Goal: Task Accomplishment & Management: Use online tool/utility

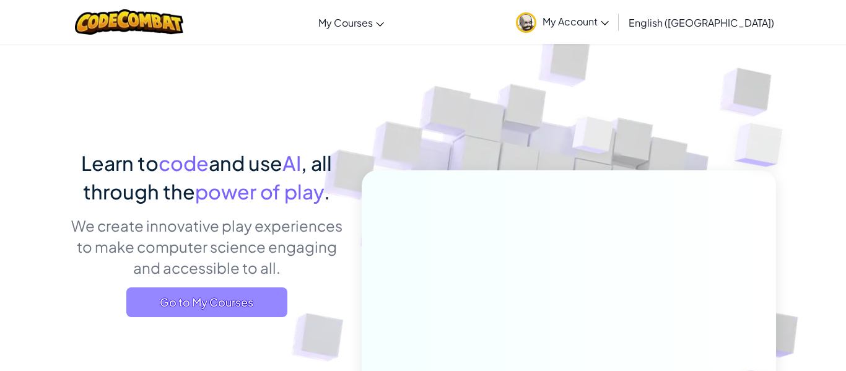
click at [226, 299] on span "Go to My Courses" at bounding box center [206, 302] width 161 height 30
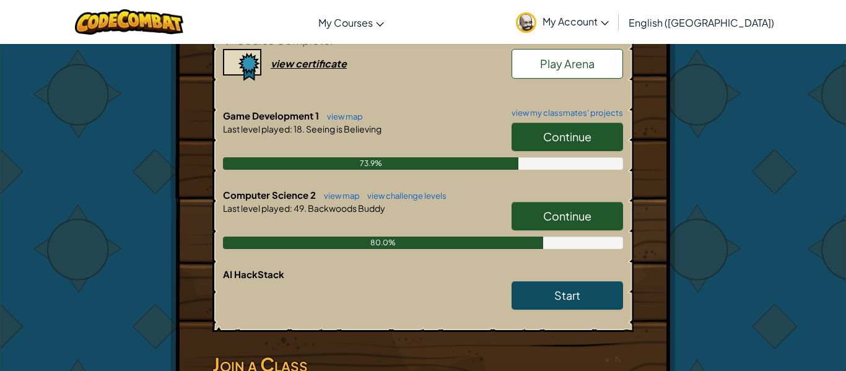
scroll to position [292, 0]
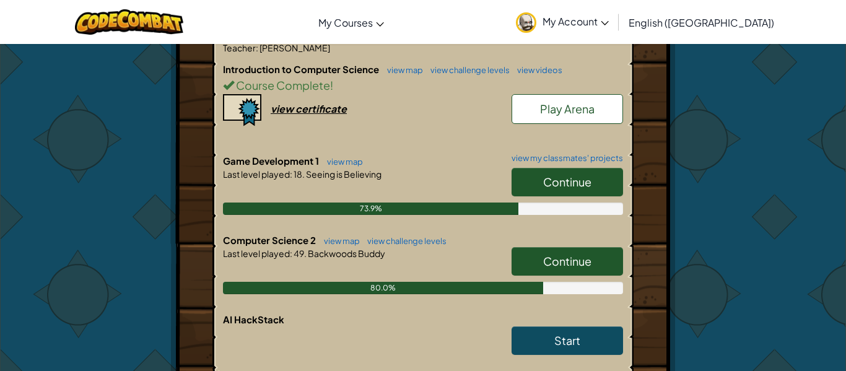
click at [569, 254] on span "Continue" at bounding box center [567, 261] width 48 height 14
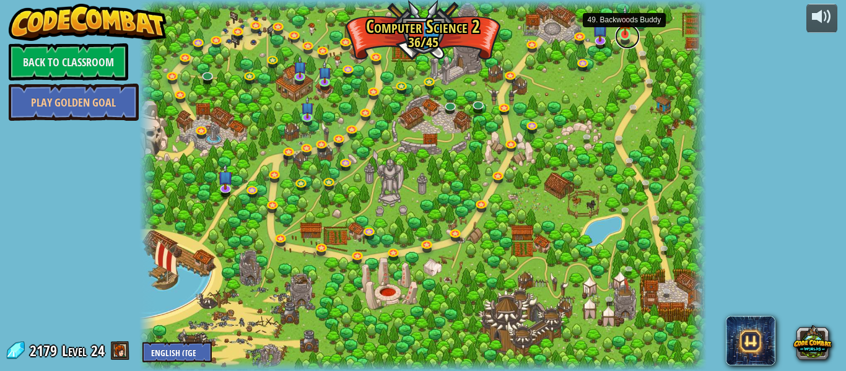
click at [634, 33] on link at bounding box center [627, 36] width 25 height 25
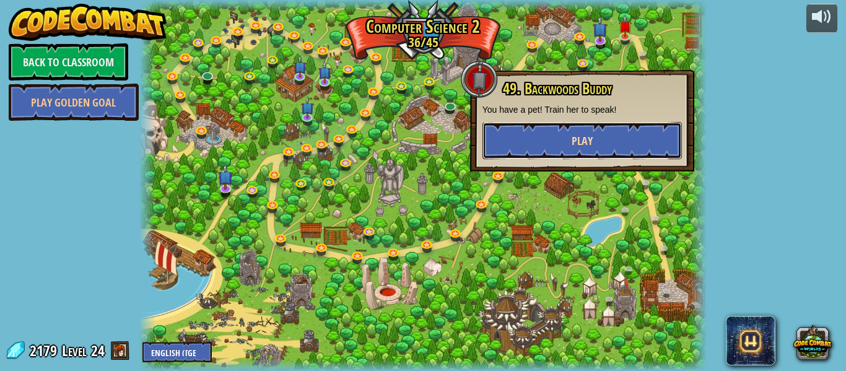
click at [640, 138] on button "Play" at bounding box center [582, 140] width 199 height 37
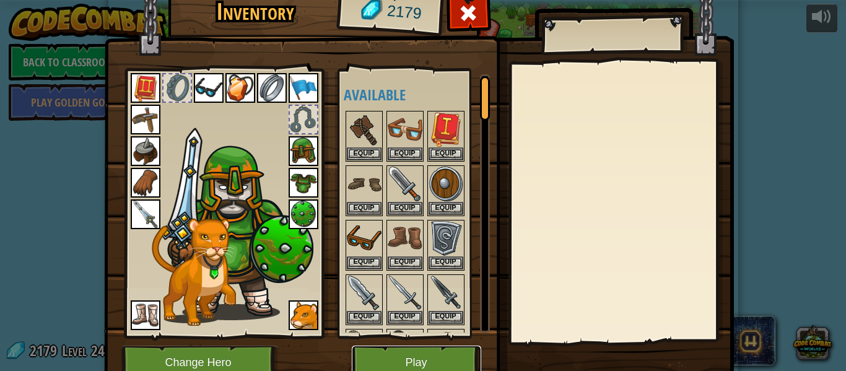
click at [434, 359] on button "Play" at bounding box center [416, 363] width 129 height 34
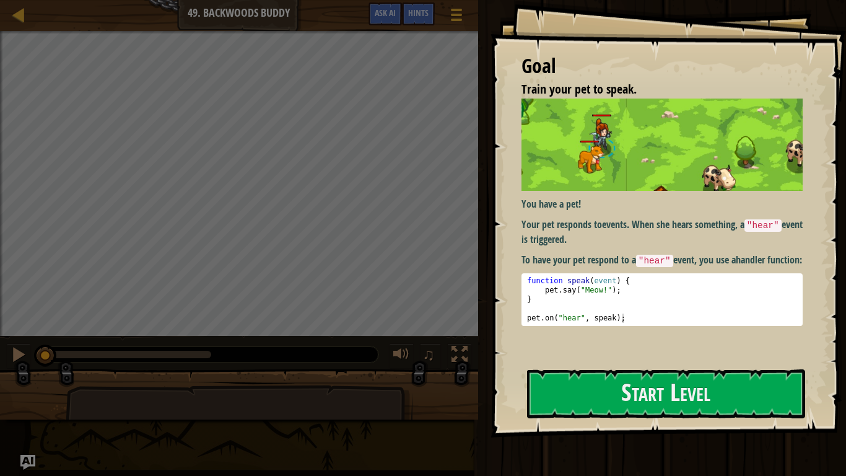
click at [704, 364] on div "Goal Train your pet to speak. You have a pet! Your pet responds to events . Whe…" at bounding box center [669, 218] width 356 height 437
click at [633, 370] on button "Start Level" at bounding box center [666, 393] width 278 height 49
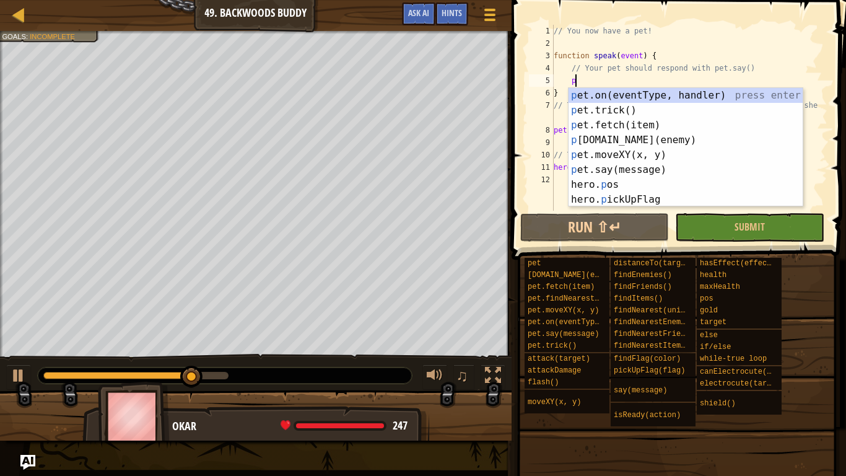
type textarea "p"
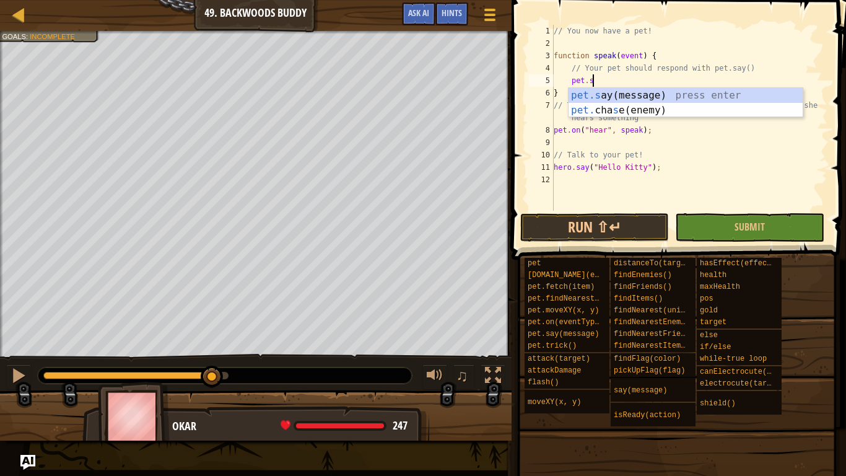
scroll to position [6, 6]
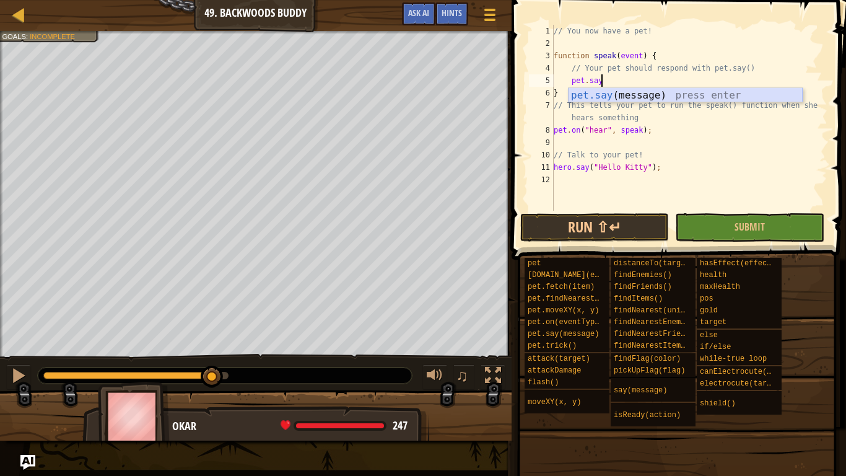
click at [637, 99] on div "pet.say (message) press enter" at bounding box center [686, 110] width 234 height 45
type textarea "pet.say("bro stop");"
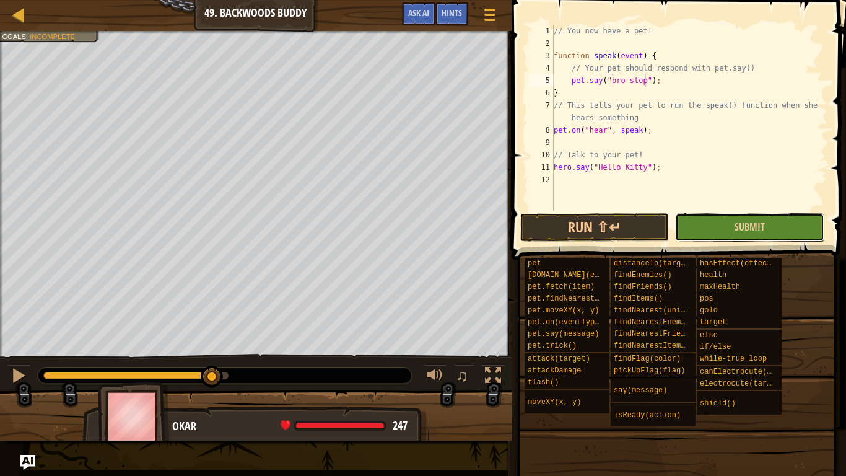
click at [743, 239] on button "Submit" at bounding box center [749, 227] width 149 height 28
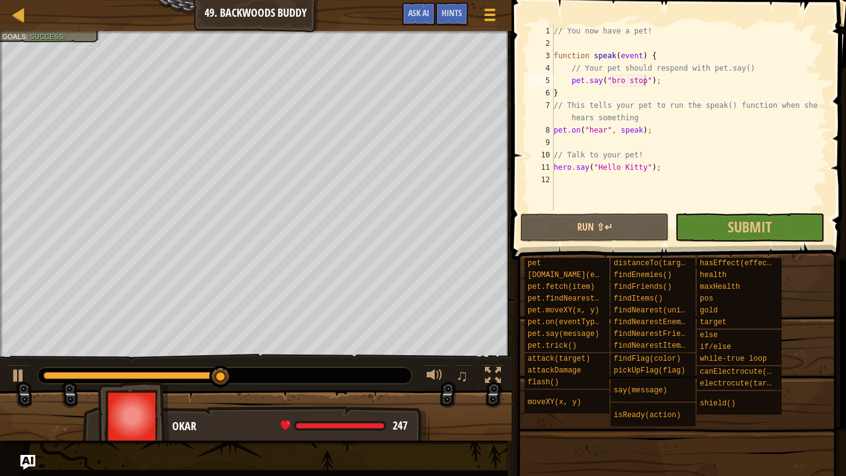
click at [800, 370] on span at bounding box center [677, 428] width 326 height 367
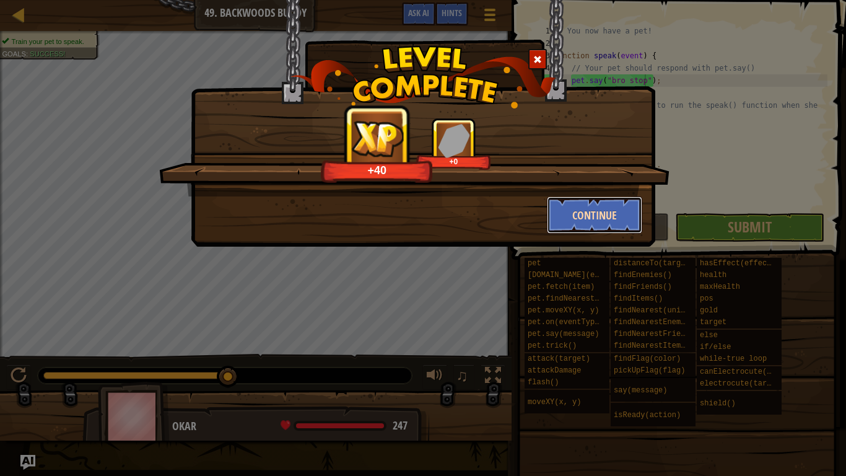
click at [579, 209] on button "Continue" at bounding box center [595, 214] width 96 height 37
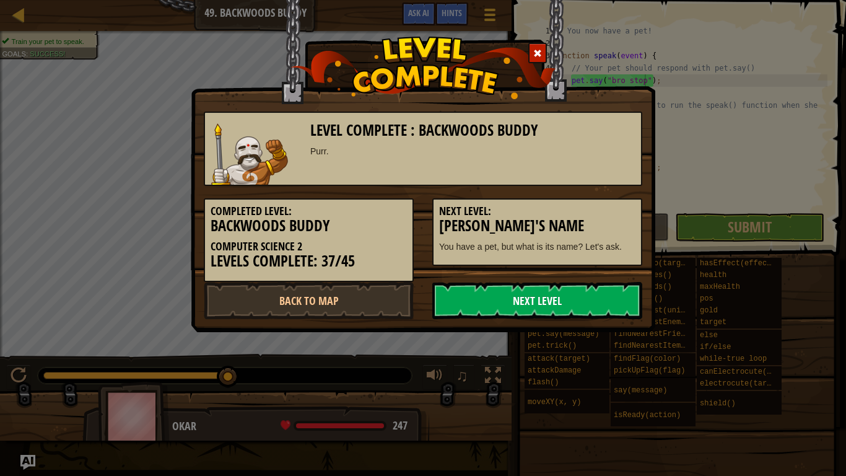
click at [592, 297] on link "Next Level" at bounding box center [537, 300] width 210 height 37
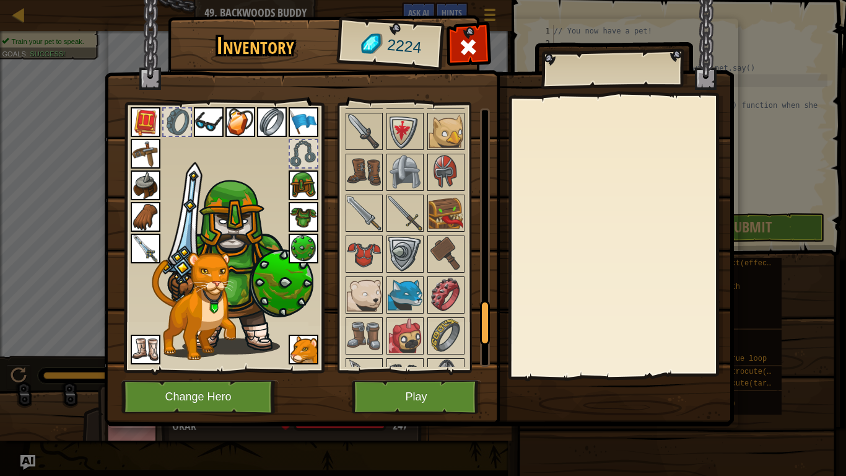
scroll to position [1383, 0]
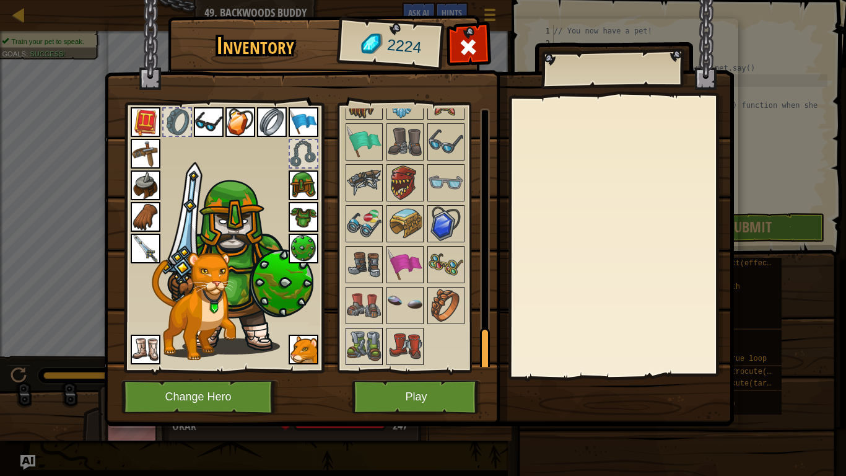
click at [368, 353] on img at bounding box center [364, 346] width 35 height 35
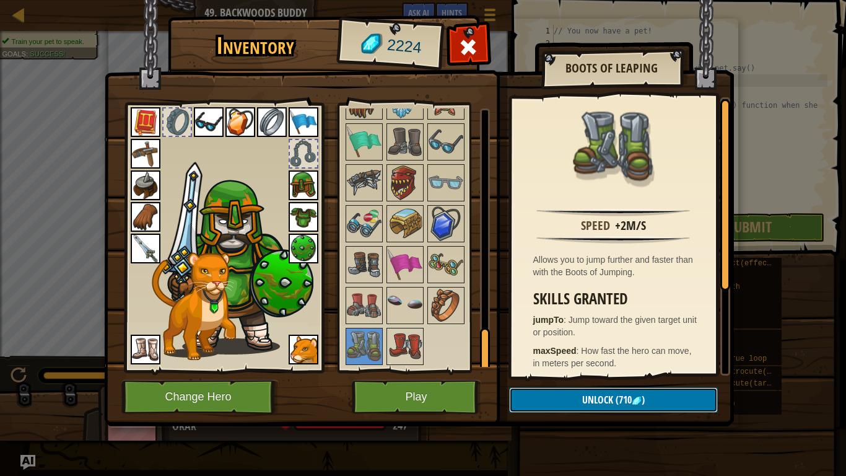
click at [554, 370] on button "Unlock (710 )" at bounding box center [613, 399] width 209 height 25
click at [545, 370] on button "Confirm" at bounding box center [613, 399] width 209 height 25
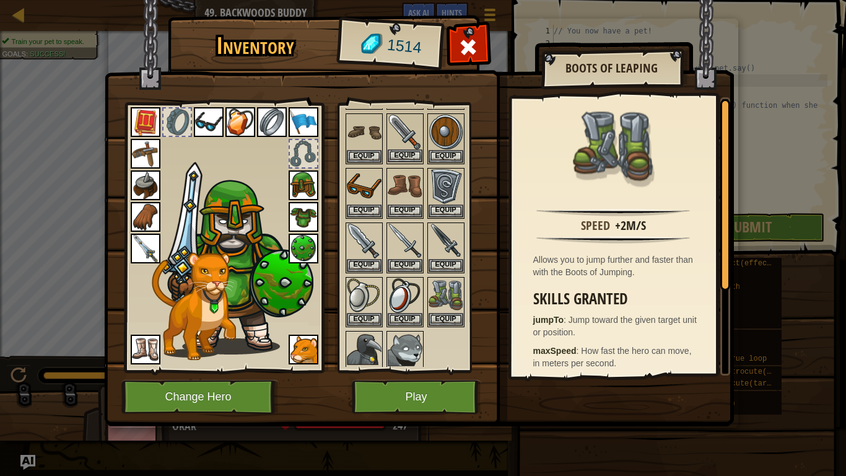
scroll to position [100, 0]
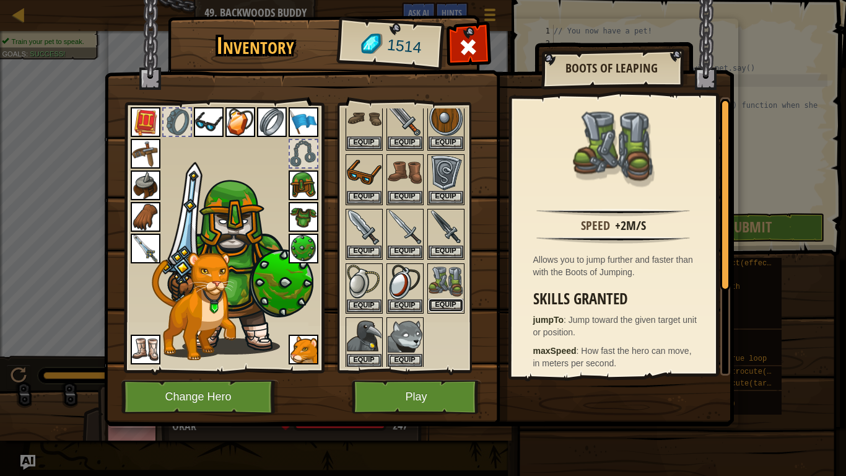
click at [439, 299] on button "Equip" at bounding box center [446, 305] width 35 height 13
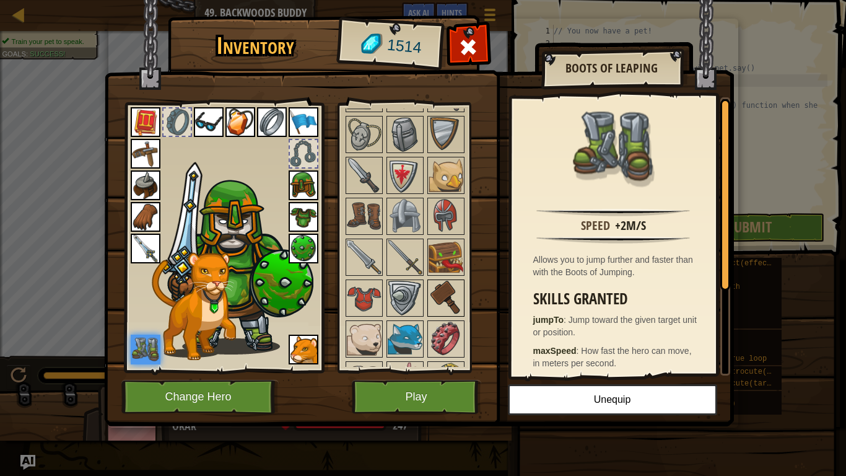
scroll to position [1383, 0]
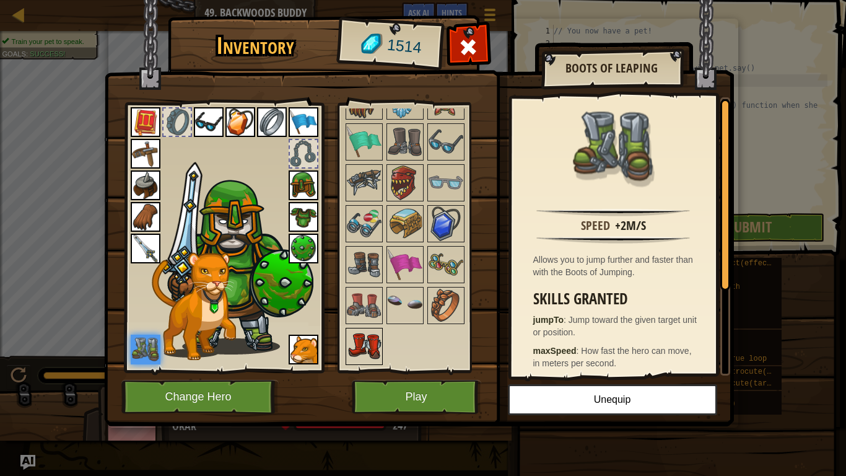
click at [369, 352] on img at bounding box center [364, 346] width 35 height 35
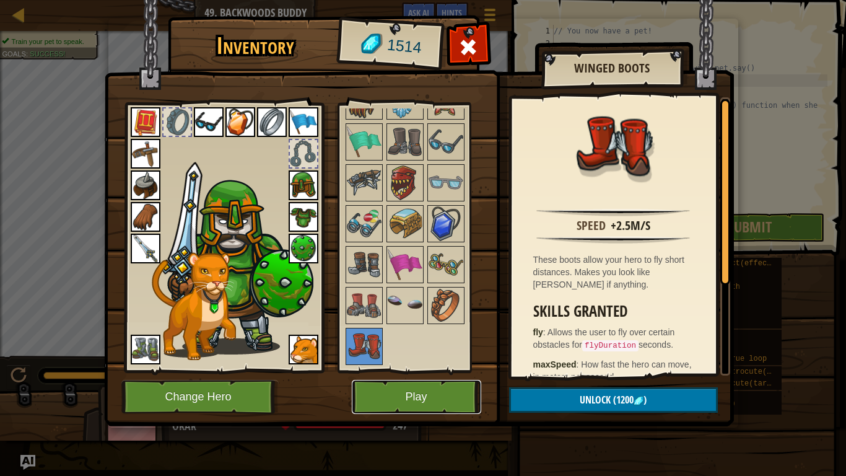
click at [405, 370] on button "Play" at bounding box center [416, 397] width 129 height 34
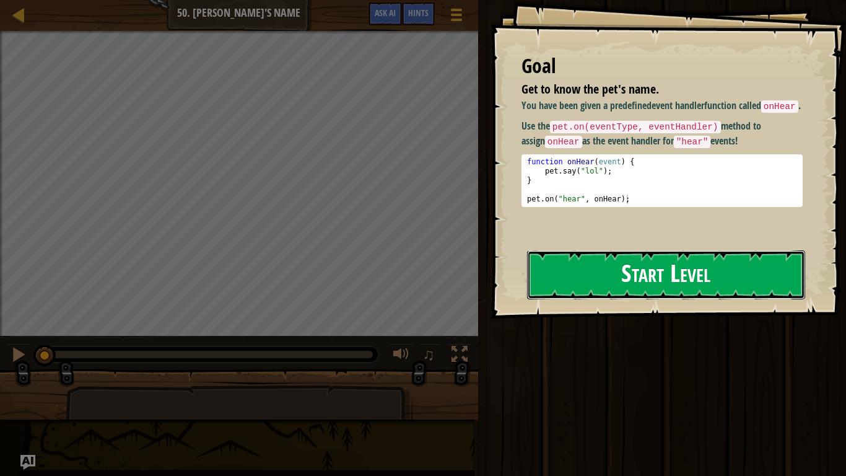
click at [699, 250] on button "Start Level" at bounding box center [666, 274] width 278 height 49
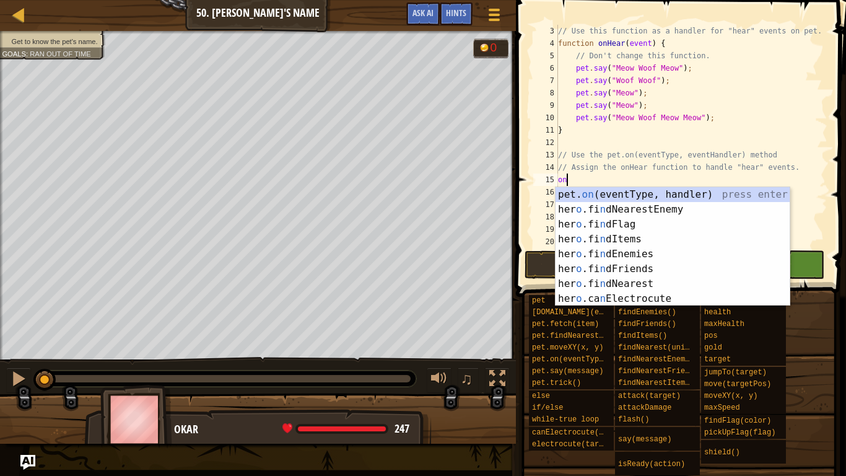
scroll to position [6, 1]
type textarea "o"
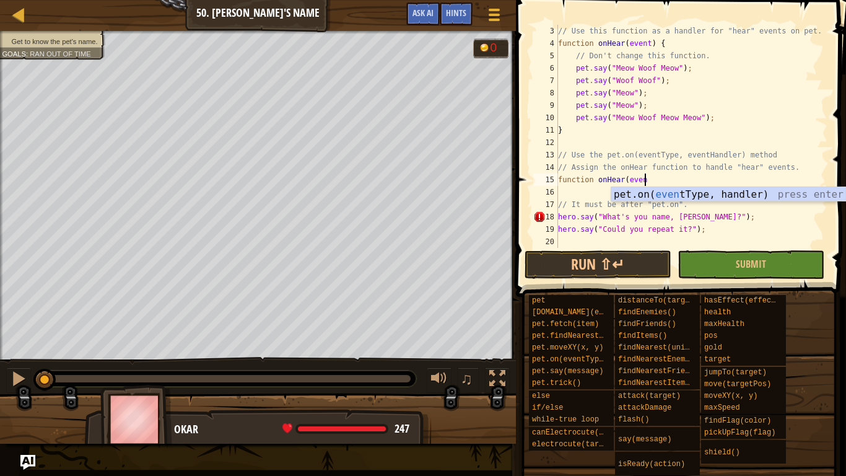
scroll to position [6, 12]
type textarea "function onHear(event)"
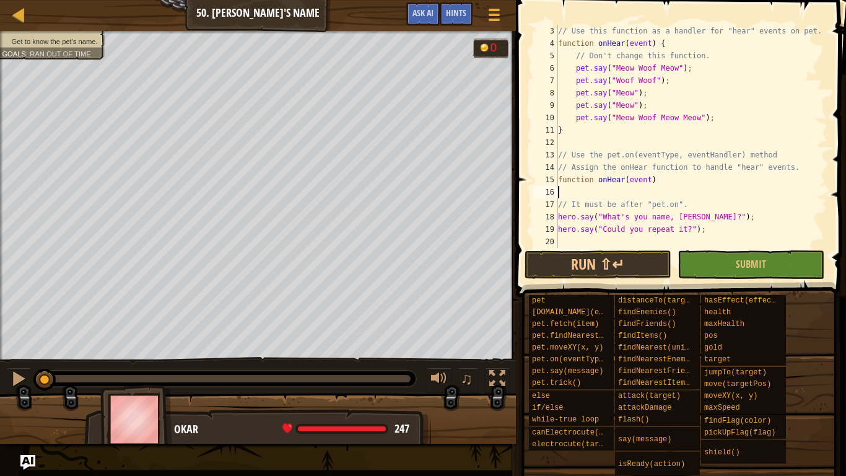
click at [598, 194] on div "// Use this function as a handler for "hear" events on pet. function onHear ( e…" at bounding box center [692, 149] width 272 height 248
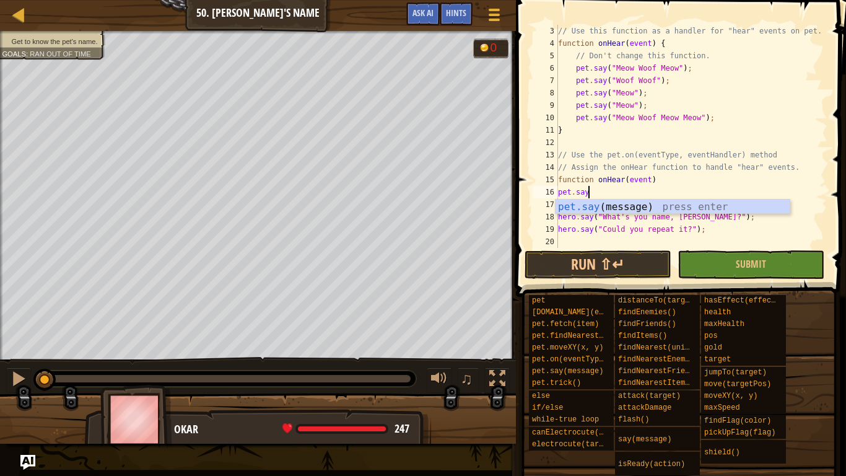
scroll to position [6, 4]
click at [645, 209] on div "pet.say (message) press enter" at bounding box center [673, 221] width 234 height 45
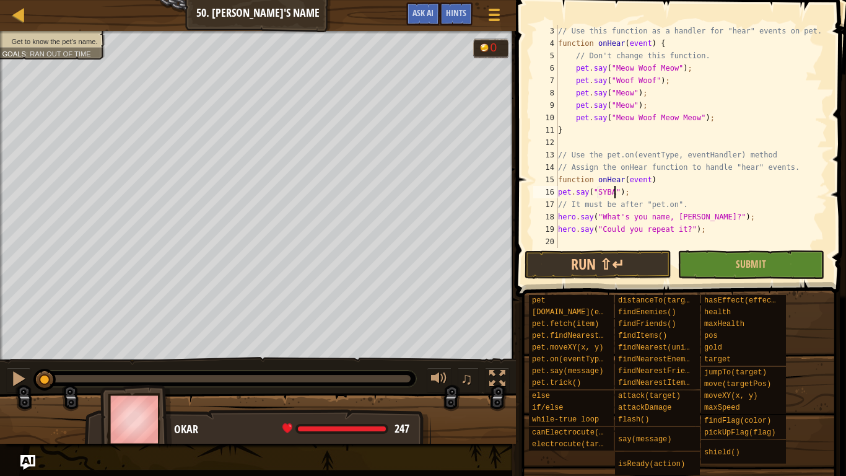
scroll to position [6, 9]
click at [753, 265] on span "Submit" at bounding box center [751, 264] width 30 height 14
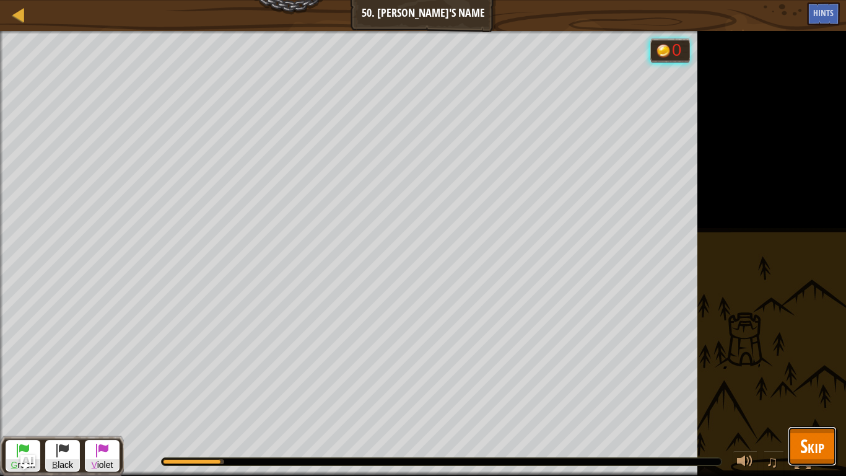
click at [810, 370] on span "Skip" at bounding box center [812, 445] width 24 height 25
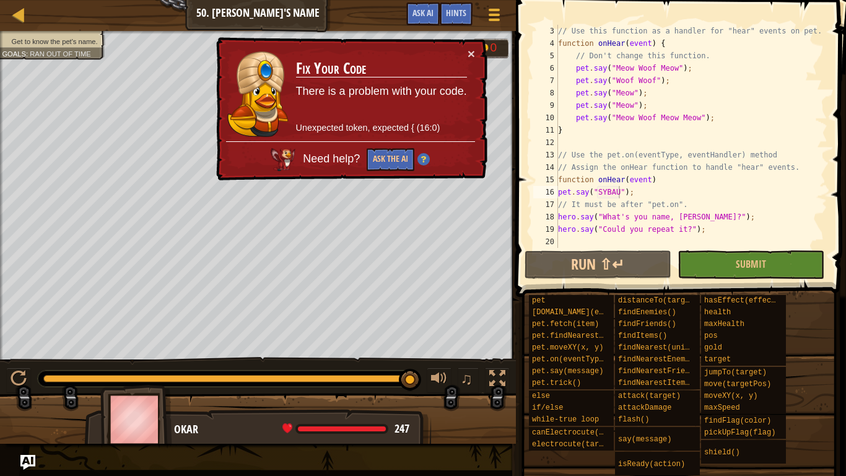
click at [697, 182] on div "// Use this function as a handler for "hear" events on pet. function onHear ( e…" at bounding box center [692, 149] width 272 height 248
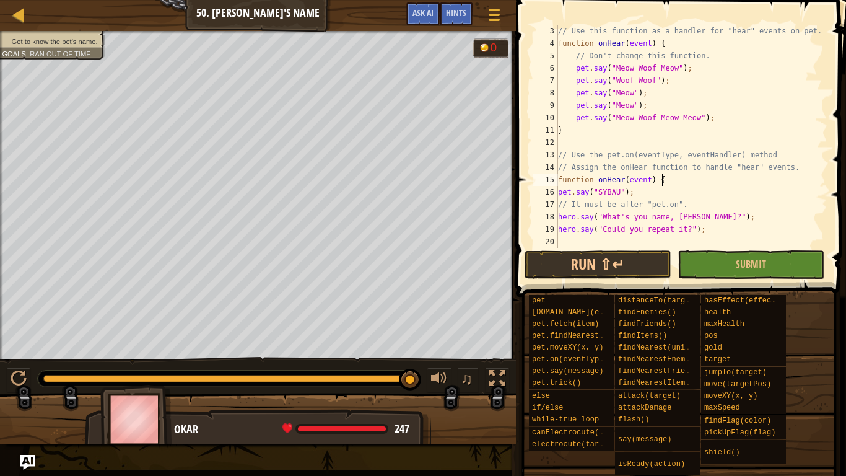
scroll to position [6, 14]
click at [642, 195] on div "// Use this function as a handler for "hear" events on pet. function onHear ( e…" at bounding box center [692, 149] width 272 height 248
type textarea "pet.say("SYBAU");"
type textarea "}"
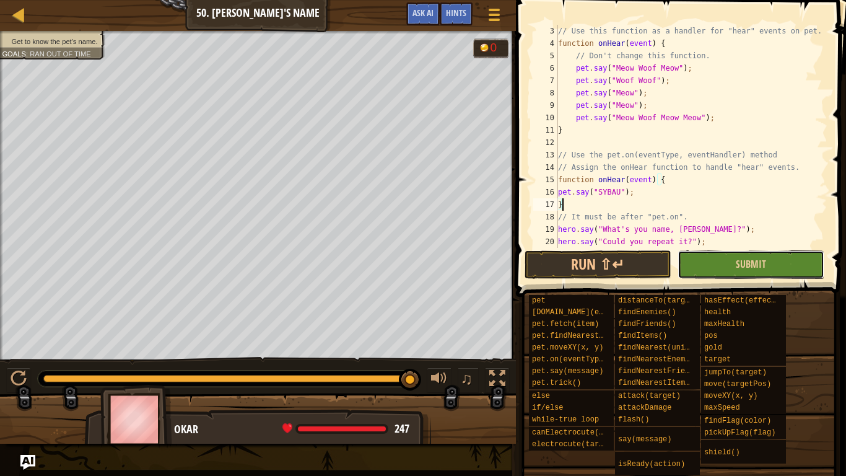
click at [776, 262] on button "Submit" at bounding box center [751, 264] width 147 height 28
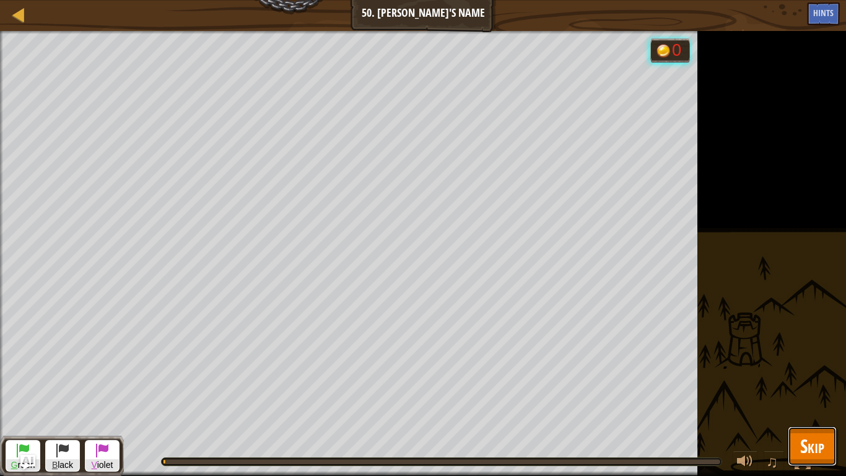
click at [805, 370] on span "Skip" at bounding box center [812, 445] width 24 height 25
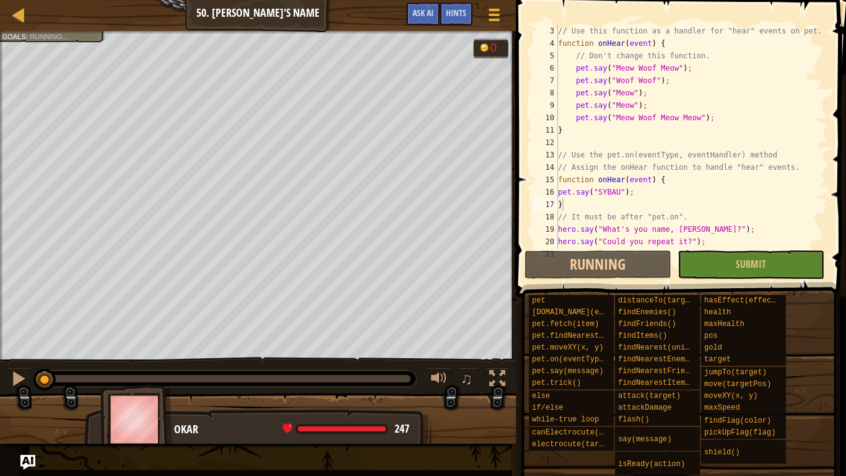
scroll to position [37, 0]
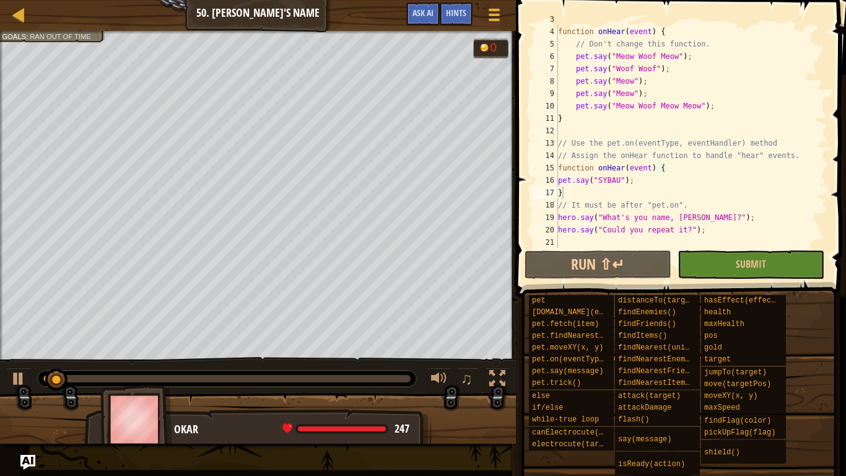
click at [608, 237] on div "// Use this function as a handler for "hear" events on pet. function onHear ( e…" at bounding box center [692, 137] width 272 height 248
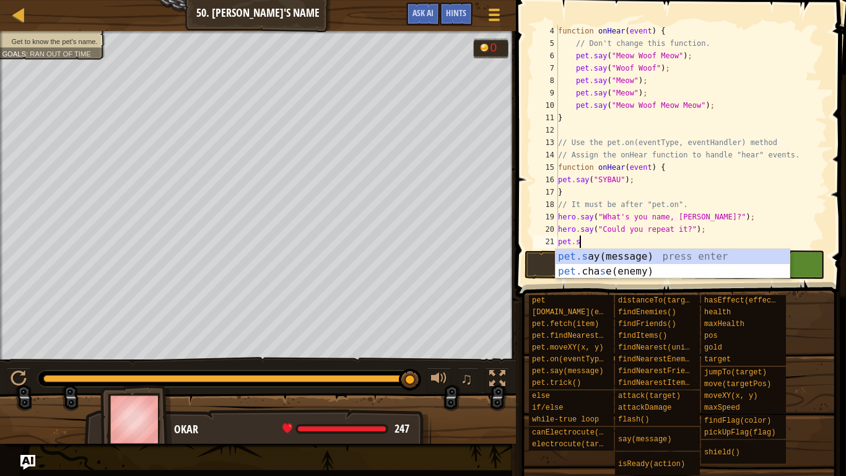
scroll to position [6, 4]
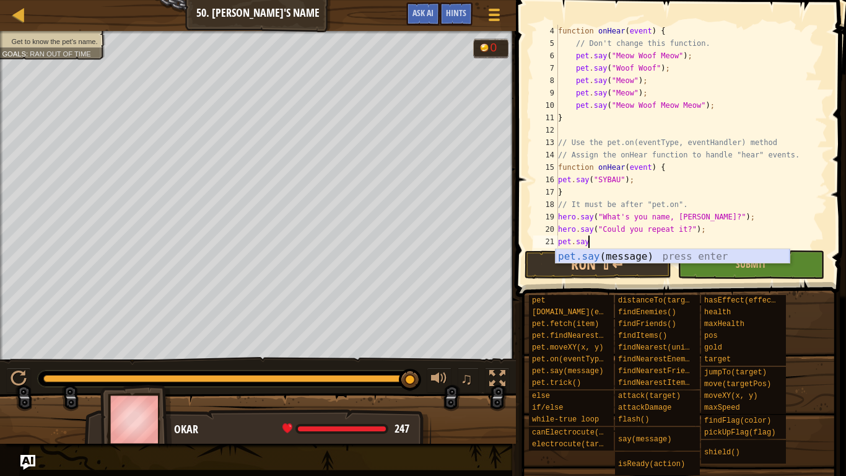
click at [649, 256] on div "pet.say (message) press enter" at bounding box center [673, 271] width 234 height 45
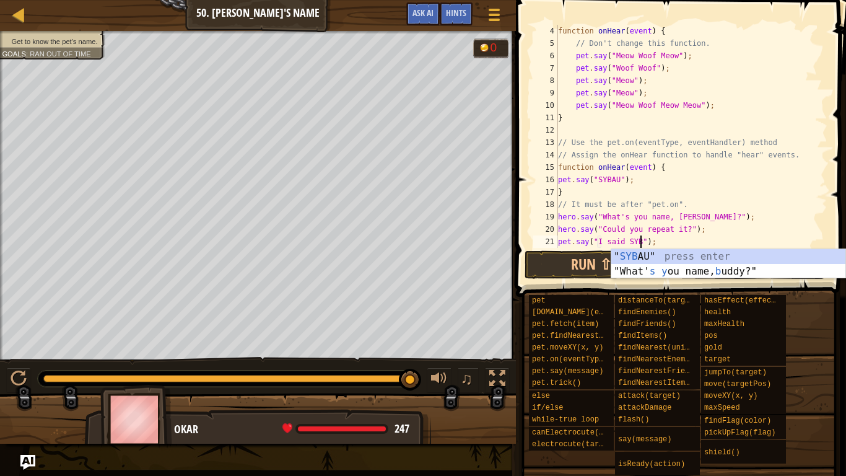
scroll to position [6, 13]
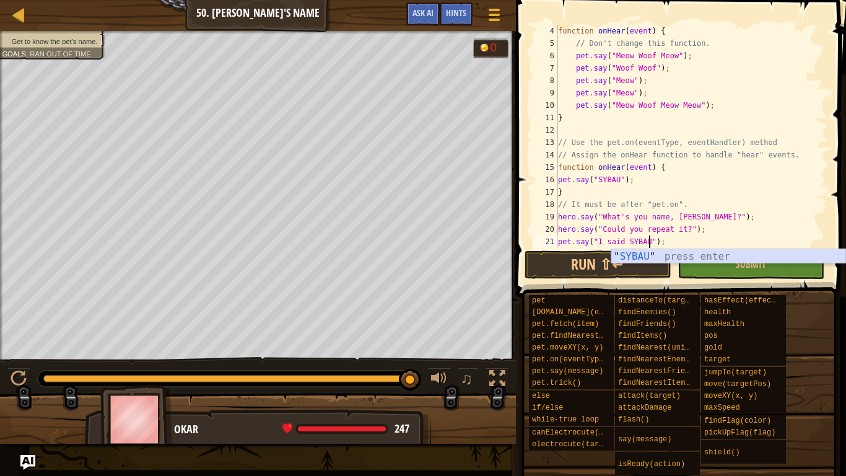
click at [696, 253] on div "" SYBAU " press enter" at bounding box center [728, 271] width 234 height 45
click at [837, 289] on span at bounding box center [680, 465] width 322 height 367
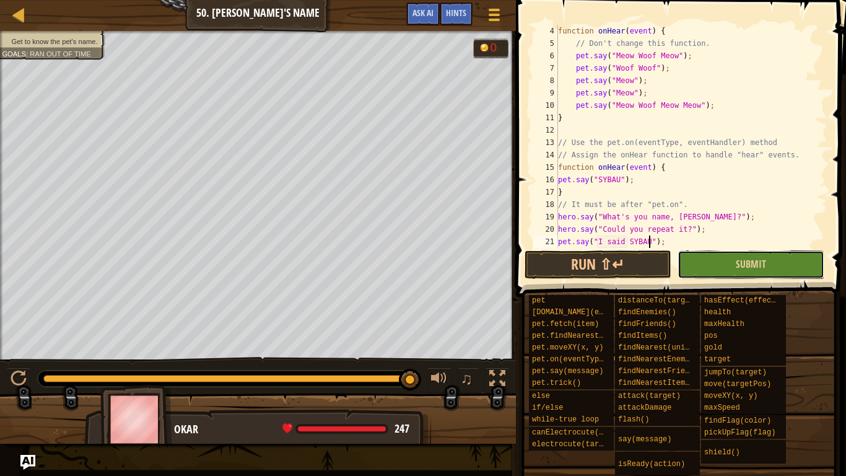
click at [791, 263] on button "Submit" at bounding box center [751, 264] width 147 height 28
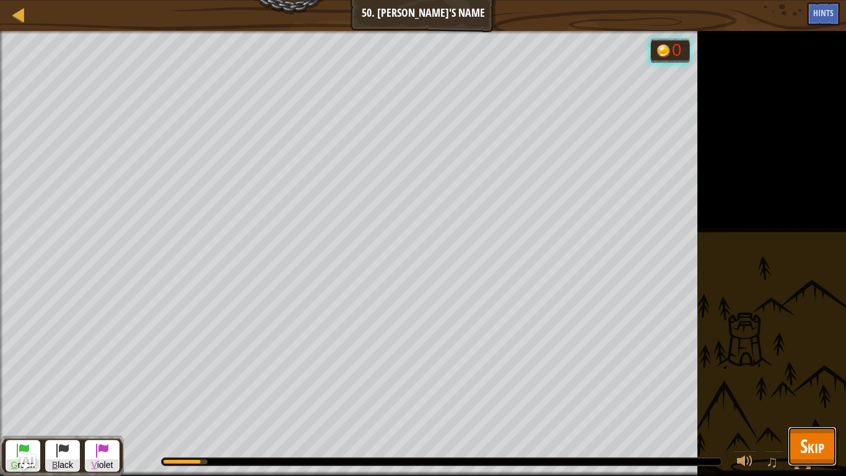
click at [812, 370] on span "Skip" at bounding box center [812, 445] width 24 height 25
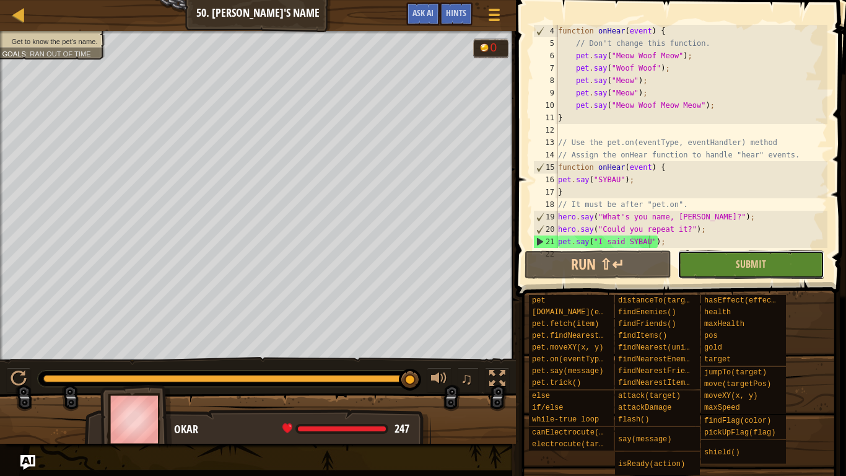
click at [708, 267] on button "Submit" at bounding box center [751, 264] width 147 height 28
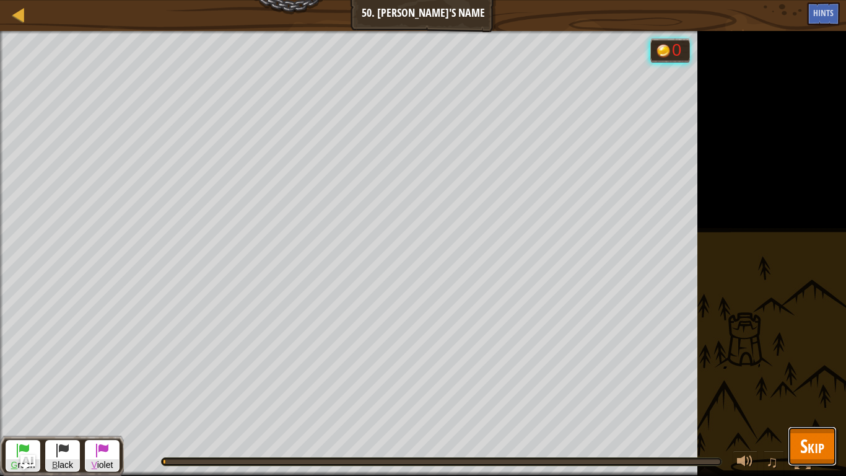
click at [799, 370] on button "Skip" at bounding box center [812, 446] width 49 height 40
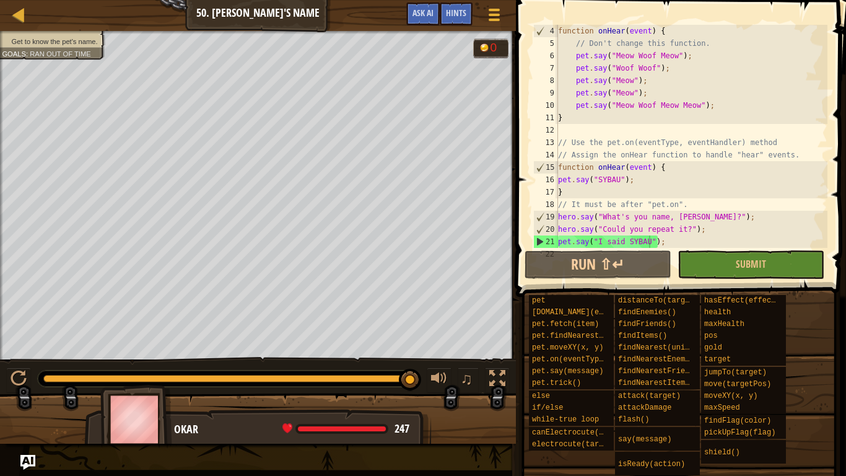
drag, startPoint x: 54, startPoint y: 375, endPoint x: 255, endPoint y: 365, distance: 201.6
click at [255, 365] on div "♫" at bounding box center [258, 375] width 516 height 37
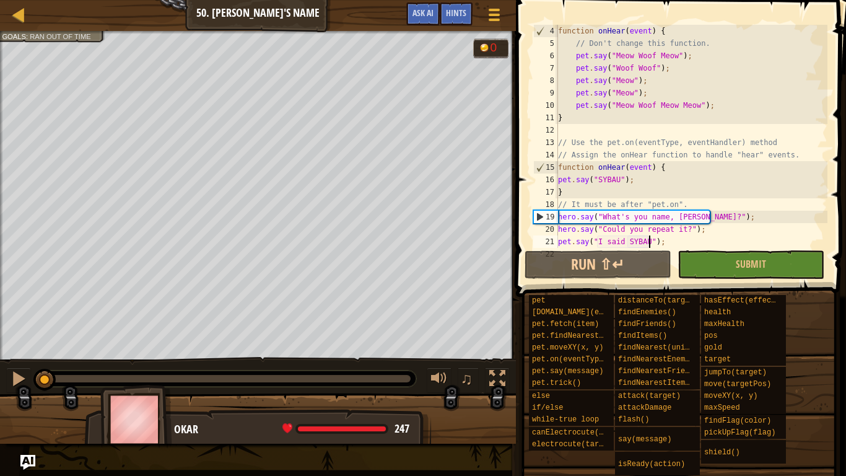
drag, startPoint x: 68, startPoint y: 376, endPoint x: 3, endPoint y: 374, distance: 65.1
click at [3, 370] on div "♫" at bounding box center [258, 375] width 516 height 37
click at [596, 192] on div "function onHear ( event ) { // Don't change this function. pet . say ( "Meow Wo…" at bounding box center [692, 149] width 272 height 248
type textarea "}"
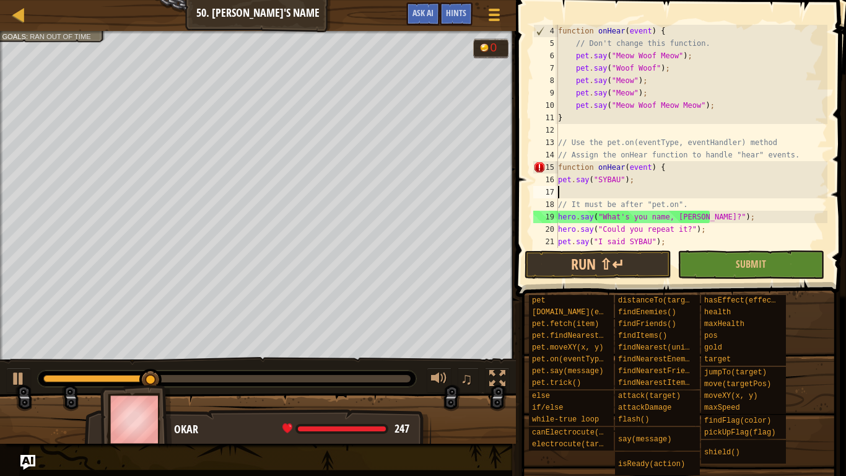
click at [683, 169] on div "function onHear ( event ) { // Don't change this function. pet . say ( "Meow Wo…" at bounding box center [692, 149] width 272 height 248
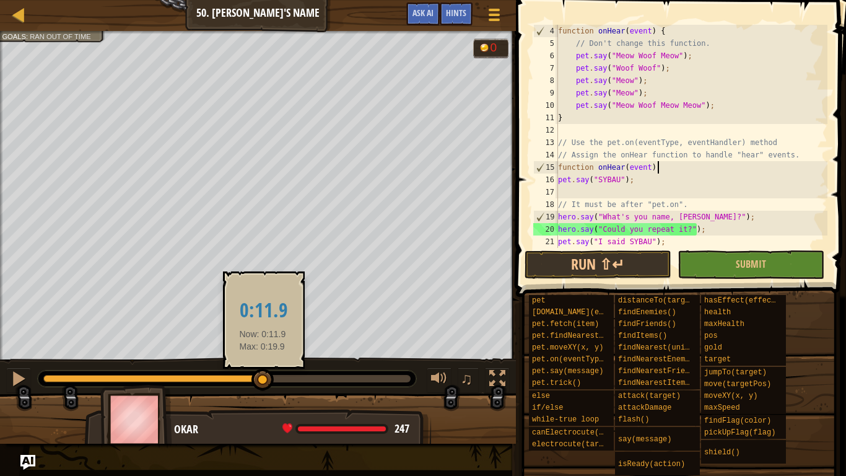
drag, startPoint x: 315, startPoint y: 369, endPoint x: 263, endPoint y: 370, distance: 52.7
click at [263, 370] on div at bounding box center [263, 380] width 22 height 22
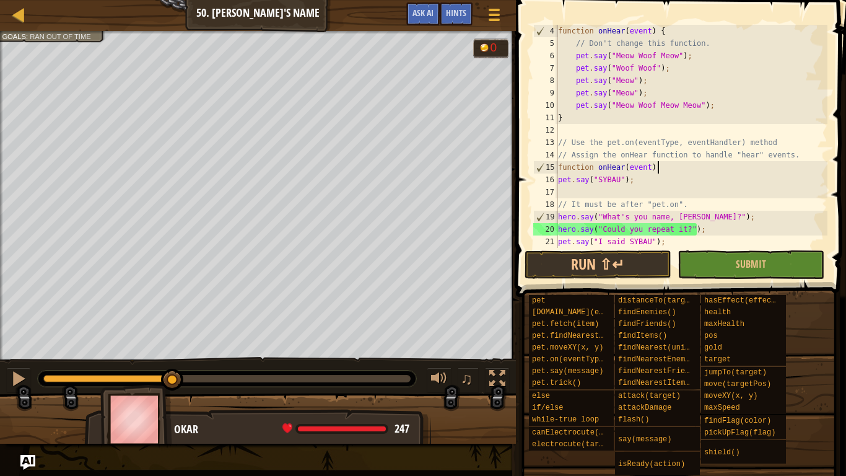
drag, startPoint x: 297, startPoint y: 376, endPoint x: 170, endPoint y: 375, distance: 126.4
click at [170, 370] on div at bounding box center [226, 378] width 367 height 7
type textarea "f"
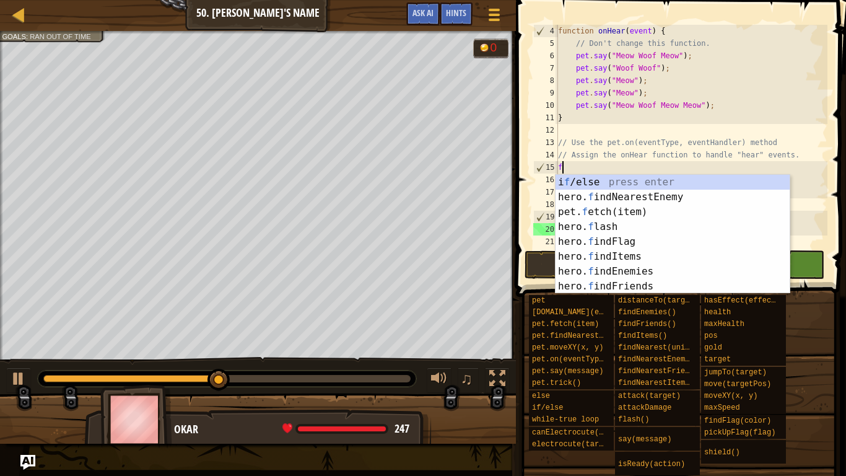
type textarea "// Assign the onHear function to handle "hear" events."
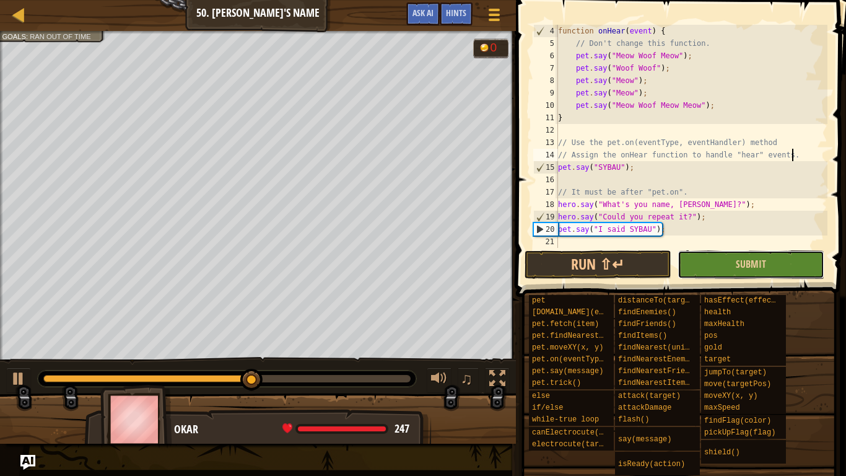
click at [753, 274] on button "Submit" at bounding box center [751, 264] width 147 height 28
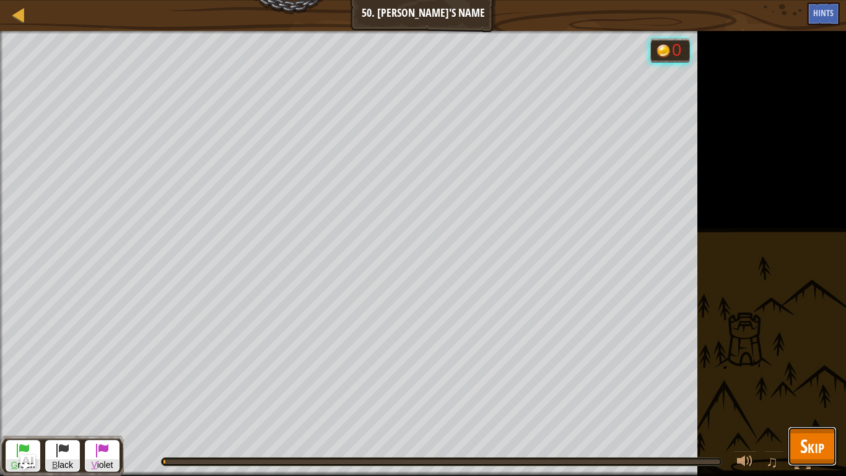
click at [809, 370] on span "Skip" at bounding box center [812, 445] width 24 height 25
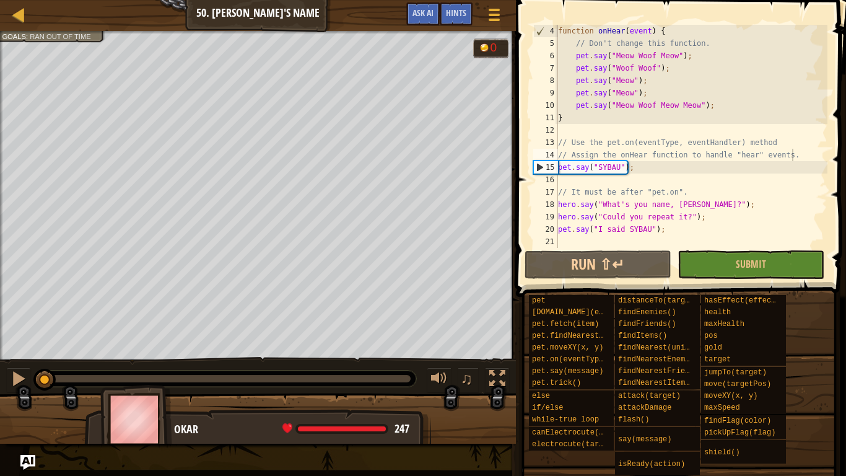
drag, startPoint x: 40, startPoint y: 379, endPoint x: 28, endPoint y: 399, distance: 23.6
click at [28, 370] on div "Get to know the pet's name. Goals : Ran out of time G reen B lack V iolet 0 ♫ O…" at bounding box center [423, 237] width 846 height 413
click at [800, 268] on button "Submit" at bounding box center [751, 264] width 147 height 28
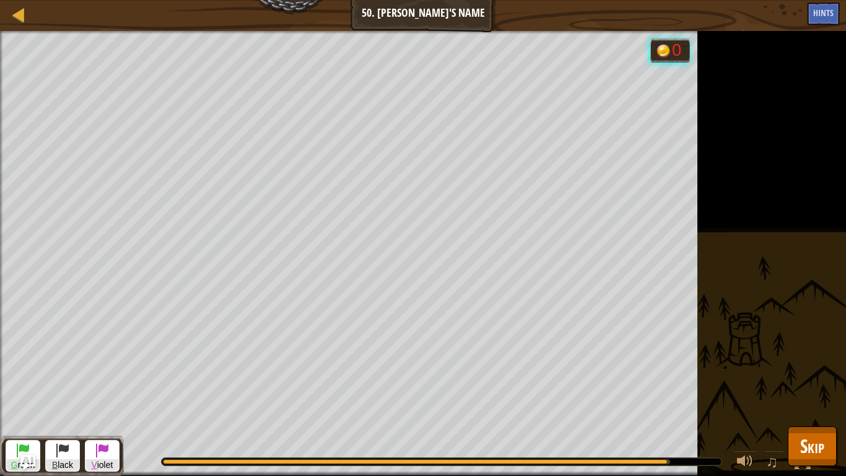
drag, startPoint x: 650, startPoint y: 463, endPoint x: 512, endPoint y: 446, distance: 139.2
click at [512, 370] on div "♫" at bounding box center [473, 458] width 698 height 37
click at [683, 370] on div at bounding box center [442, 461] width 560 height 7
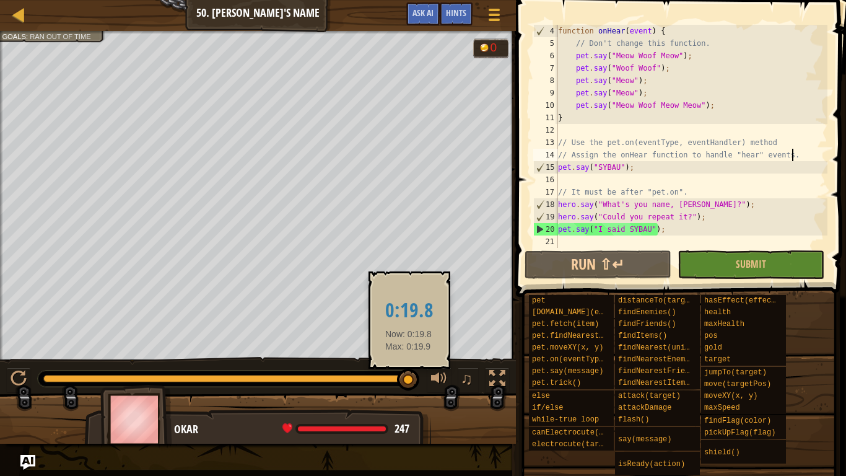
click at [213, 346] on div "Get to know the pet's name. Goals : Ran out of time G reen B lack V iolet 0 ♫ O…" at bounding box center [423, 237] width 846 height 413
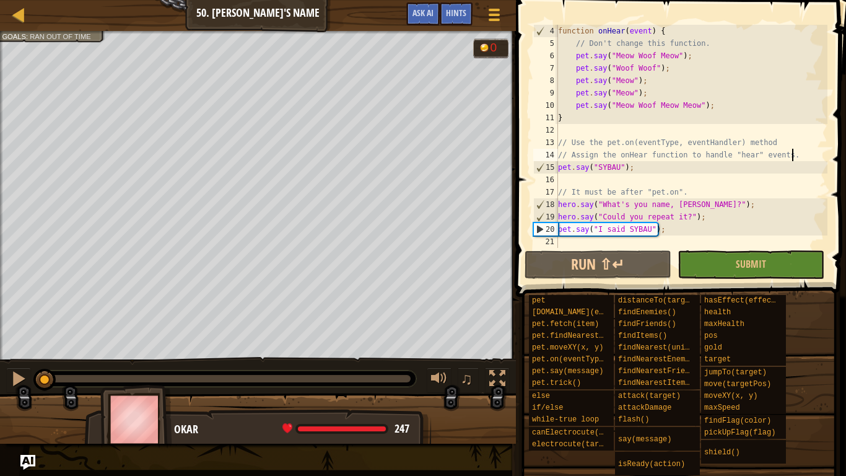
drag, startPoint x: 210, startPoint y: 375, endPoint x: 0, endPoint y: 340, distance: 213.1
click at [0, 340] on div "Get to know the pet's name. Goals : Ran out of time G reen B lack V iolet 0 ♫ O…" at bounding box center [423, 237] width 846 height 413
click at [493, 12] on div at bounding box center [494, 15] width 17 height 18
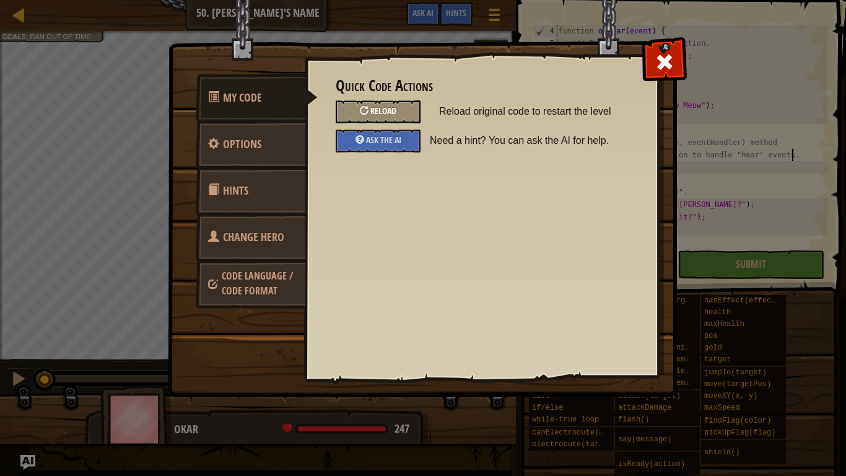
click at [362, 118] on div "Reload" at bounding box center [378, 111] width 85 height 23
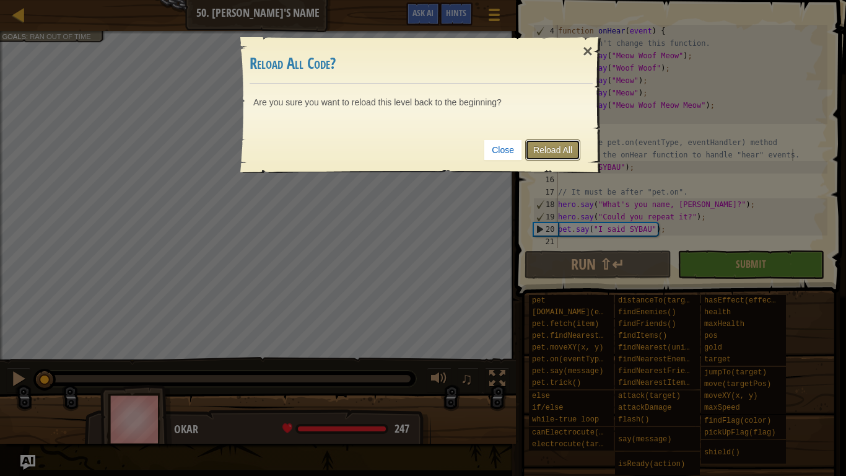
click at [562, 152] on link "Reload All" at bounding box center [552, 149] width 55 height 21
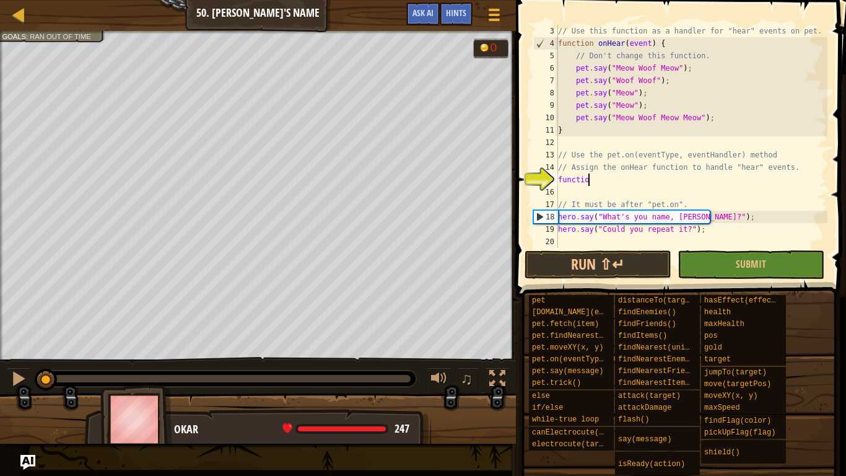
scroll to position [6, 4]
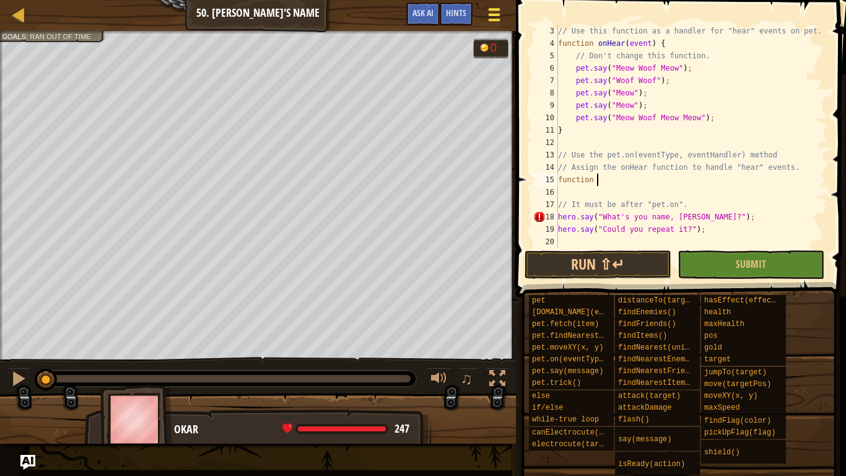
type textarea "function"
click at [499, 9] on span at bounding box center [494, 9] width 12 height 2
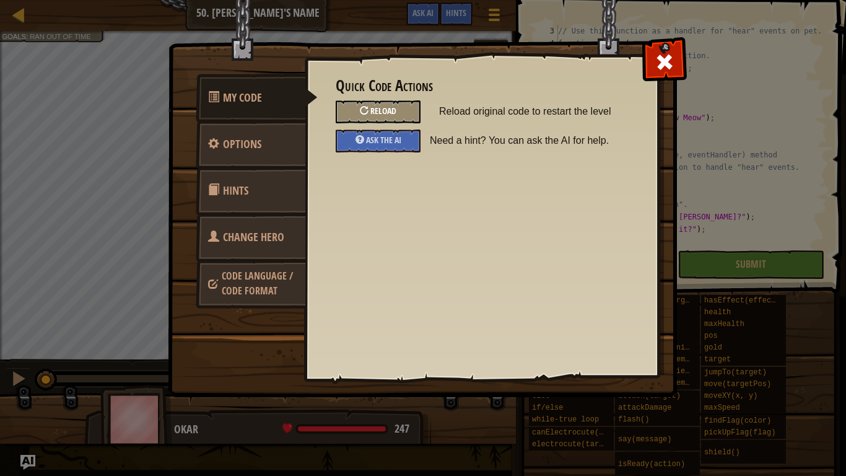
click at [369, 103] on div "Reload" at bounding box center [378, 111] width 85 height 23
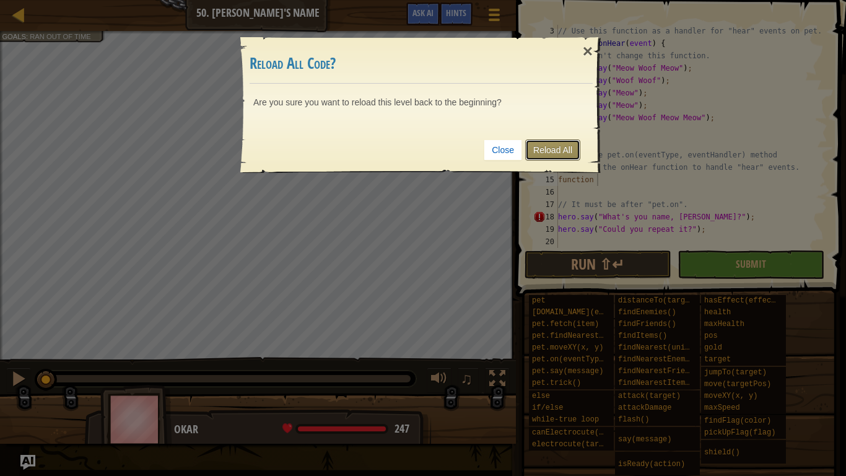
click at [534, 159] on link "Reload All" at bounding box center [552, 149] width 55 height 21
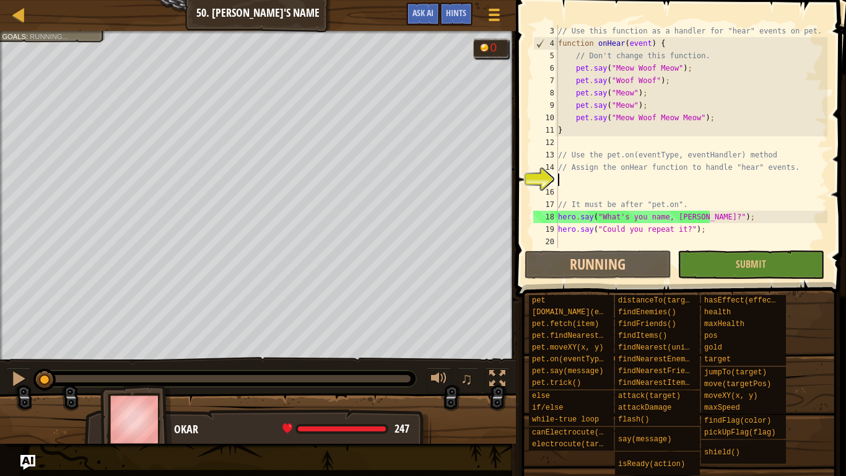
scroll to position [6, 0]
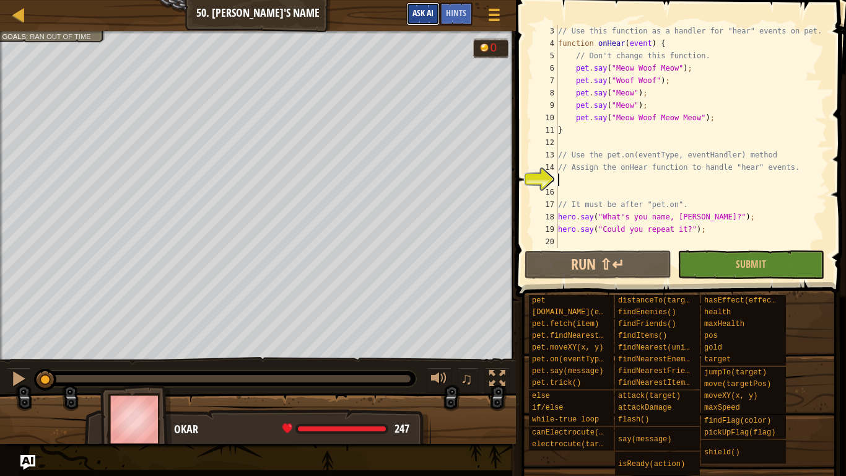
click at [426, 12] on span "Ask AI" at bounding box center [423, 13] width 21 height 12
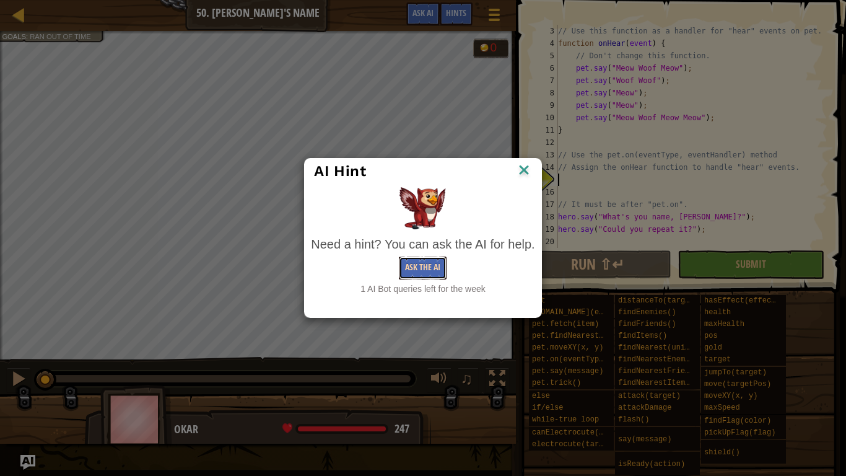
click at [423, 266] on button "Ask the AI" at bounding box center [423, 267] width 48 height 23
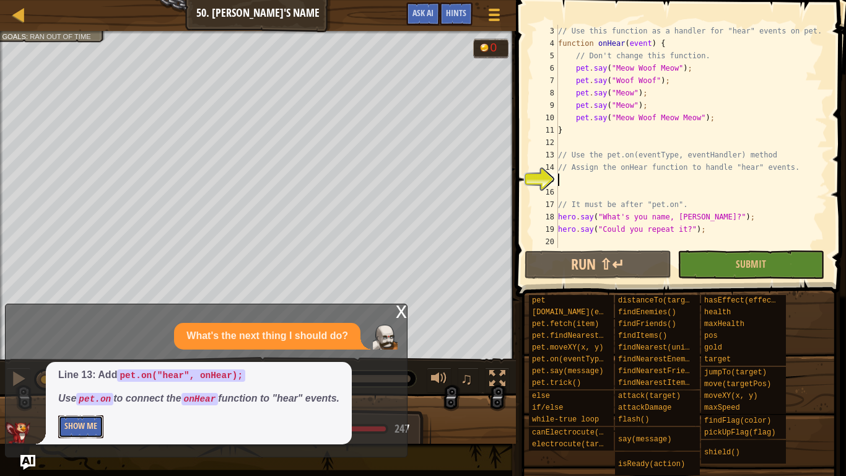
click at [87, 370] on button "Show Me" at bounding box center [80, 426] width 45 height 23
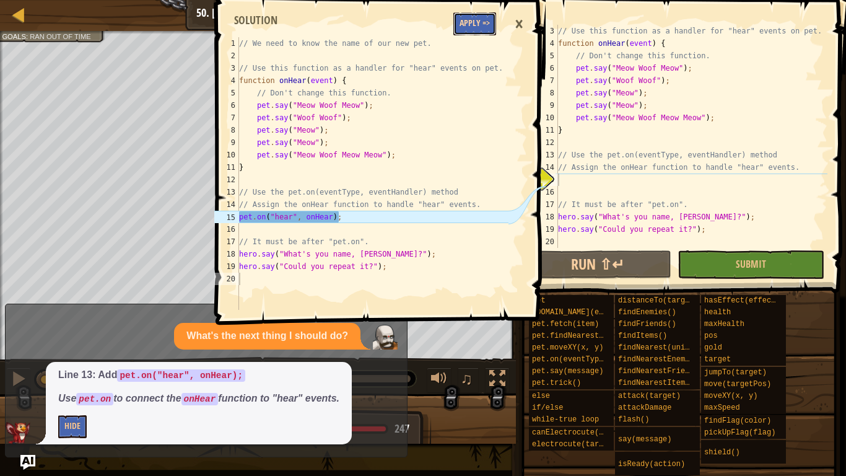
click at [486, 22] on button "Apply =>" at bounding box center [475, 23] width 43 height 23
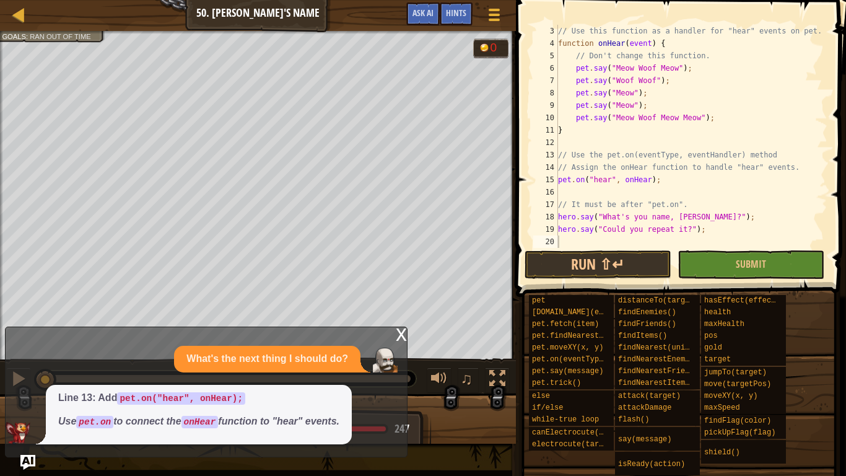
click at [623, 235] on div "// Use this function as a handler for "hear" events on pet. function onHear ( e…" at bounding box center [692, 149] width 272 height 248
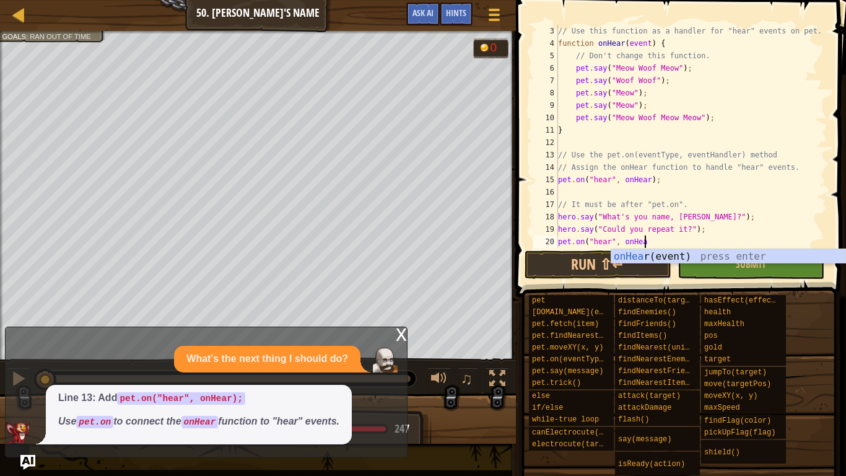
scroll to position [6, 12]
click at [839, 311] on span at bounding box center [680, 465] width 322 height 367
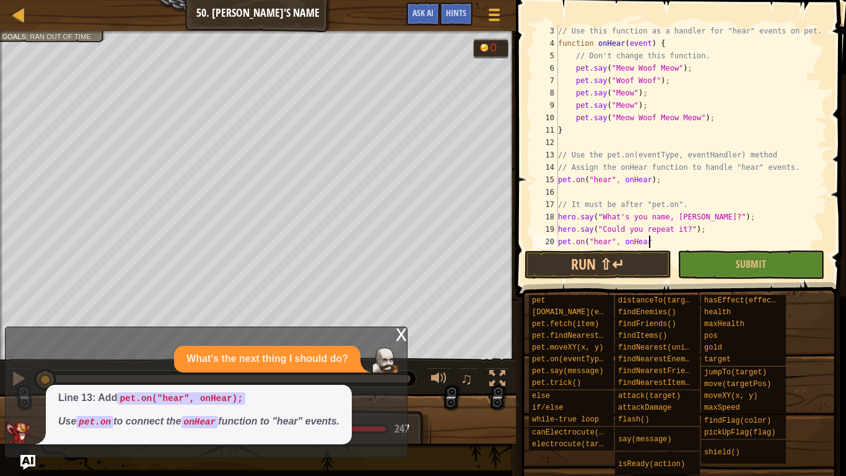
click at [748, 245] on div "// Use this function as a handler for "hear" events on pet. function onHear ( e…" at bounding box center [692, 149] width 272 height 248
click at [750, 248] on span at bounding box center [682, 130] width 340 height 333
type textarea "pet.on("hear", onHear);"
click at [748, 279] on span at bounding box center [682, 130] width 340 height 333
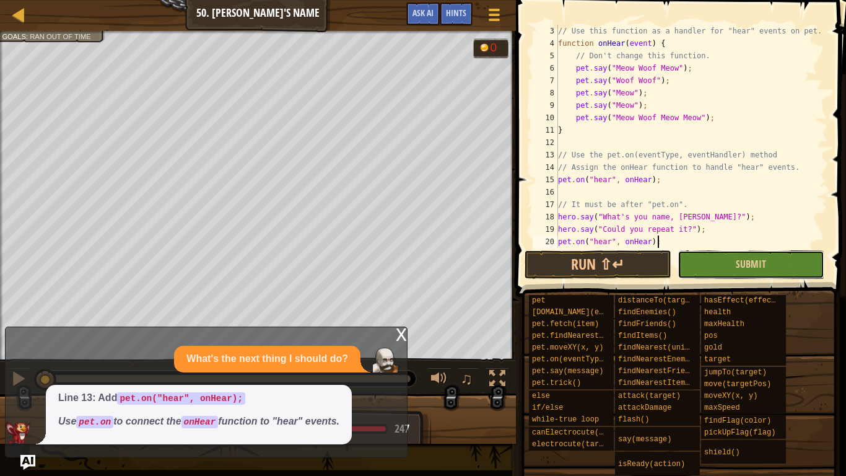
click at [749, 275] on button "Submit" at bounding box center [751, 264] width 147 height 28
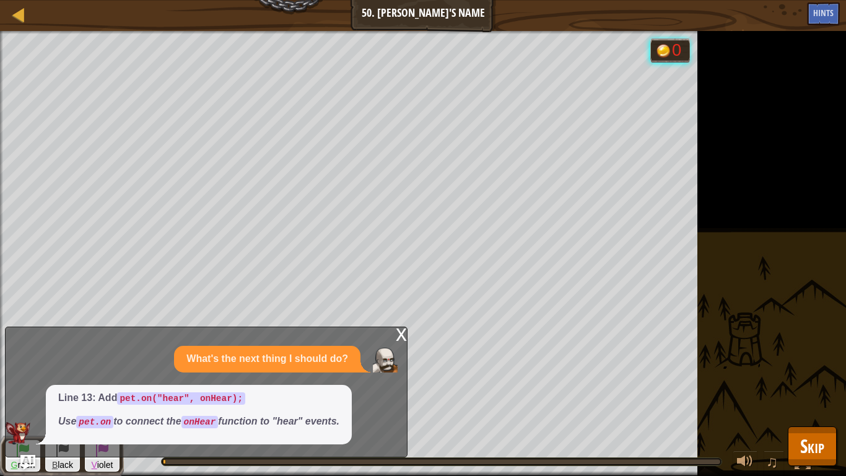
click at [397, 340] on div "x" at bounding box center [401, 333] width 11 height 12
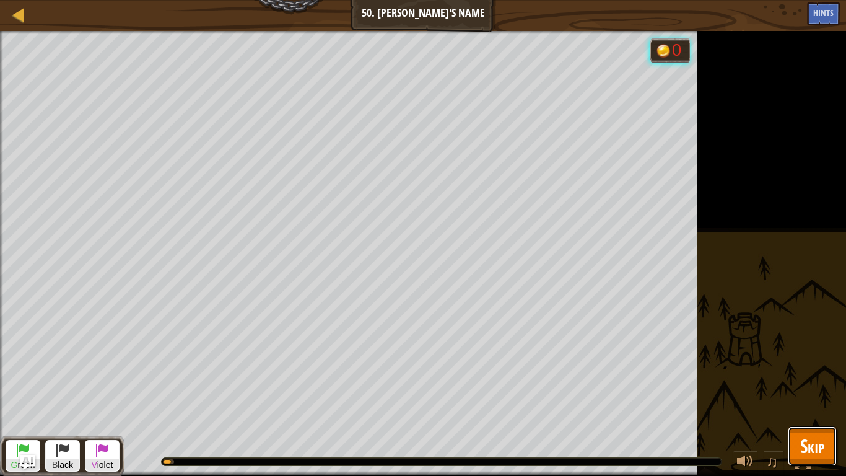
click at [820, 370] on span "Skip" at bounding box center [812, 445] width 24 height 25
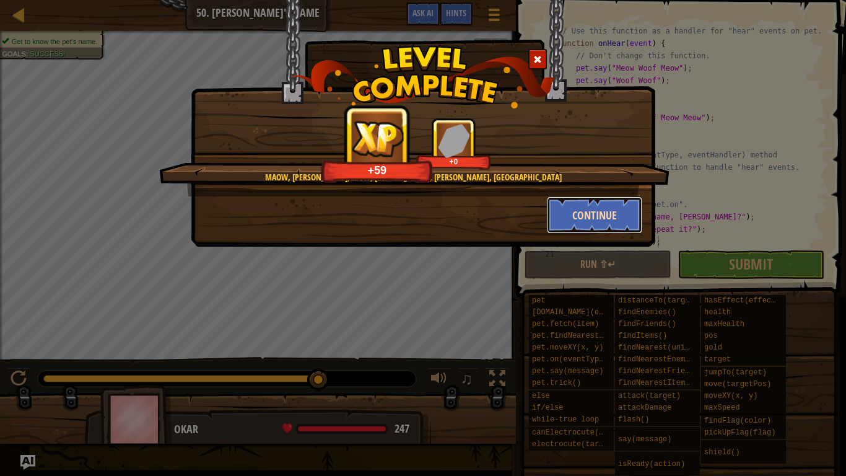
click at [582, 218] on button "Continue" at bounding box center [595, 214] width 96 height 37
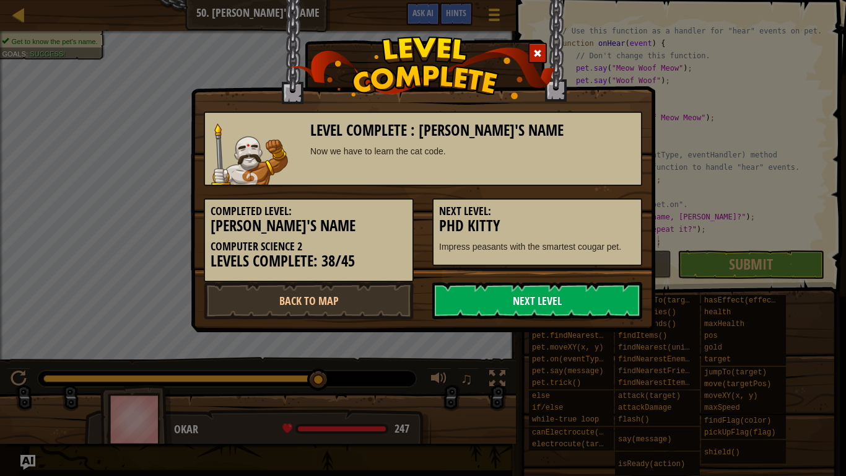
click at [543, 296] on link "Next Level" at bounding box center [537, 300] width 210 height 37
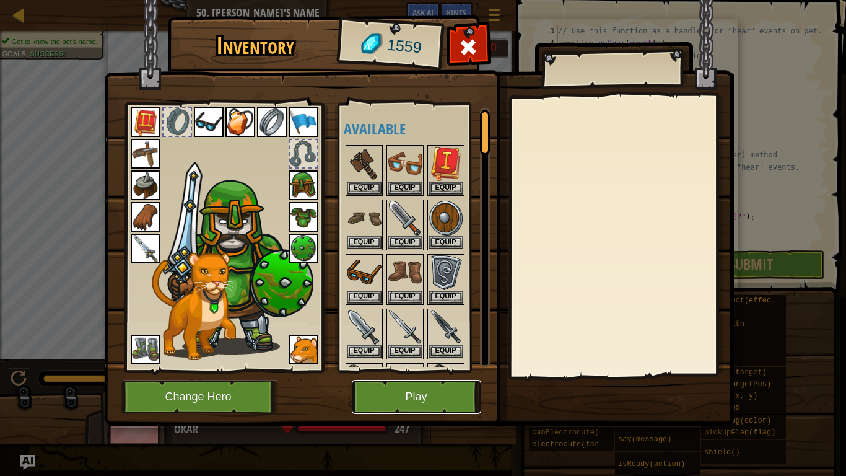
click at [445, 370] on button "Play" at bounding box center [416, 397] width 129 height 34
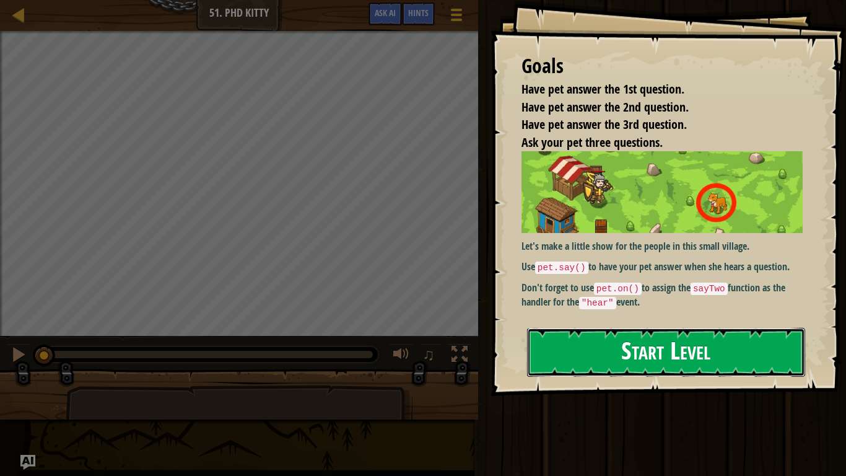
click at [563, 355] on button "Start Level" at bounding box center [666, 352] width 278 height 49
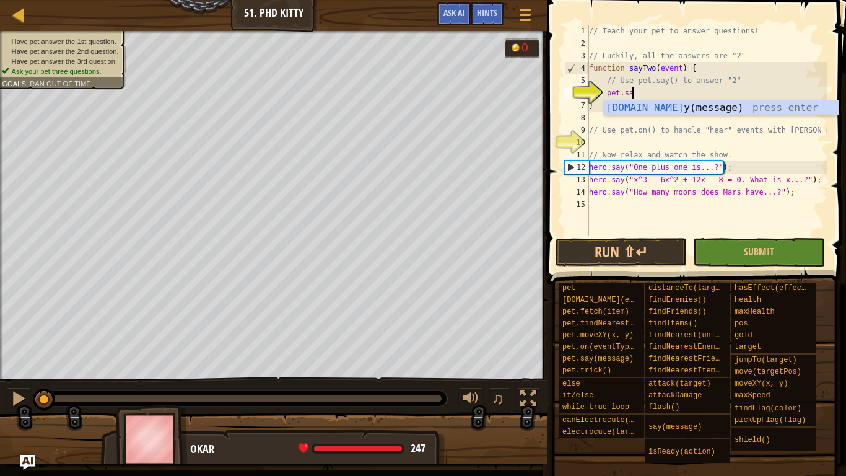
scroll to position [6, 6]
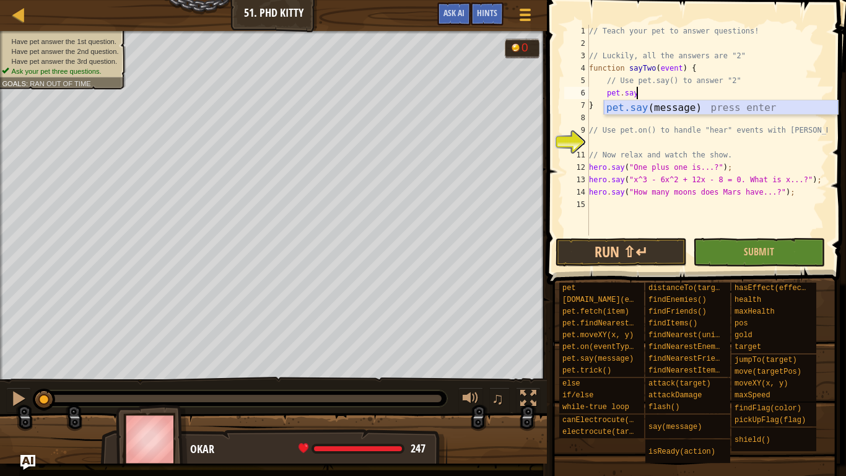
click at [712, 108] on div "pet.say (message) press enter" at bounding box center [721, 122] width 234 height 45
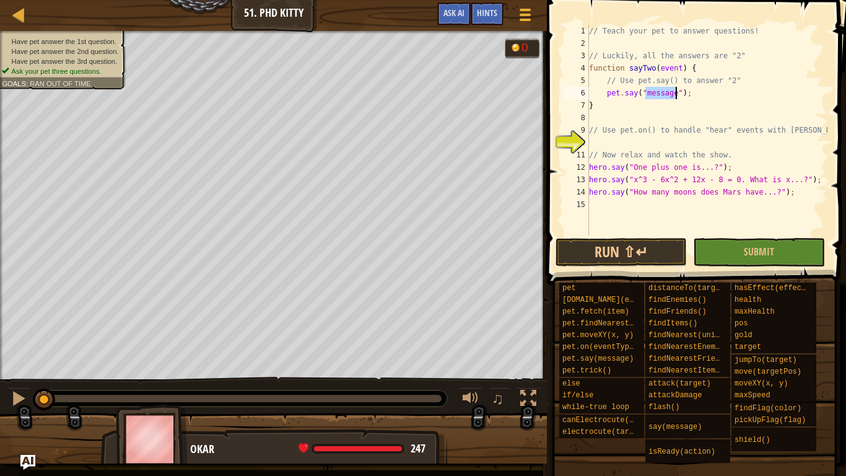
type textarea "pet.say("2");"
click at [695, 138] on div "// Teach your pet to answer questions! // Luckily, all the answers are "2" func…" at bounding box center [707, 142] width 241 height 235
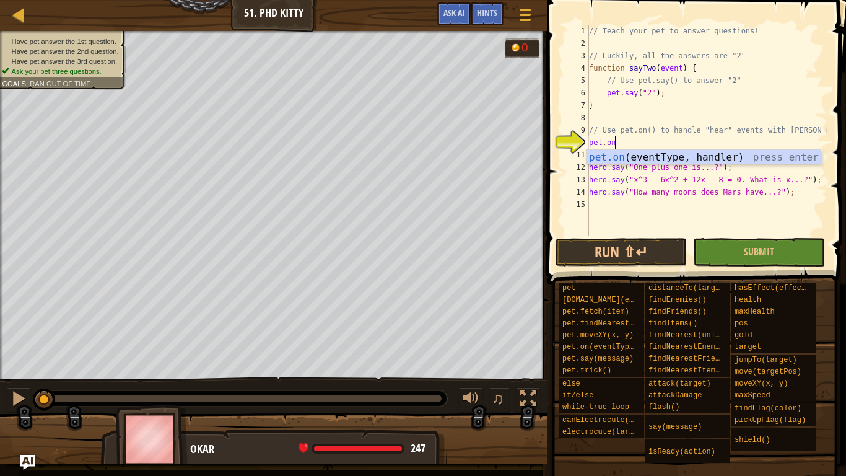
scroll to position [6, 3]
click at [759, 161] on div "pet.on (eventType, handler) press enter" at bounding box center [704, 172] width 234 height 45
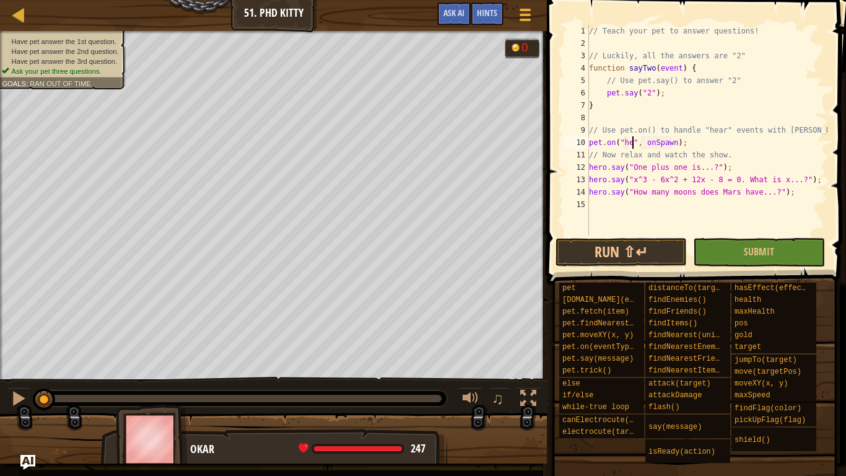
scroll to position [6, 8]
click at [686, 149] on div "// Teach your pet to answer questions! // Luckily, all the answers are "2" func…" at bounding box center [707, 142] width 241 height 235
click at [683, 144] on div "// Teach your pet to answer questions! // Luckily, all the answers are "2" func…" at bounding box center [707, 142] width 241 height 235
click at [685, 145] on div "// Teach your pet to answer questions! // Luckily, all the answers are "2" func…" at bounding box center [707, 142] width 241 height 235
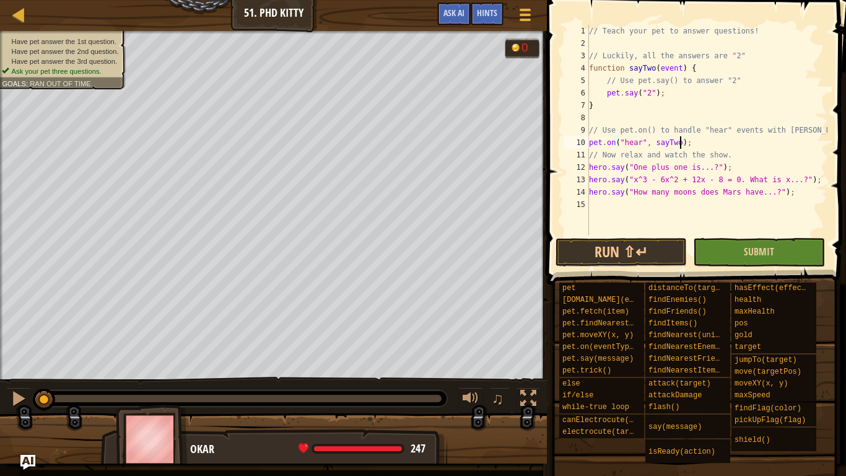
type textarea "pet.on("hear", [PERSON_NAME]);"
click at [735, 250] on button "Submit" at bounding box center [758, 252] width 131 height 28
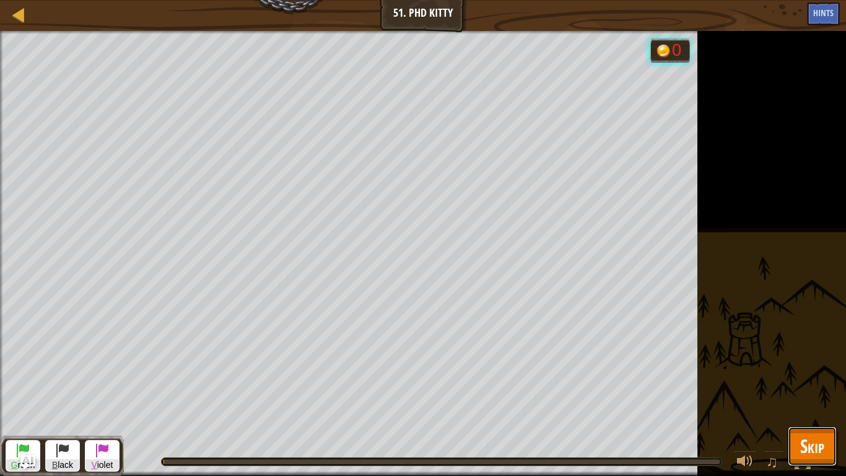
click at [829, 370] on button "Skip" at bounding box center [812, 446] width 49 height 40
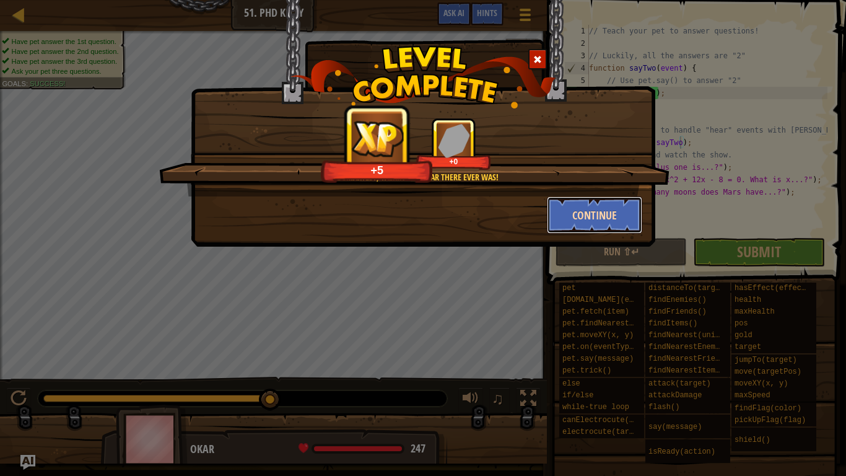
click at [582, 208] on button "Continue" at bounding box center [595, 214] width 96 height 37
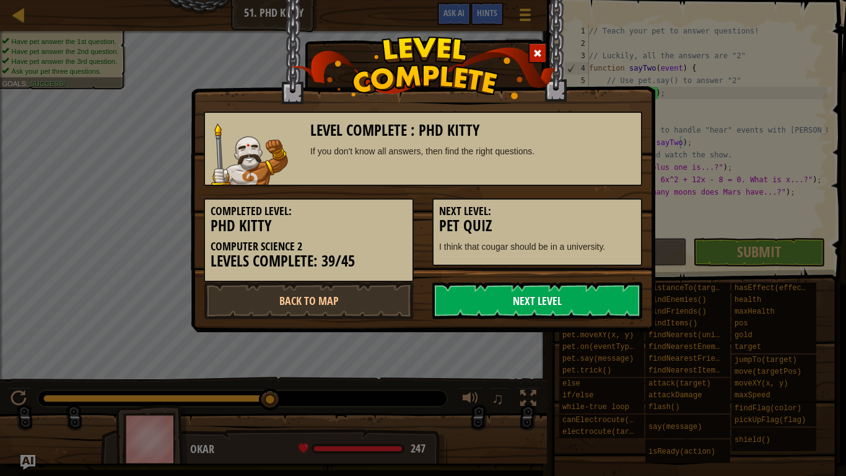
click at [611, 293] on link "Next Level" at bounding box center [537, 300] width 210 height 37
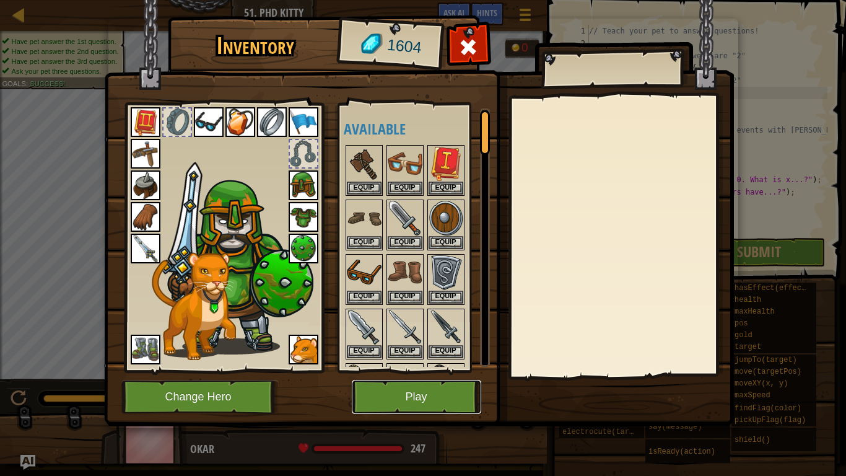
click at [439, 370] on button "Play" at bounding box center [416, 397] width 129 height 34
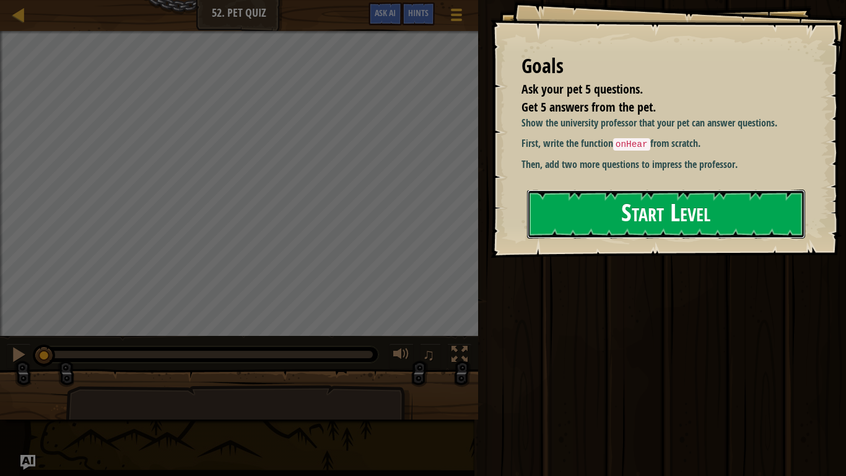
click at [642, 216] on button "Start Level" at bounding box center [666, 214] width 278 height 49
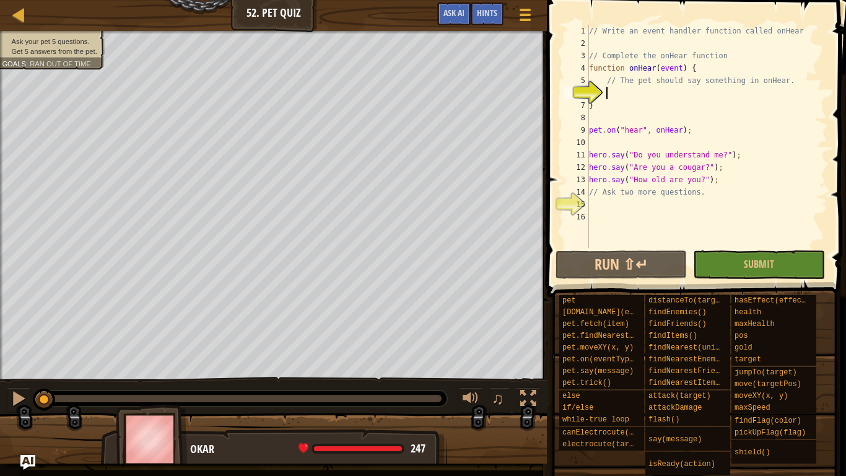
type textarea "p"
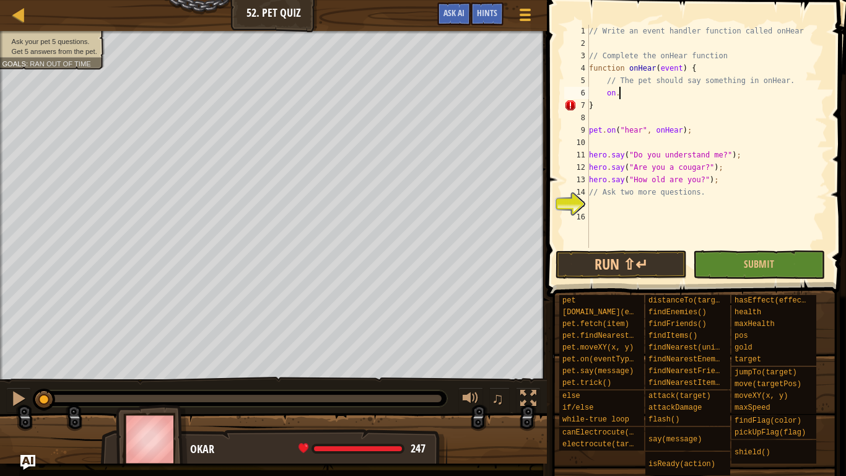
type textarea "o"
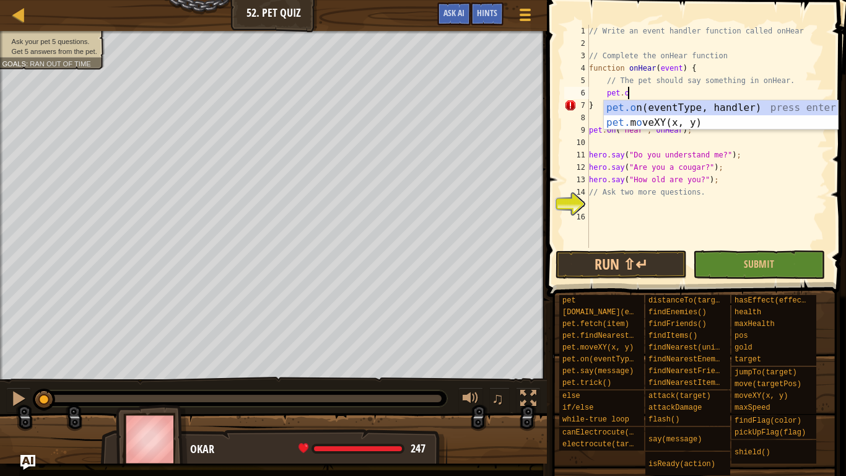
scroll to position [6, 5]
click at [715, 104] on div "pet.o n(eventType, handler) press enter pet. m o veXY(x, y) press enter" at bounding box center [721, 129] width 234 height 59
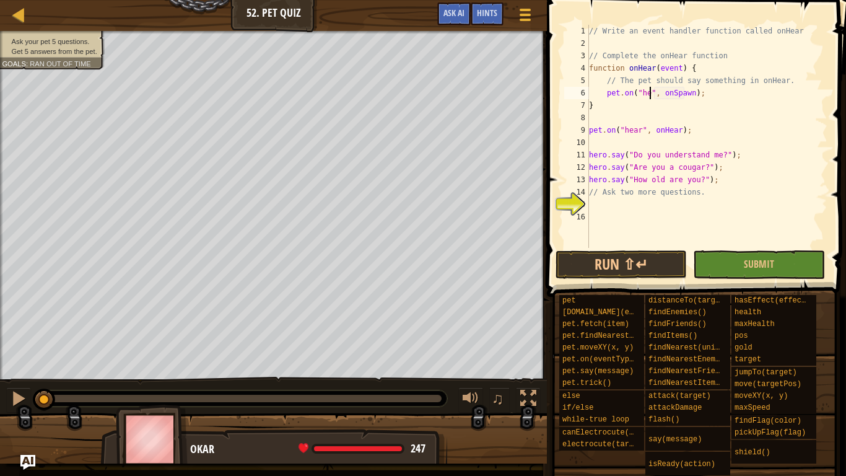
scroll to position [6, 11]
click at [701, 97] on div "// Write an event handler function called onHear // Complete the onHear functio…" at bounding box center [707, 149] width 241 height 248
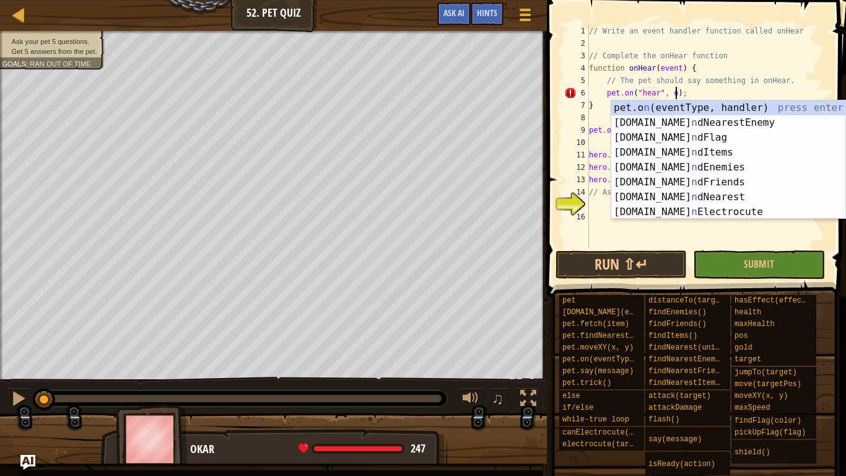
scroll to position [6, 14]
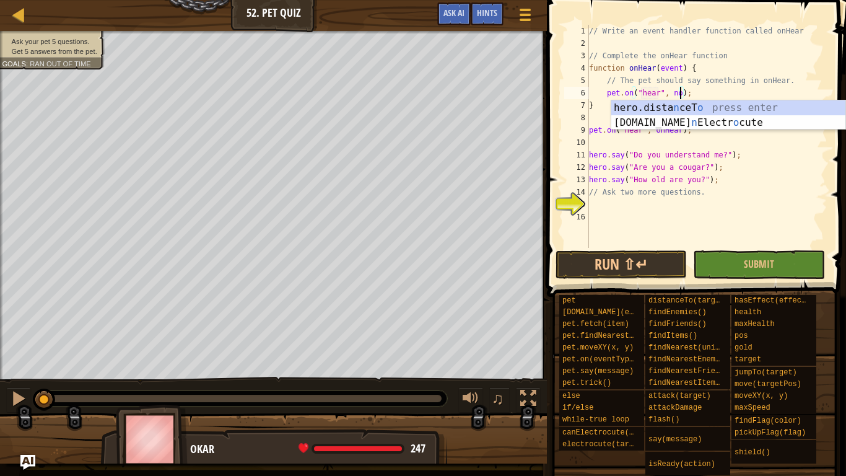
click at [677, 170] on div "// Write an event handler function called onHear // Complete the onHear functio…" at bounding box center [707, 149] width 241 height 248
type textarea "hero.say("Are you a cougar?");"
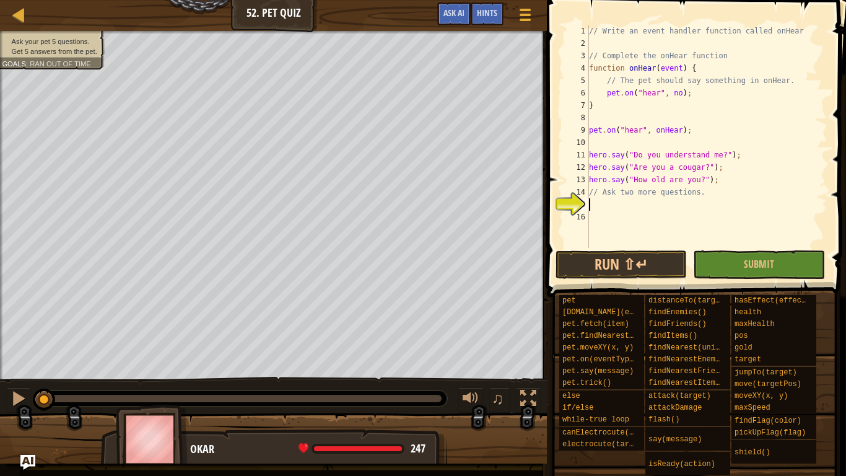
click at [648, 199] on div "// Write an event handler function called onHear // Complete the onHear functio…" at bounding box center [707, 149] width 241 height 248
click at [659, 264] on button "Run ⇧↵" at bounding box center [621, 264] width 131 height 28
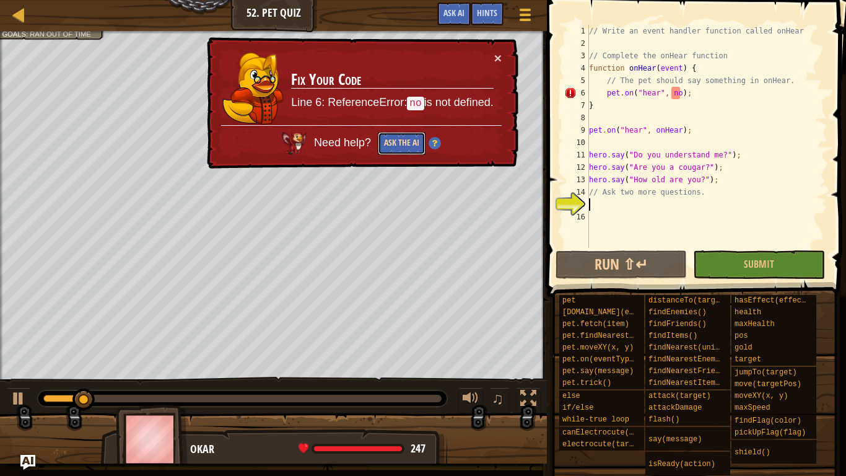
click at [410, 144] on button "Ask the AI" at bounding box center [402, 143] width 48 height 23
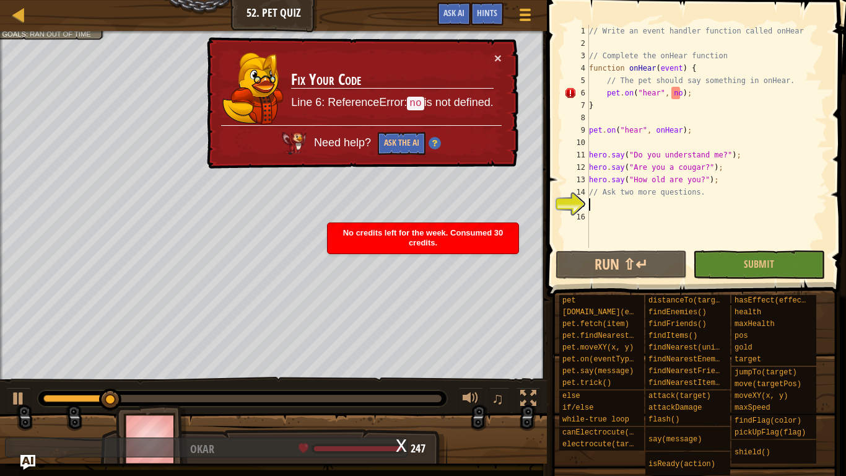
click at [704, 96] on div "// Write an event handler function called onHear // Complete the onHear functio…" at bounding box center [707, 149] width 241 height 248
click at [706, 94] on div "// Write an event handler function called onHear // Complete the onHear functio…" at bounding box center [707, 149] width 241 height 248
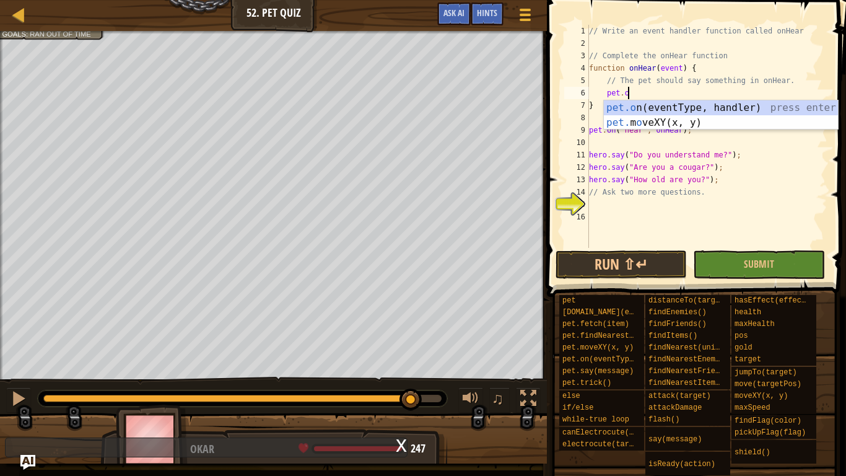
scroll to position [6, 6]
click at [724, 107] on div "pet.on (eventType, handler) press enter" at bounding box center [721, 122] width 234 height 45
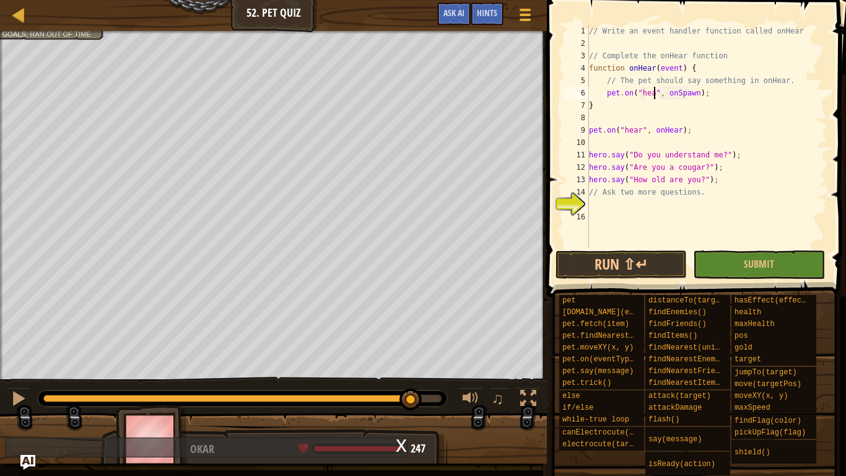
scroll to position [6, 11]
click at [701, 94] on div "// Write an event handler function called onHear // Complete the onHear functio…" at bounding box center [707, 149] width 241 height 248
click at [791, 258] on button "Submit" at bounding box center [758, 264] width 131 height 28
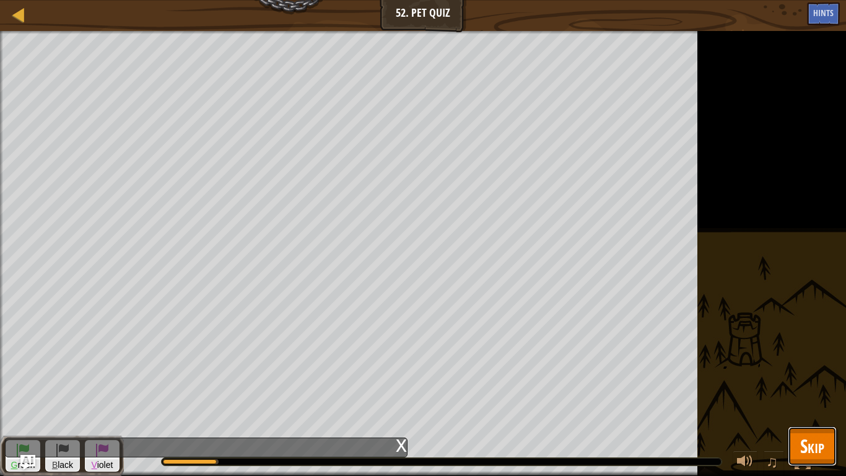
click at [829, 370] on button "Skip" at bounding box center [812, 446] width 49 height 40
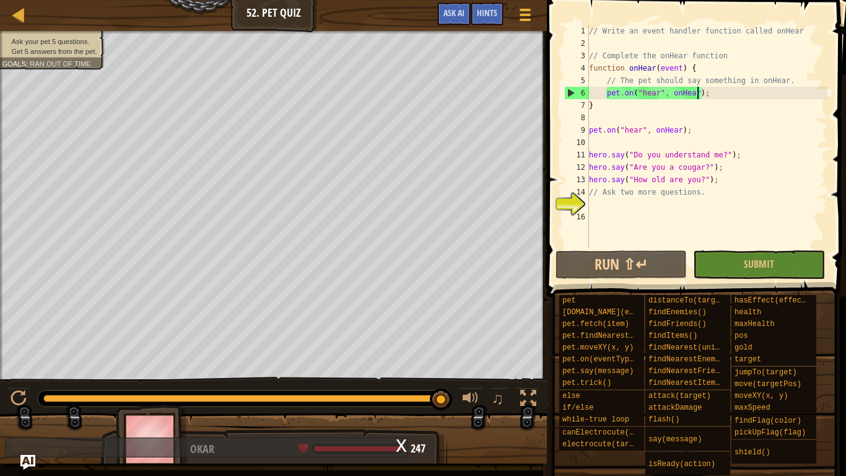
click at [698, 96] on div "// Write an event handler function called onHear // Complete the onHear functio…" at bounding box center [707, 149] width 241 height 248
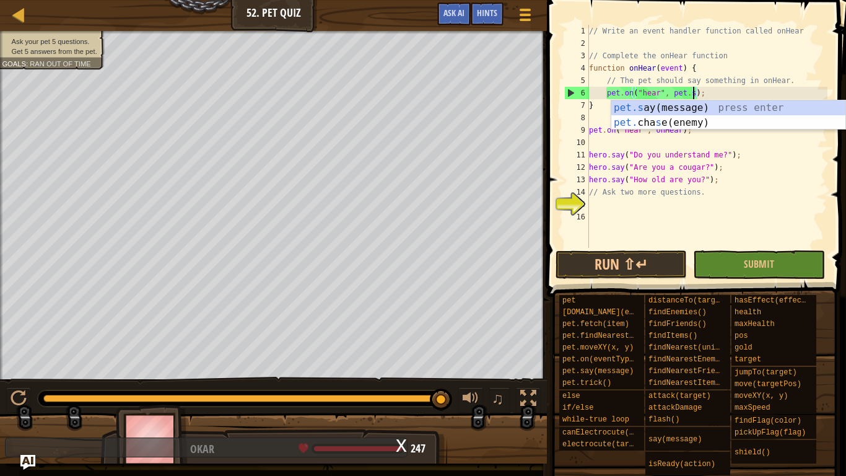
type textarea "pet.on("hear", pet.say);"
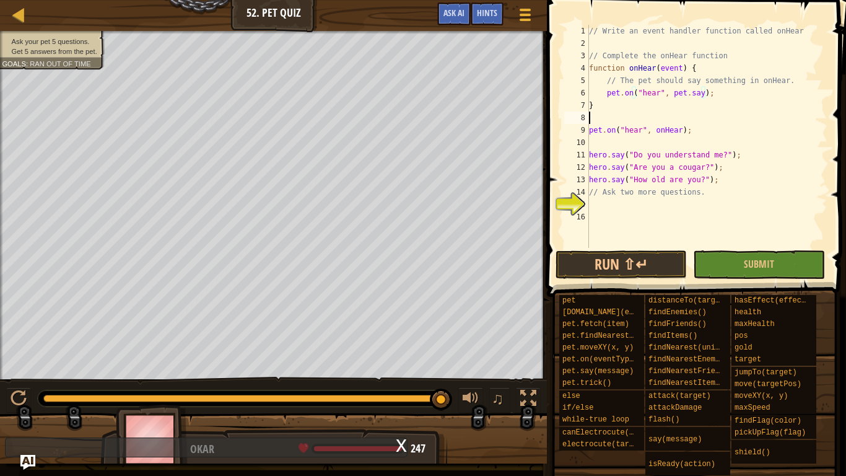
click at [707, 116] on div "// Write an event handler function called onHear // Complete the onHear functio…" at bounding box center [707, 149] width 241 height 248
click at [701, 101] on div "// Write an event handler function called onHear // Complete the onHear functio…" at bounding box center [707, 149] width 241 height 248
click at [699, 92] on div "// Write an event handler function called onHear // Complete the onHear functio…" at bounding box center [707, 149] width 241 height 248
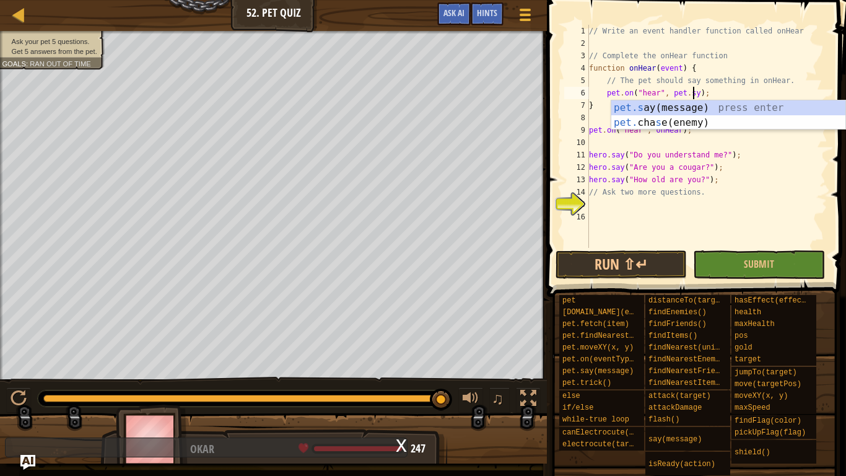
scroll to position [6, 16]
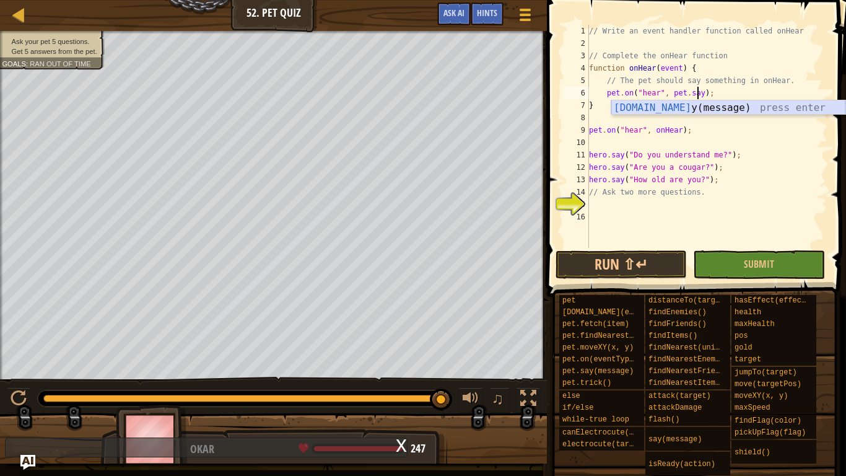
click at [698, 106] on div "[DOMAIN_NAME] y(message) press enter" at bounding box center [728, 122] width 234 height 45
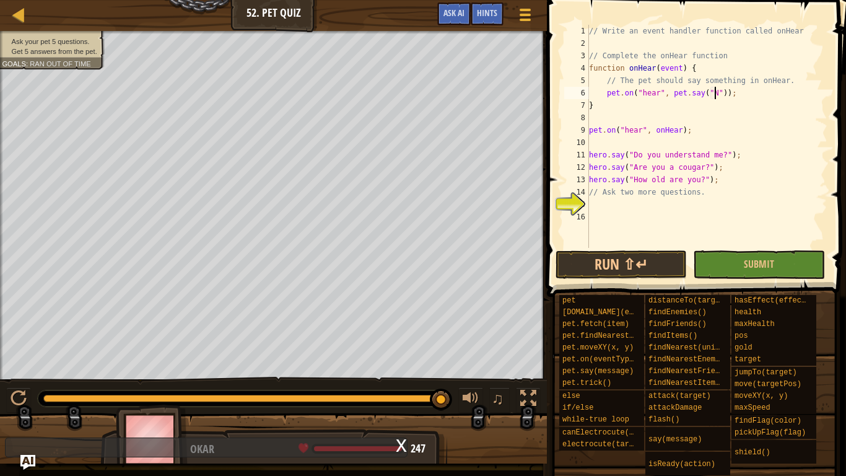
type textarea "pet.on("hear", pet.say("NO"));"
click at [638, 210] on div "// Write an event handler function called onHear // Complete the onHear functio…" at bounding box center [707, 149] width 241 height 248
type textarea "h"
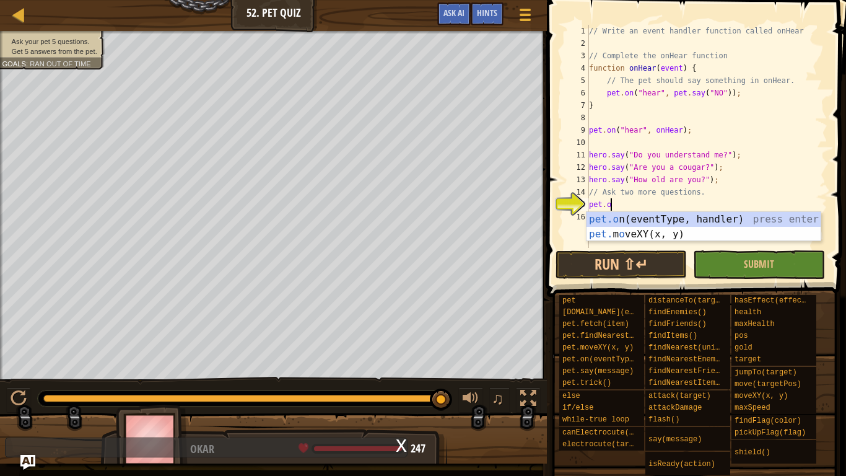
scroll to position [6, 3]
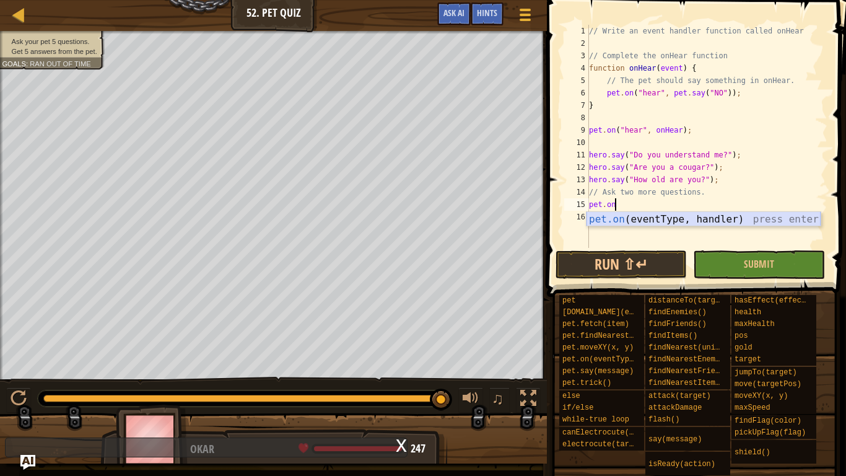
click at [628, 222] on div "pet.on (eventType, handler) press enter" at bounding box center [704, 234] width 234 height 45
click at [686, 209] on div "// Write an event handler function called onHear // Complete the onHear functio…" at bounding box center [707, 149] width 241 height 248
click at [808, 221] on div "pet.say (message) press enter" at bounding box center [728, 234] width 234 height 45
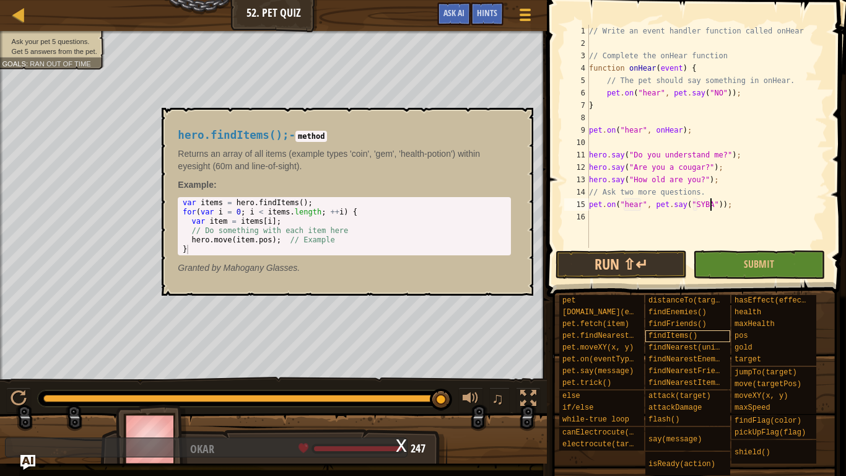
type textarea "pet.on("hear", pet.say("SYBAU"));"
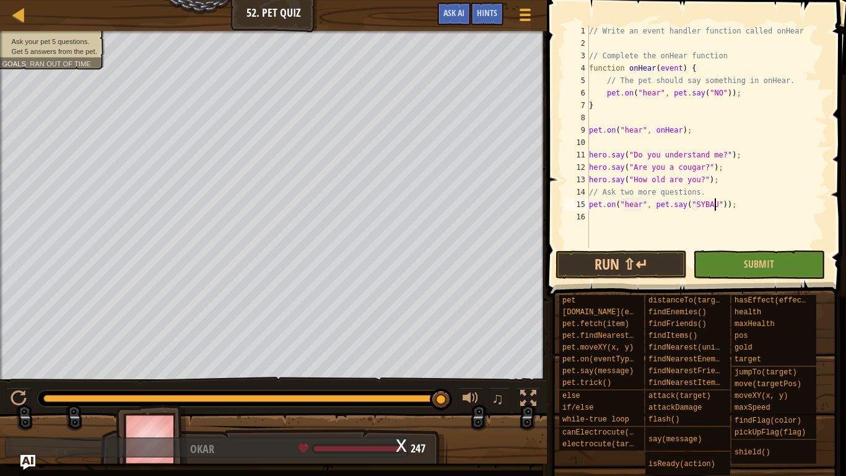
click at [693, 221] on div "// Write an event handler function called onHear // Complete the onHear functio…" at bounding box center [707, 149] width 241 height 248
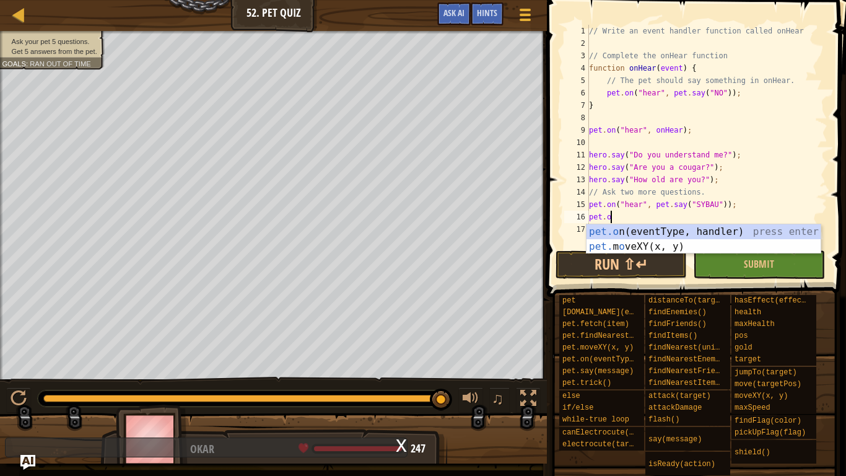
scroll to position [6, 3]
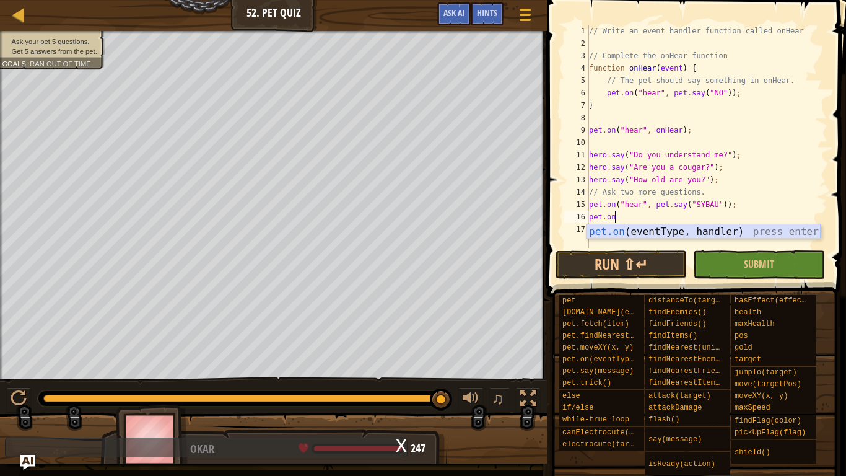
click at [677, 229] on div "pet.on (eventType, handler) press enter" at bounding box center [704, 246] width 234 height 45
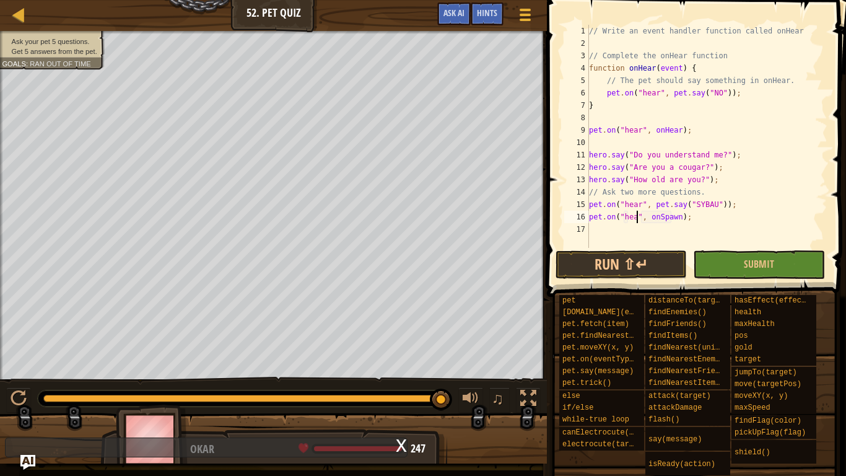
scroll to position [6, 8]
click at [685, 222] on div "// Write an event handler function called onHear // Complete the onHear functio…" at bounding box center [707, 149] width 241 height 248
click at [796, 264] on button "Submit" at bounding box center [758, 264] width 131 height 28
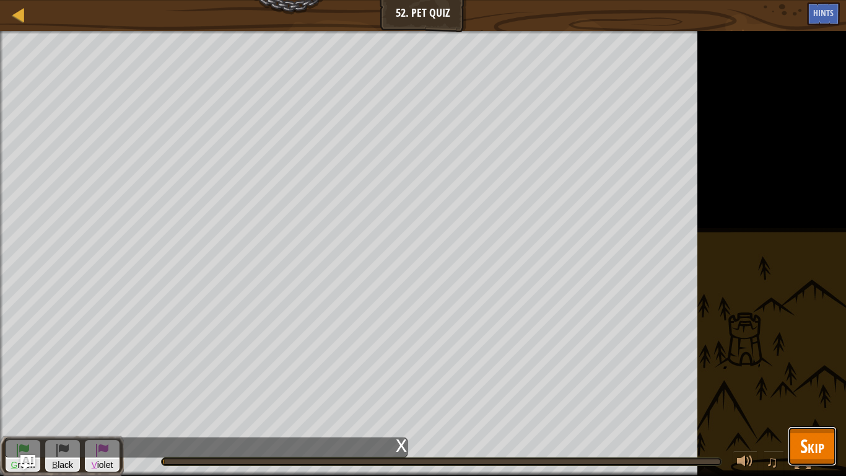
click at [815, 370] on span "Skip" at bounding box center [812, 445] width 24 height 25
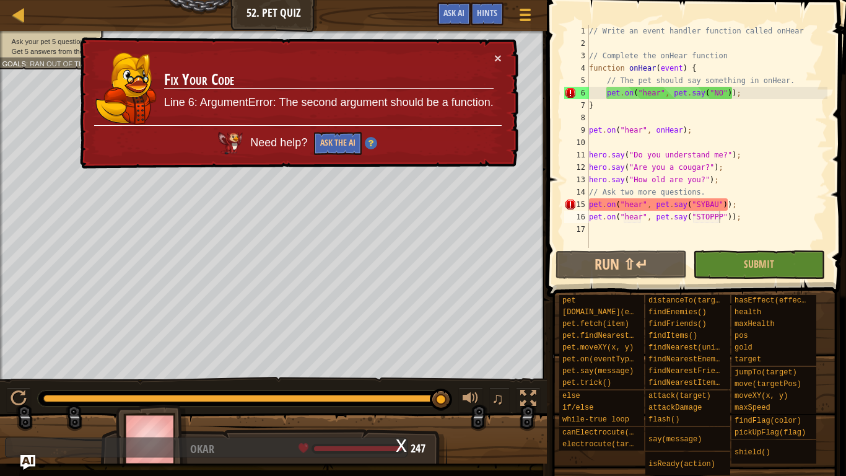
click at [714, 205] on div "// Write an event handler function called onHear // Complete the onHear functio…" at bounding box center [707, 149] width 241 height 248
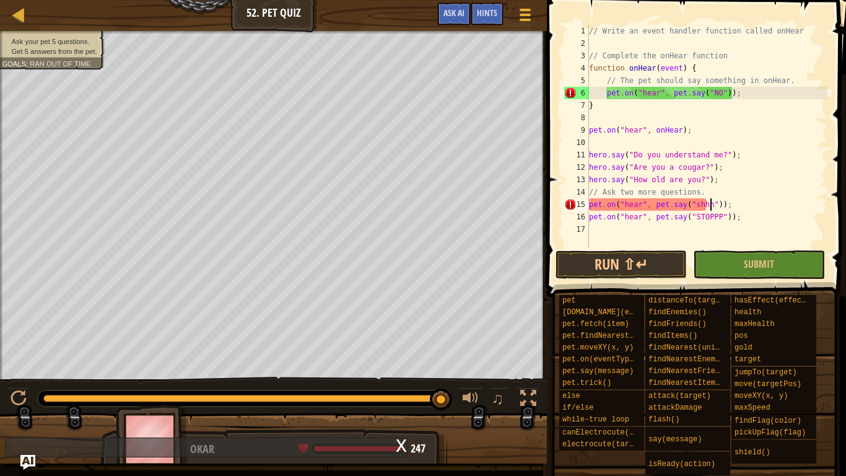
scroll to position [6, 18]
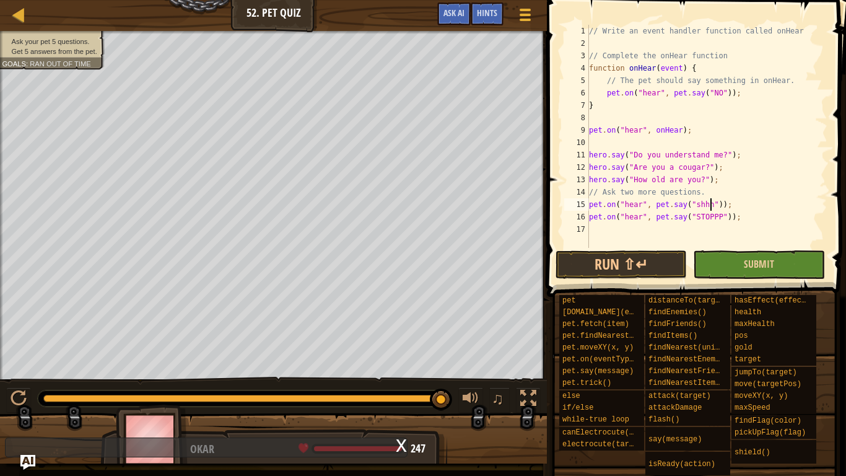
type textarea "pet.on("hear", pet.say("shhh"));"
click at [732, 263] on button "Submit" at bounding box center [758, 264] width 131 height 28
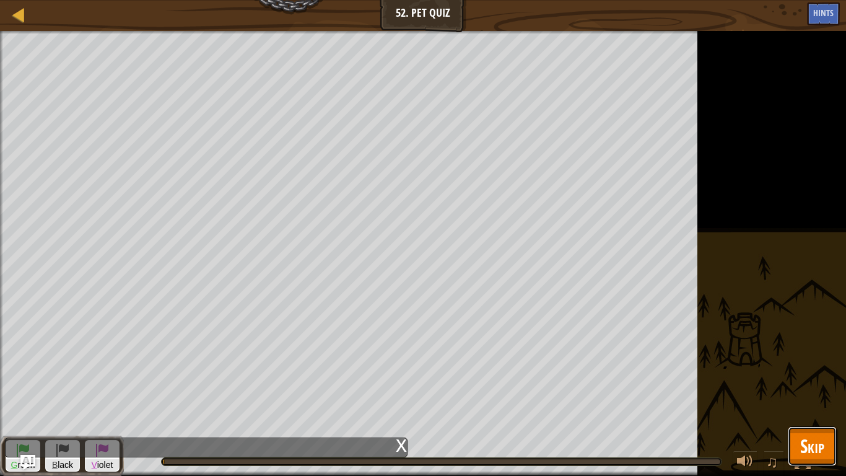
click at [828, 370] on button "Skip" at bounding box center [812, 446] width 49 height 40
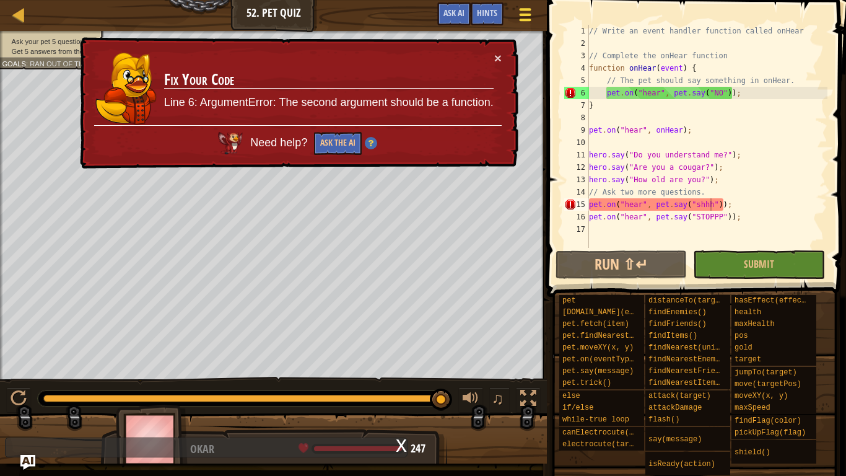
click at [517, 14] on div at bounding box center [525, 15] width 17 height 18
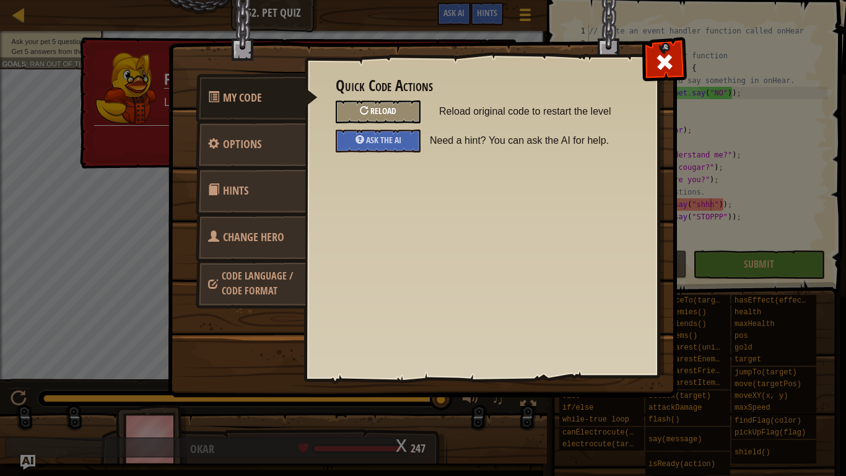
click at [391, 118] on div "Reload" at bounding box center [378, 111] width 85 height 23
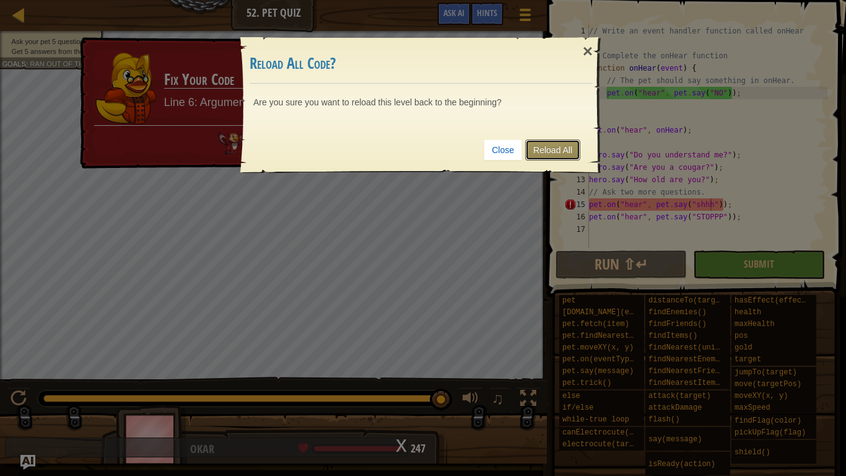
click at [572, 154] on link "Reload All" at bounding box center [552, 149] width 55 height 21
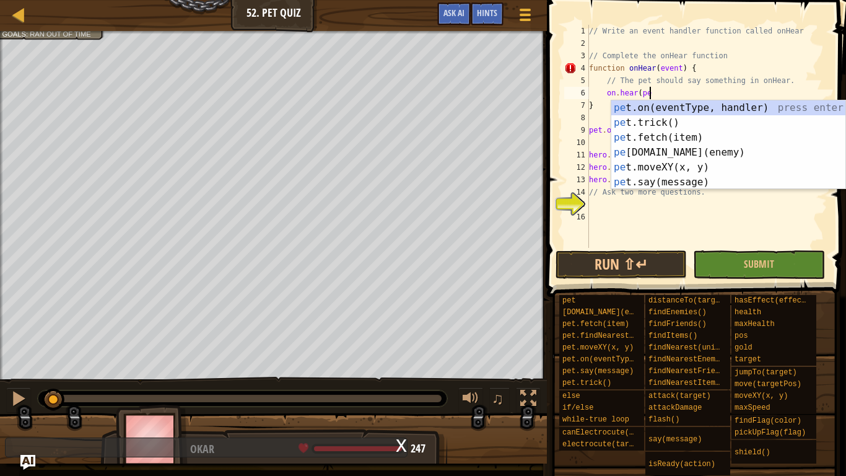
scroll to position [6, 7]
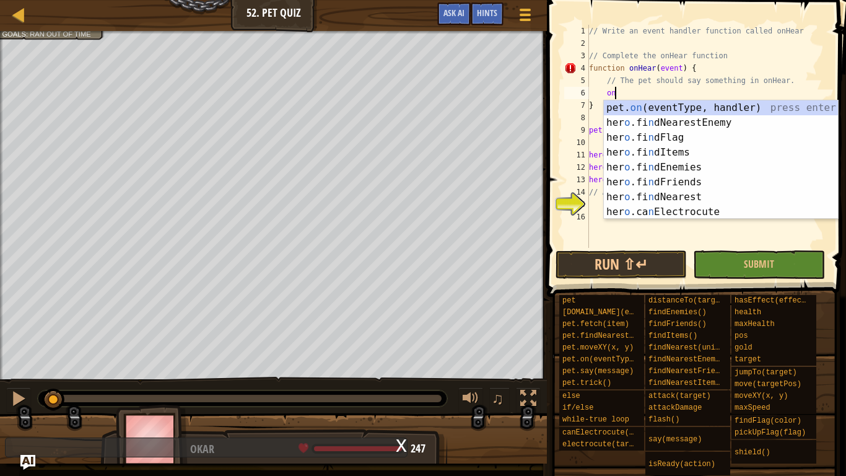
type textarea "o"
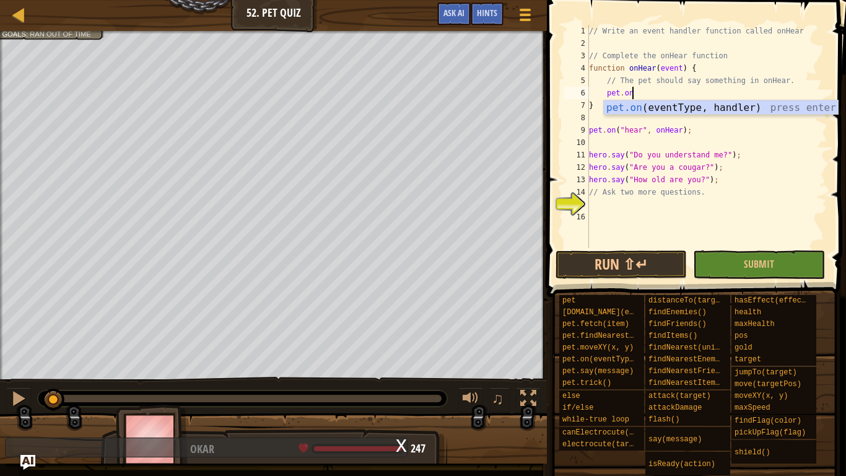
scroll to position [6, 6]
click at [675, 106] on div "pet.on (eventType, handler) press enter" at bounding box center [721, 122] width 234 height 45
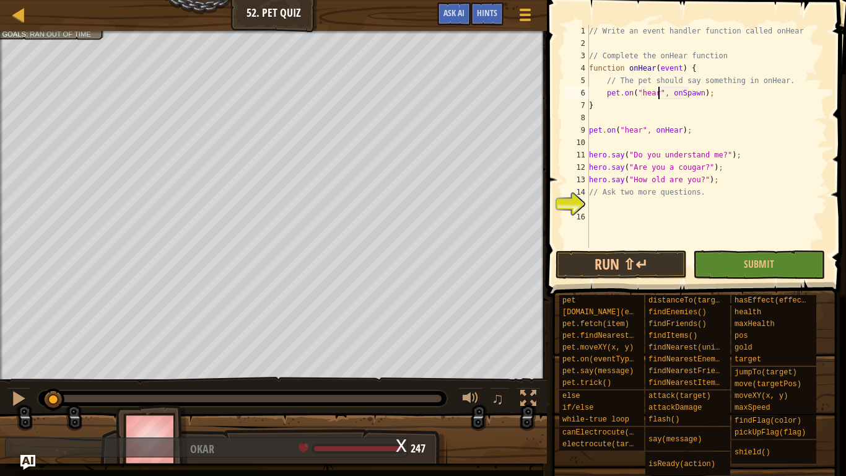
scroll to position [6, 11]
click at [702, 93] on div "// Write an event handler function called onHear // Complete the onHear functio…" at bounding box center [707, 149] width 241 height 248
click at [730, 97] on div "// Write an event handler function called onHear // Complete the onHear functio…" at bounding box center [707, 149] width 241 height 248
click at [756, 260] on span "Submit" at bounding box center [759, 264] width 30 height 14
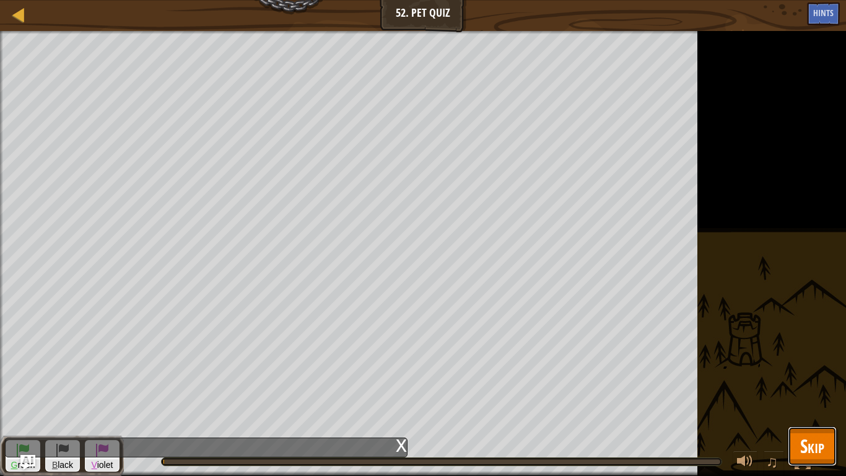
click at [823, 370] on span "Skip" at bounding box center [812, 445] width 24 height 25
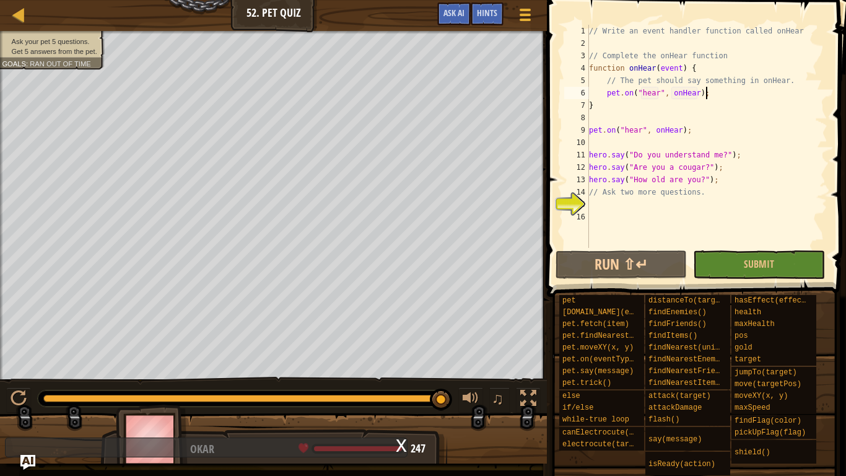
click at [740, 94] on div "// Write an event handler function called onHear // Complete the onHear functio…" at bounding box center [707, 149] width 241 height 248
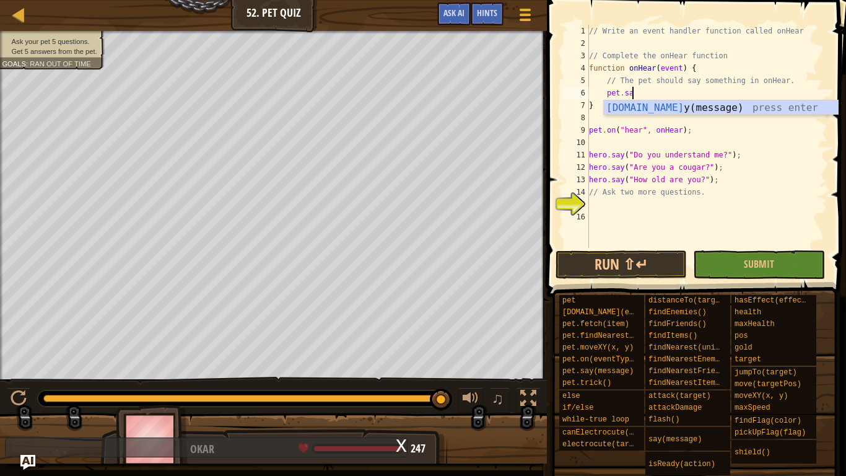
scroll to position [6, 6]
click at [778, 105] on div "pet.say (message) press enter" at bounding box center [721, 122] width 234 height 45
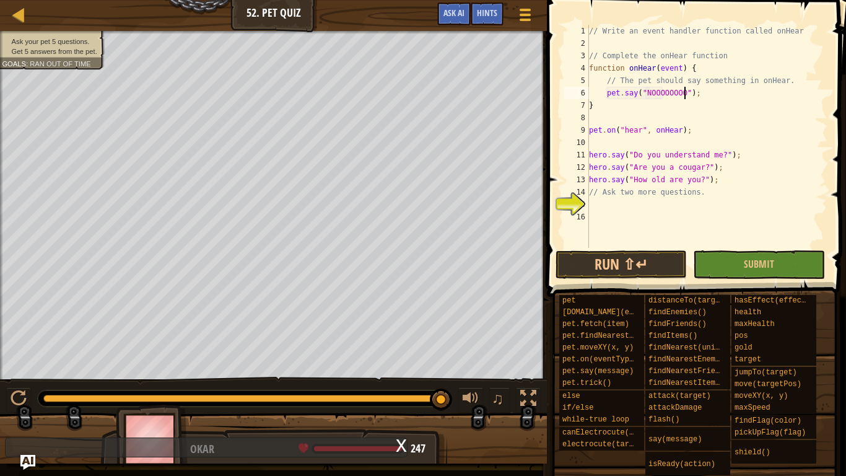
scroll to position [6, 15]
type textarea "pet.say("NOOOOOOOOOO");"
click at [725, 204] on div "// Write an event handler function called onHear // Complete the onHear functio…" at bounding box center [707, 149] width 241 height 248
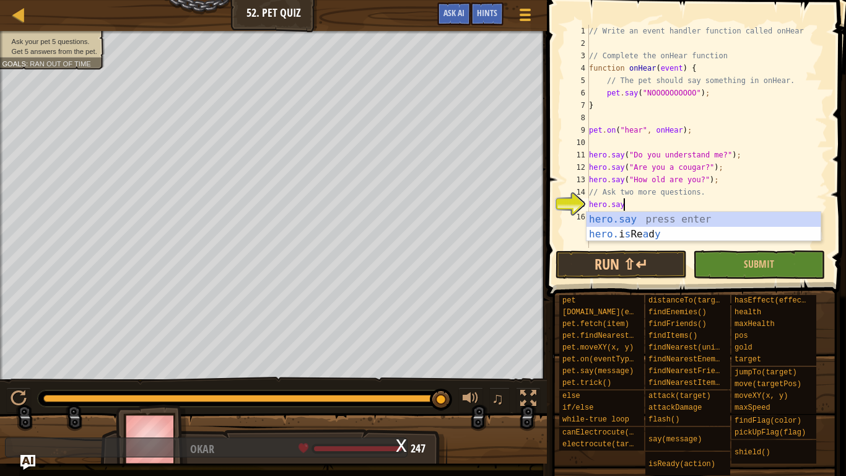
scroll to position [6, 4]
click at [759, 216] on div "hero.say press enter hero. i s Re a d y press enter" at bounding box center [704, 241] width 234 height 59
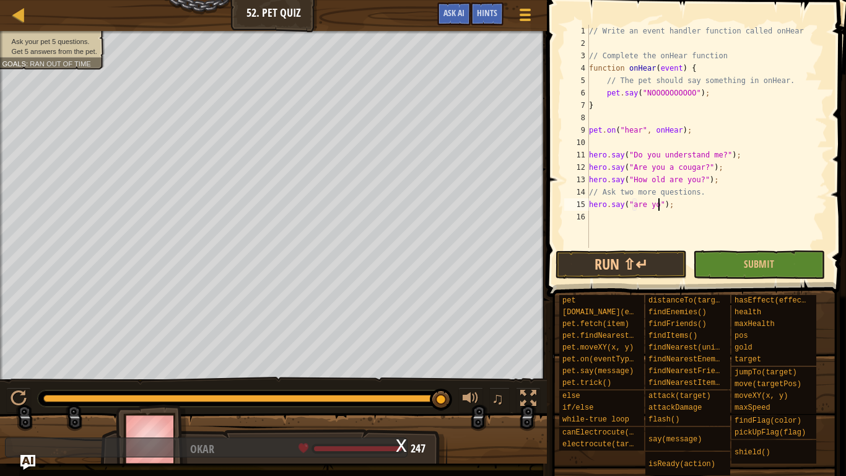
scroll to position [6, 11]
type textarea "hero.say("are you sped?");"
click at [667, 218] on div "// Write an event handler function called onHear // Complete the onHear functio…" at bounding box center [707, 149] width 241 height 248
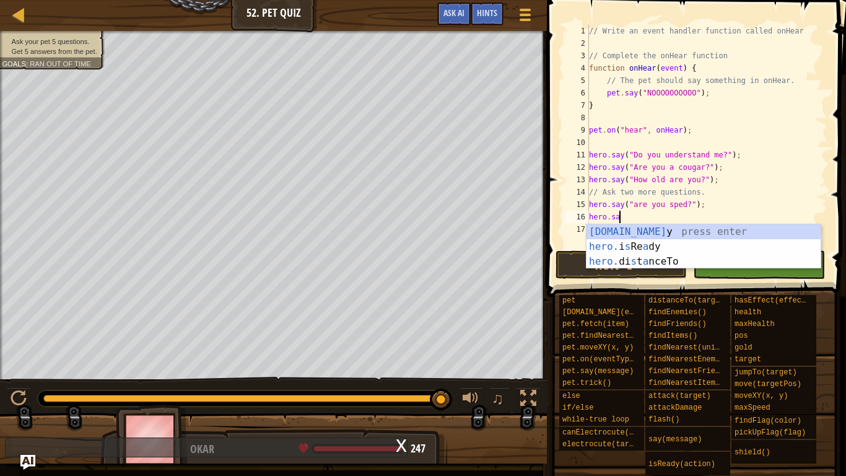
scroll to position [6, 4]
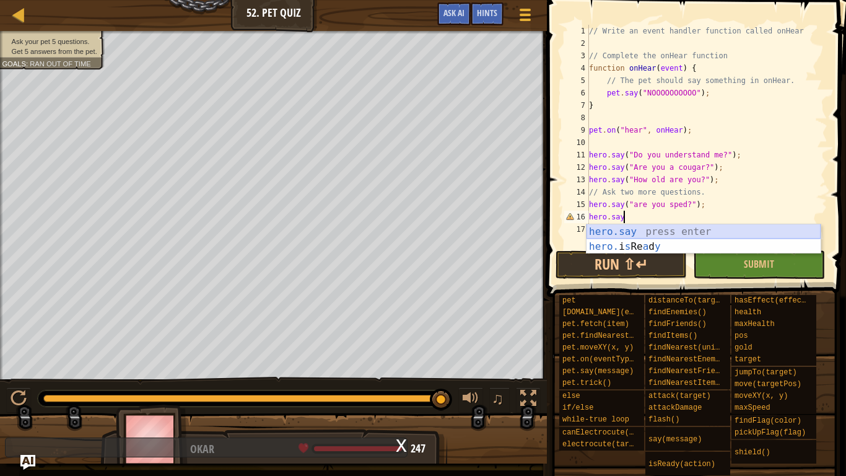
click at [697, 228] on div "hero.say press enter hero. i s Re a d y press enter" at bounding box center [704, 253] width 234 height 59
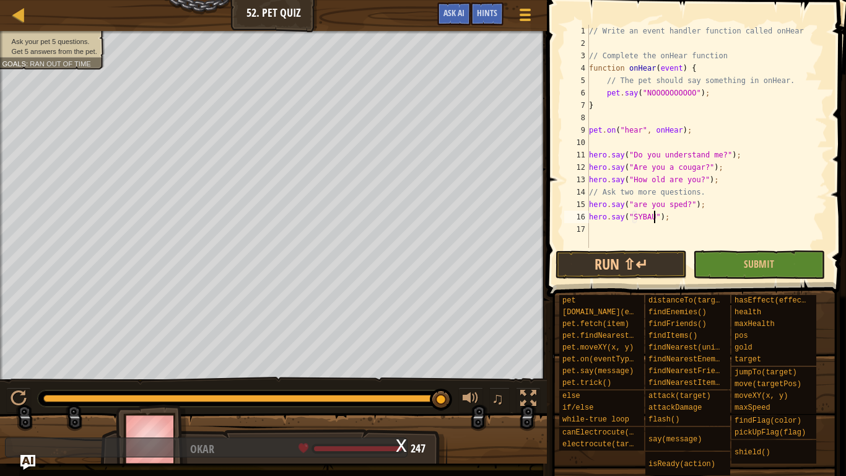
scroll to position [6, 10]
type textarea "hero.say("SYBAU");"
click at [730, 266] on button "Submit" at bounding box center [758, 264] width 131 height 28
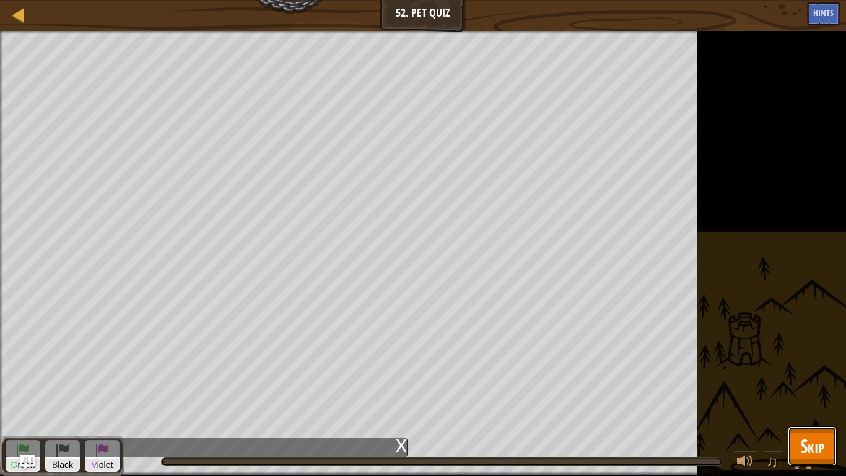
click at [805, 370] on span "Skip" at bounding box center [812, 445] width 24 height 25
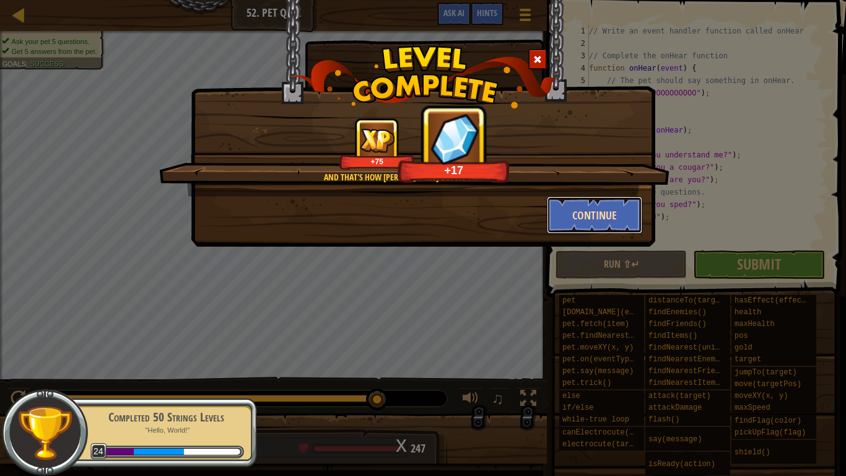
click at [581, 206] on button "Continue" at bounding box center [595, 214] width 96 height 37
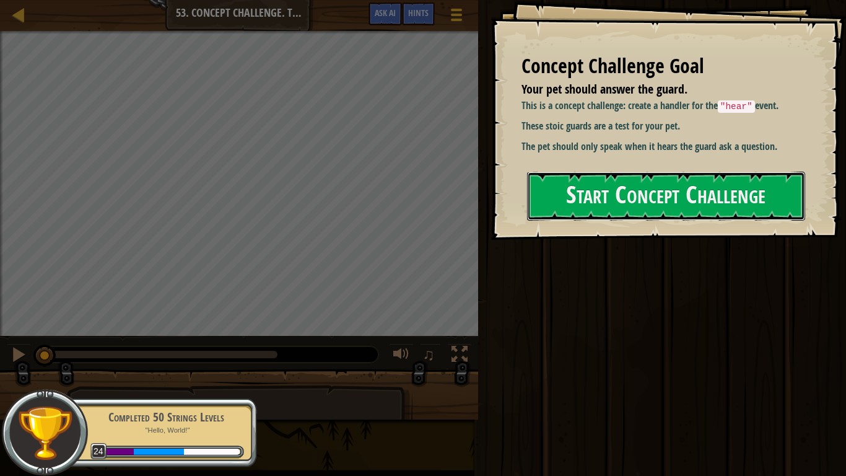
click at [580, 204] on button "Start Concept Challenge" at bounding box center [666, 196] width 278 height 49
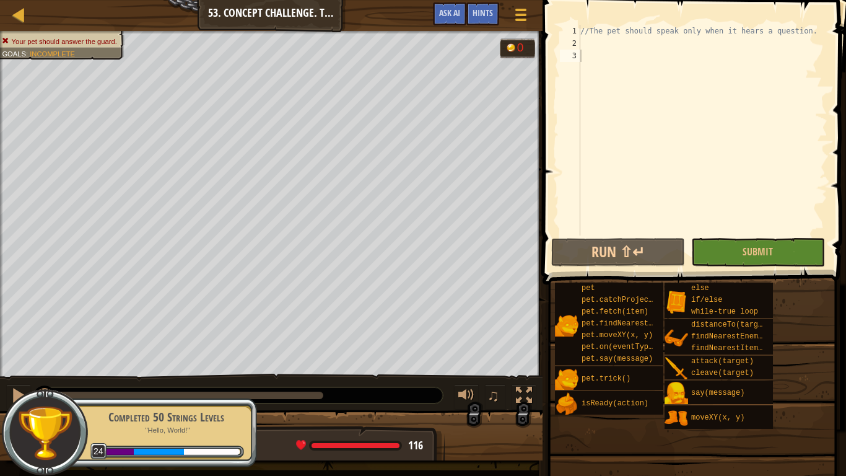
click at [635, 43] on div "//The pet should speak only when it hears a question." at bounding box center [703, 142] width 250 height 235
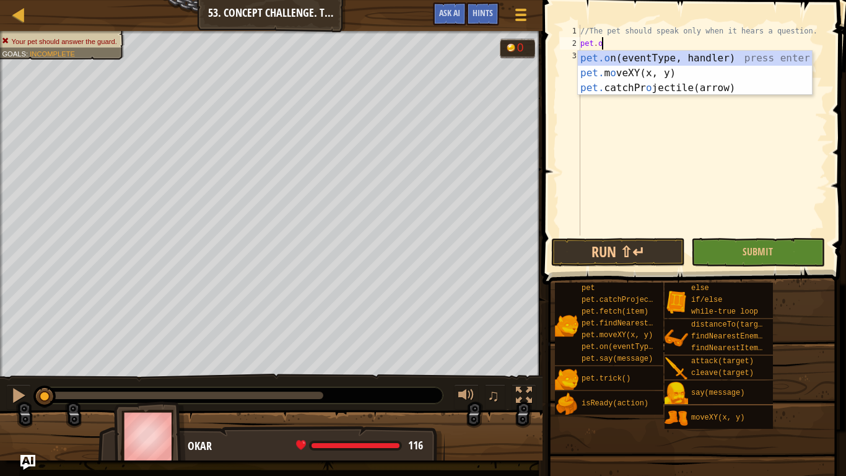
scroll to position [6, 3]
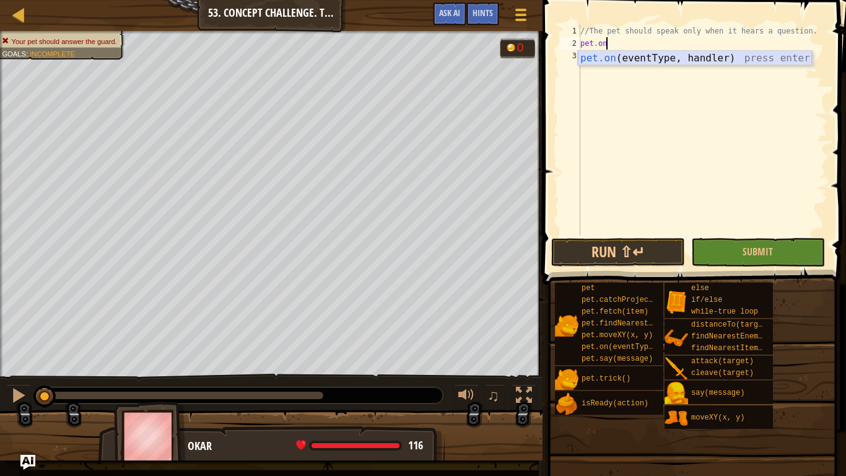
click at [770, 55] on div "pet.on (eventType, handler) press enter" at bounding box center [695, 73] width 234 height 45
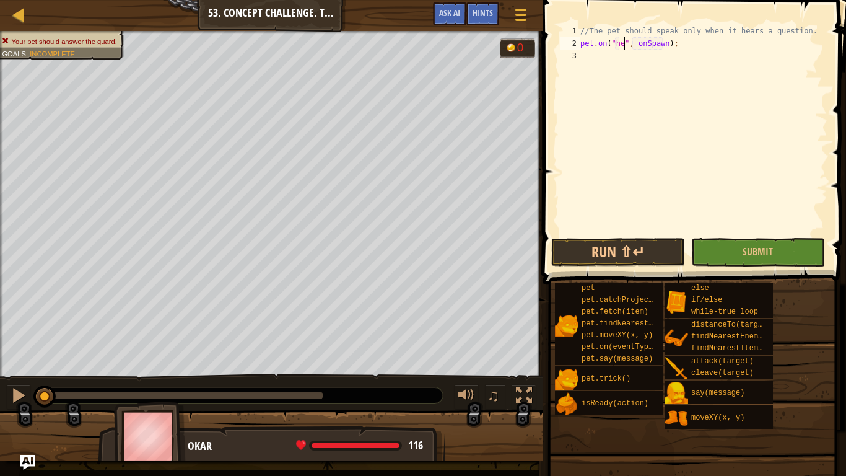
scroll to position [6, 8]
click at [675, 45] on div "//The pet should speak only when it hears a question. pet . on ( "hear" , onSpa…" at bounding box center [703, 142] width 250 height 235
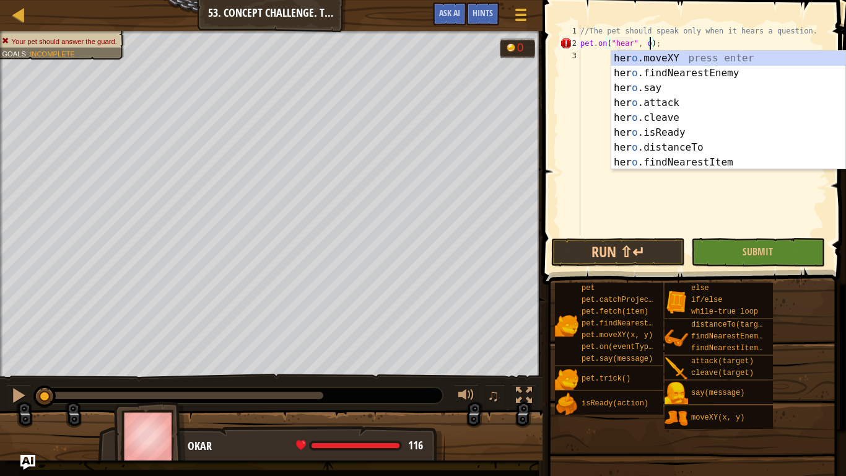
scroll to position [6, 11]
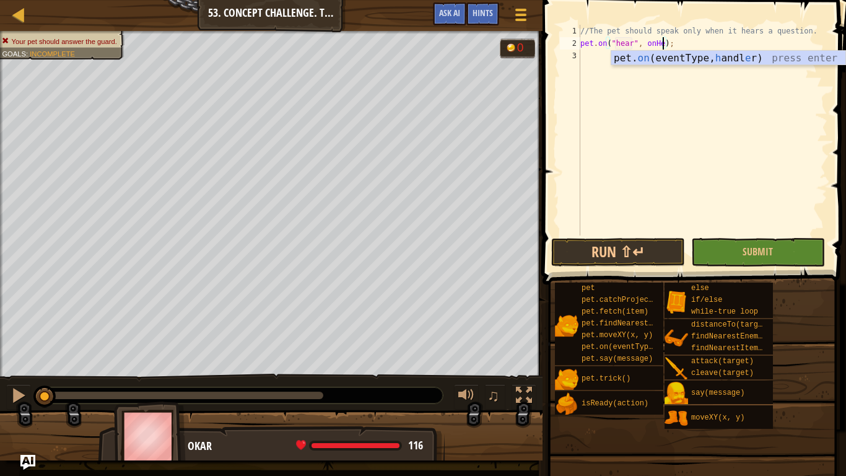
type textarea "pet.on("hear", onHear);"
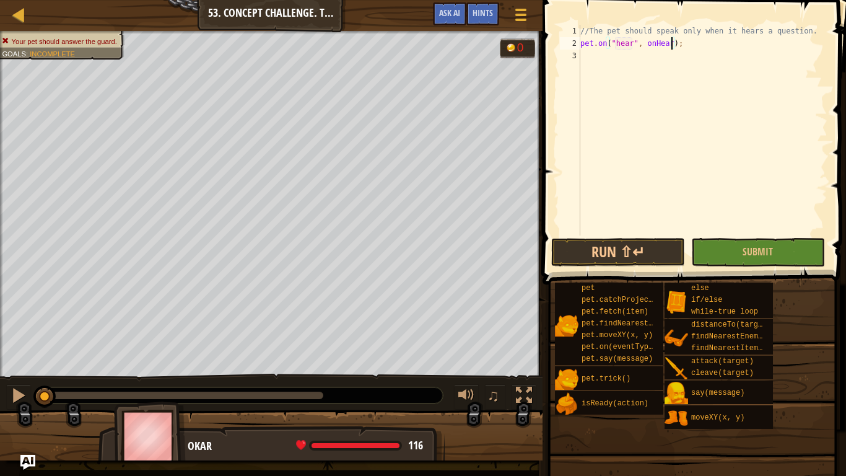
click at [717, 70] on div "//The pet should speak only when it hears a question. pet . on ( "hear" , onHea…" at bounding box center [703, 142] width 250 height 235
click at [703, 72] on div "pet.say (message) press enter" at bounding box center [695, 85] width 234 height 45
click at [759, 257] on span "Submit" at bounding box center [758, 252] width 30 height 14
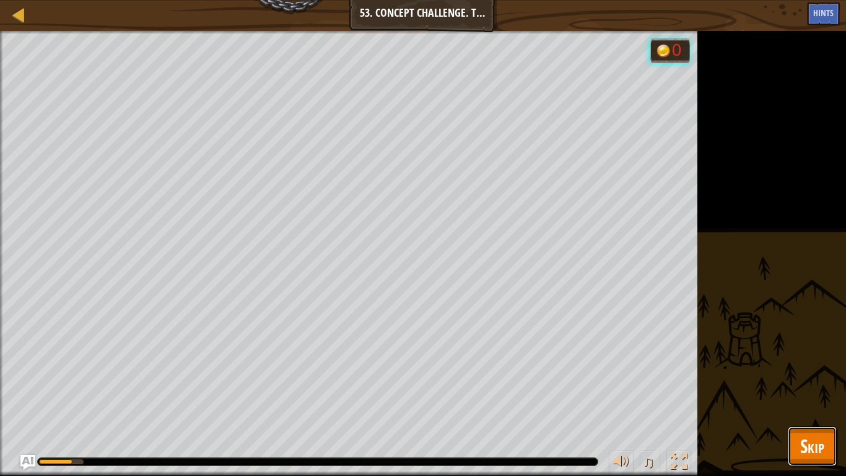
click at [814, 370] on span "Skip" at bounding box center [812, 445] width 24 height 25
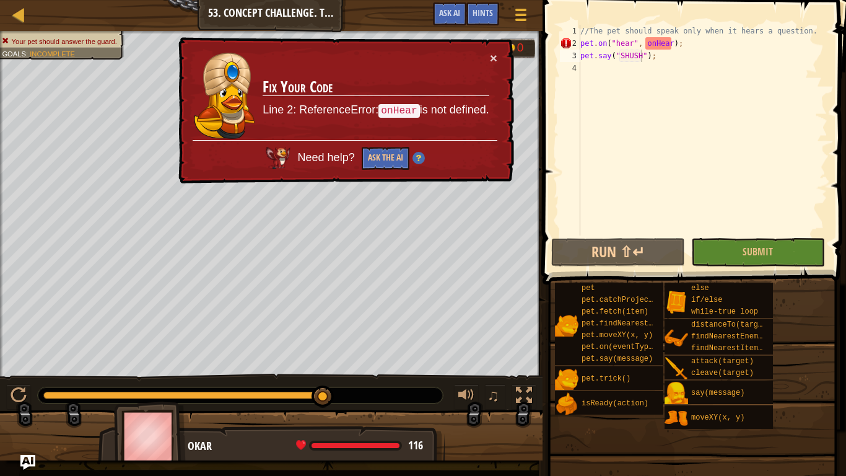
click at [669, 43] on div "//The pet should speak only when it hears a question. pet . on ( "hear" , onHea…" at bounding box center [703, 142] width 250 height 235
click at [672, 48] on div "//The pet should speak only when it hears a question. pet . on ( "hear" , onHea…" at bounding box center [703, 142] width 250 height 235
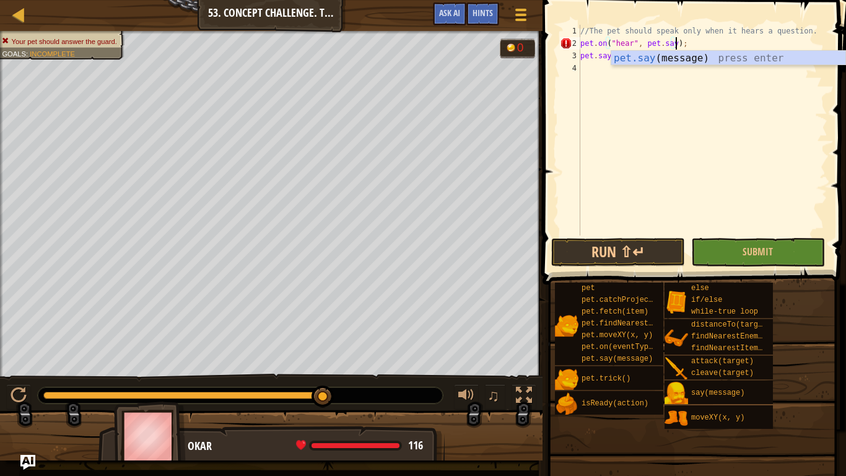
scroll to position [6, 14]
click at [726, 59] on div "pet.say (message) press enter" at bounding box center [728, 73] width 234 height 45
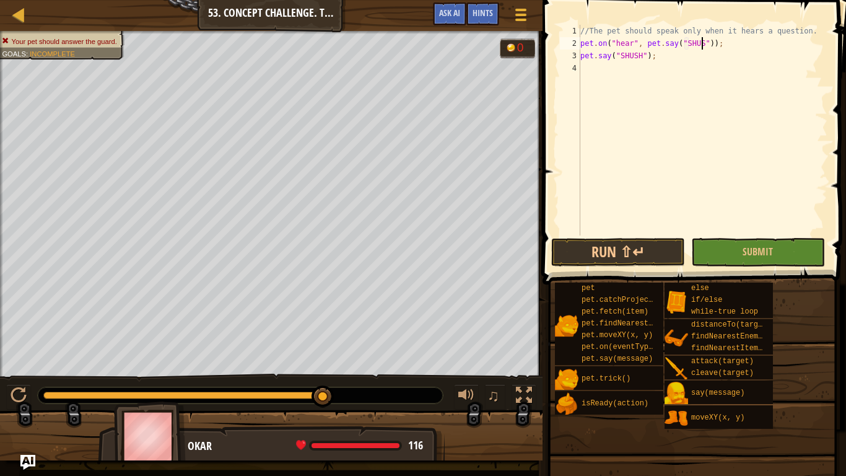
scroll to position [6, 19]
click at [689, 58] on div "//The pet should speak only when it hears a question. pet . on ( "hear" , pet .…" at bounding box center [703, 142] width 250 height 235
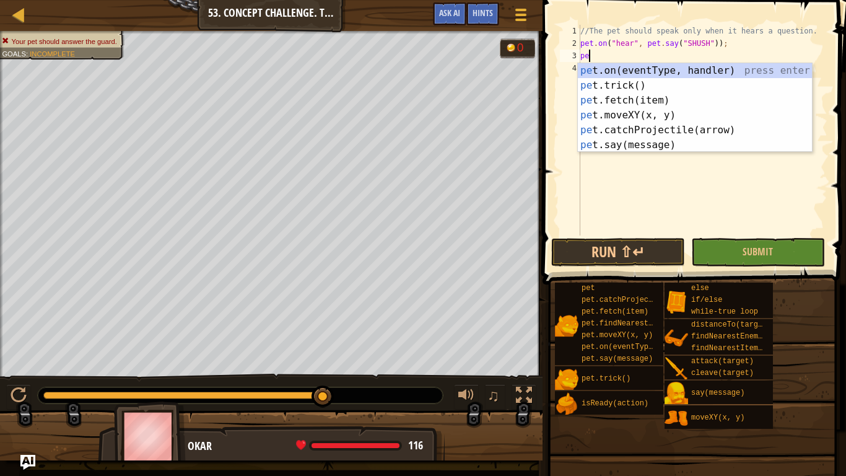
scroll to position [6, 1]
type textarea "p"
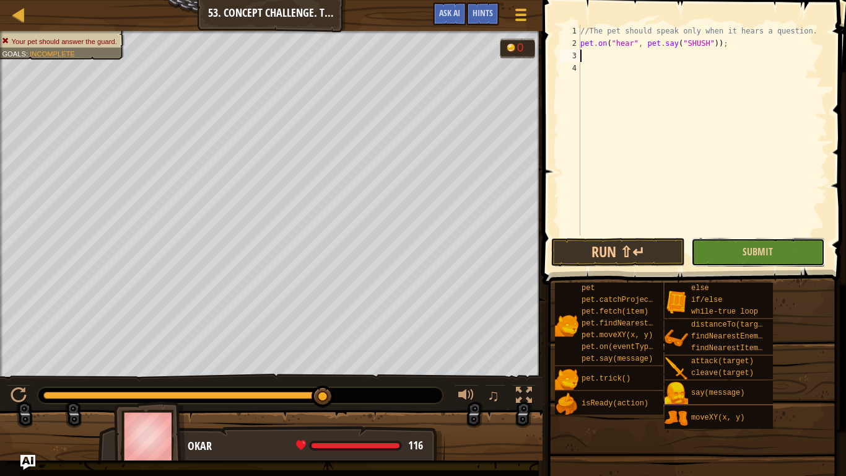
click at [744, 240] on button "Submit" at bounding box center [758, 252] width 134 height 28
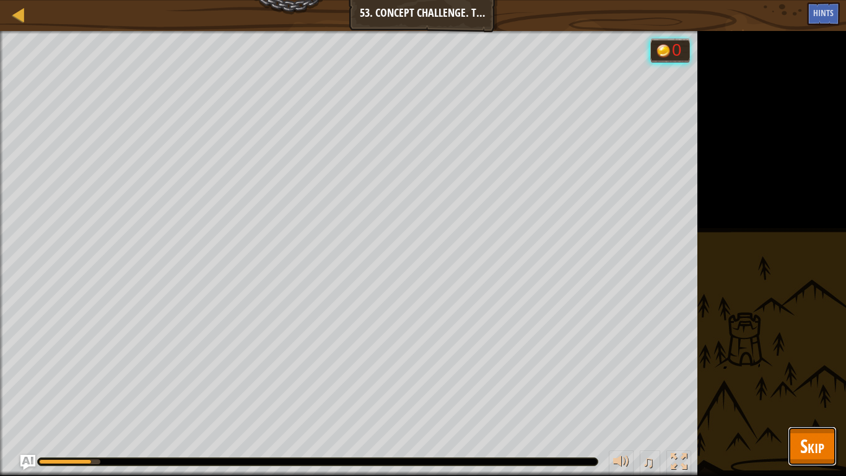
click at [815, 370] on span "Skip" at bounding box center [812, 445] width 24 height 25
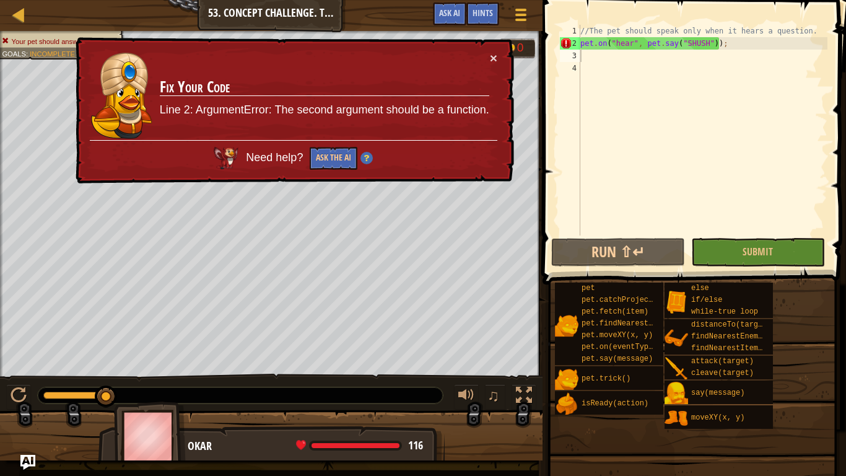
click at [748, 45] on div "//The pet should speak only when it hears a question. pet . on ( "hear" , pet .…" at bounding box center [703, 142] width 250 height 235
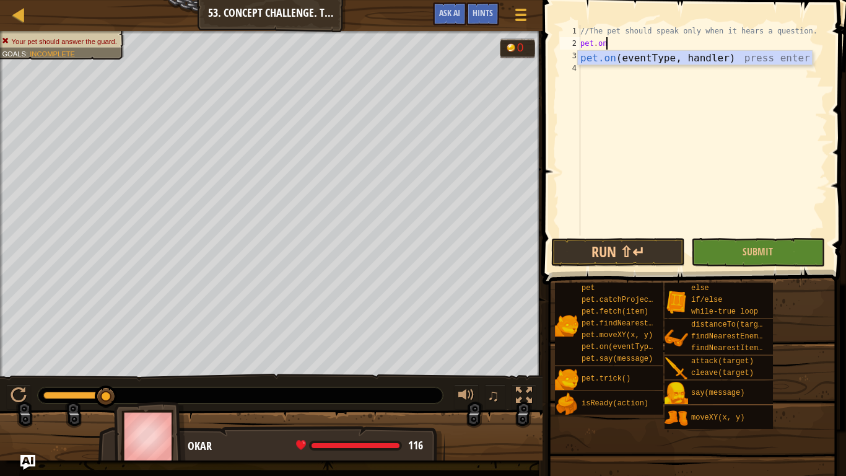
scroll to position [6, 3]
click at [788, 63] on div "pet.on (eventType, handler) press enter" at bounding box center [695, 73] width 234 height 45
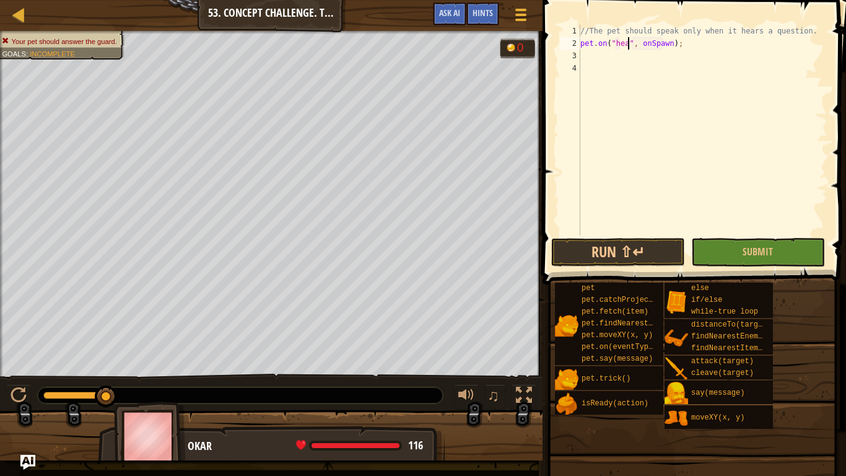
scroll to position [6, 8]
click at [675, 46] on div "//The pet should speak only when it hears a question. pet . on ( "hear" , onSpa…" at bounding box center [703, 142] width 250 height 235
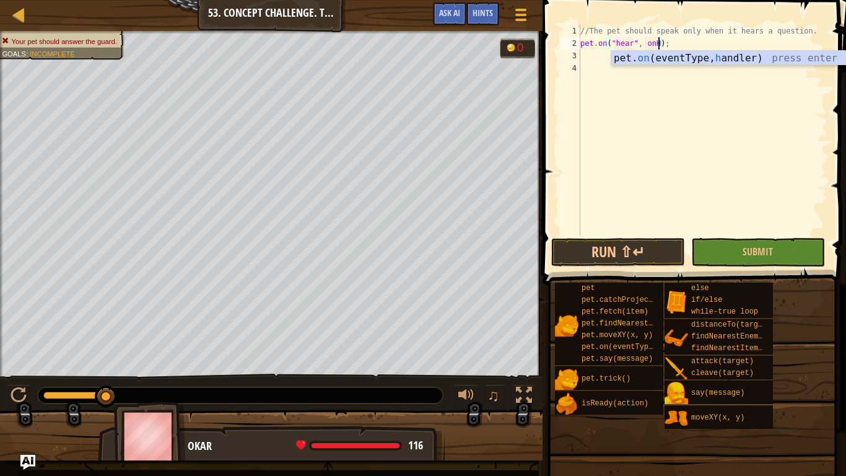
scroll to position [6, 12]
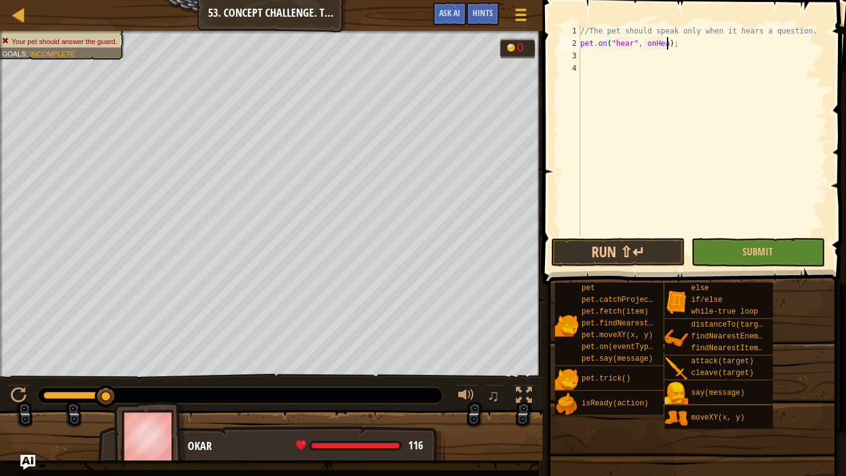
type textarea "pet.on("hear", onHear);"
click at [717, 67] on div "//The pet should speak only when it hears a question. pet . on ( "hear" , onHea…" at bounding box center [703, 142] width 250 height 235
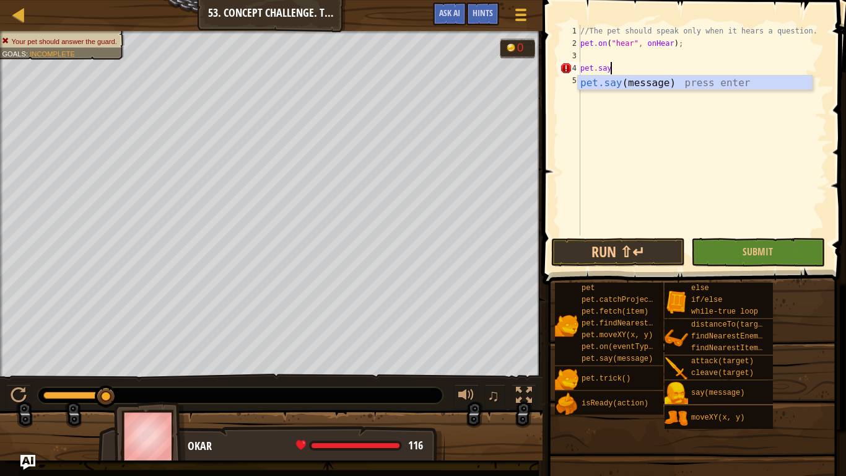
scroll to position [6, 4]
click at [647, 84] on div "pet.say (message) press enter" at bounding box center [695, 98] width 234 height 45
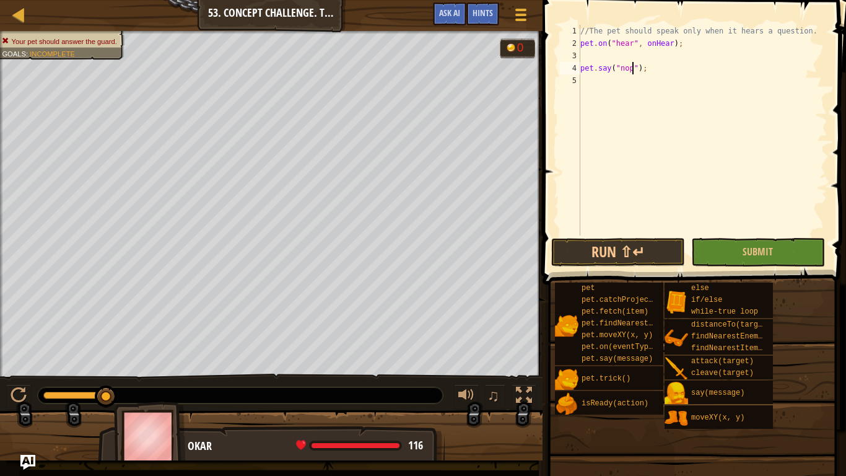
scroll to position [6, 9]
type textarea "pet.say("nope");"
click at [753, 265] on button "Submit" at bounding box center [758, 252] width 134 height 28
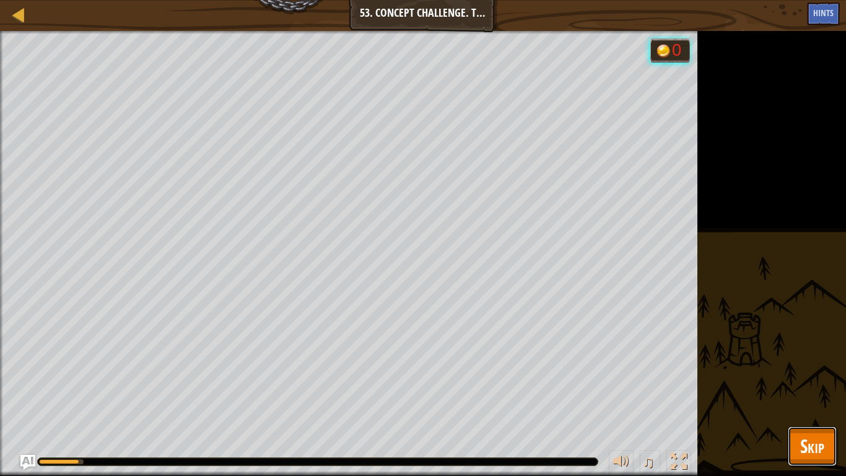
click at [812, 370] on span "Skip" at bounding box center [812, 445] width 24 height 25
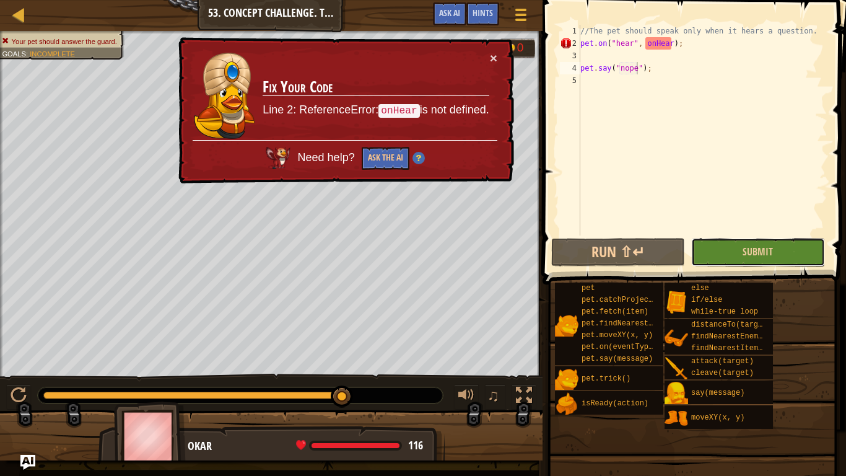
click at [703, 238] on button "Submit" at bounding box center [758, 252] width 134 height 28
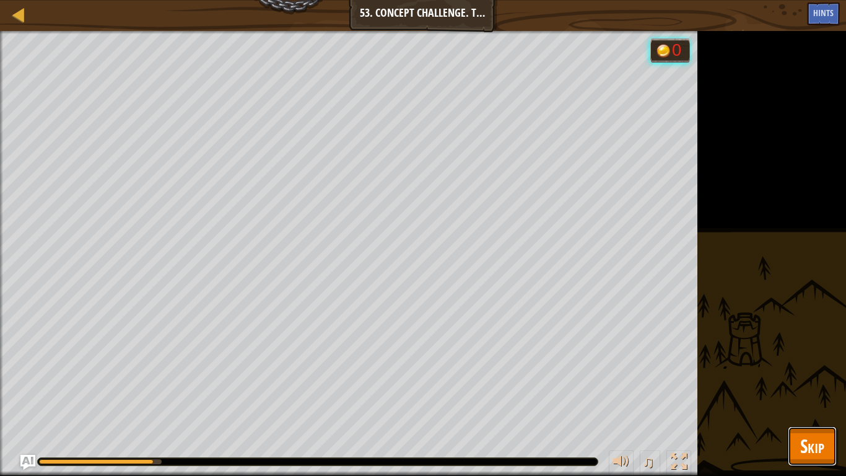
click at [817, 370] on span "Skip" at bounding box center [812, 445] width 24 height 25
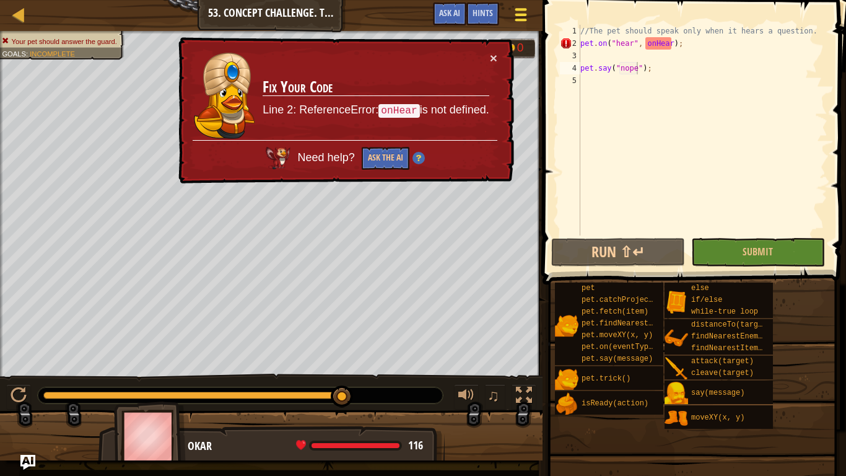
click at [515, 12] on div at bounding box center [520, 15] width 17 height 18
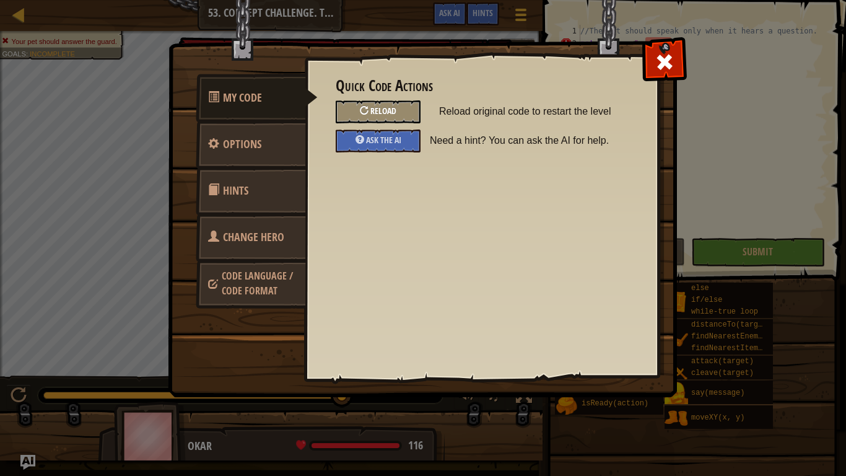
click at [409, 121] on div "Reload" at bounding box center [378, 111] width 85 height 23
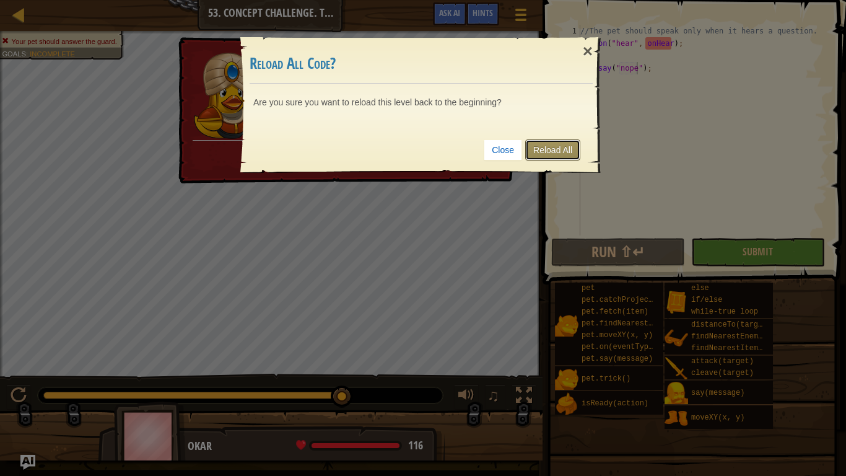
click at [543, 154] on link "Reload All" at bounding box center [552, 149] width 55 height 21
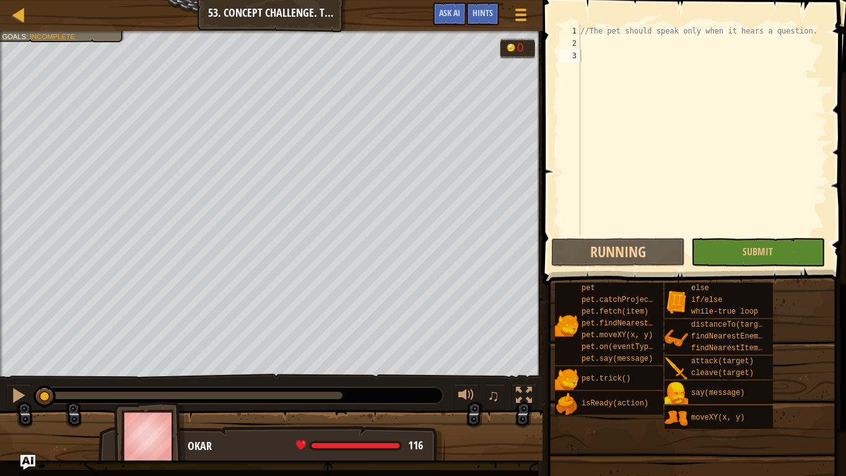
scroll to position [6, 0]
click at [629, 62] on div "//The pet should speak only when it hears a question." at bounding box center [703, 142] width 250 height 235
click at [636, 54] on div "//The pet should speak only when it hears a question." at bounding box center [703, 142] width 250 height 235
click at [623, 47] on div "//The pet should speak only when it hears a question." at bounding box center [703, 142] width 250 height 235
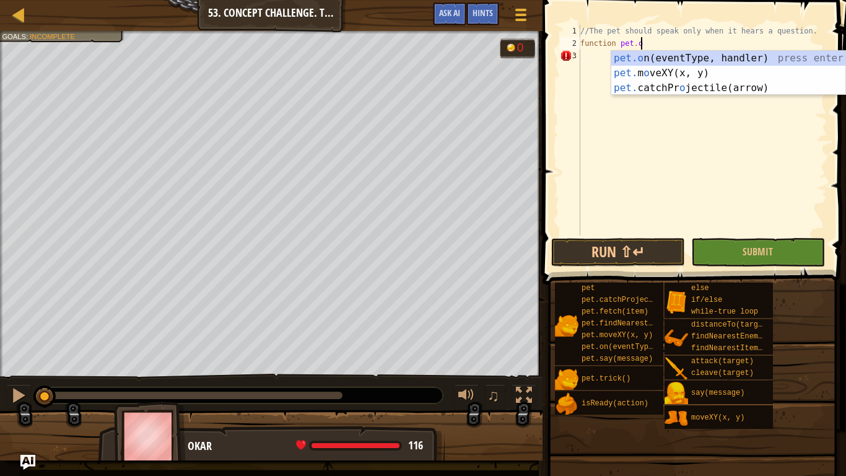
scroll to position [6, 9]
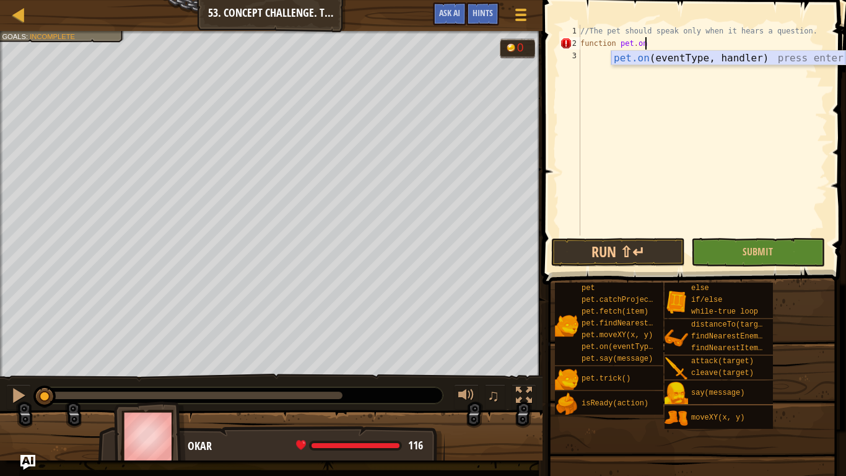
click at [629, 55] on div "pet.on (eventType, handler) press enter" at bounding box center [728, 73] width 234 height 45
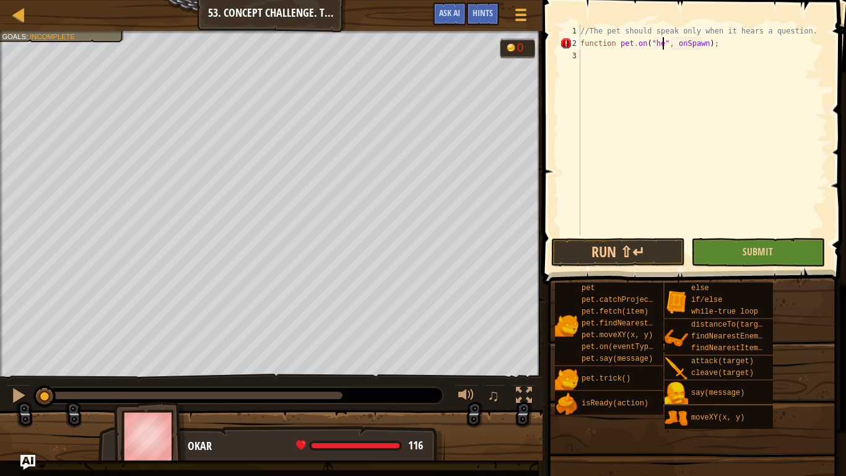
type textarea "function pet.on("hear", onSpawn);"
click at [717, 49] on div "//The pet should speak only when it hears a question. function pet . on ( "hear…" at bounding box center [703, 142] width 250 height 235
click at [716, 50] on div "//The pet should speak only when it hears a question. function pet . on ( "hear…" at bounding box center [703, 142] width 250 height 235
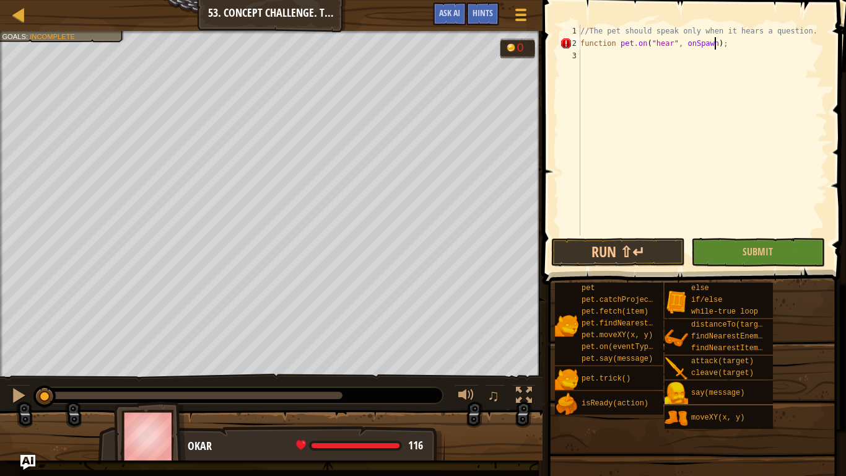
click at [716, 42] on div "//The pet should speak only when it hears a question. function pet . on ( "hear…" at bounding box center [703, 142] width 250 height 235
click at [616, 49] on div "//The pet should speak only when it hears a question. function pet . on ( "hear…" at bounding box center [703, 142] width 250 height 235
click at [512, 25] on button "Game Menu" at bounding box center [521, 17] width 33 height 30
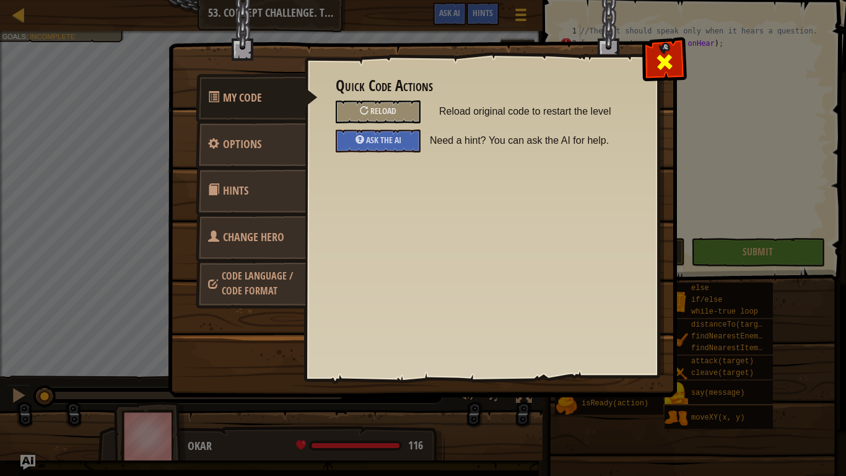
click at [670, 59] on span at bounding box center [665, 62] width 20 height 20
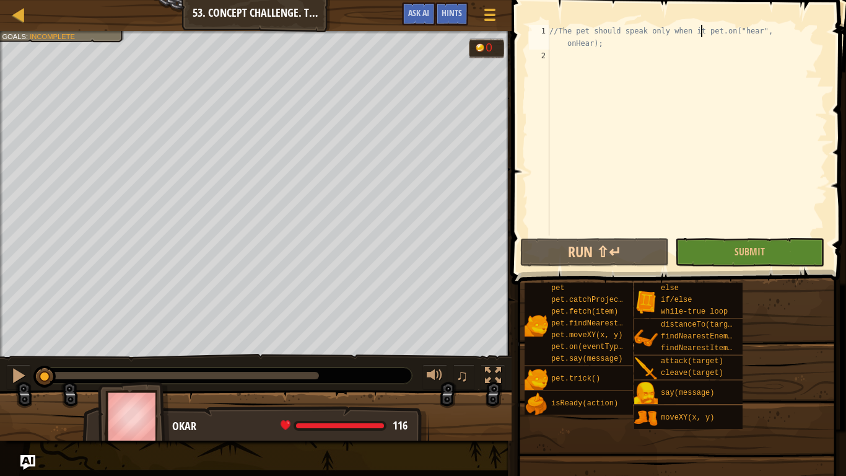
type textarea "//The pet should speak only when pet.on("hear", onHear);"
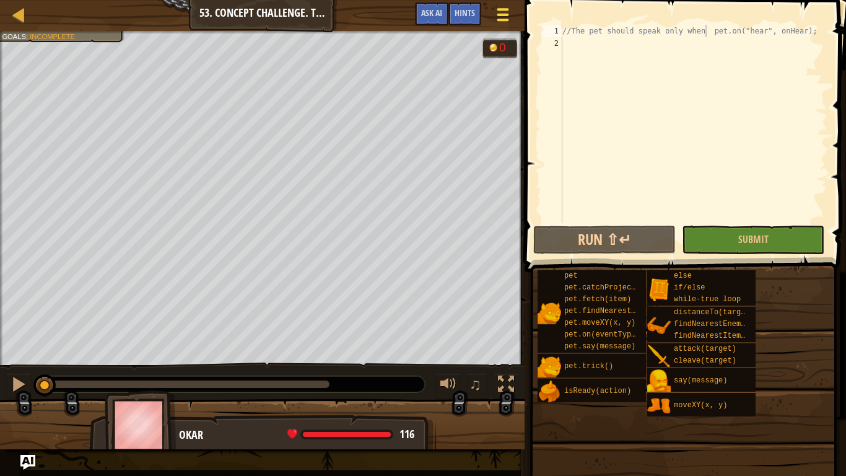
click at [508, 6] on div at bounding box center [503, 15] width 17 height 18
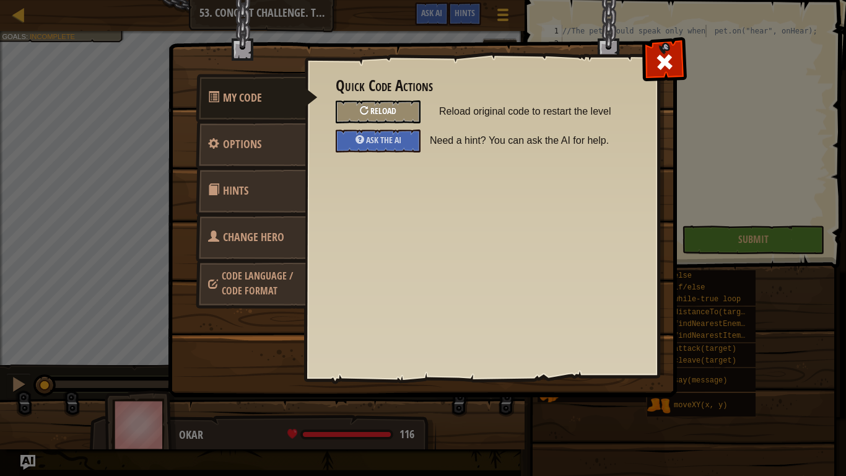
click at [385, 103] on div "Reload" at bounding box center [378, 111] width 85 height 23
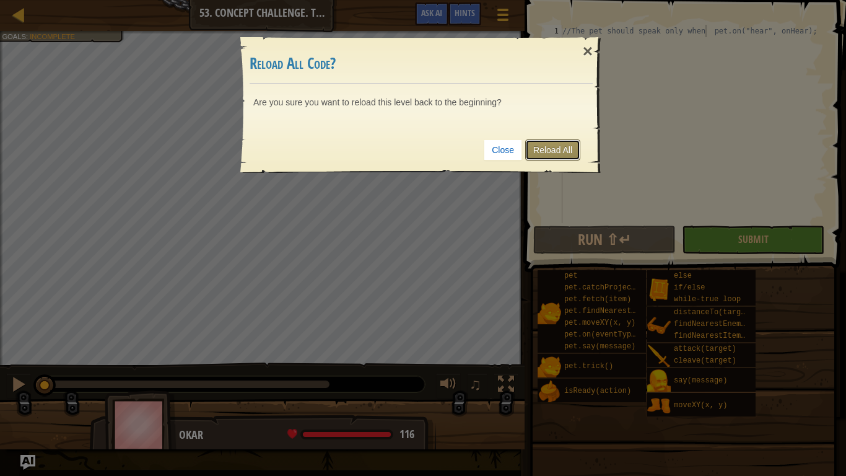
click at [540, 143] on link "Reload All" at bounding box center [552, 149] width 55 height 21
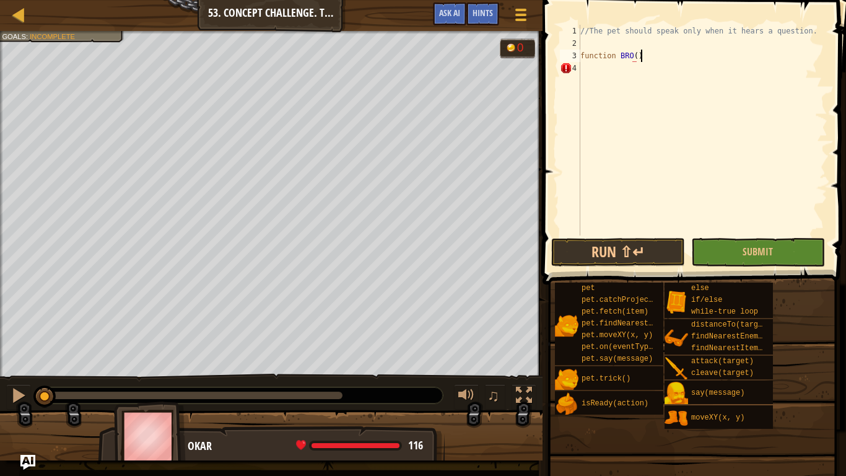
scroll to position [6, 8]
type textarea "function BRO() {"
type textarea "}"
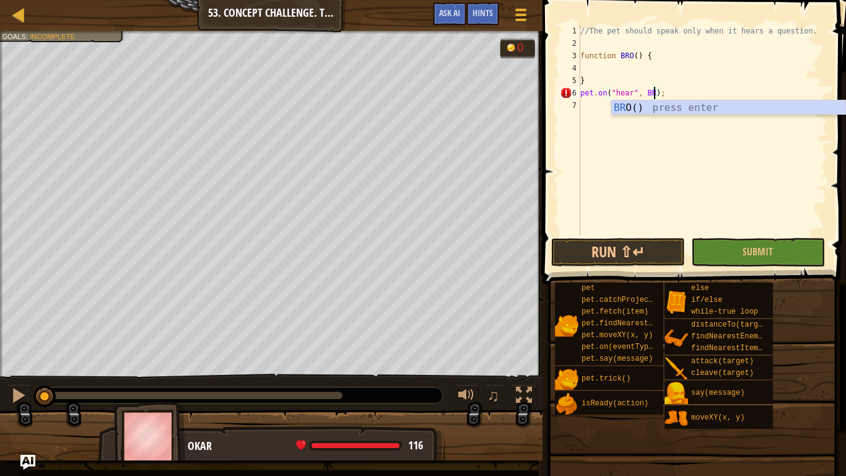
type textarea "pet.on("hear", BRO);"
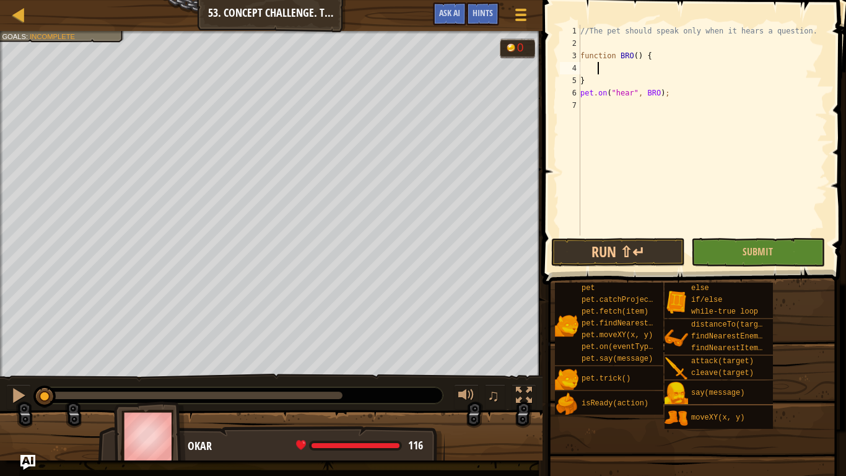
click at [621, 66] on div "//The pet should speak only when it hears a question. function BRO ( ) { } pet …" at bounding box center [703, 142] width 250 height 235
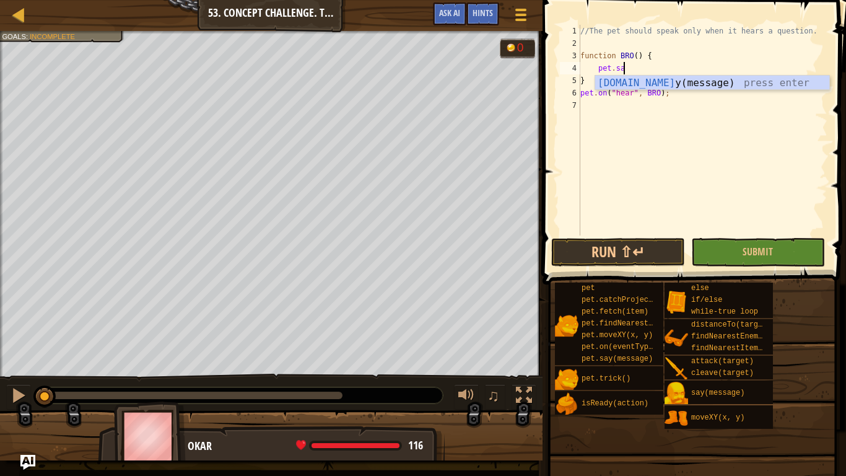
scroll to position [6, 6]
click at [736, 78] on div "pet.say (message) press enter" at bounding box center [712, 98] width 234 height 45
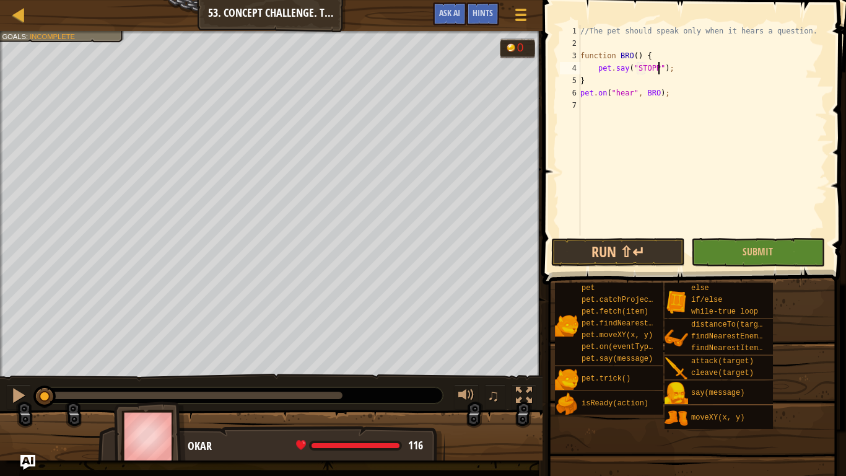
scroll to position [6, 12]
type textarea "pet.say("STOP");"
click at [766, 255] on span "Submit" at bounding box center [758, 252] width 30 height 14
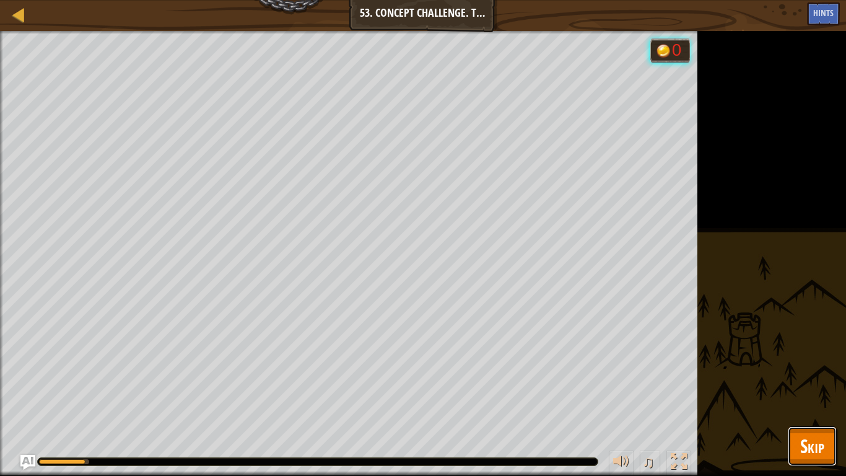
click at [813, 370] on button "Skip" at bounding box center [812, 446] width 49 height 40
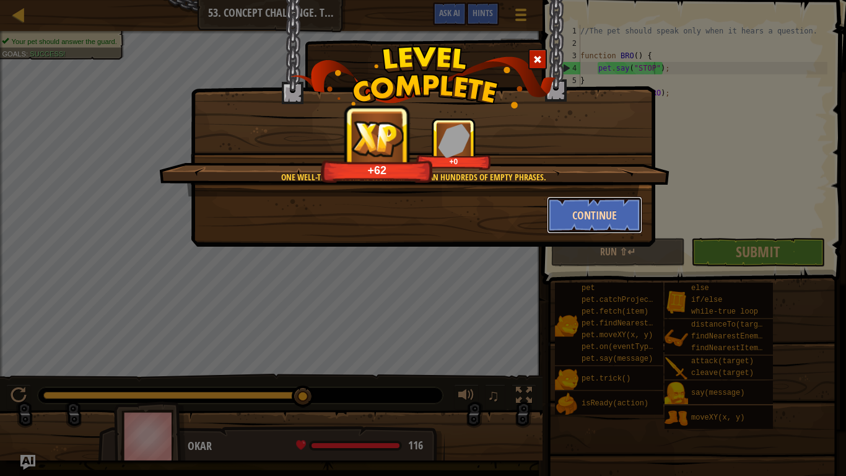
click at [607, 230] on button "Continue" at bounding box center [595, 214] width 96 height 37
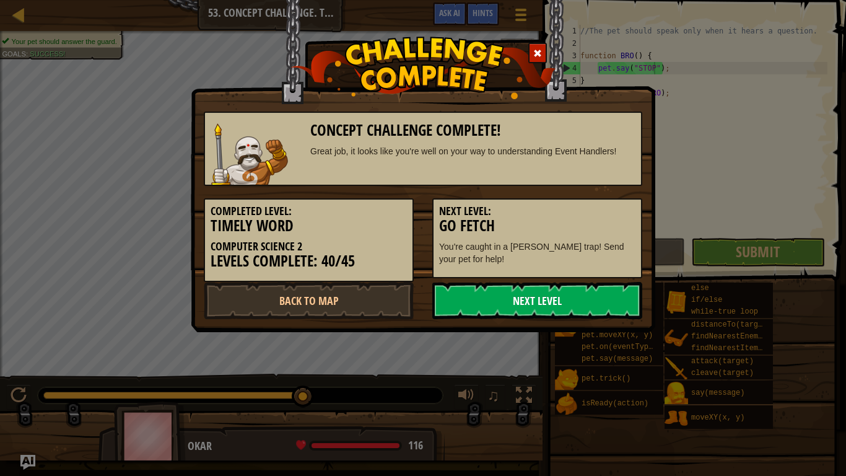
click at [517, 310] on link "Next Level" at bounding box center [537, 300] width 210 height 37
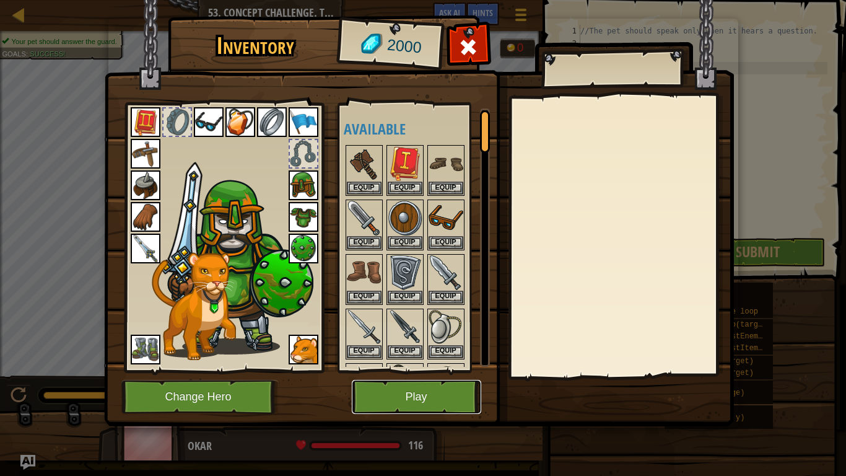
click at [424, 370] on button "Play" at bounding box center [416, 397] width 129 height 34
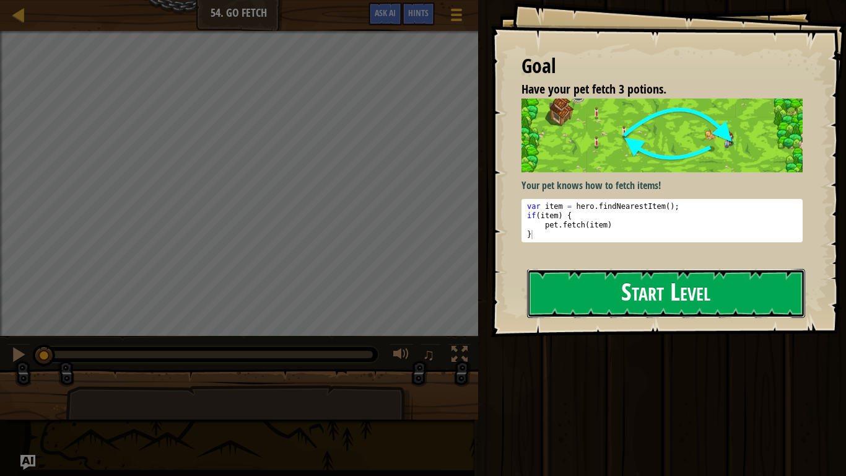
click at [657, 297] on button "Start Level" at bounding box center [666, 293] width 278 height 49
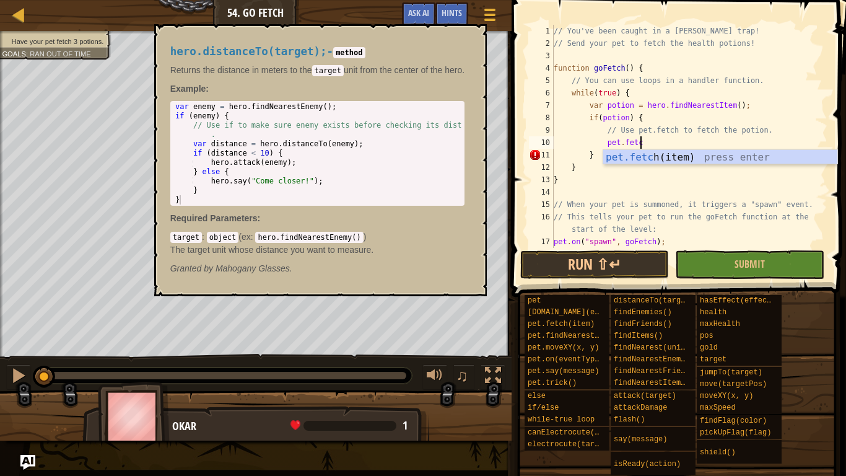
scroll to position [6, 12]
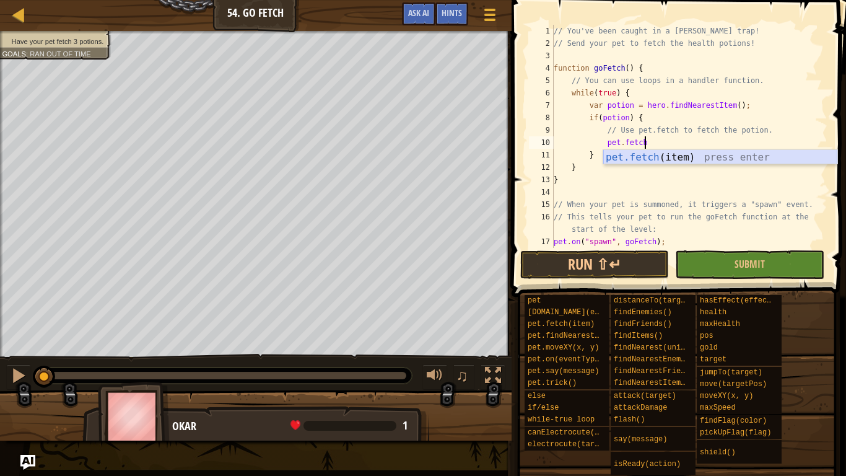
click at [745, 159] on div "pet.fetch (item) press enter" at bounding box center [720, 172] width 234 height 45
click at [675, 150] on div "// You've been caught in a [PERSON_NAME] trap! // Send your pet to fetch the he…" at bounding box center [689, 149] width 276 height 248
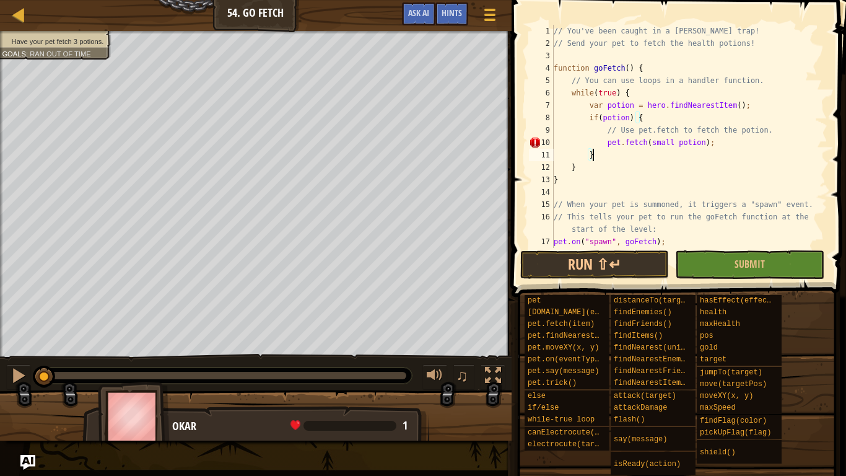
scroll to position [6, 5]
click at [676, 141] on div "// You've been caught in a [PERSON_NAME] trap! // Send your pet to fetch the he…" at bounding box center [689, 149] width 276 height 248
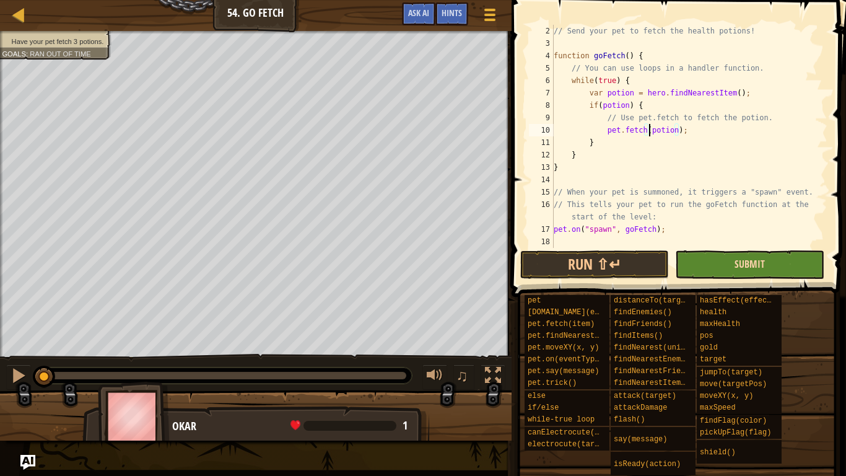
type textarea "pet.fetch(potion);"
click at [741, 266] on span "Submit" at bounding box center [750, 264] width 30 height 14
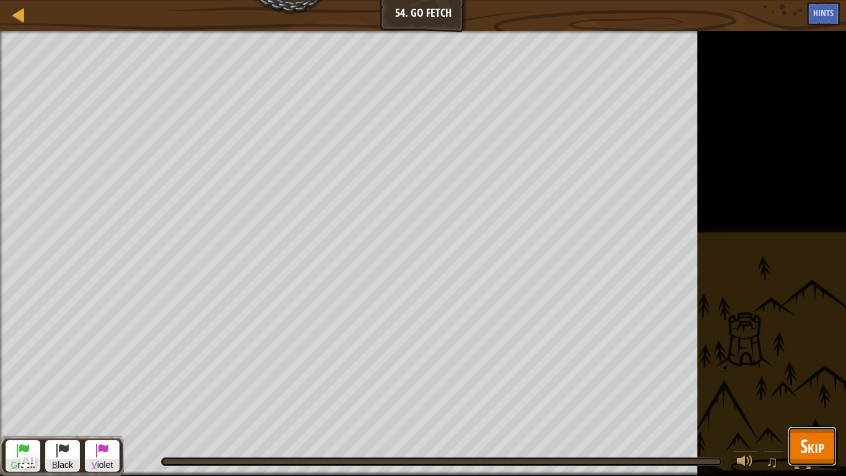
click at [817, 370] on span "Skip" at bounding box center [812, 445] width 24 height 25
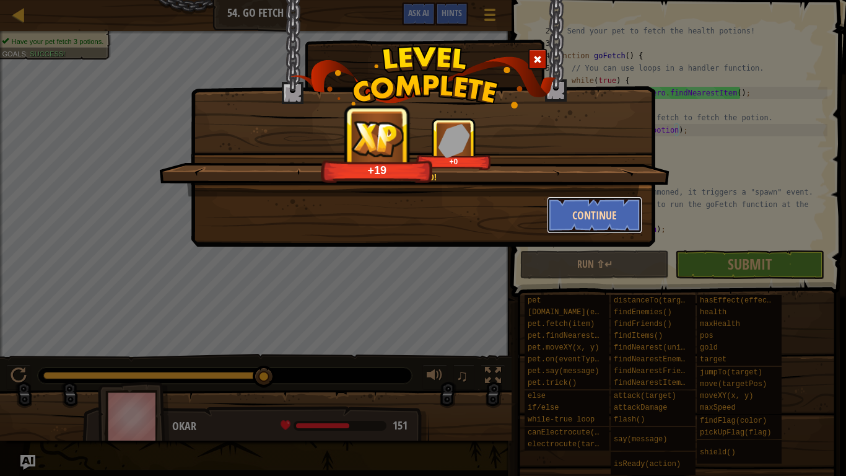
click at [605, 204] on button "Continue" at bounding box center [595, 214] width 96 height 37
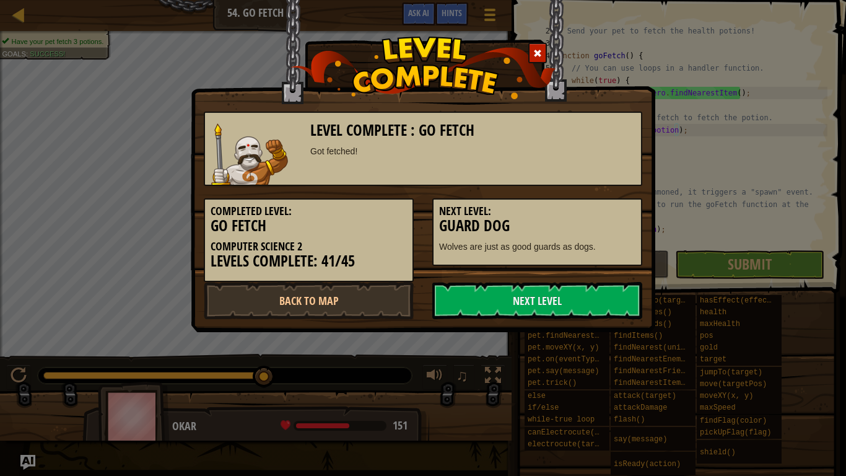
click at [605, 204] on div "Next Level: Guard Dog Wolves are just as good guards as dogs." at bounding box center [537, 232] width 210 height 68
click at [603, 297] on link "Next Level" at bounding box center [537, 300] width 210 height 37
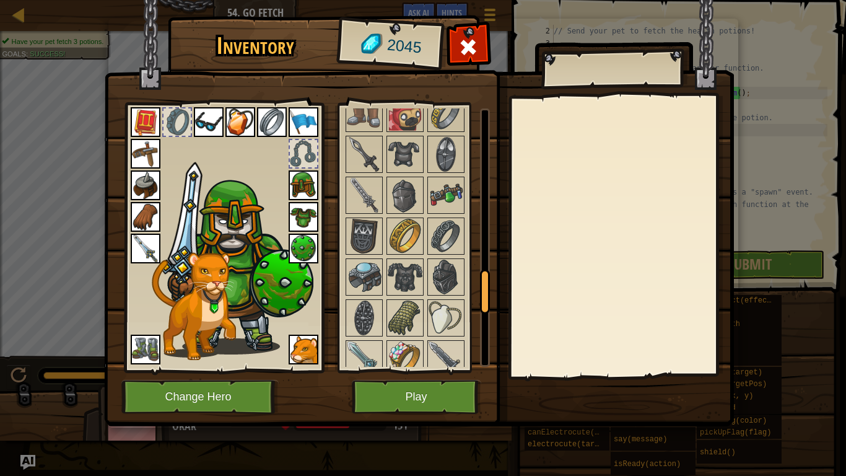
scroll to position [1383, 0]
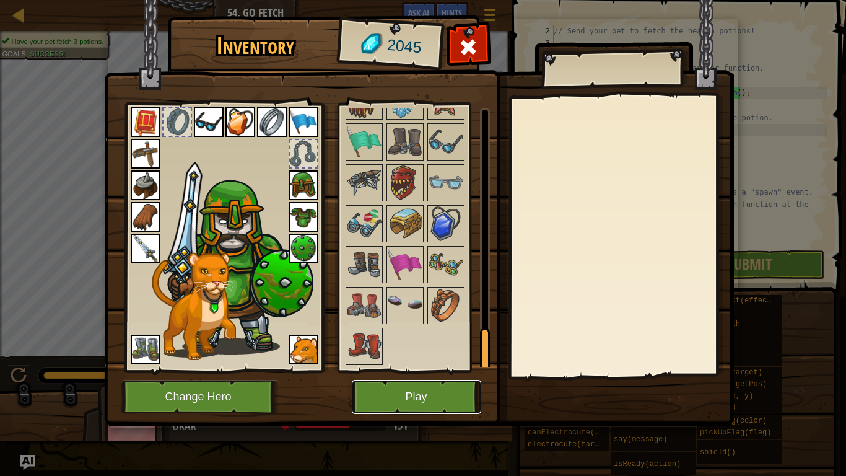
click at [416, 370] on button "Play" at bounding box center [416, 397] width 129 height 34
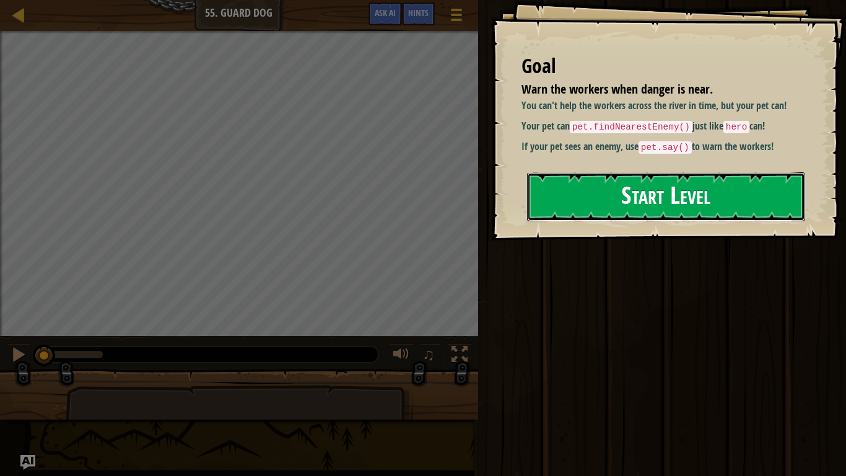
click at [735, 214] on button "Start Level" at bounding box center [666, 196] width 278 height 49
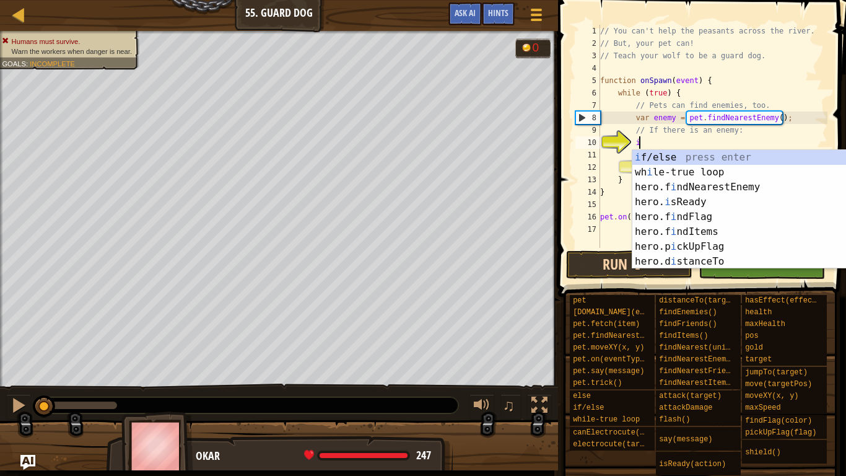
scroll to position [6, 6]
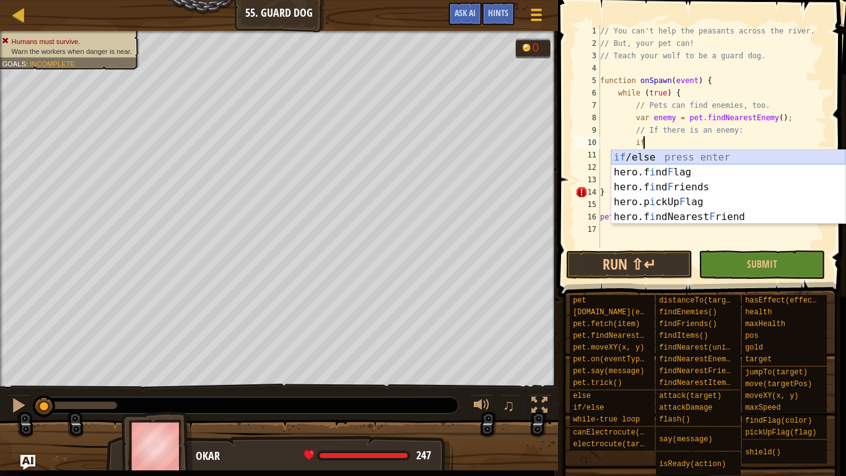
click at [749, 156] on div "if /else press enter hero.f i nd F lag press enter hero.f i nd F riends press e…" at bounding box center [728, 202] width 234 height 104
type textarea "if (enemy) {"
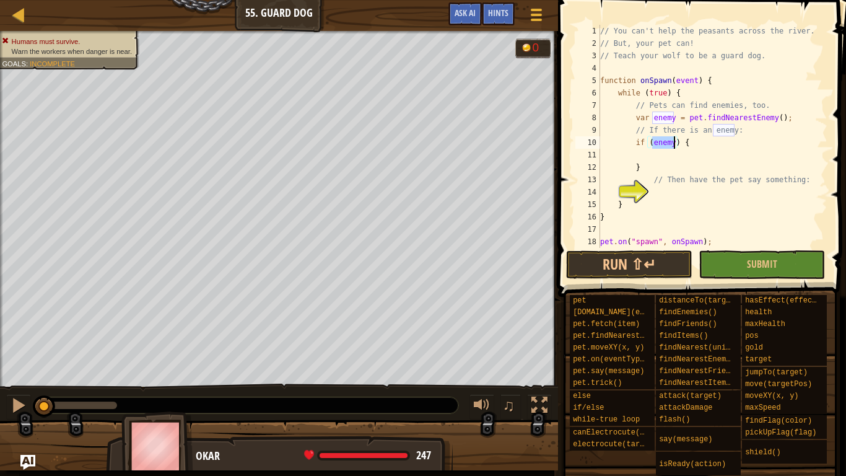
click at [655, 157] on div "// You can't help the peasants across the river. // But, your pet can! // Teach…" at bounding box center [713, 149] width 230 height 248
click at [656, 164] on div "// You can't help the peasants across the river. // But, your pet can! // Teach…" at bounding box center [713, 149] width 230 height 248
type textarea "}"
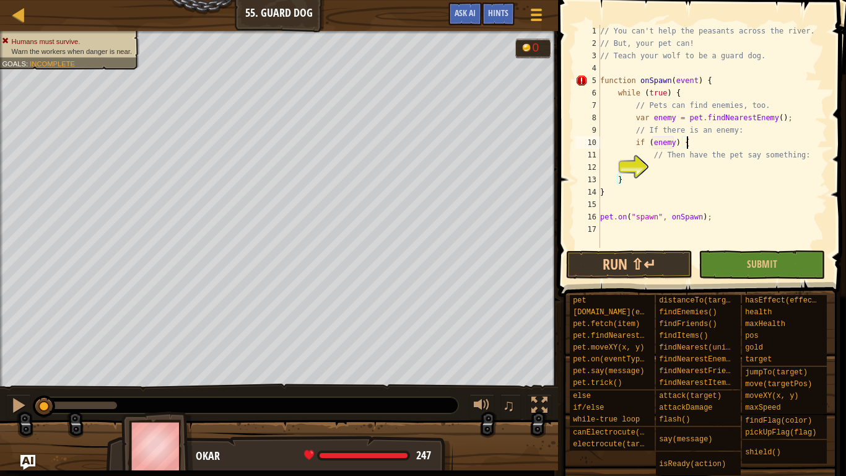
click at [802, 180] on div "// You can't help the peasants across the river. // But, your pet can! // Teach…" at bounding box center [713, 149] width 230 height 248
type textarea "}"
click at [748, 167] on div "// You can't help the peasants across the river. // But, your pet can! // Teach…" at bounding box center [713, 149] width 230 height 248
click at [810, 159] on div "// You can't help the peasants across the river. // But, your pet can! // Teach…" at bounding box center [713, 149] width 230 height 248
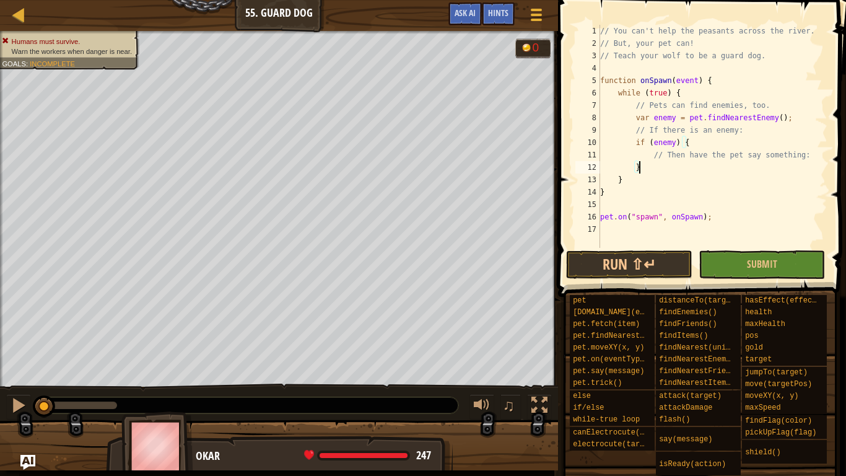
type textarea "// Then have the pet say something:"
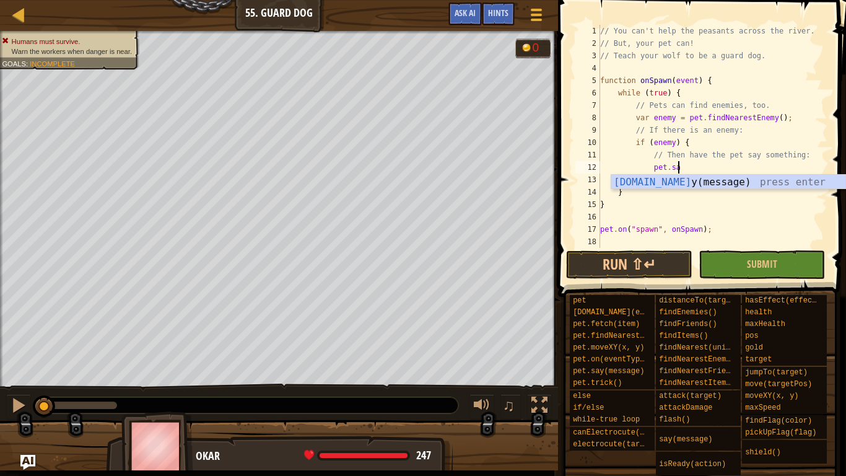
scroll to position [6, 11]
click at [812, 181] on div "pet.say (message) press enter" at bounding box center [728, 197] width 234 height 45
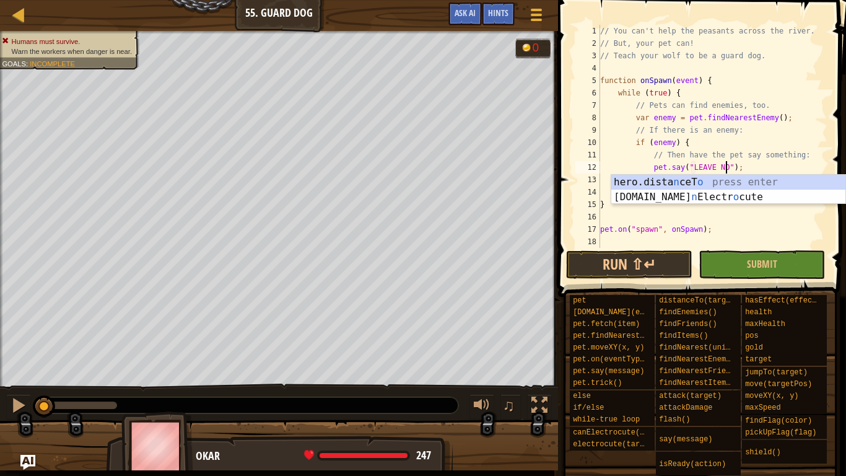
scroll to position [6, 19]
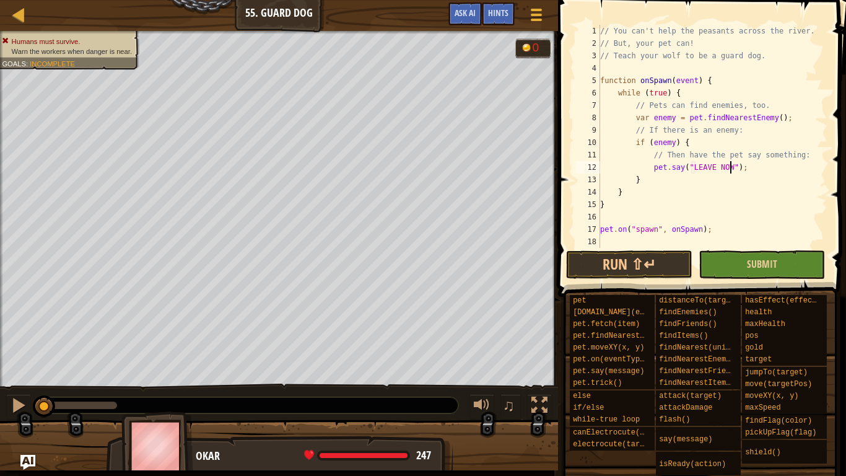
type textarea "pet.say("LEAVE NOW");"
click at [763, 271] on button "Submit" at bounding box center [762, 264] width 126 height 28
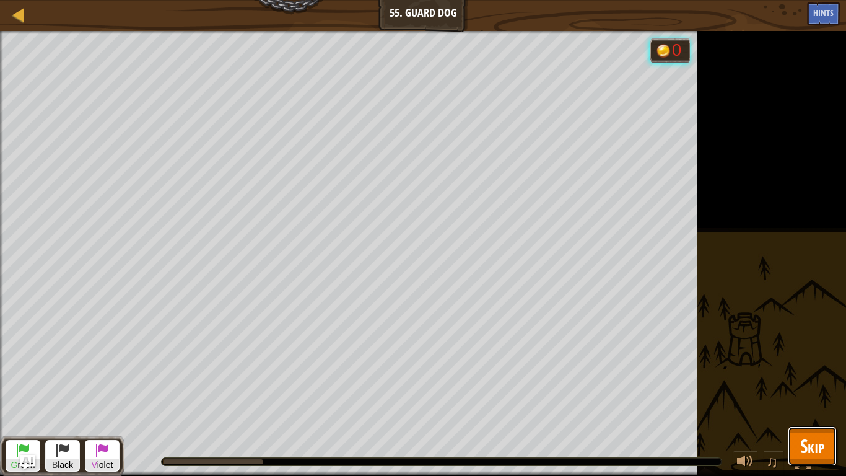
click at [823, 370] on span "Skip" at bounding box center [812, 445] width 24 height 25
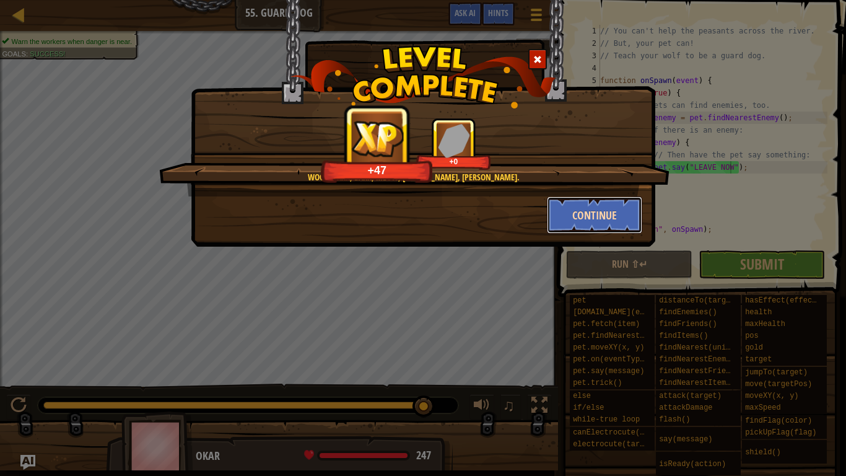
click at [594, 201] on button "Continue" at bounding box center [595, 214] width 96 height 37
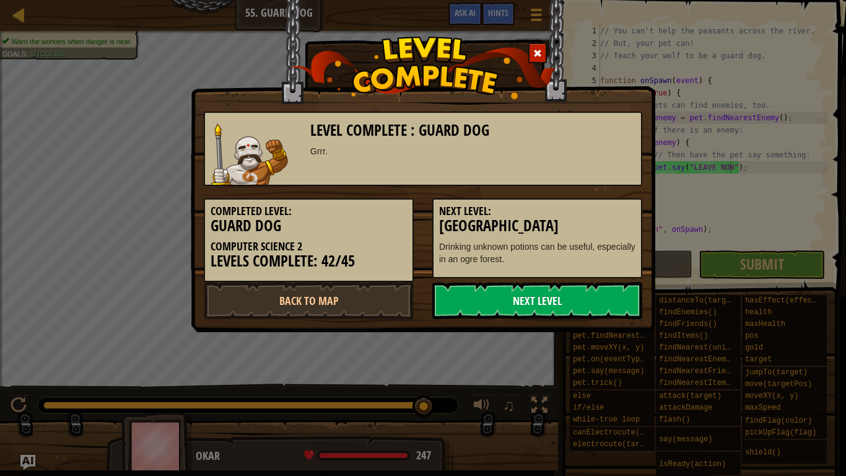
click at [516, 298] on link "Next Level" at bounding box center [537, 300] width 210 height 37
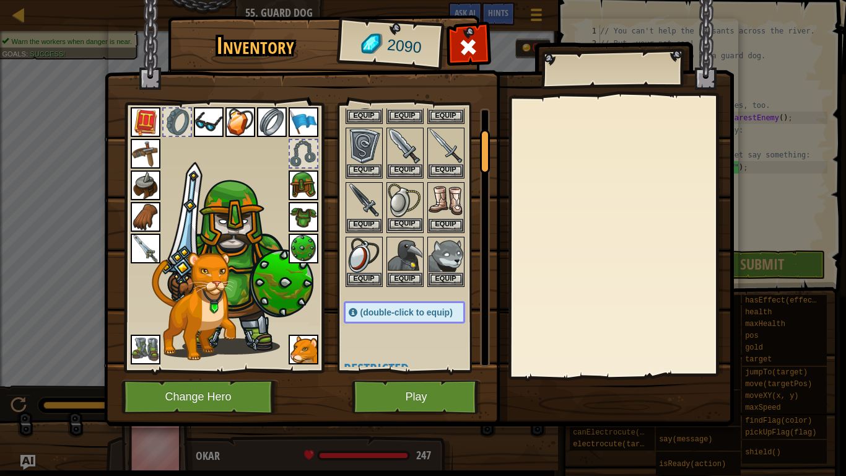
scroll to position [129, 0]
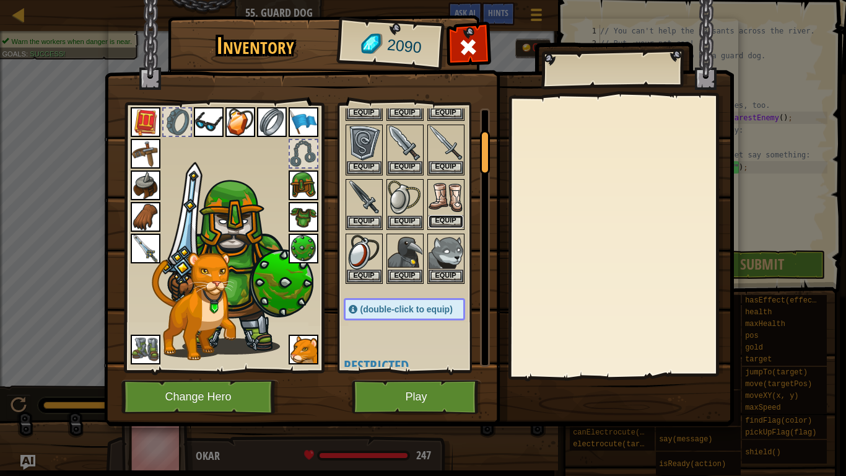
click at [445, 219] on button "Equip" at bounding box center [446, 221] width 35 height 13
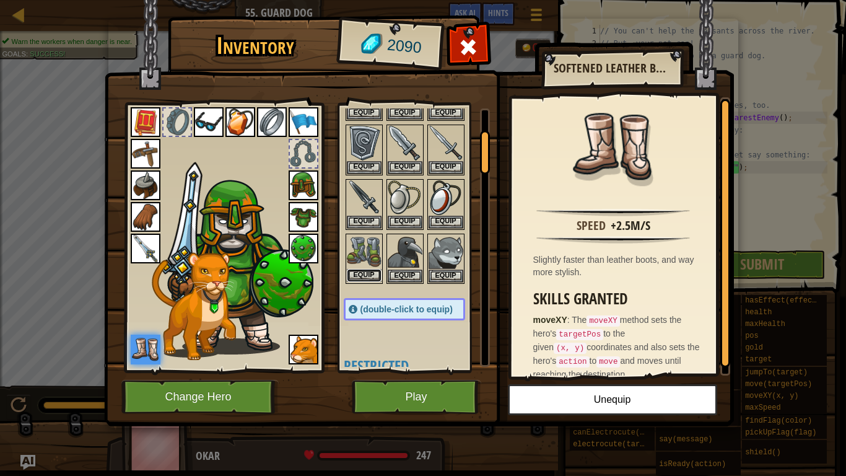
click at [370, 270] on button "Equip" at bounding box center [364, 275] width 35 height 13
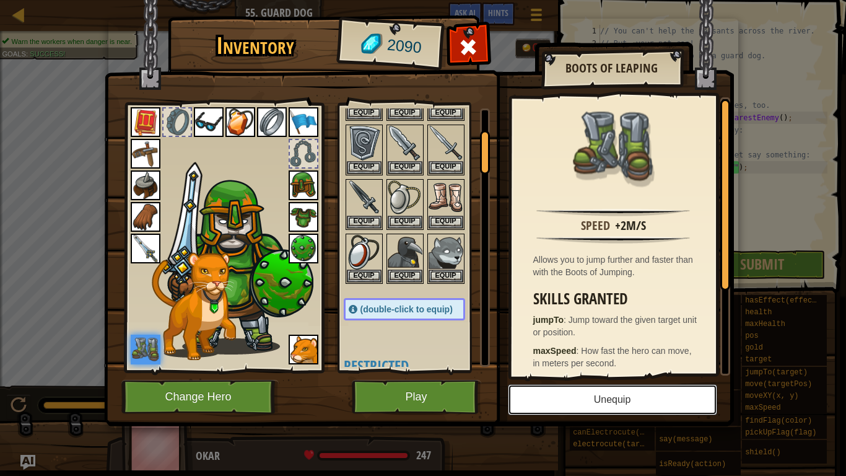
click at [620, 370] on button "Unequip" at bounding box center [612, 399] width 209 height 31
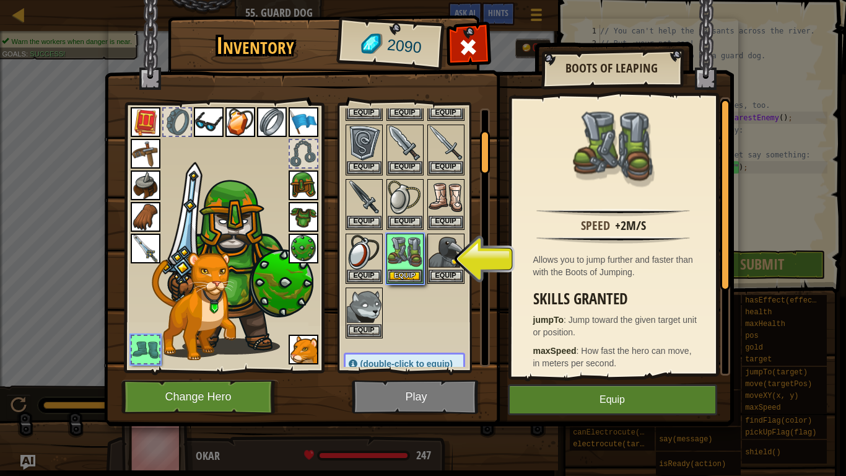
scroll to position [134, 0]
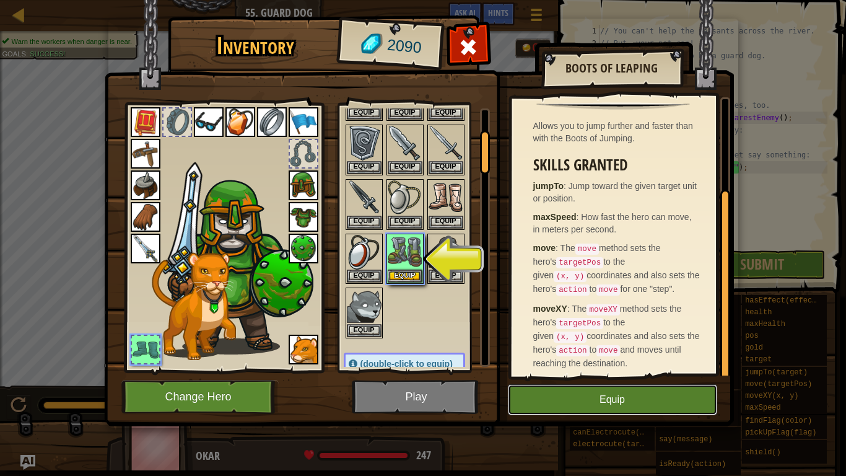
click at [607, 370] on button "Equip" at bounding box center [612, 399] width 209 height 31
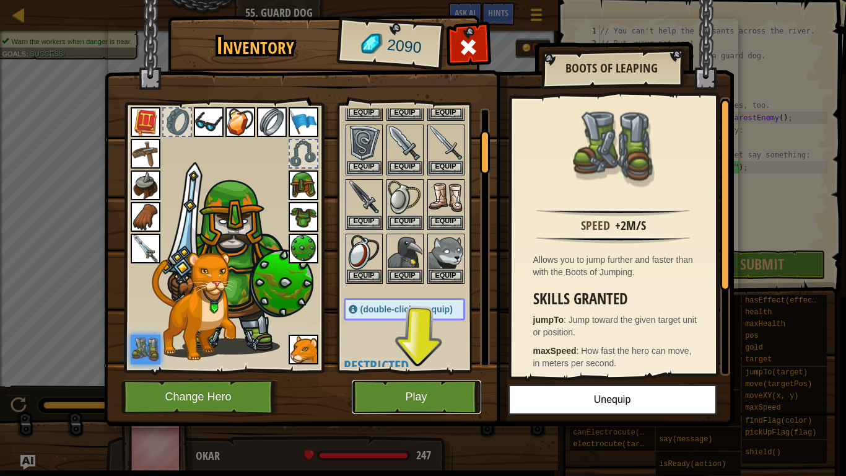
click at [450, 370] on button "Play" at bounding box center [416, 397] width 129 height 34
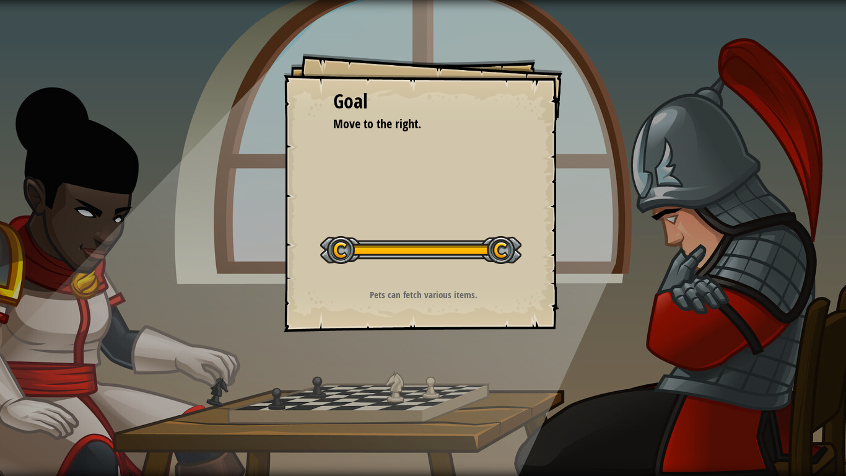
click at [0, 0] on button "Start Level" at bounding box center [0, 0] width 0 height 0
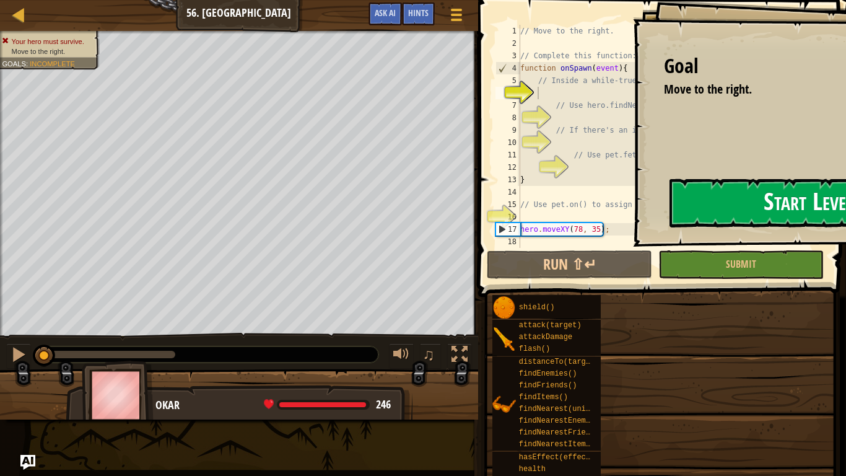
click at [465, 223] on div "Goal Move to the right. Start Level Error loading from server. Try refreshing t…" at bounding box center [423, 238] width 846 height 476
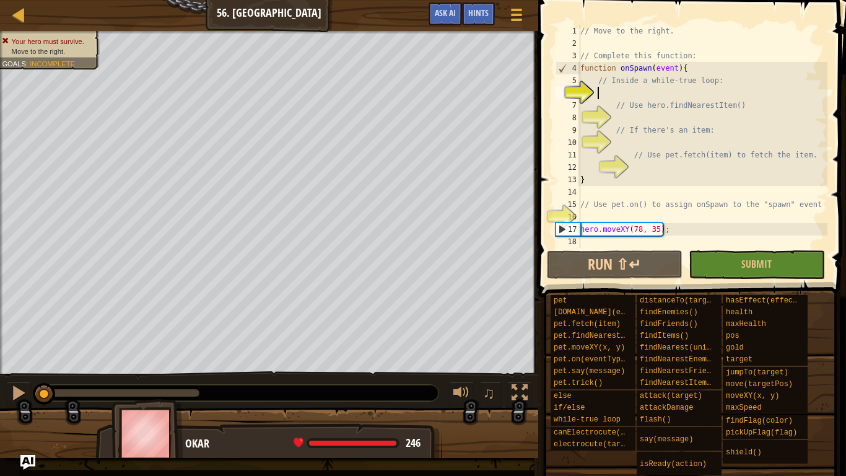
click at [564, 127] on div "9" at bounding box center [568, 130] width 25 height 12
type textarea "// If there's an item:"
click at [658, 91] on div "// Move to the right. // Complete this function: function onSpawn ( event ) { /…" at bounding box center [703, 149] width 250 height 248
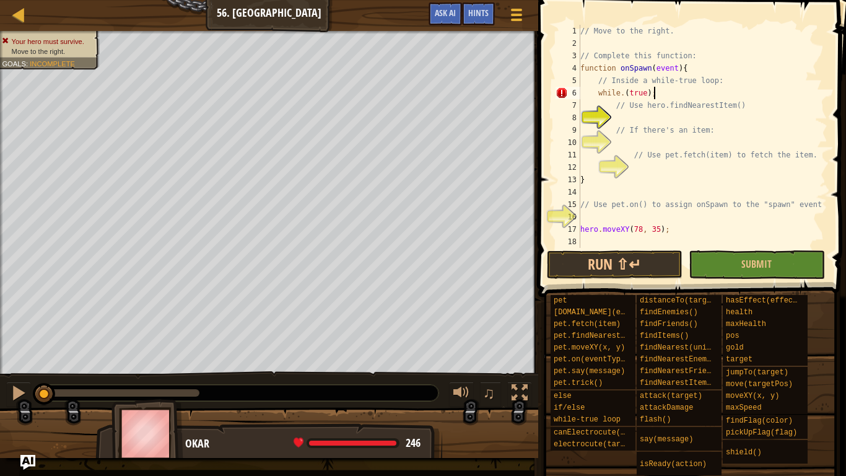
scroll to position [6, 9]
click at [626, 98] on div "// Move to the right. // Complete this function: function onSpawn ( event ) { /…" at bounding box center [703, 149] width 250 height 248
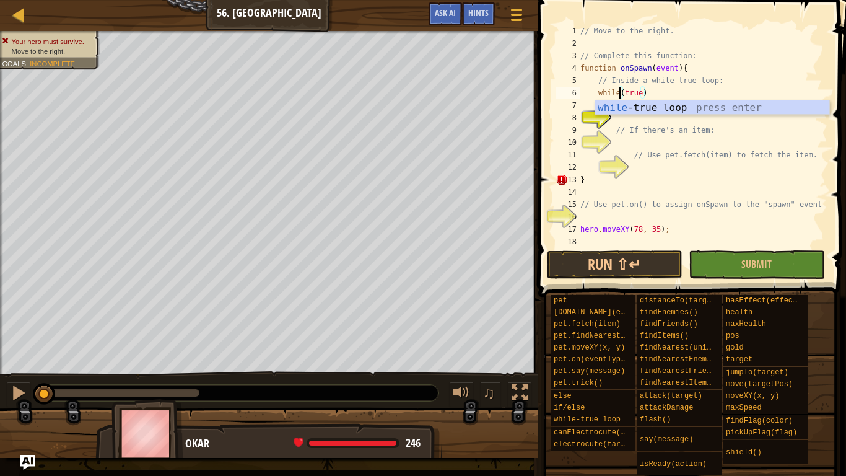
scroll to position [6, 9]
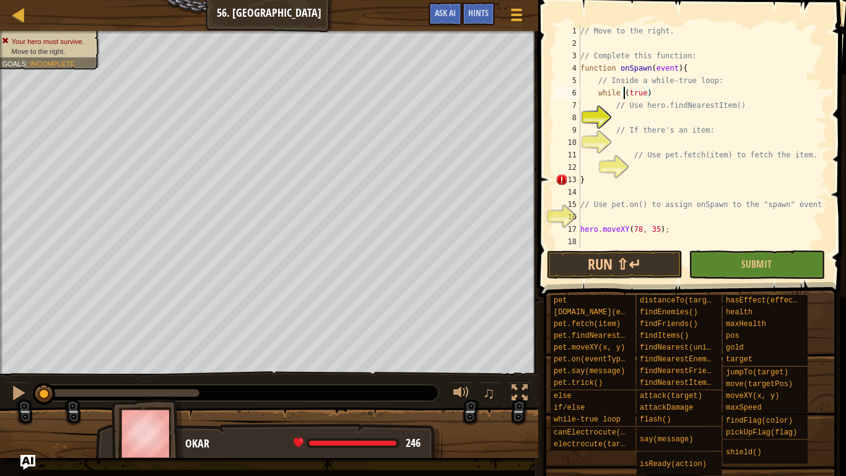
click at [685, 94] on div "// Move to the right. // Complete this function: function onSpawn ( event ) { /…" at bounding box center [703, 149] width 250 height 248
type textarea "while (true) {"
click at [703, 113] on div "// Move to the right. // Complete this function: function onSpawn ( event ) { /…" at bounding box center [703, 149] width 250 height 248
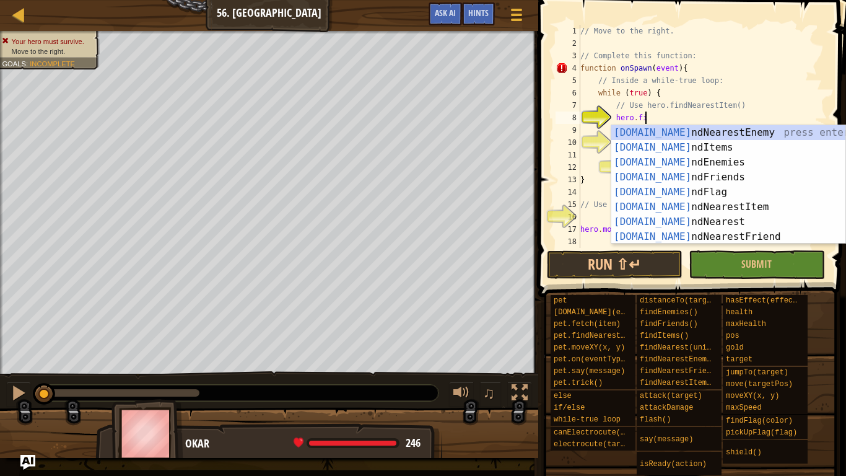
type textarea "hero.find"
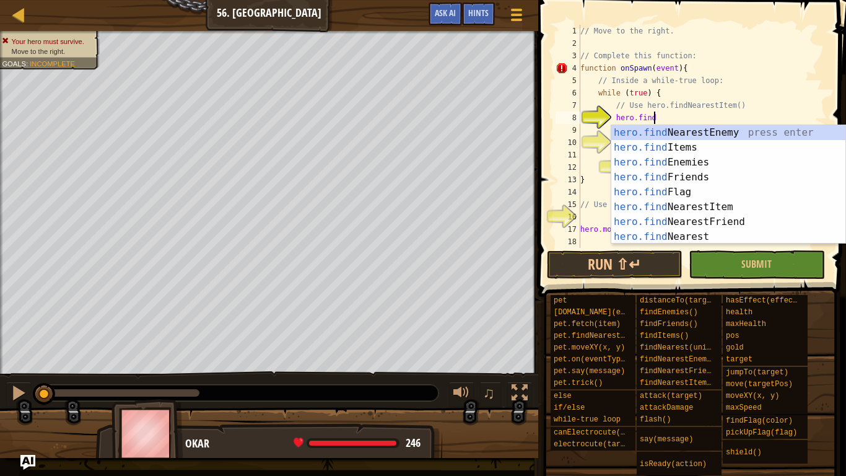
scroll to position [6, 10]
click at [766, 206] on div "hero.find NearestEnemy press enter hero.find Items press enter hero.find Enemie…" at bounding box center [728, 199] width 234 height 149
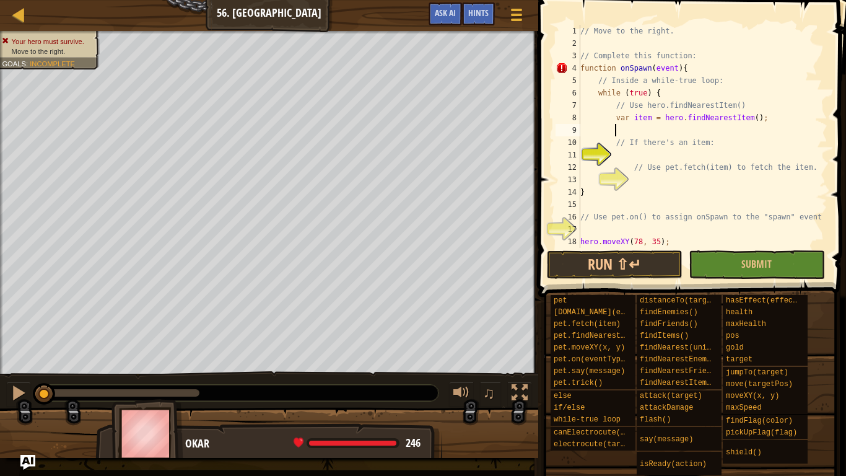
click at [700, 159] on div "// Move to the right. // Complete this function: function onSpawn ( event ) { /…" at bounding box center [703, 149] width 250 height 248
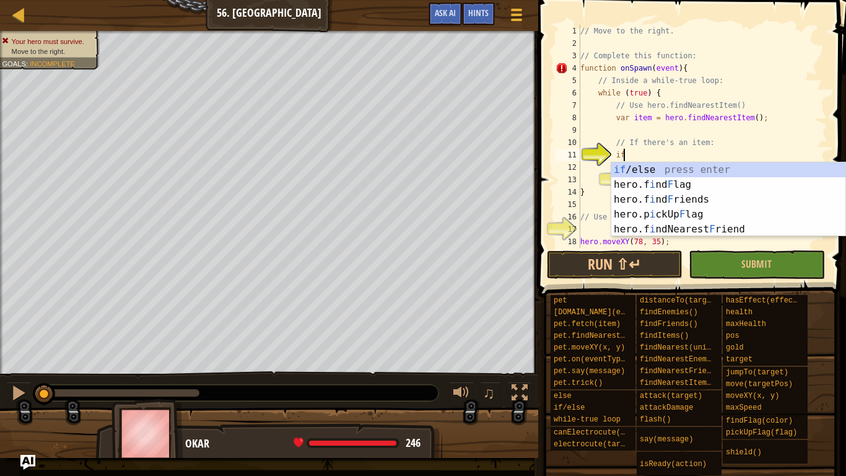
scroll to position [6, 6]
click at [714, 168] on div "if /else press enter hero.f i nd F lag press enter hero.f i nd F riends press e…" at bounding box center [728, 214] width 234 height 104
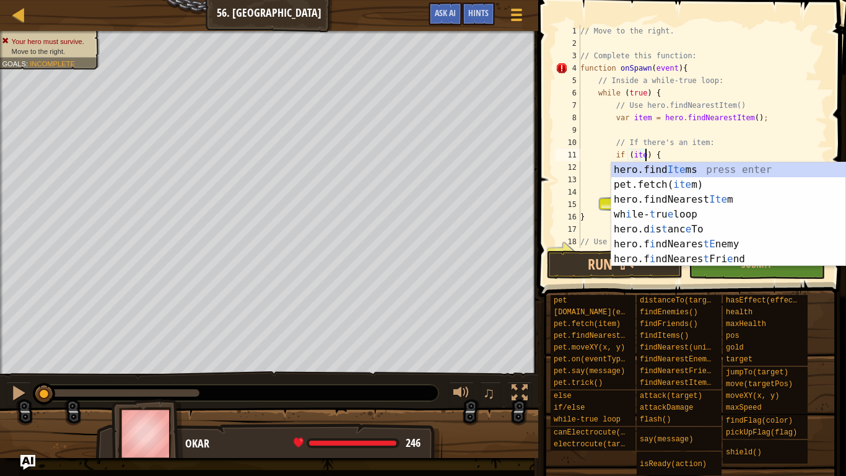
scroll to position [6, 10]
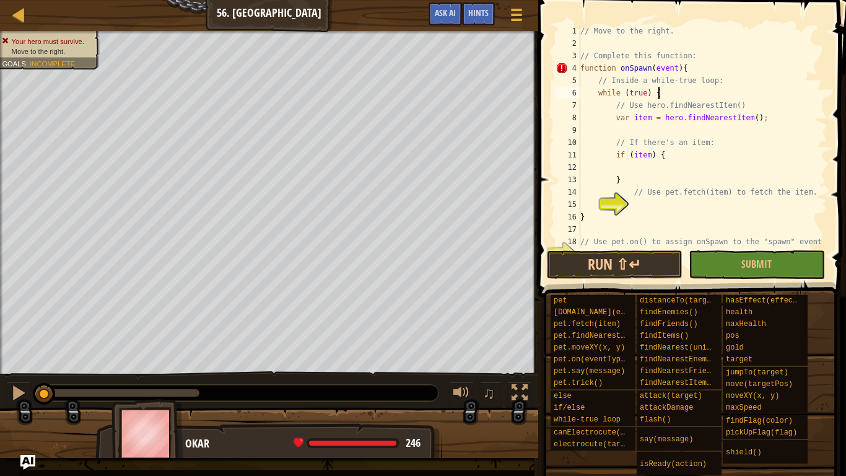
click at [706, 95] on div "// Move to the right. // Complete this function: function onSpawn ( event ) { /…" at bounding box center [703, 149] width 250 height 248
type textarea "while (true) {"
click at [647, 171] on div "// Move to the right. // Complete this function: function onSpawn ( event ) { /…" at bounding box center [703, 149] width 250 height 248
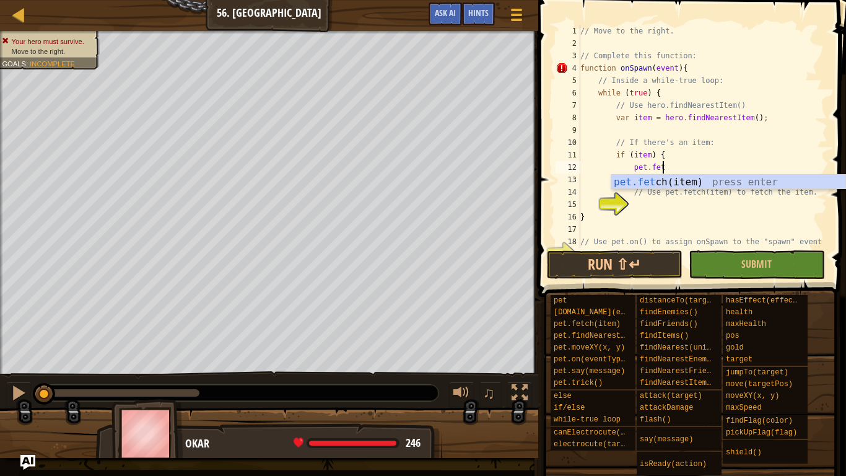
scroll to position [6, 11]
click at [704, 177] on div "pet.fet ch(item) press enter" at bounding box center [728, 197] width 234 height 45
type textarea "pet.fetch(item);"
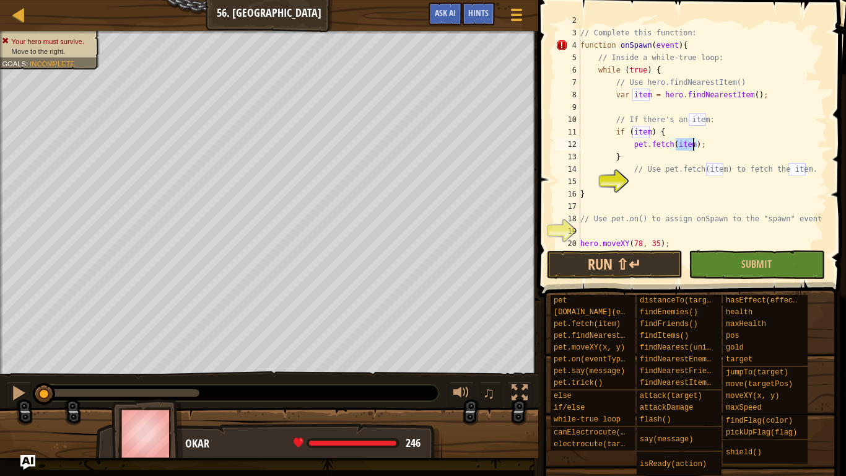
scroll to position [37, 0]
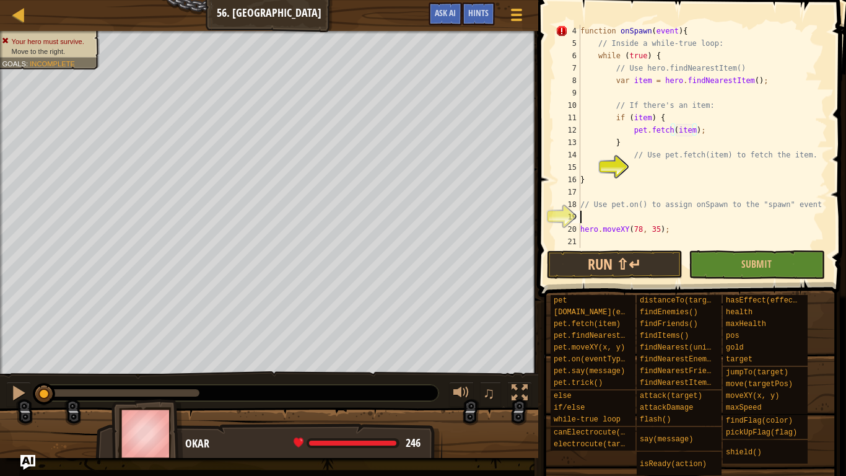
click at [696, 219] on div "function onSpawn ( event ) { // Inside a while-true loop: while ( true ) { // U…" at bounding box center [703, 149] width 250 height 248
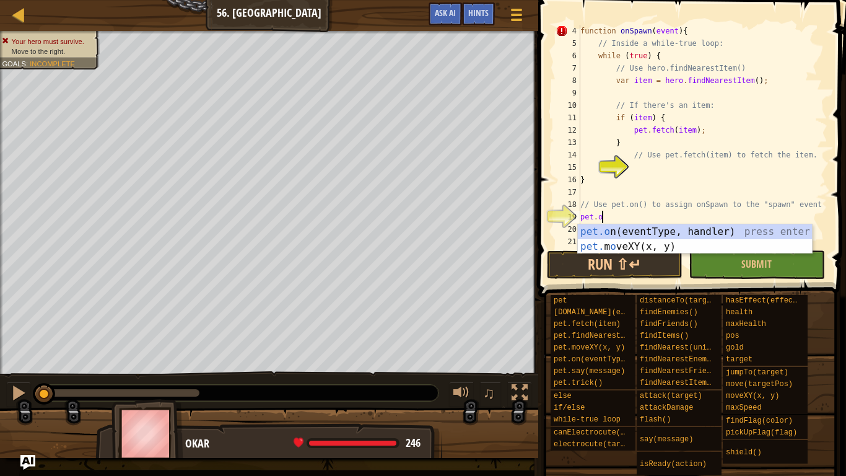
scroll to position [6, 3]
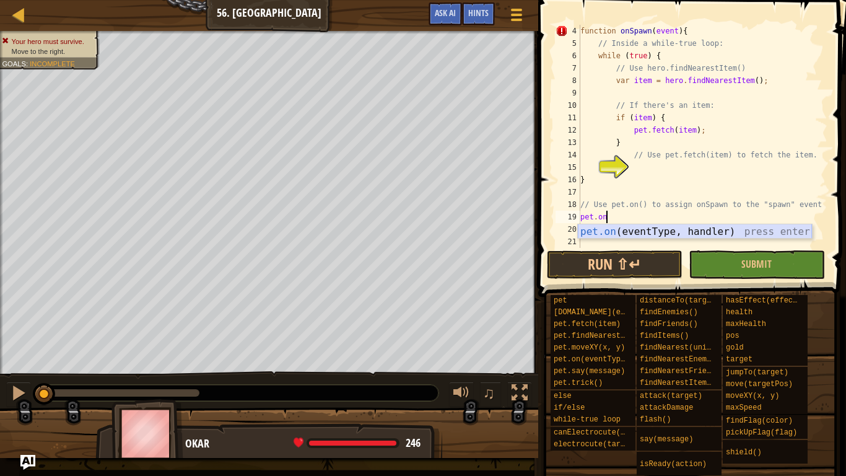
click at [704, 235] on div "pet.on (eventType, handler) press enter" at bounding box center [695, 246] width 234 height 45
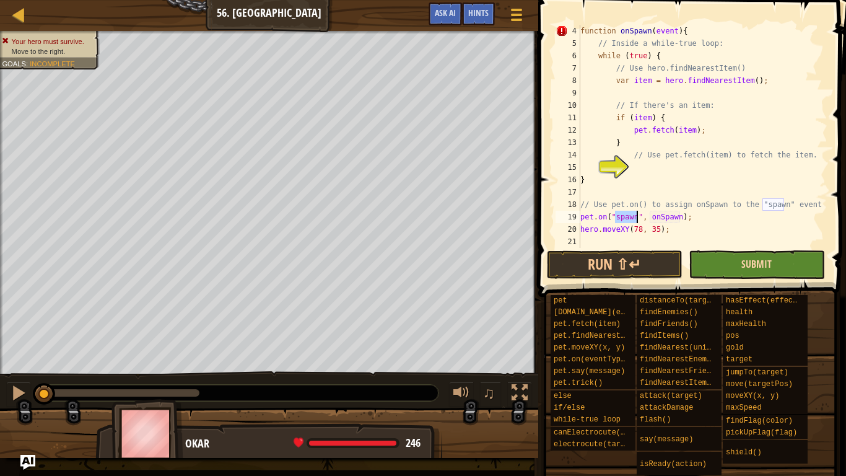
type textarea "pet.on("spawn", onSpawn);"
drag, startPoint x: 750, startPoint y: 270, endPoint x: 665, endPoint y: 121, distance: 170.4
click at [665, 121] on div "pet.on("spawn", onSpawn); 4 5 6 7 8 9 10 11 12 13 14 15 16 17 18 19 20 21 funct…" at bounding box center [691, 172] width 312 height 333
click at [638, 239] on div "function onSpawn ( event ) { // Inside a while-true loop: while ( true ) { // U…" at bounding box center [703, 149] width 250 height 248
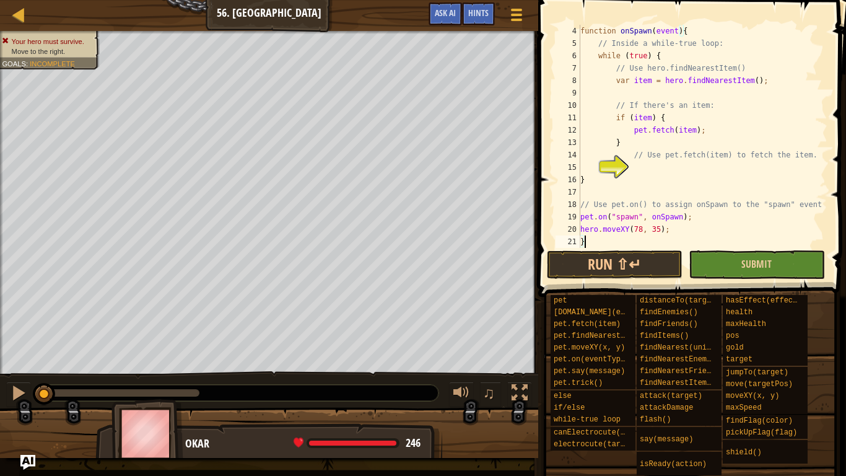
type textarea "}"
click at [729, 265] on button "Submit" at bounding box center [757, 264] width 136 height 28
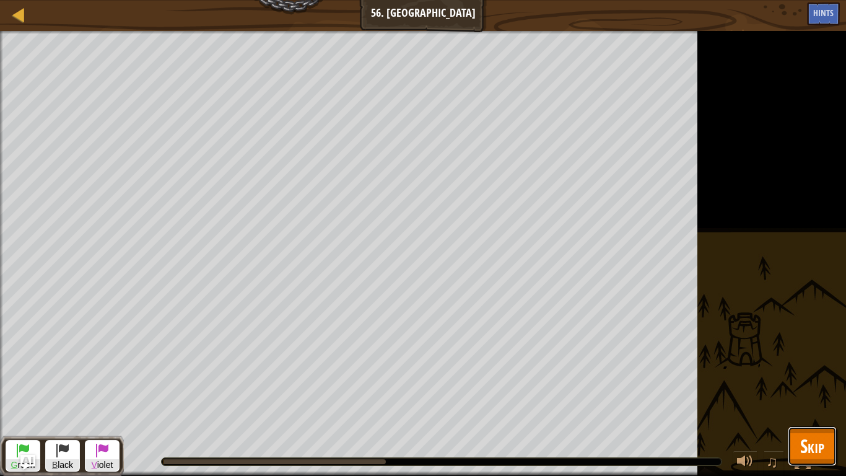
click at [820, 370] on span "Skip" at bounding box center [812, 445] width 24 height 25
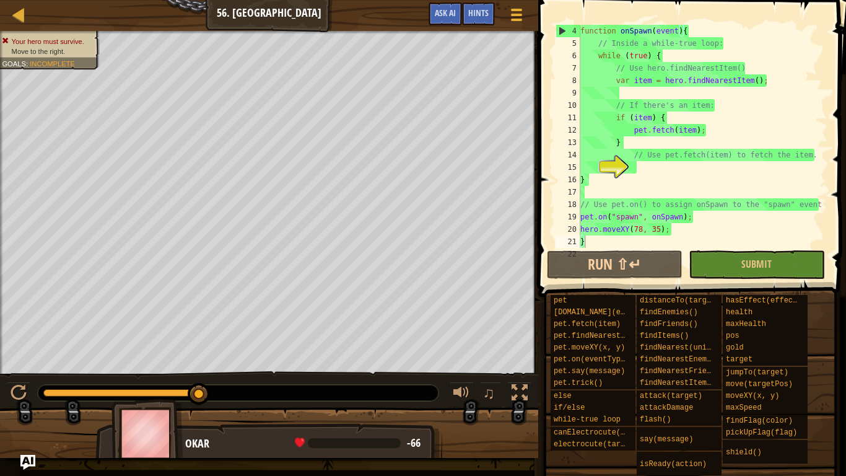
scroll to position [50, 0]
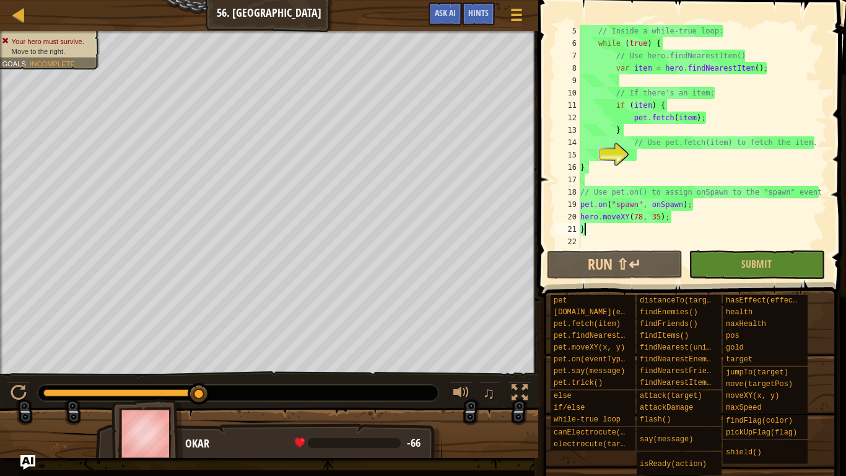
click at [636, 229] on div "// Inside a while-true loop: while ( true ) { // Use hero.findNearestItem() var…" at bounding box center [703, 149] width 250 height 248
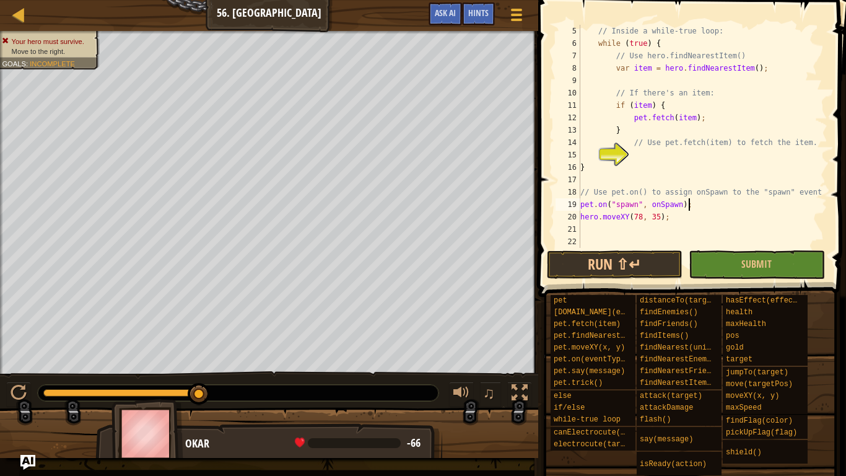
click at [703, 198] on div "// Inside a while-true loop: while ( true ) { // Use hero.findNearestItem() var…" at bounding box center [703, 149] width 250 height 248
type textarea "pet.on("spawn", onSpawn);"
click at [767, 260] on span "Submit" at bounding box center [757, 264] width 30 height 14
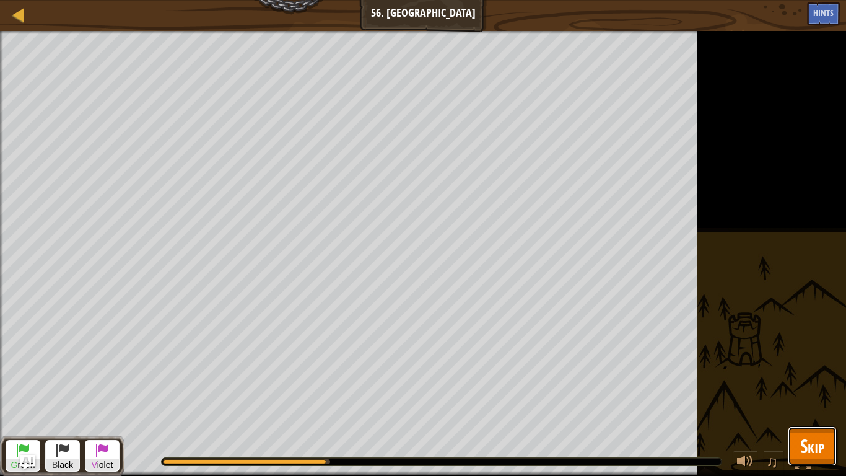
click at [818, 370] on button "Skip" at bounding box center [812, 446] width 49 height 40
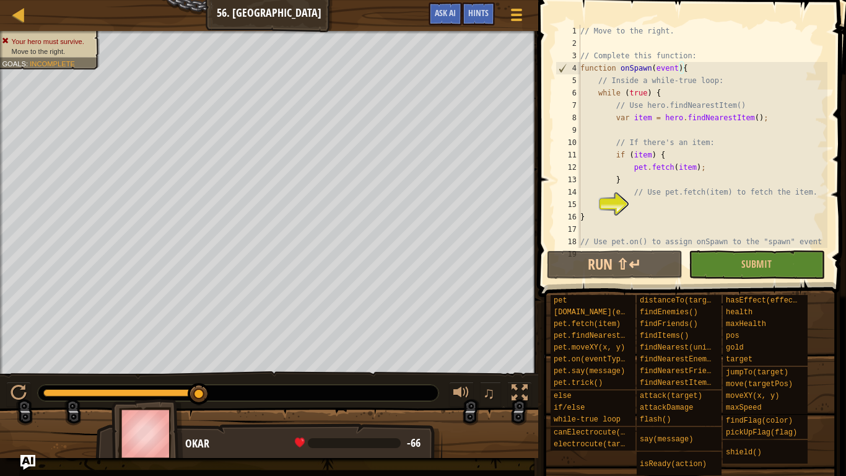
scroll to position [0, 0]
click at [651, 92] on div "// Move to the right. // Complete this function: function onSpawn ( event ) { /…" at bounding box center [703, 149] width 250 height 248
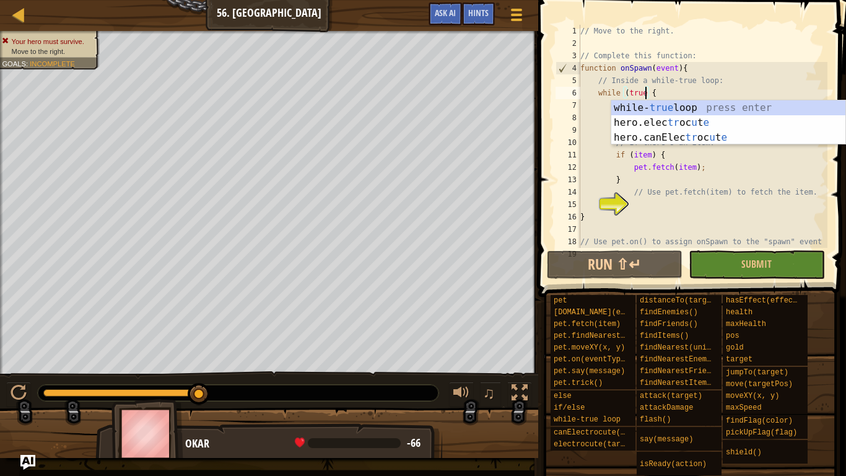
type textarea "while (true {"
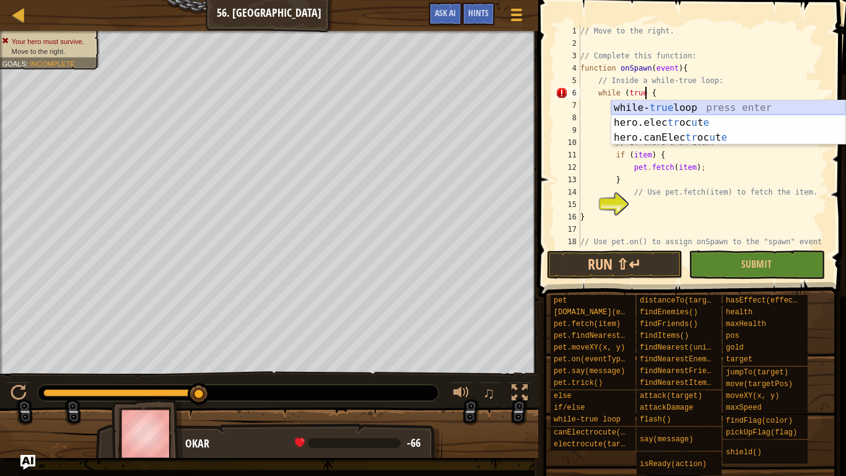
click at [705, 108] on div "while- true loop press enter hero.elec tr oc u t e press enter hero.canElec tr …" at bounding box center [728, 137] width 234 height 74
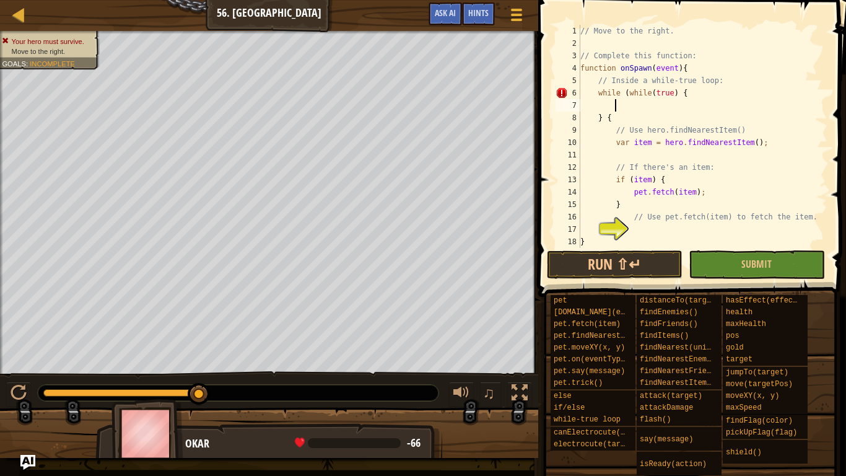
click at [625, 99] on div "// Move to the right. // Complete this function: function onSpawn ( event ) { /…" at bounding box center [703, 149] width 250 height 248
click at [623, 95] on div "// Move to the right. // Complete this function: function onSpawn ( event ) { /…" at bounding box center [703, 149] width 250 height 248
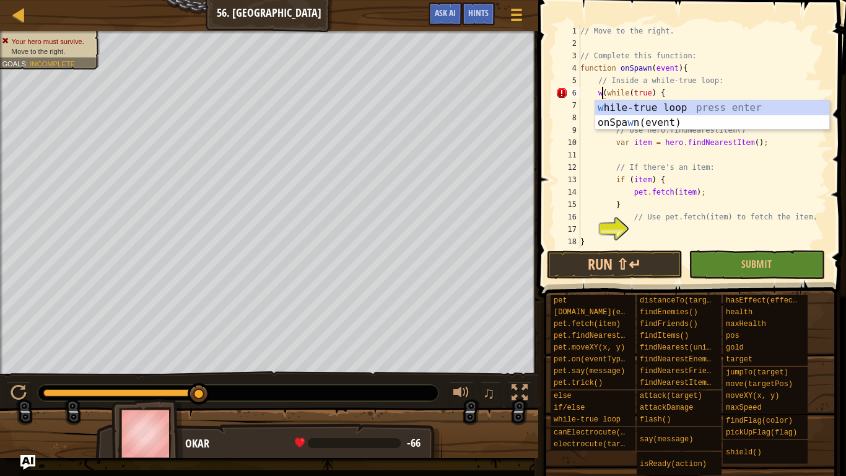
type textarea "(while(true) {"
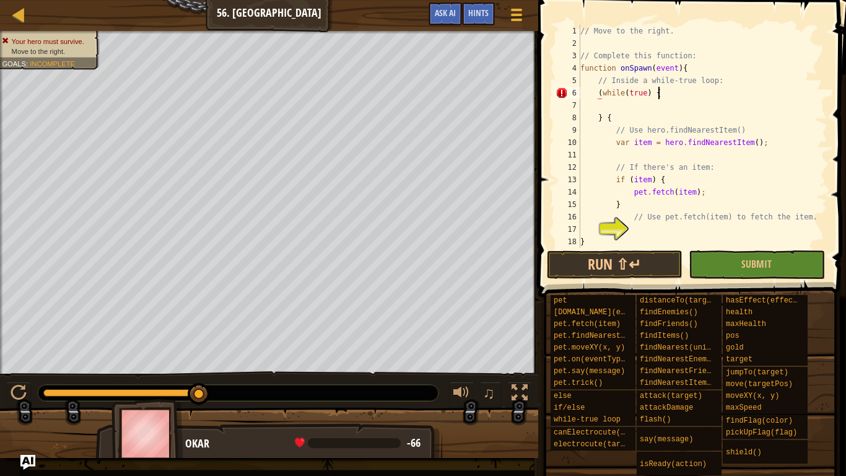
click at [675, 94] on div "// Move to the right. // Complete this function: function onSpawn ( event ) { /…" at bounding box center [703, 149] width 250 height 248
click at [522, 22] on div at bounding box center [516, 15] width 17 height 18
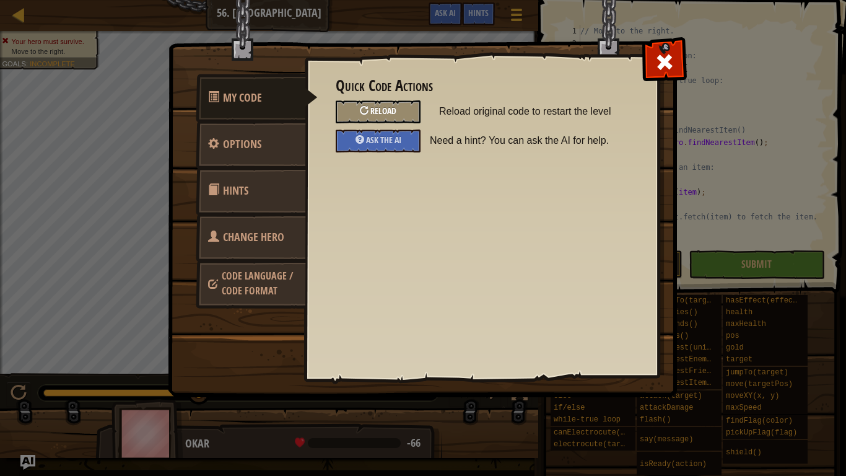
click at [404, 112] on div "Reload" at bounding box center [378, 111] width 85 height 23
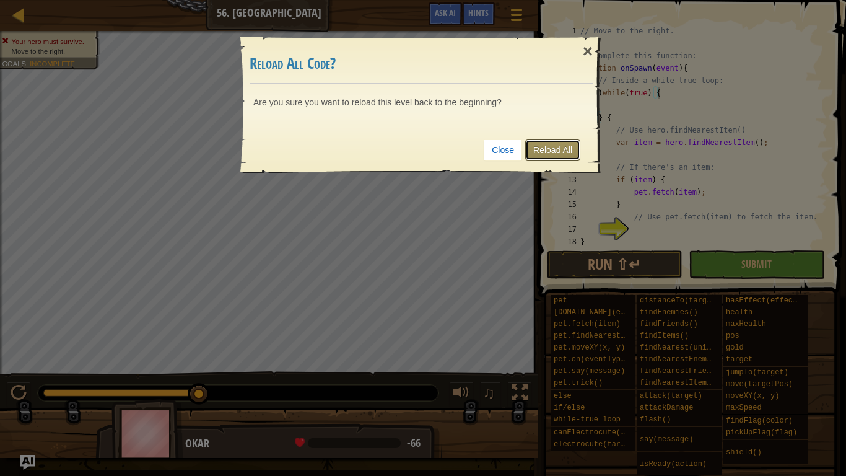
click at [576, 142] on link "Reload All" at bounding box center [552, 149] width 55 height 21
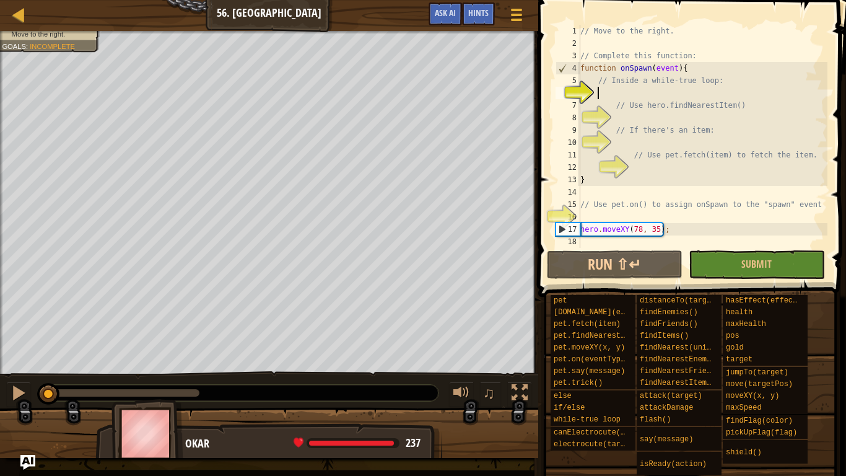
click at [644, 92] on div "// Move to the right. // Complete this function: function onSpawn ( event ) { /…" at bounding box center [703, 149] width 250 height 248
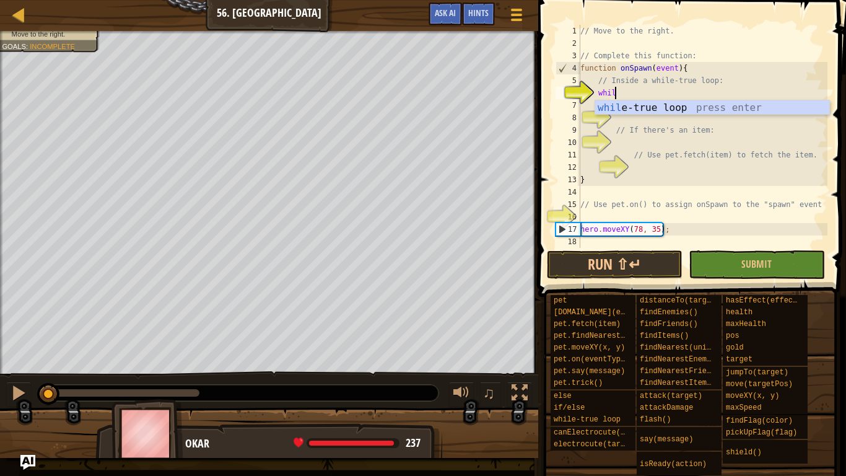
type textarea "while"
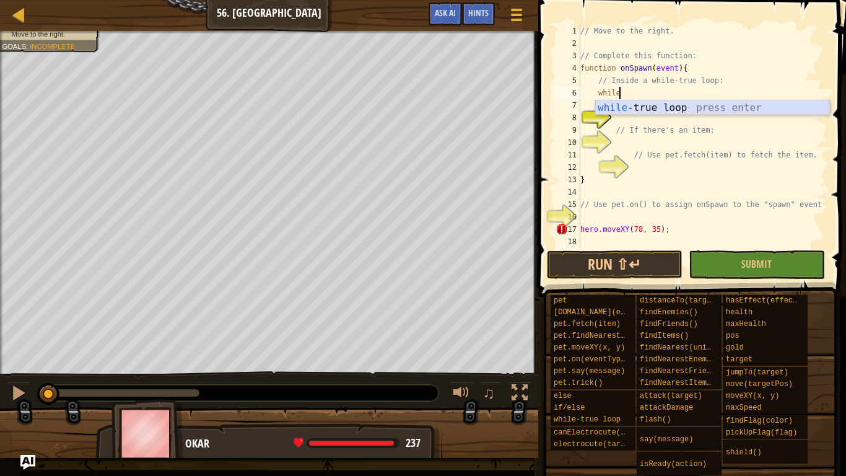
click at [696, 102] on div "while -true loop press enter" at bounding box center [712, 122] width 234 height 45
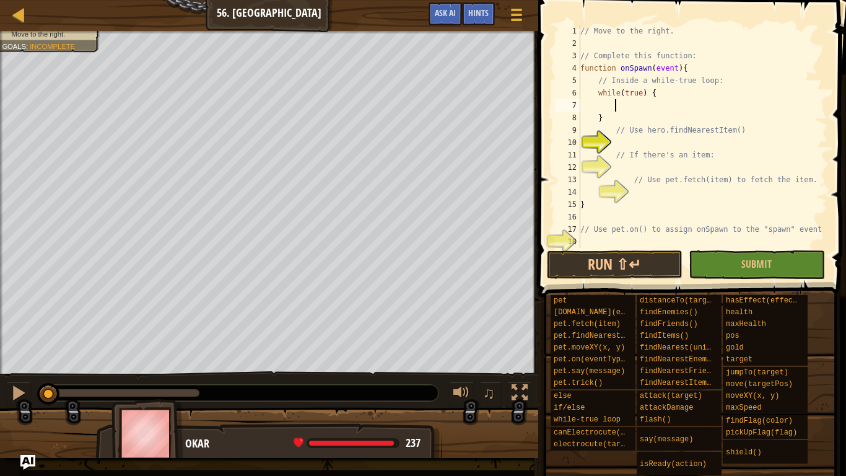
click at [656, 144] on div "// Move to the right. // Complete this function: function onSpawn ( event ) { /…" at bounding box center [703, 149] width 250 height 248
click at [608, 115] on div "// Move to the right. // Complete this function: function onSpawn ( event ) { /…" at bounding box center [703, 149] width 250 height 248
type textarea "}"
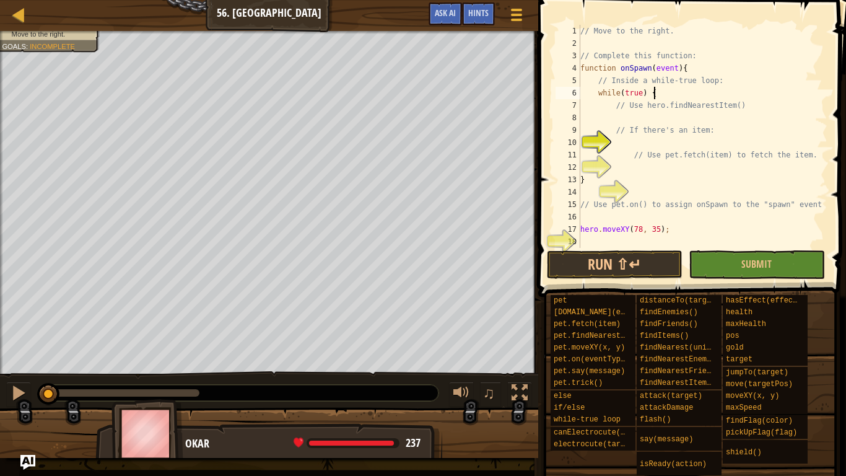
type textarea "while(true) {"
click at [644, 118] on div "// Move to the right. // Complete this function: function onSpawn ( event ) { /…" at bounding box center [703, 149] width 250 height 248
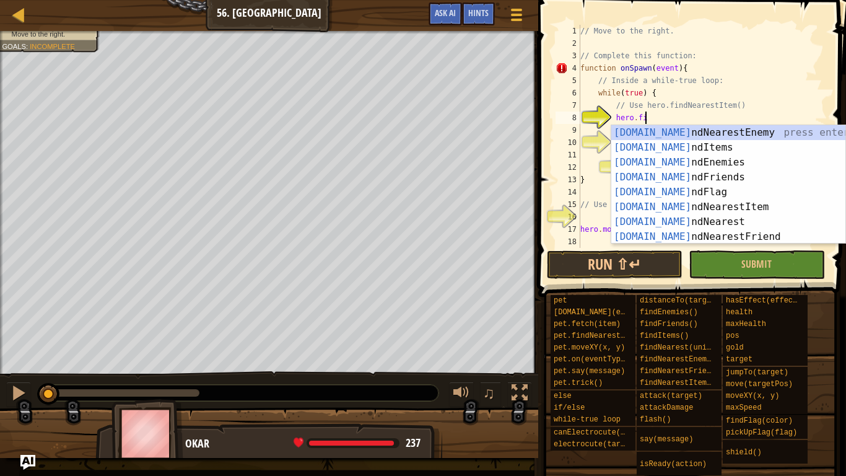
type textarea "hero.find"
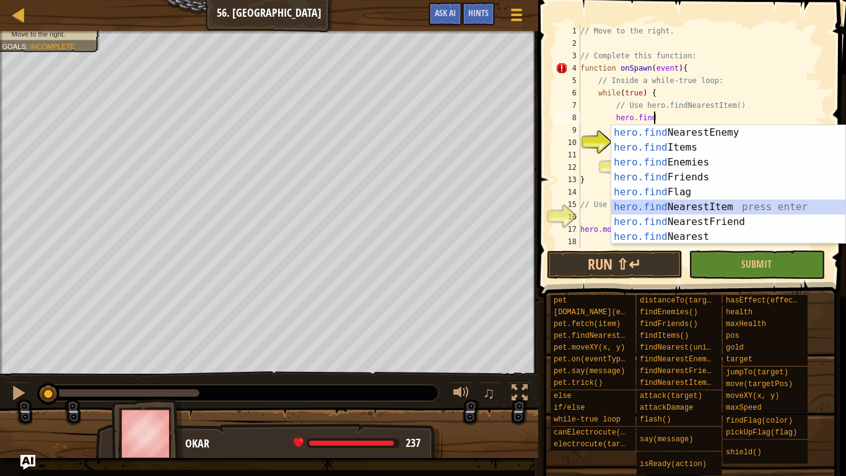
click at [705, 209] on div "hero.find NearestEnemy press enter hero.find Items press enter hero.find Enemie…" at bounding box center [728, 199] width 234 height 149
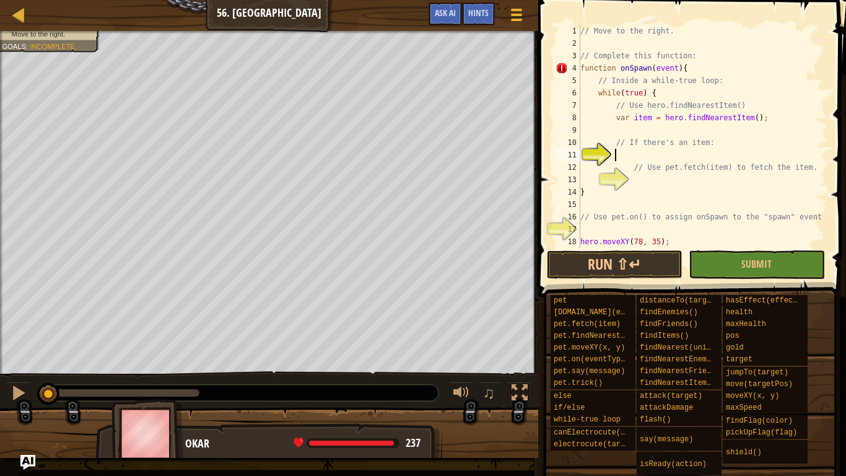
click at [680, 154] on div "// Move to the right. // Complete this function: function onSpawn ( event ) { /…" at bounding box center [703, 149] width 250 height 248
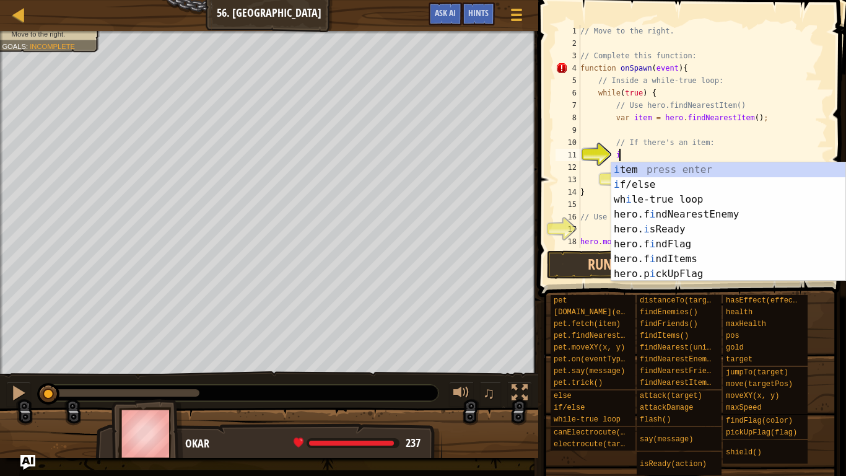
scroll to position [6, 6]
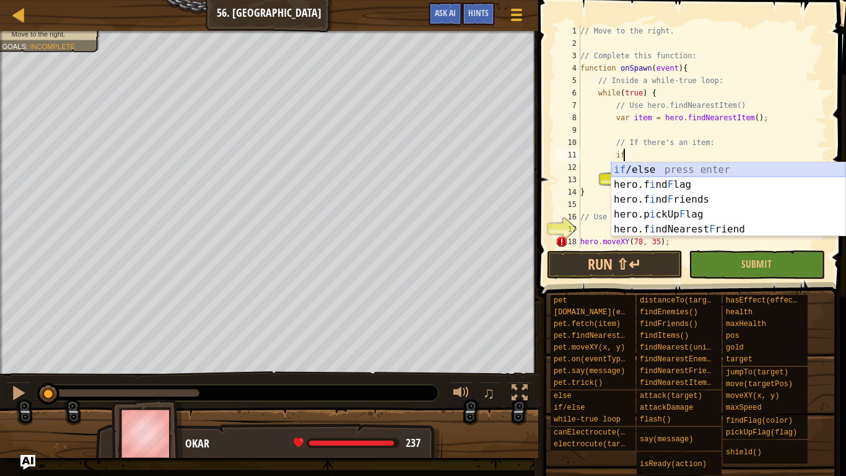
click at [699, 169] on div "if /else press enter hero.f i nd F lag press enter hero.f i nd F riends press e…" at bounding box center [728, 214] width 234 height 104
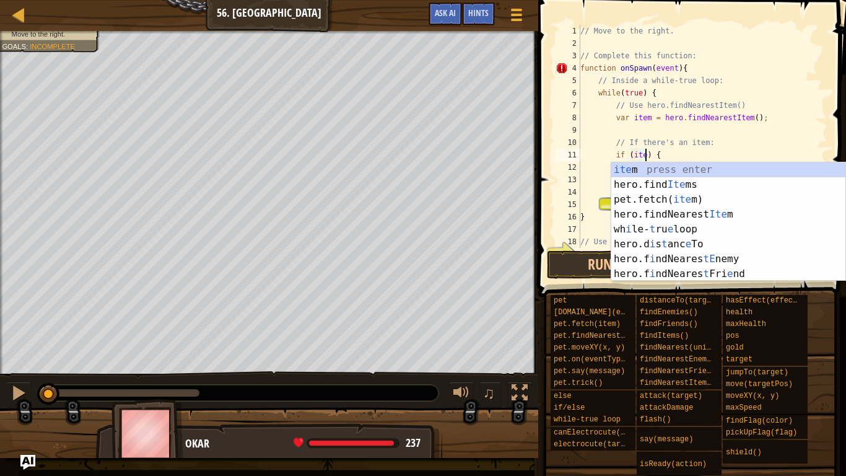
scroll to position [6, 10]
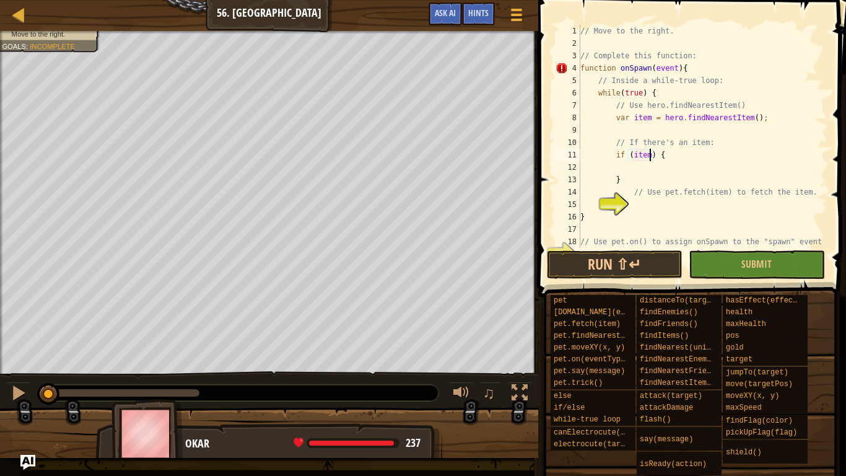
click at [631, 182] on div "// Move to the right. // Complete this function: function onSpawn ( event ) { /…" at bounding box center [703, 149] width 250 height 248
type textarea "}"
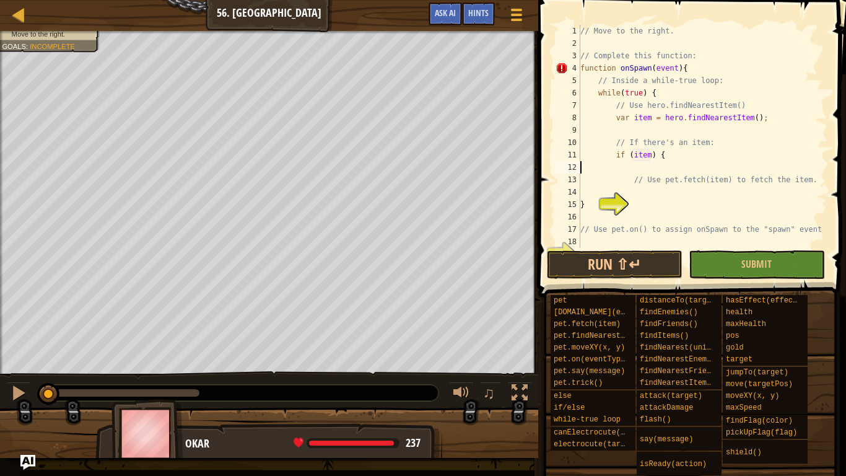
type textarea "if (item) {"
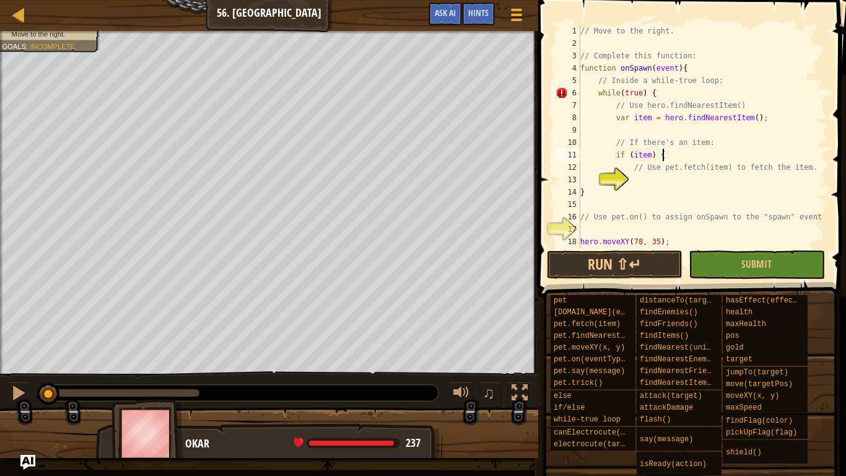
click at [646, 178] on div "// Move to the right. // Complete this function: function onSpawn ( event ) { /…" at bounding box center [703, 149] width 250 height 248
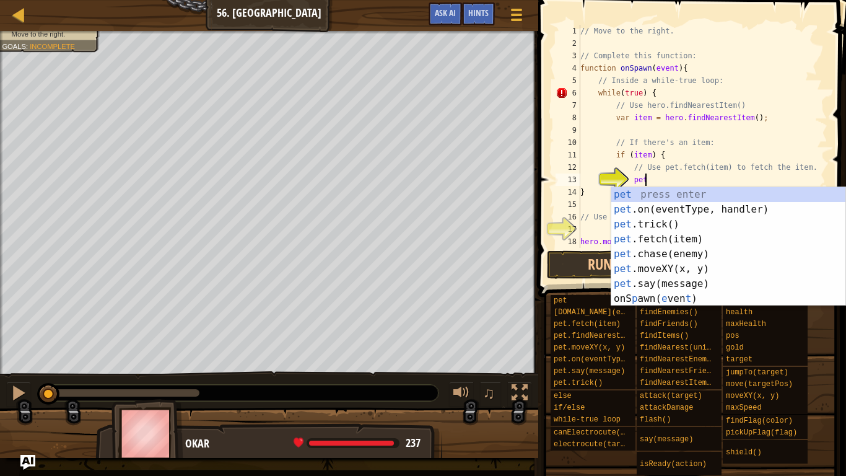
scroll to position [6, 9]
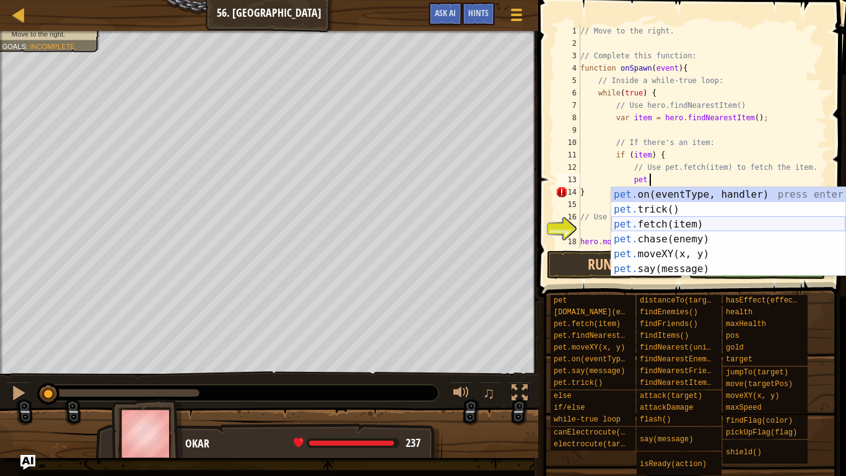
click at [719, 228] on div "pet. on(eventType, handler) press enter pet. trick() press enter pet. fetch(ite…" at bounding box center [728, 246] width 234 height 119
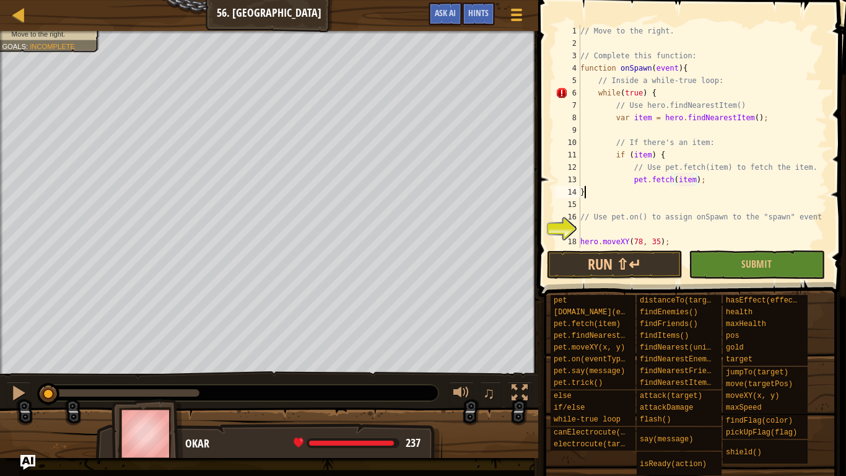
click at [709, 189] on div "// Move to the right. // Complete this function: function onSpawn ( event ) { /…" at bounding box center [703, 149] width 250 height 248
click at [708, 186] on div "// Move to the right. // Complete this function: function onSpawn ( event ) { /…" at bounding box center [703, 149] width 250 height 248
click at [705, 182] on div "// Move to the right. // Complete this function: function onSpawn ( event ) { /…" at bounding box center [703, 149] width 250 height 248
type textarea "pet.fetch(item);"
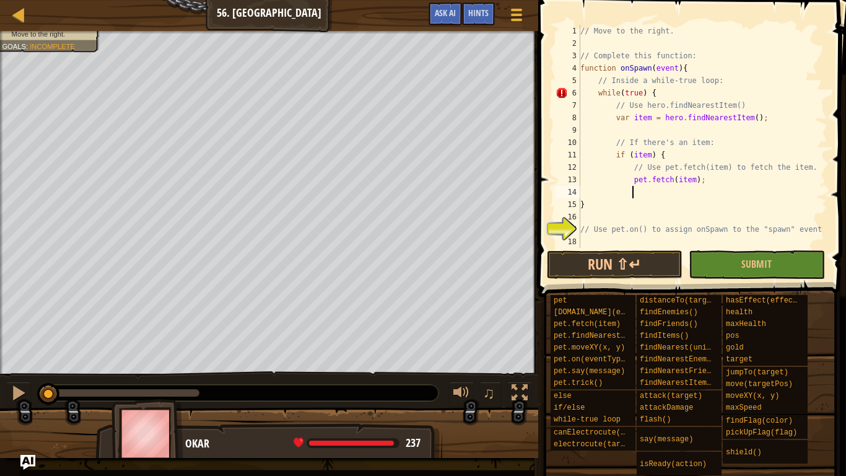
type textarea "}"
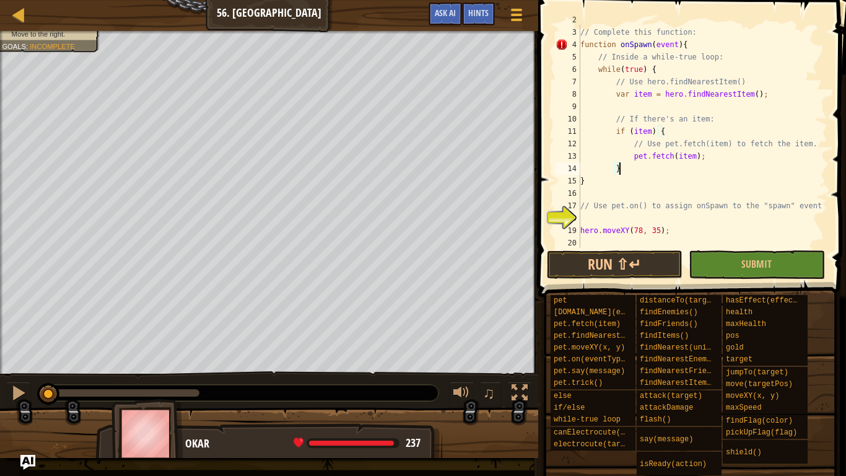
scroll to position [25, 0]
click at [658, 213] on div "// Complete this function: function onSpawn ( event ) { // Inside a while-true …" at bounding box center [703, 149] width 250 height 248
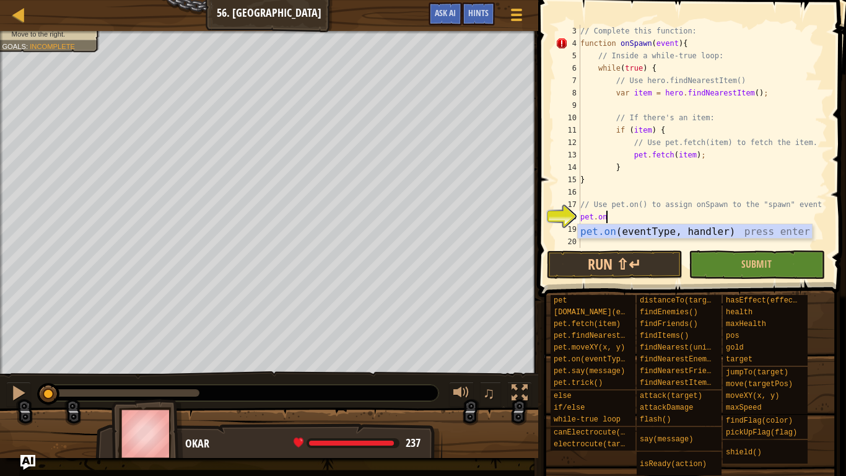
scroll to position [6, 3]
click at [692, 231] on div "pet.on (eventType, handler) press enter" at bounding box center [695, 246] width 234 height 45
type textarea "pet.on("spawn", onSpawn);"
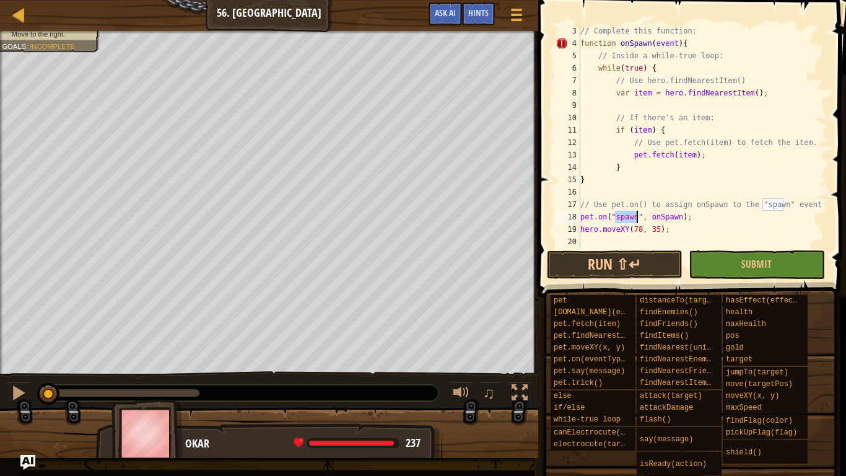
click at [615, 237] on div "// Complete this function: function onSpawn ( event ) { // Inside a while-true …" at bounding box center [703, 149] width 250 height 248
type textarea """
type textarea "}"
click at [732, 265] on button "Submit" at bounding box center [757, 264] width 136 height 28
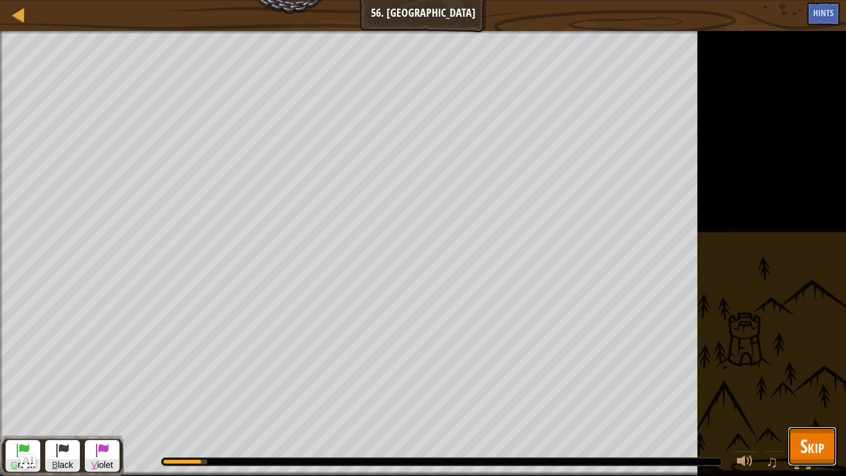
click at [817, 370] on span "Skip" at bounding box center [812, 445] width 24 height 25
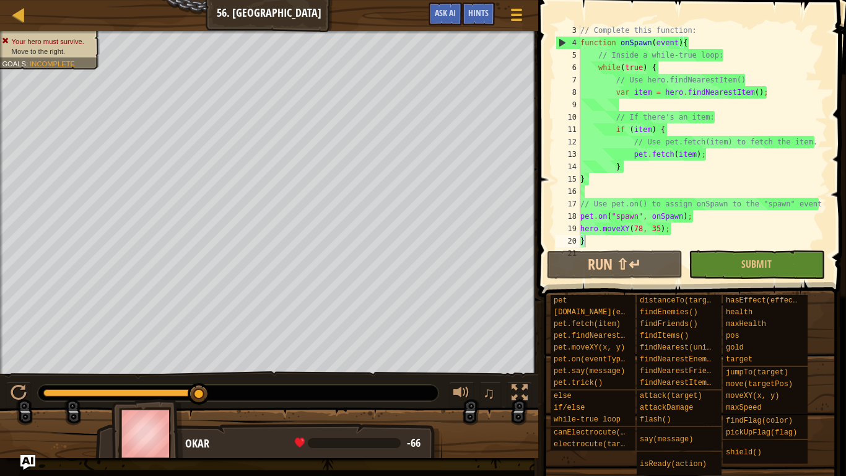
scroll to position [37, 0]
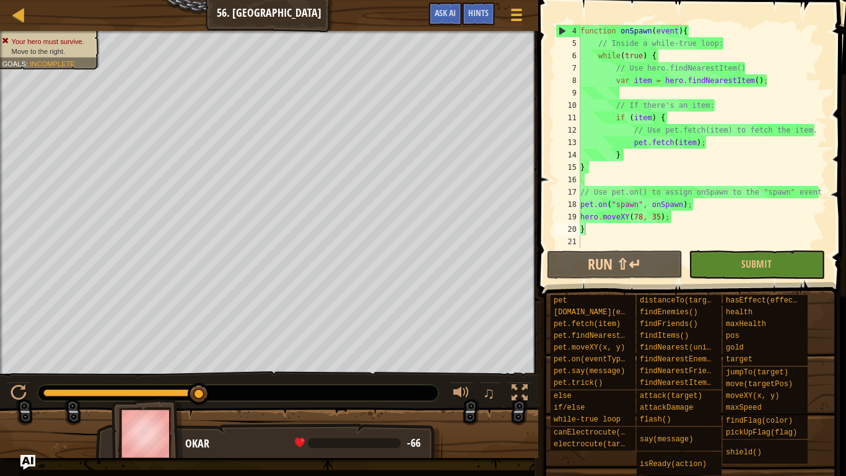
click at [598, 237] on div "function onSpawn ( event ) { // Inside a while-true loop: while ( true ) { // U…" at bounding box center [703, 149] width 250 height 248
click at [593, 231] on div "function onSpawn ( event ) { // Inside a while-true loop: while ( true ) { // U…" at bounding box center [703, 149] width 250 height 248
type textarea "}"
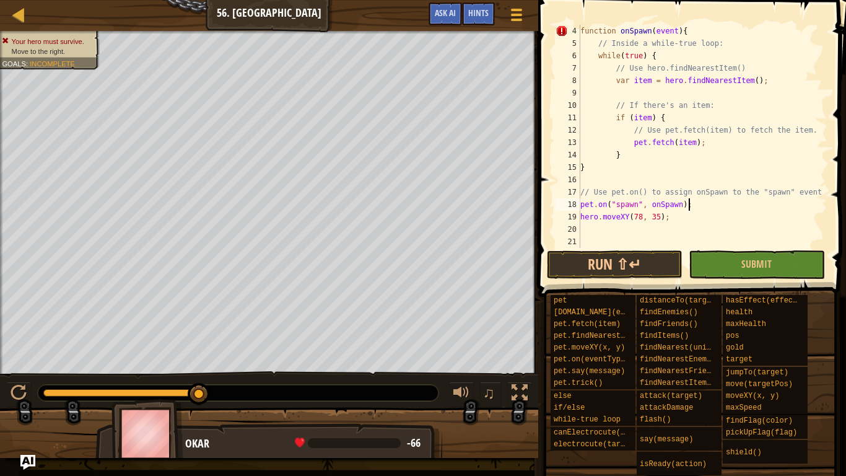
click at [713, 203] on div "function onSpawn ( event ) { // Inside a while-true loop: while ( true ) { // U…" at bounding box center [703, 149] width 250 height 248
type textarea "pet.on("spawn", onSpawn);"
type textarea "}"
click at [730, 261] on button "Submit" at bounding box center [757, 264] width 136 height 28
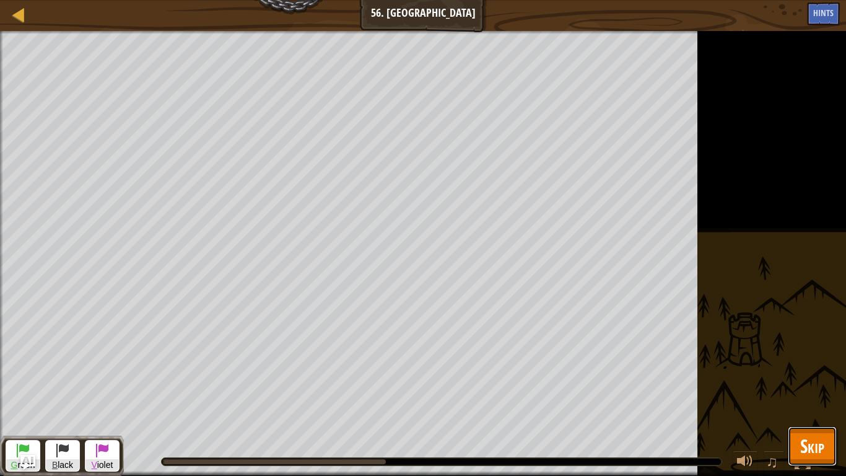
click at [802, 370] on span "Skip" at bounding box center [812, 445] width 24 height 25
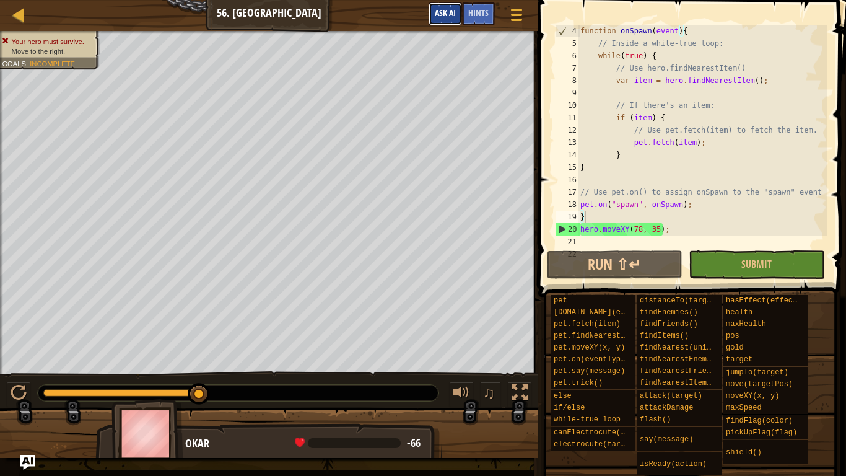
click at [458, 17] on button "Ask AI" at bounding box center [445, 13] width 33 height 23
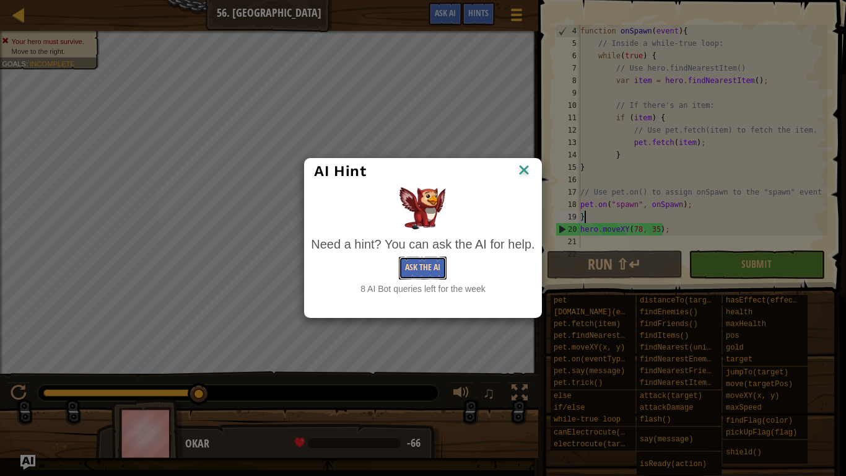
click at [433, 265] on button "Ask the AI" at bounding box center [423, 267] width 48 height 23
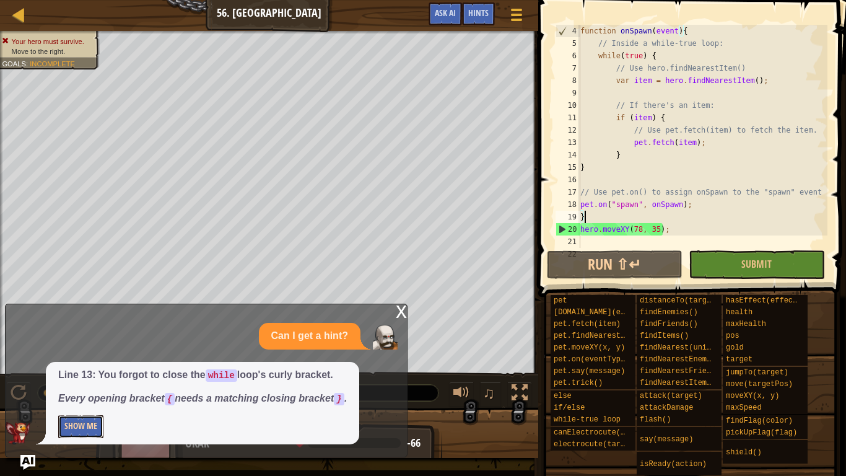
click at [65, 370] on button "Show Me" at bounding box center [80, 426] width 45 height 23
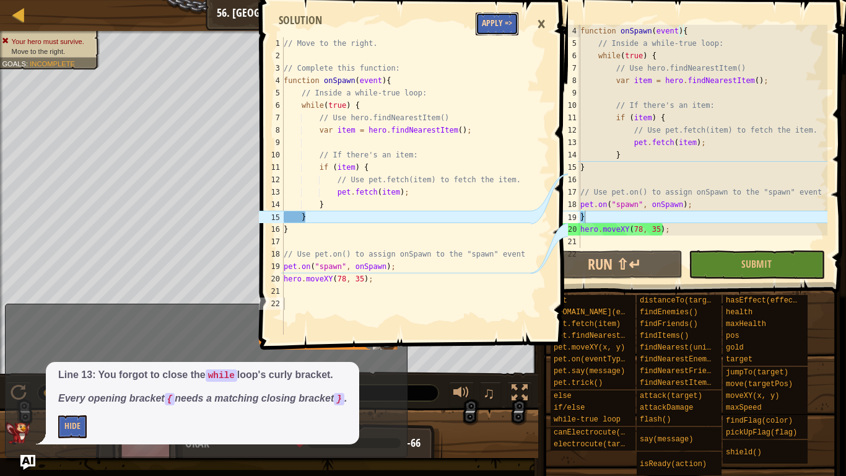
click at [499, 25] on button "Apply =>" at bounding box center [497, 23] width 43 height 23
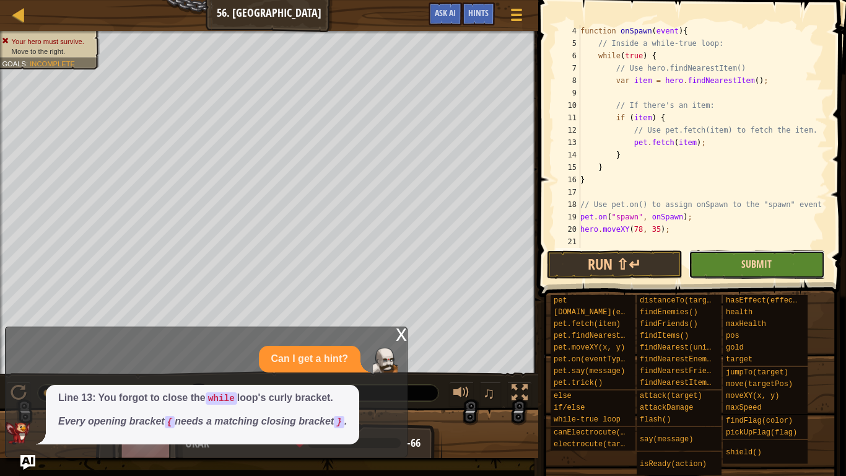
click at [756, 265] on span "Submit" at bounding box center [757, 264] width 30 height 14
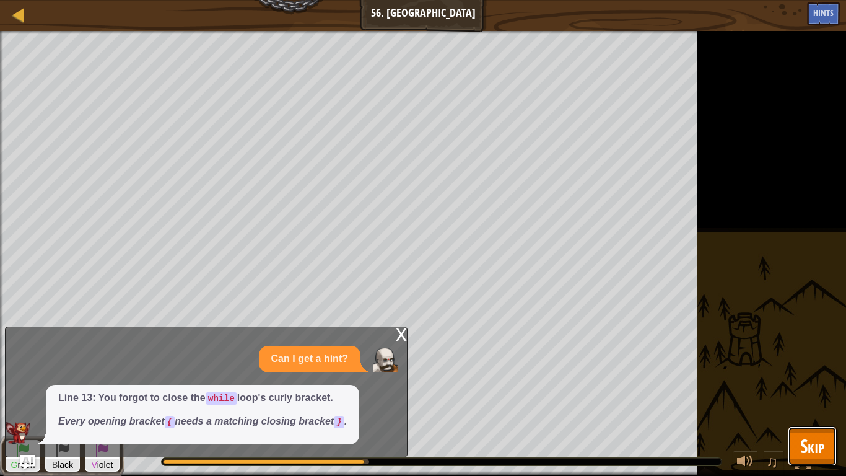
click at [819, 370] on button "Skip" at bounding box center [812, 446] width 49 height 40
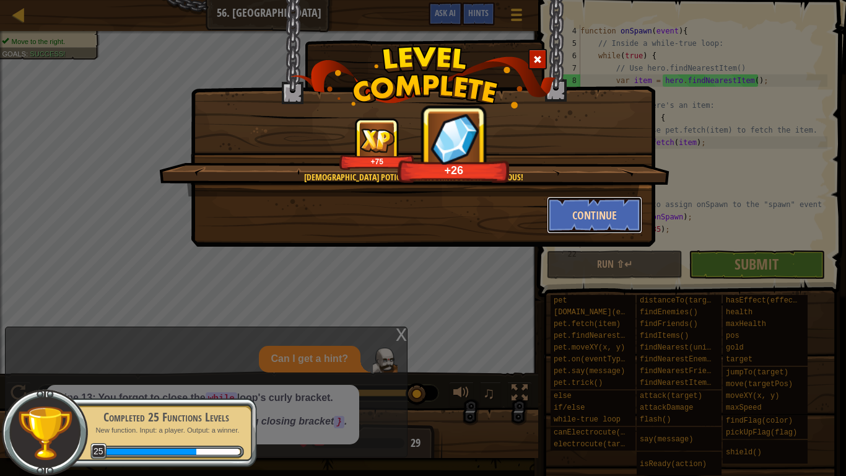
click at [567, 216] on button "Continue" at bounding box center [595, 214] width 96 height 37
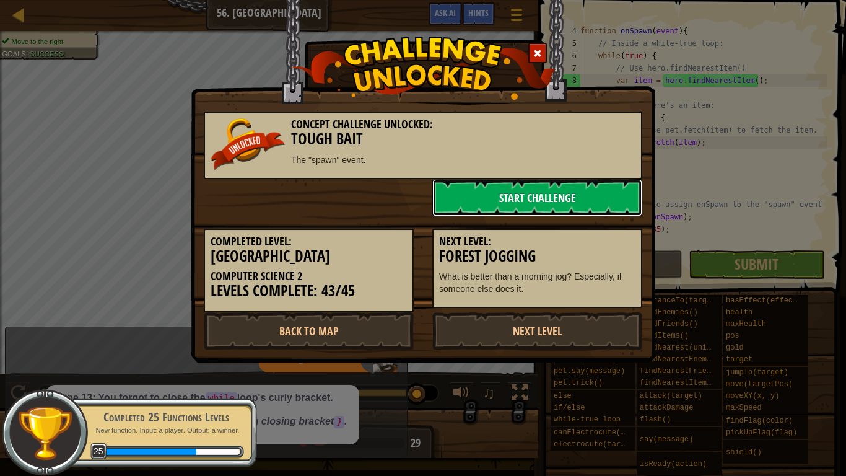
click at [551, 209] on link "Start Challenge" at bounding box center [537, 197] width 210 height 37
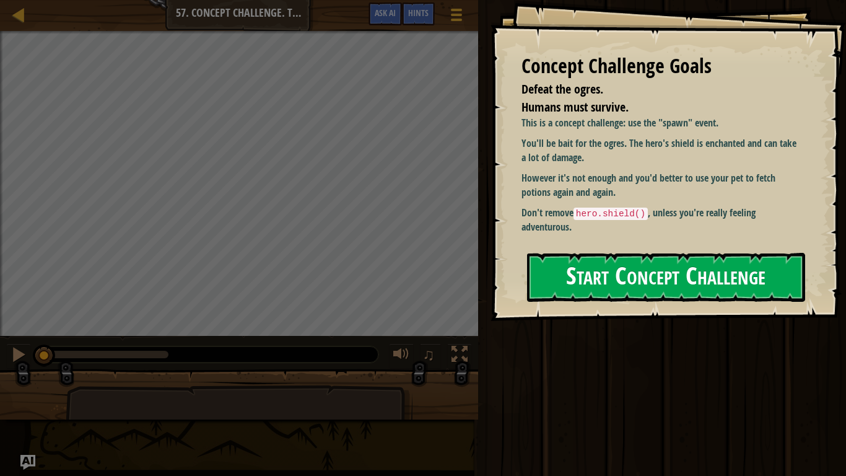
click at [611, 224] on p "Don't remove hero.shield() , unless you're really feeling adventurous." at bounding box center [662, 220] width 281 height 28
click at [563, 263] on button "Start Concept Challenge" at bounding box center [666, 277] width 278 height 49
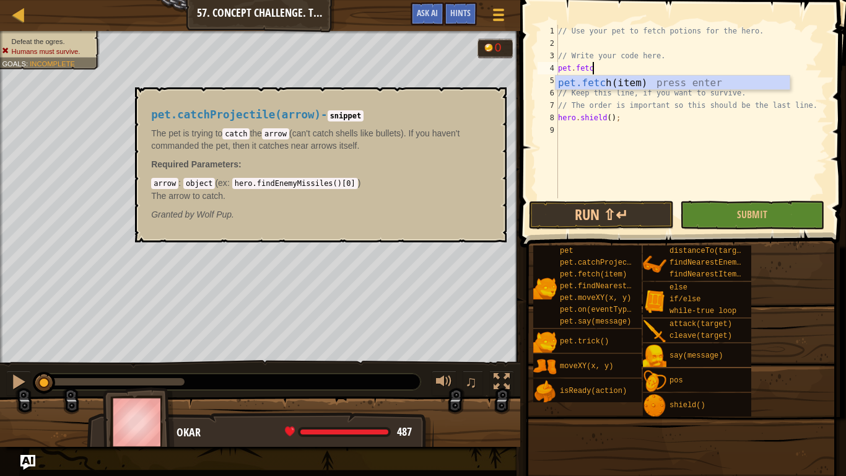
scroll to position [6, 5]
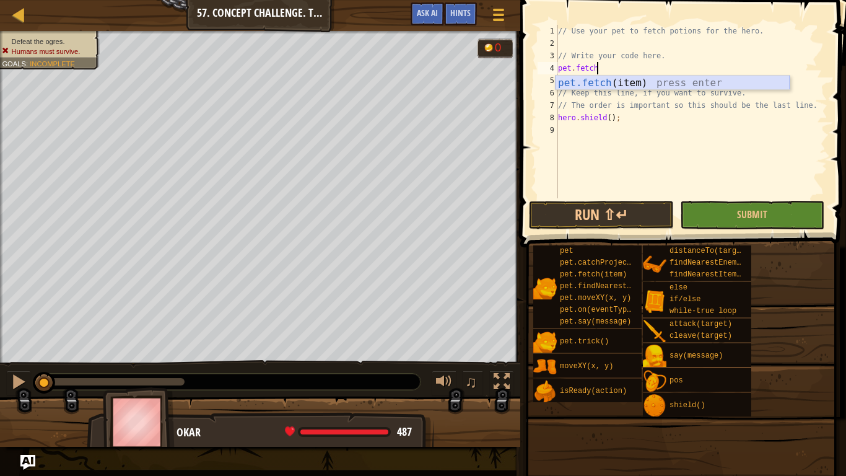
click at [607, 88] on div "pet.fetch (item) press enter" at bounding box center [673, 98] width 234 height 45
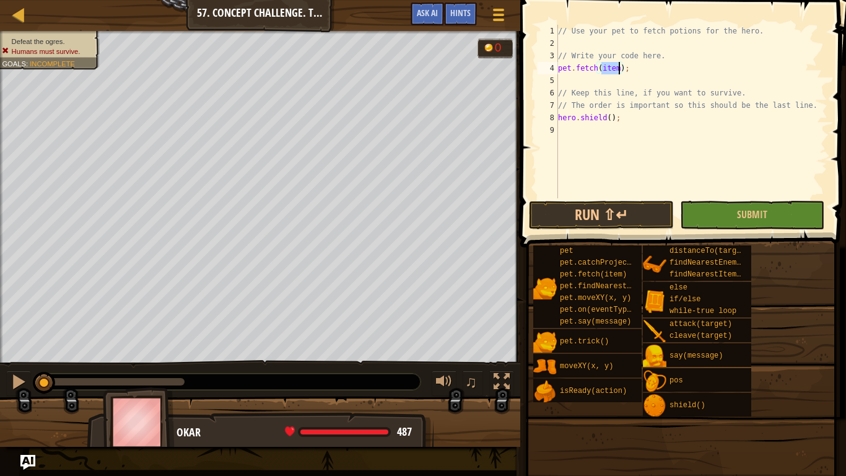
click at [742, 229] on span at bounding box center [685, 106] width 336 height 284
click at [715, 217] on button "Submit" at bounding box center [752, 215] width 144 height 28
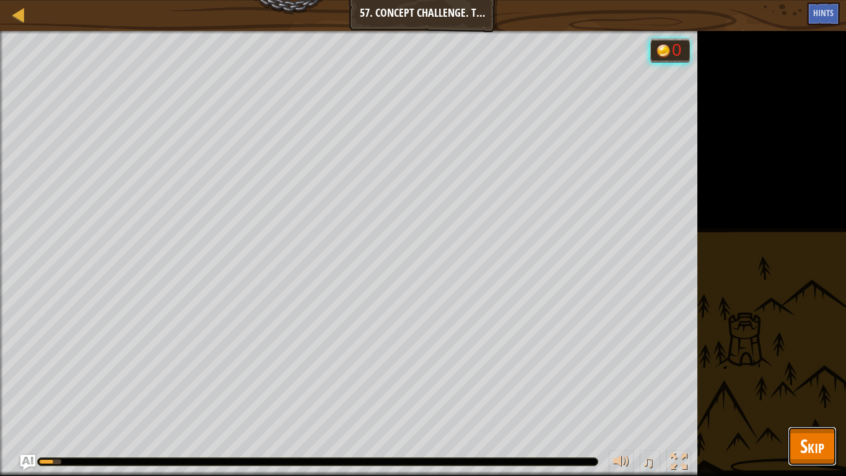
click at [821, 370] on button "Skip" at bounding box center [812, 446] width 49 height 40
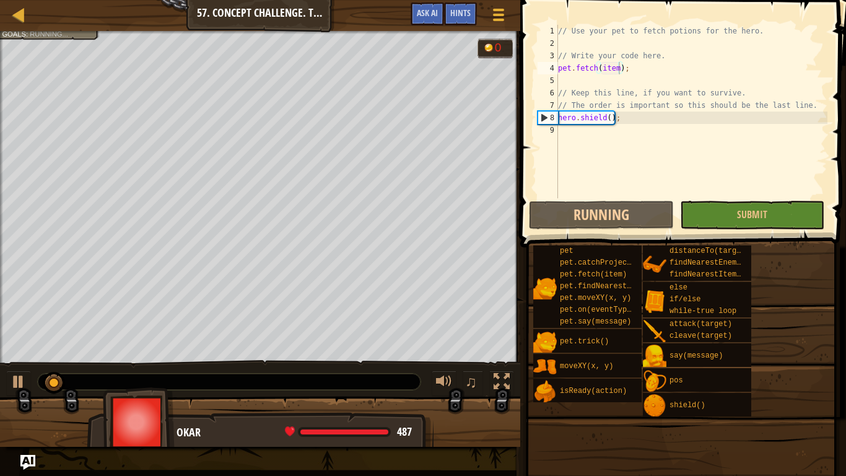
click at [813, 370] on span at bounding box center [681, 415] width 317 height 367
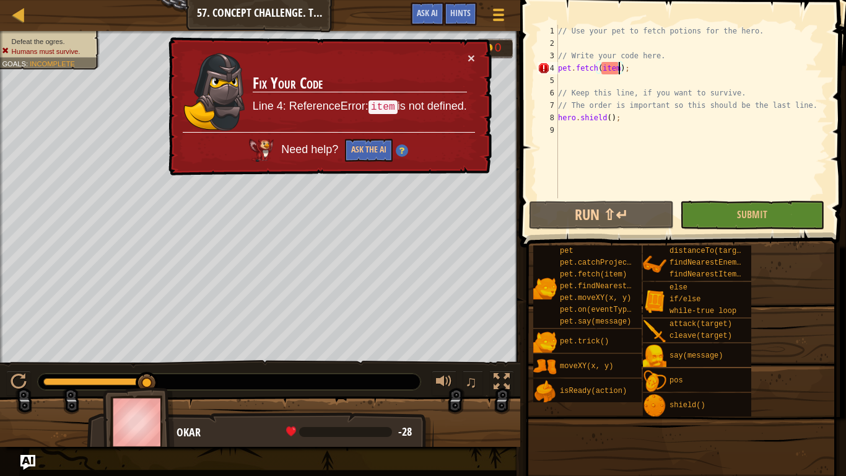
click at [648, 72] on div "// Use your pet to fetch potions for the hero. // Write your code here. pet . f…" at bounding box center [692, 124] width 272 height 198
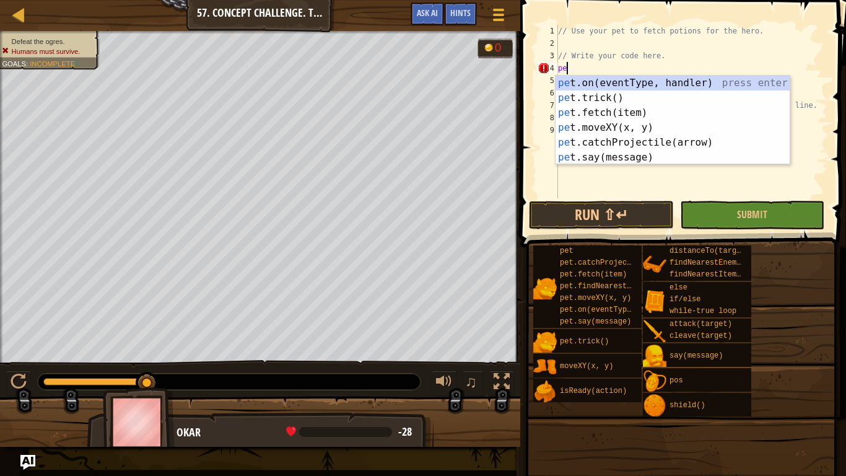
scroll to position [6, 1]
type textarea "p"
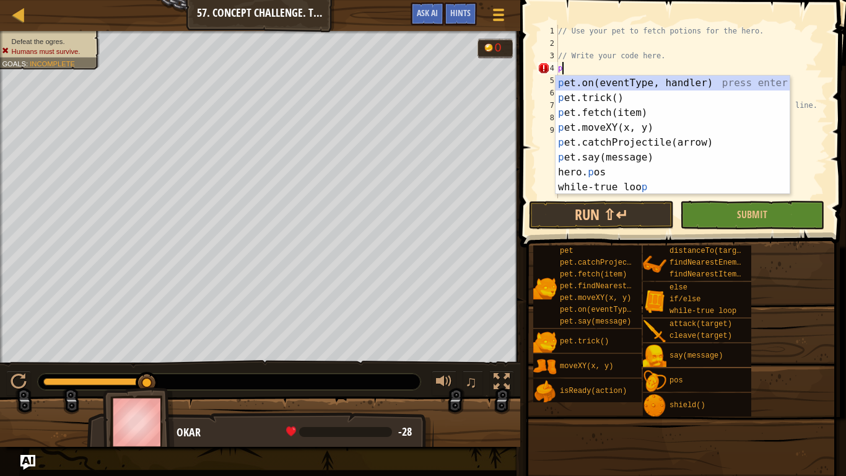
scroll to position [6, 0]
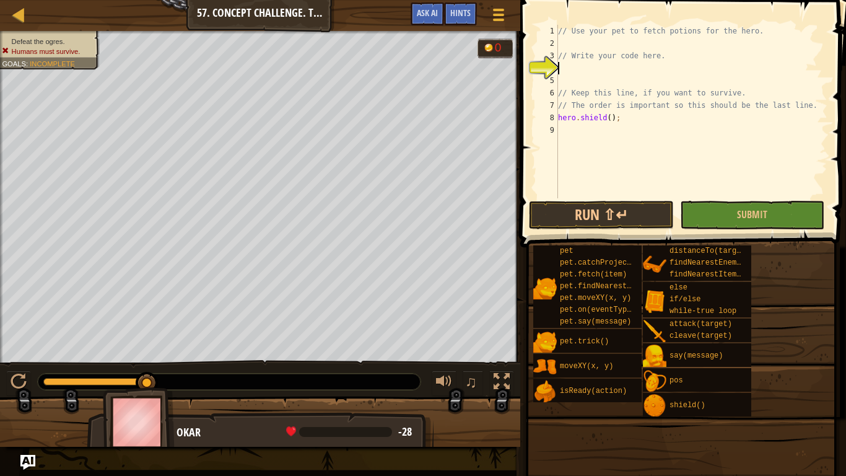
click at [709, 51] on div "// Use your pet to fetch potions for the hero. // Write your code here. // Keep…" at bounding box center [692, 124] width 272 height 198
type textarea "// Write your code here."
click at [709, 51] on div "// Use your pet to fetch potions for the hero. // Write your code here. // Keep…" at bounding box center [692, 124] width 272 height 198
click at [658, 43] on div "// Use your pet to fetch potions for the hero. // Write your code here. // Keep…" at bounding box center [692, 124] width 272 height 198
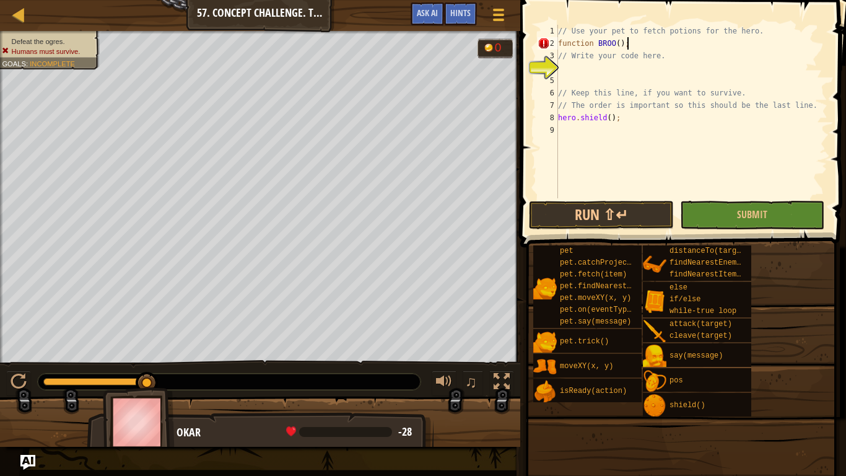
click at [637, 38] on div "// Use your pet to fetch potions for the hero. function BROO ( ) ; // Write you…" at bounding box center [692, 124] width 272 height 198
type textarea "function BROO();"
click at [415, 1] on div "Map Computer Science 2 57. Concept Challenge. Tough Bait Game Menu Done Hints A…" at bounding box center [260, 15] width 520 height 31
click at [416, 6] on button "Ask AI" at bounding box center [427, 13] width 33 height 23
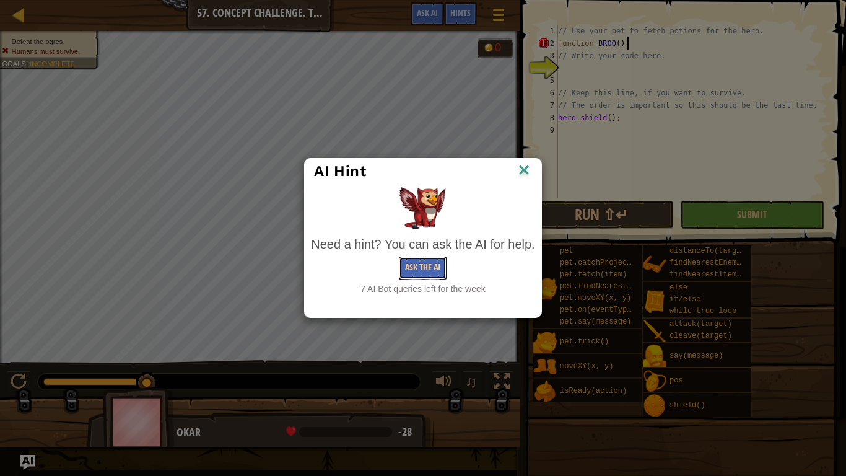
click at [433, 258] on button "Ask the AI" at bounding box center [423, 267] width 48 height 23
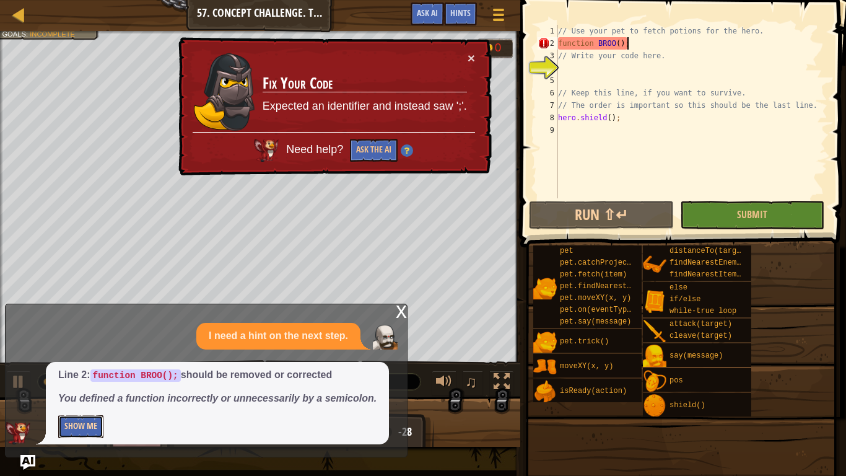
click at [82, 370] on button "Show Me" at bounding box center [80, 426] width 45 height 23
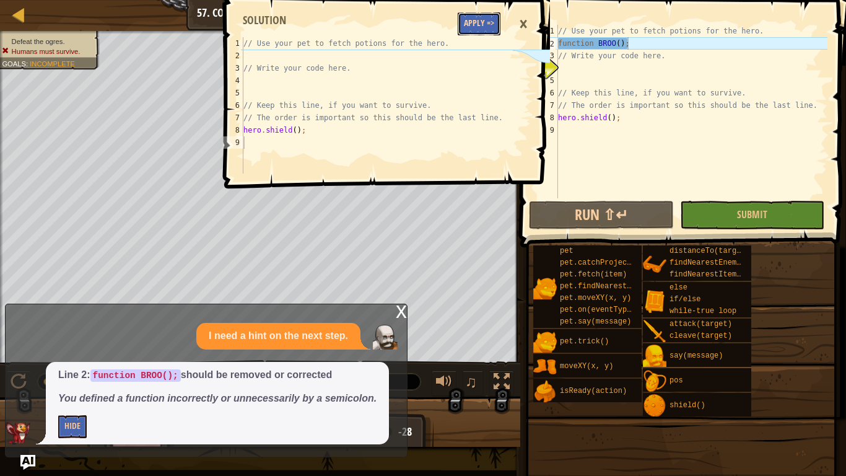
click at [480, 24] on button "Apply =>" at bounding box center [479, 23] width 43 height 23
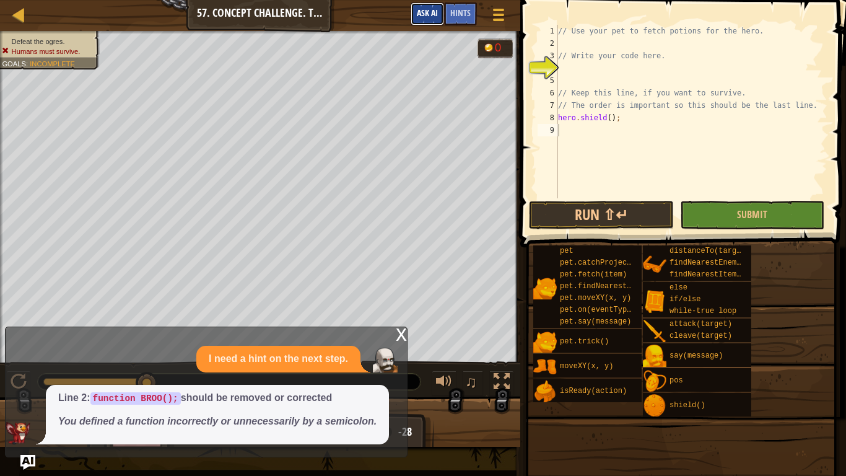
click at [426, 14] on span "Ask AI" at bounding box center [427, 13] width 21 height 12
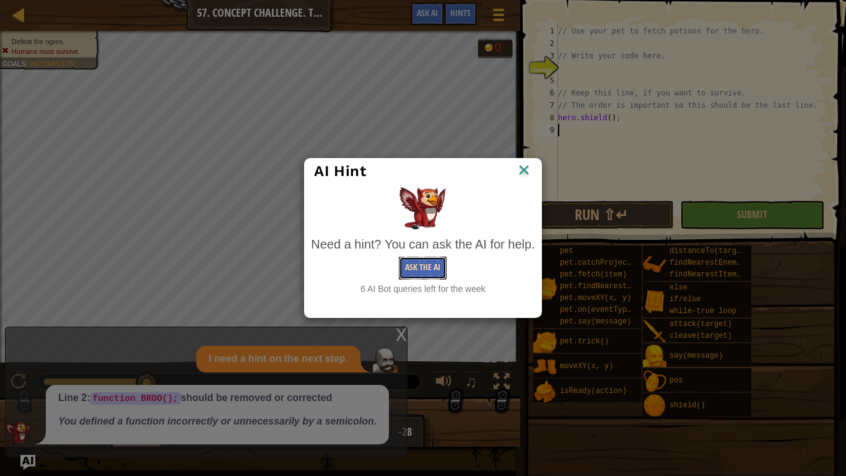
click at [422, 266] on button "Ask the AI" at bounding box center [423, 267] width 48 height 23
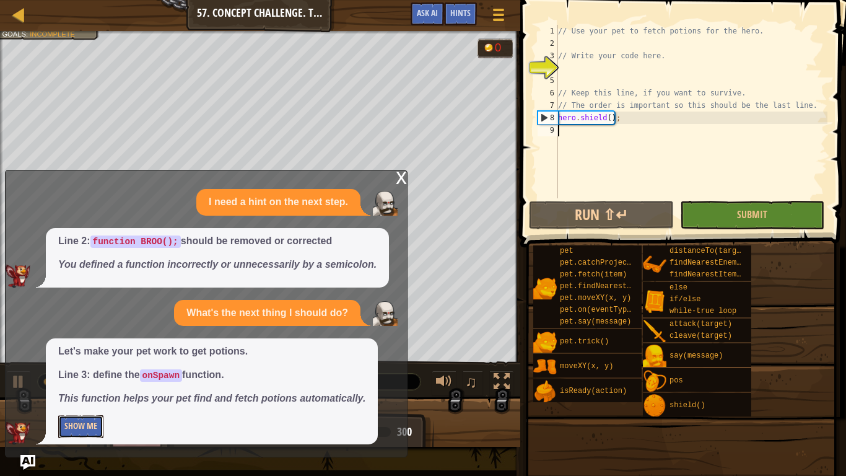
click at [72, 370] on button "Show Me" at bounding box center [80, 426] width 45 height 23
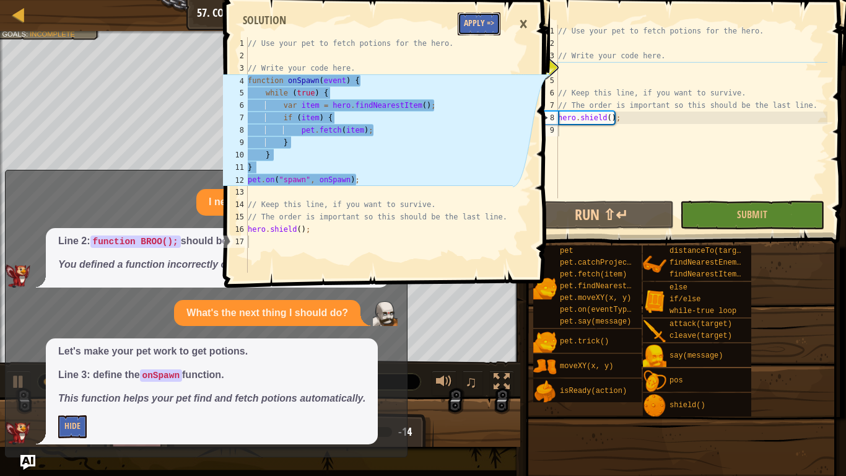
click at [493, 31] on button "Apply =>" at bounding box center [479, 23] width 43 height 23
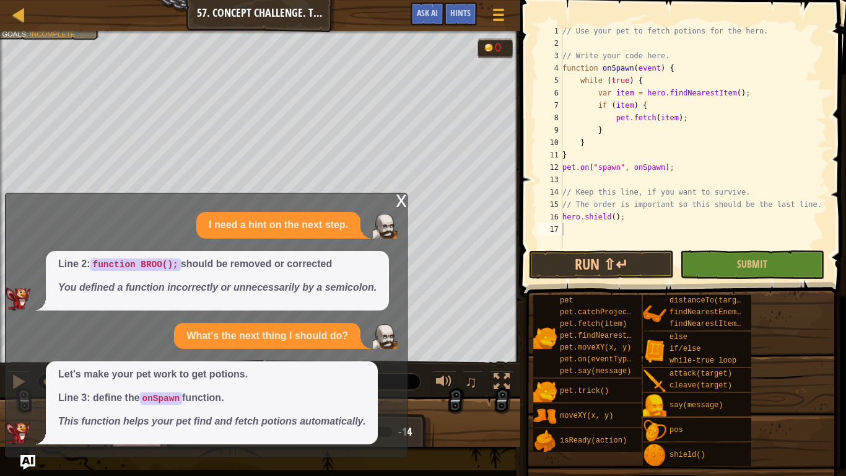
click at [515, 235] on div at bounding box center [516, 238] width 2 height 476
click at [717, 270] on button "Submit" at bounding box center [752, 264] width 144 height 28
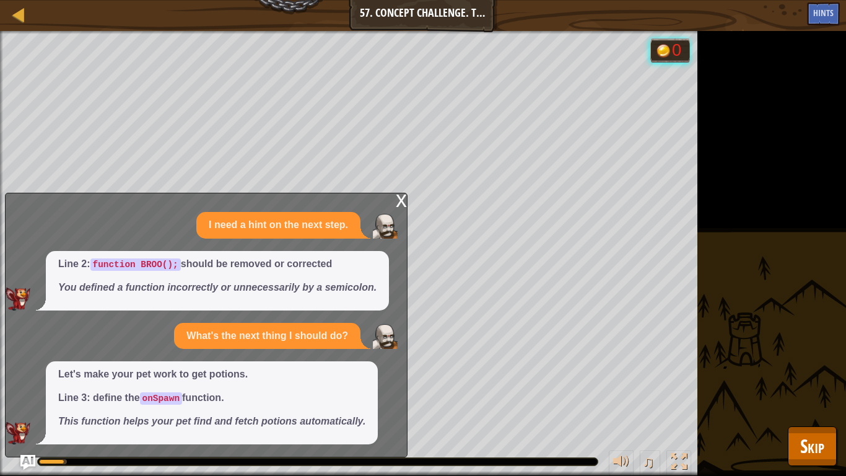
click at [401, 196] on div "x" at bounding box center [401, 199] width 11 height 12
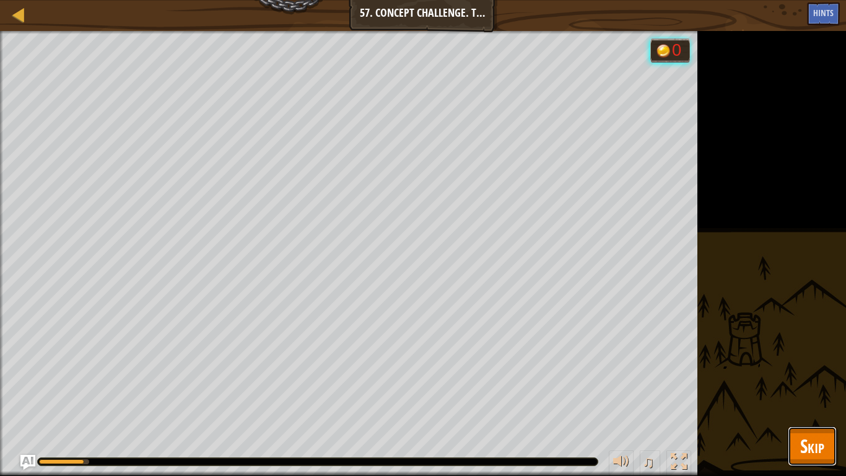
click at [793, 370] on button "Skip" at bounding box center [812, 446] width 49 height 40
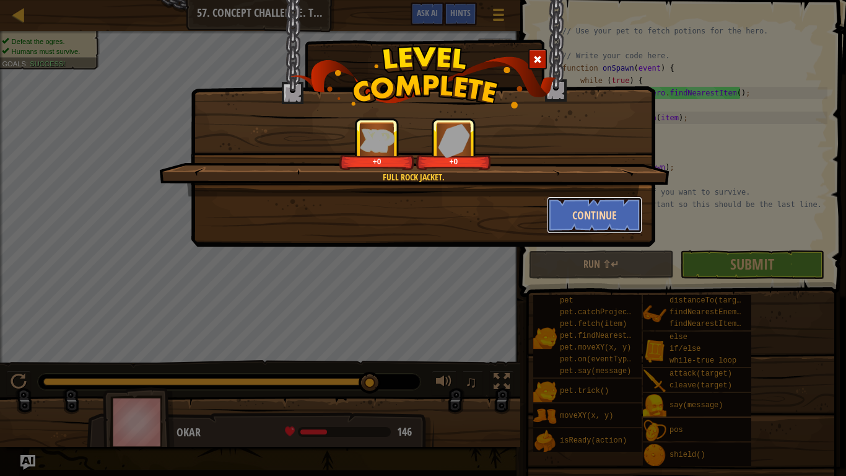
click at [594, 213] on button "Continue" at bounding box center [595, 214] width 96 height 37
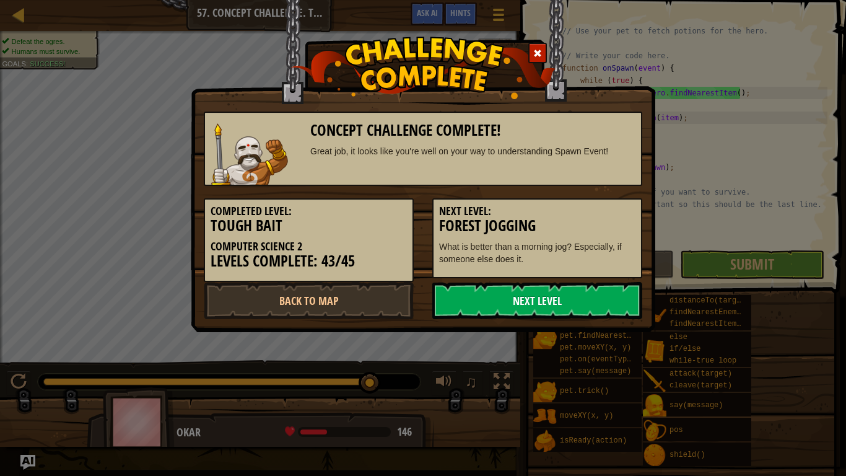
click at [539, 282] on link "Next Level" at bounding box center [537, 300] width 210 height 37
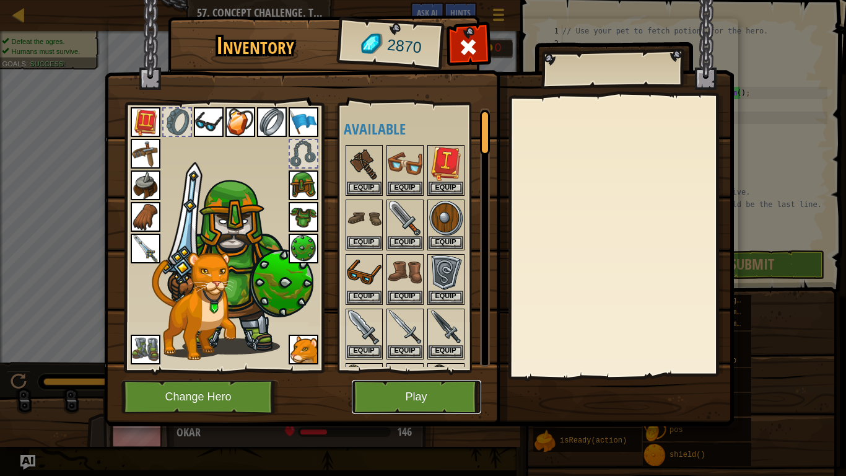
click at [434, 370] on button "Play" at bounding box center [416, 397] width 129 height 34
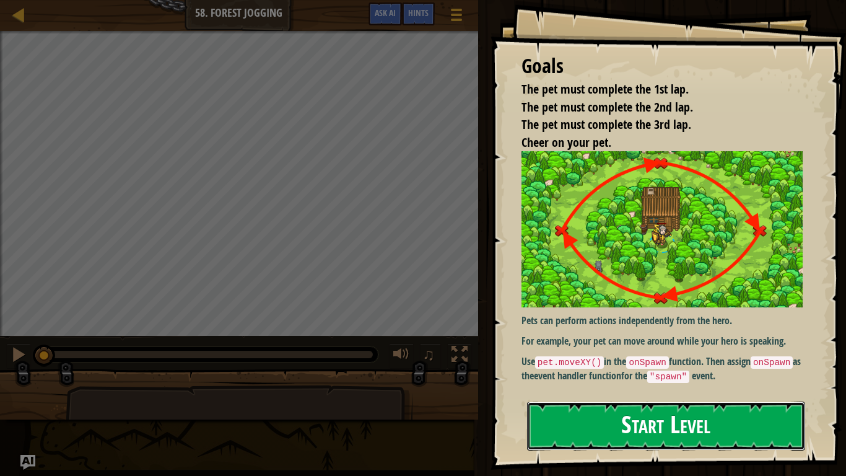
click at [656, 370] on button "Start Level" at bounding box center [666, 425] width 278 height 49
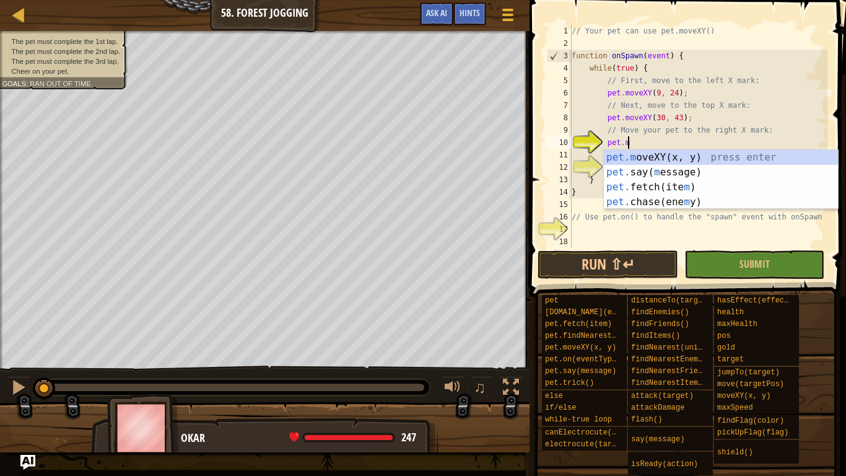
scroll to position [6, 8]
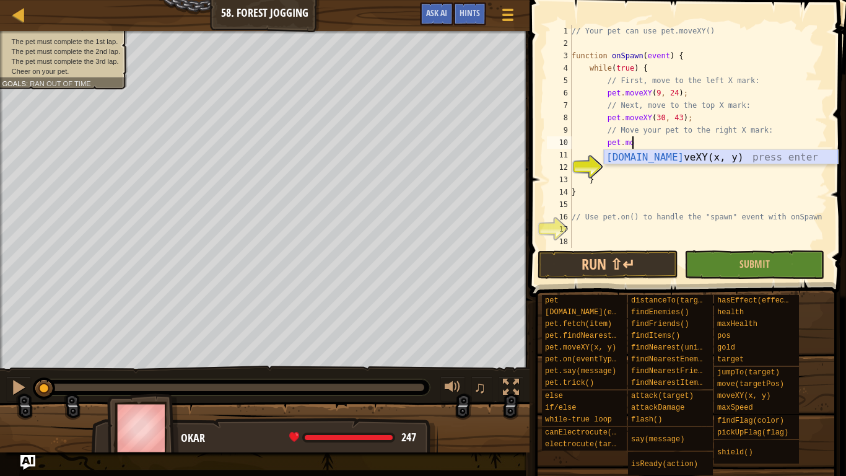
click at [714, 160] on div "[DOMAIN_NAME] veXY(x, y) press enter" at bounding box center [721, 172] width 234 height 45
type textarea "pet.moveXY(30, 5);"
click at [631, 169] on div "// Your pet can use pet.moveXY() function onSpawn ( event ) { while ( true ) { …" at bounding box center [698, 149] width 258 height 248
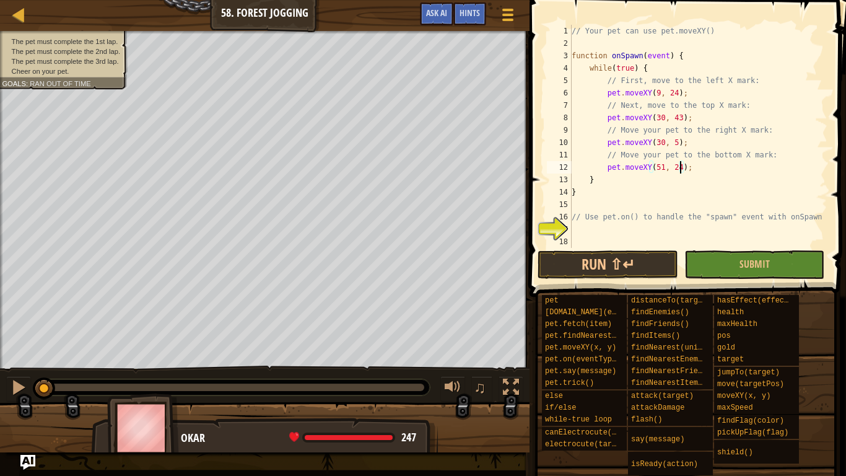
scroll to position [6, 2]
type textarea "}"
type textarea "// Use pet.on() to handle the "spawn" event with onSpawn"
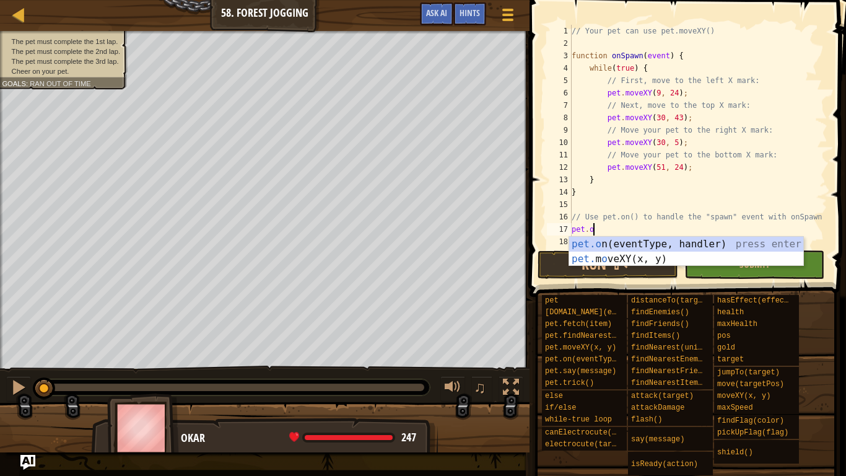
scroll to position [6, 3]
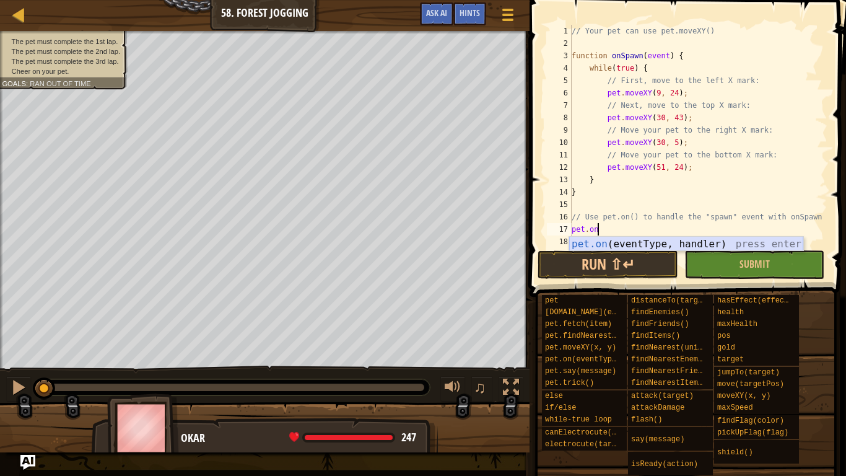
click at [671, 245] on div "pet.on (eventType, handler) press enter" at bounding box center [686, 259] width 234 height 45
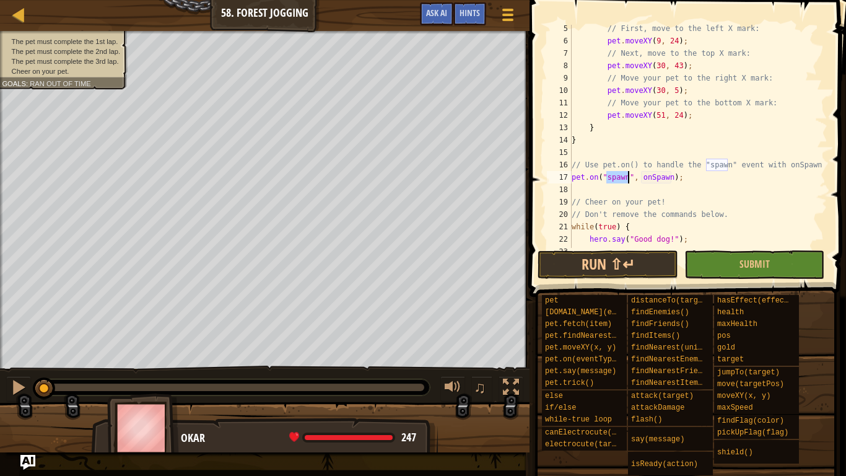
scroll to position [9, 0]
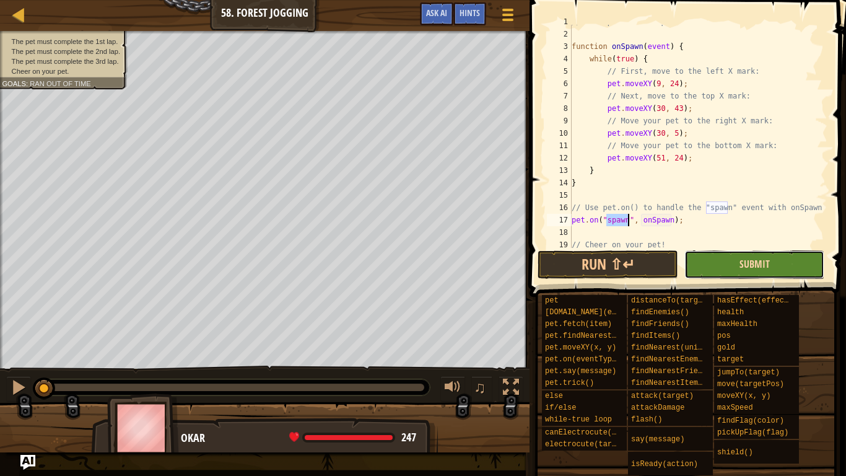
click at [754, 265] on span "Submit" at bounding box center [755, 264] width 30 height 14
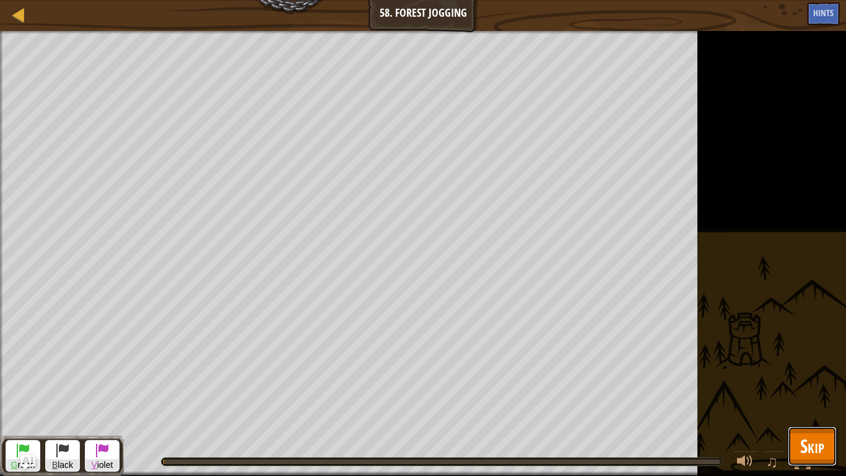
click at [811, 370] on span "Skip" at bounding box center [812, 445] width 24 height 25
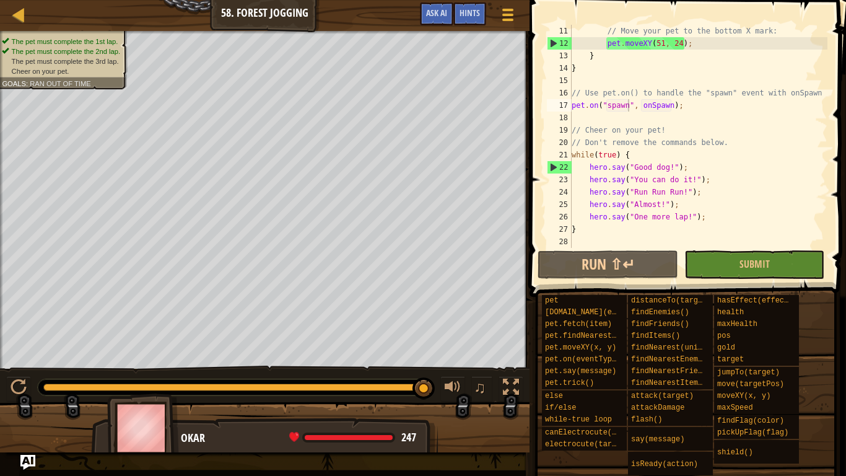
scroll to position [124, 0]
click at [761, 260] on span "Submit" at bounding box center [755, 264] width 30 height 14
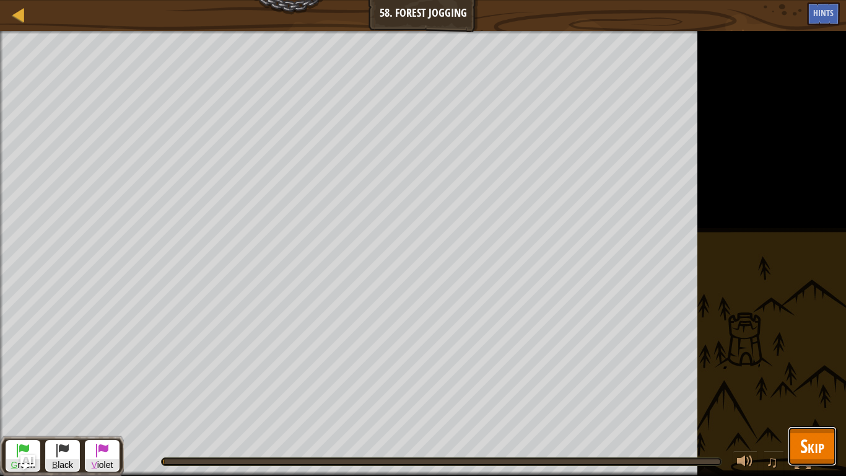
click at [826, 370] on button "Skip" at bounding box center [812, 446] width 49 height 40
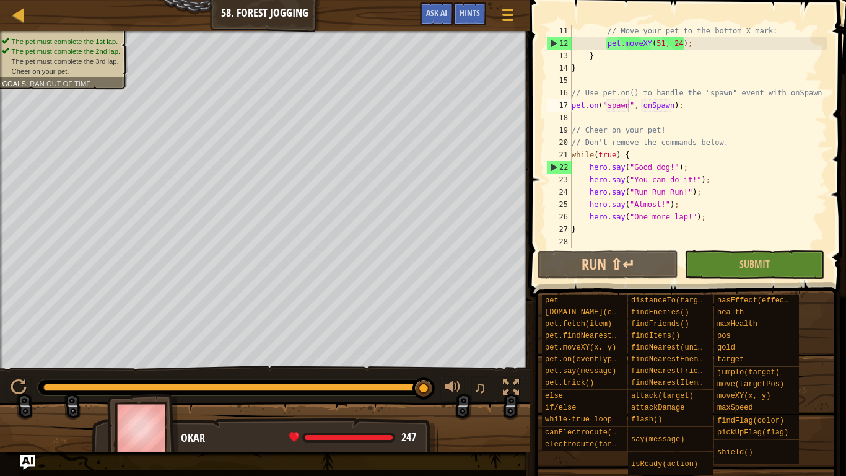
type textarea "hero.say("One more lap!");"
click at [715, 217] on div "// Move your pet to the bottom X mark: pet . moveXY ( 51 , 24 ) ; } } // Use pe…" at bounding box center [698, 149] width 258 height 248
click at [695, 257] on button "Submit" at bounding box center [755, 264] width 140 height 28
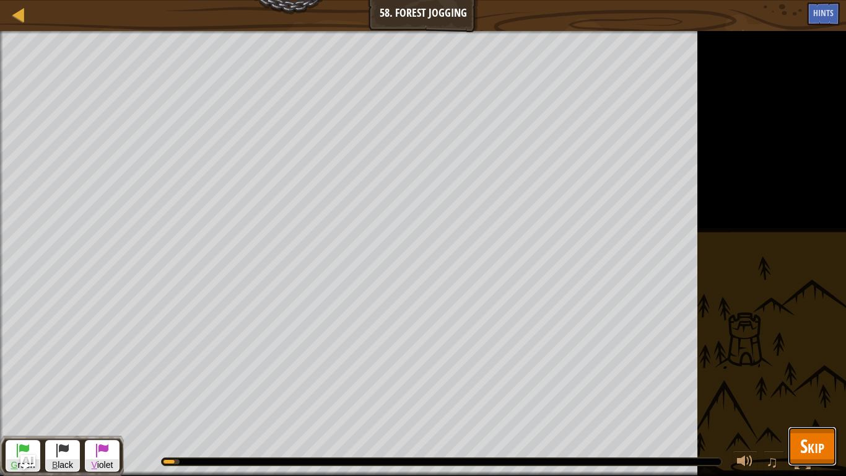
click at [812, 370] on span "Skip" at bounding box center [812, 445] width 24 height 25
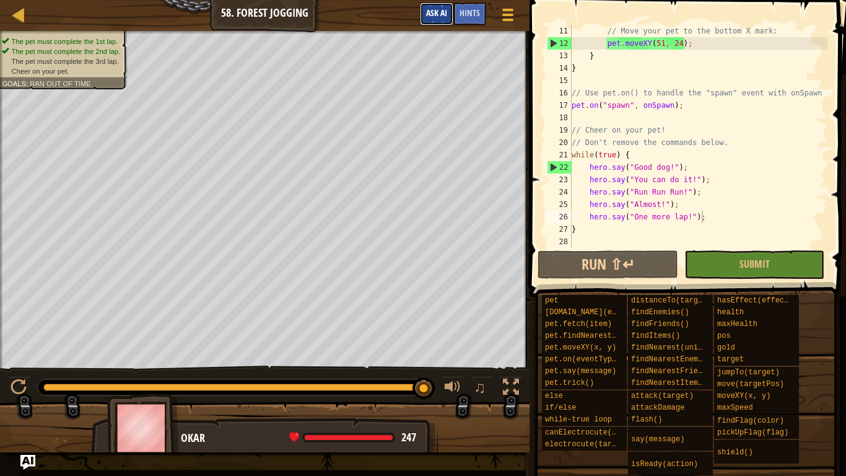
click at [450, 8] on button "Ask AI" at bounding box center [436, 13] width 33 height 23
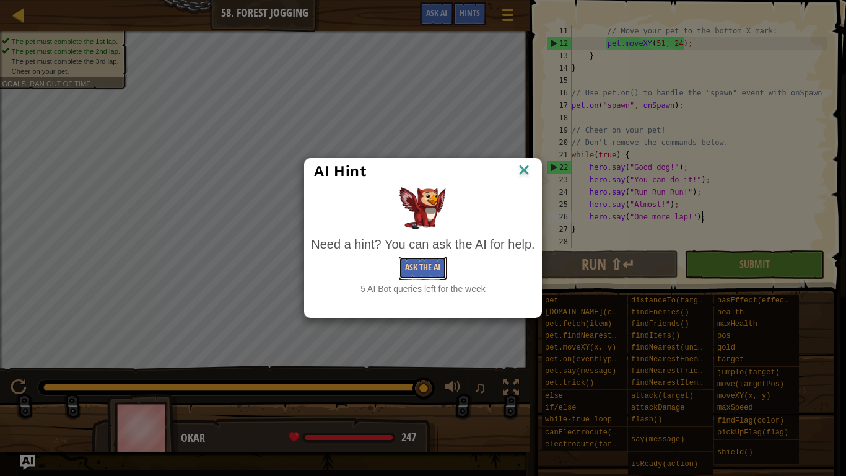
click at [426, 263] on button "Ask the AI" at bounding box center [423, 267] width 48 height 23
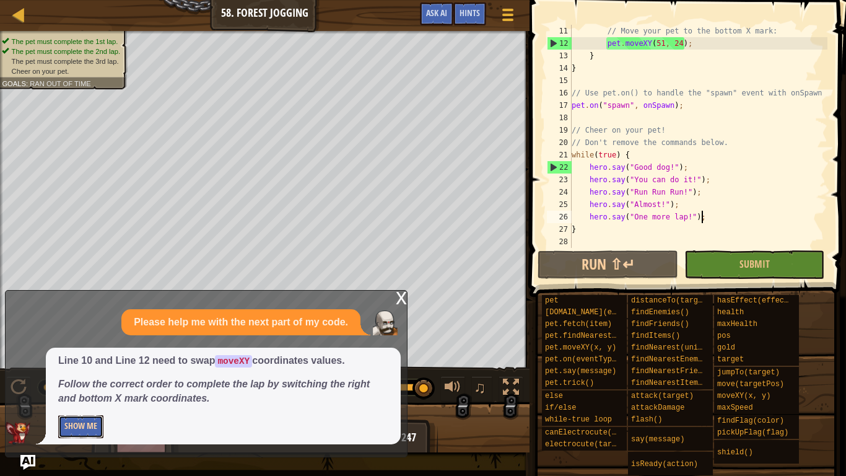
click at [99, 370] on button "Show Me" at bounding box center [80, 426] width 45 height 23
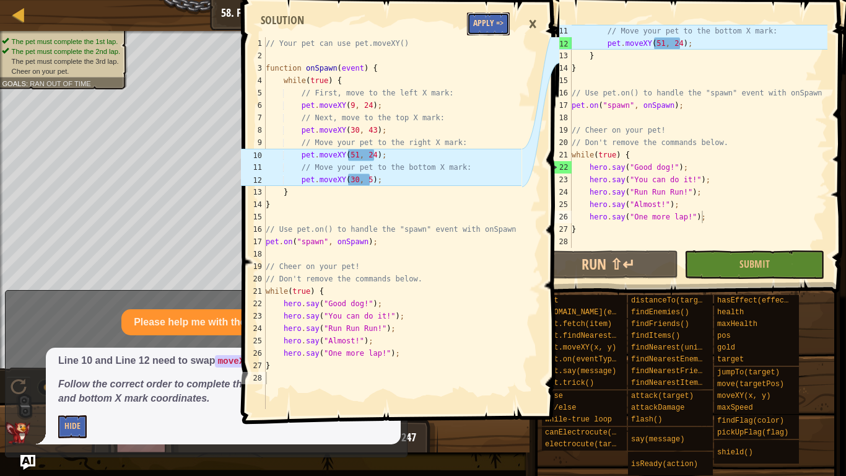
click at [494, 34] on button "Apply =>" at bounding box center [488, 23] width 43 height 23
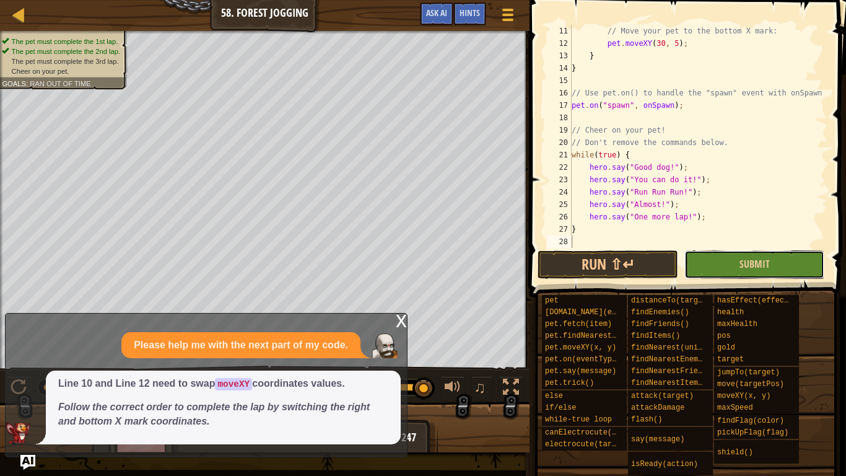
click at [721, 267] on button "Submit" at bounding box center [755, 264] width 140 height 28
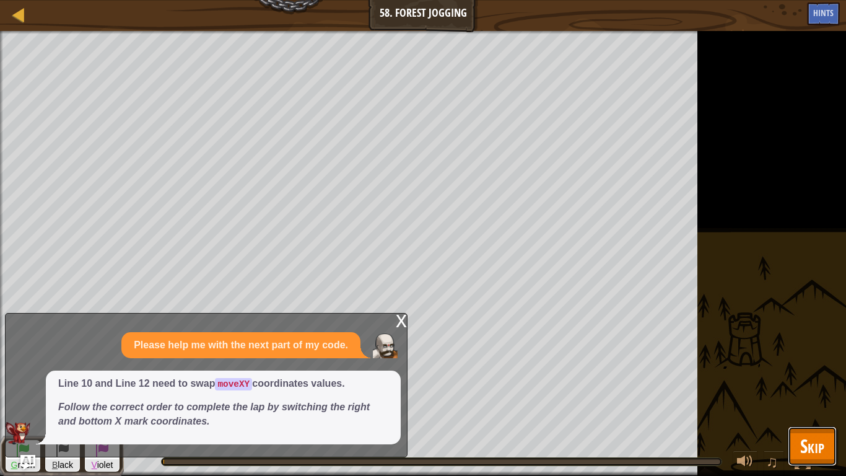
click at [812, 370] on span "Skip" at bounding box center [812, 445] width 24 height 25
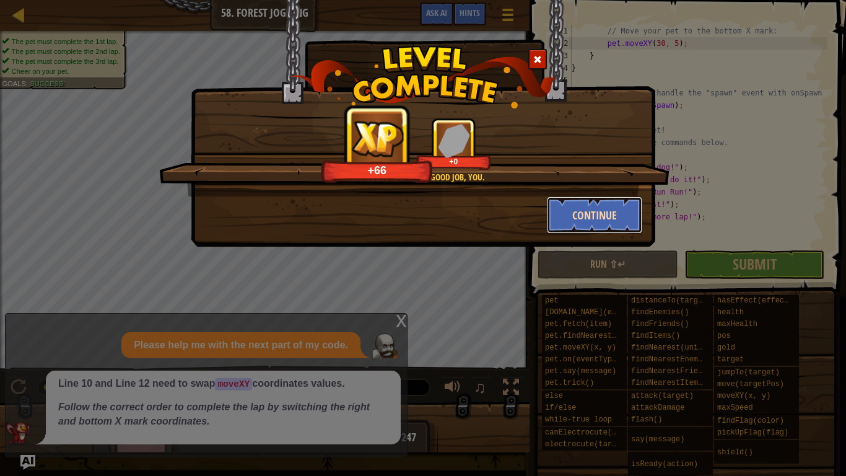
click at [579, 210] on button "Continue" at bounding box center [595, 214] width 96 height 37
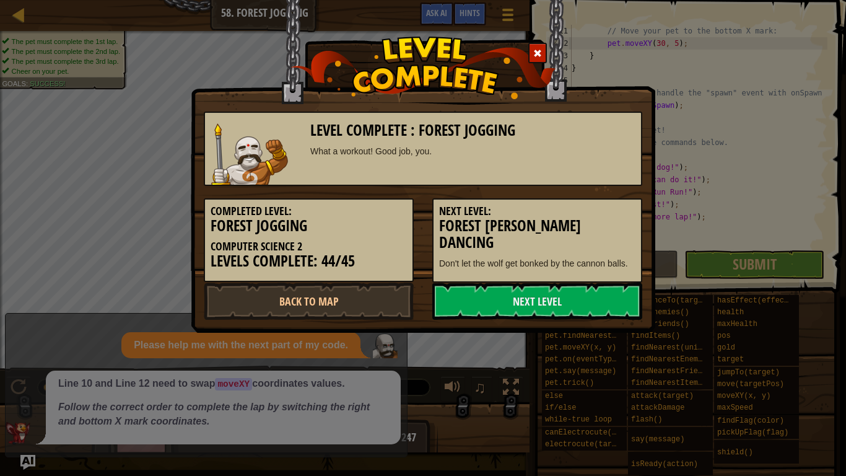
click at [579, 210] on h5 "Next Level:" at bounding box center [537, 211] width 196 height 12
click at [563, 306] on link "Next Level" at bounding box center [537, 301] width 210 height 37
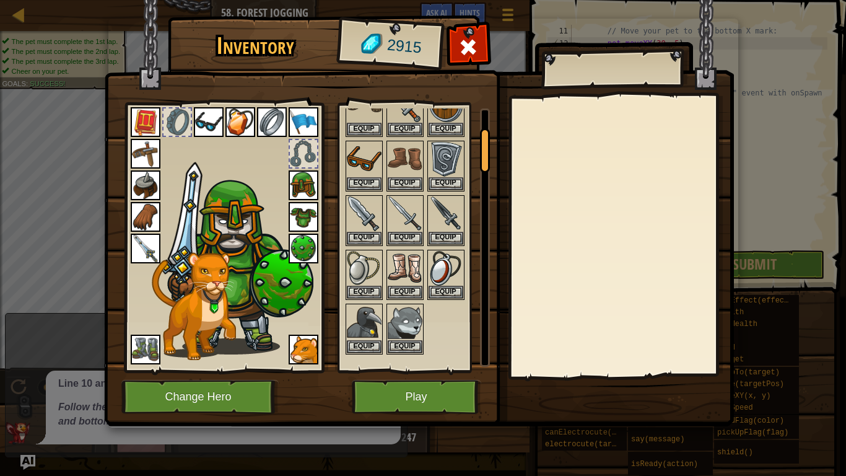
scroll to position [115, 0]
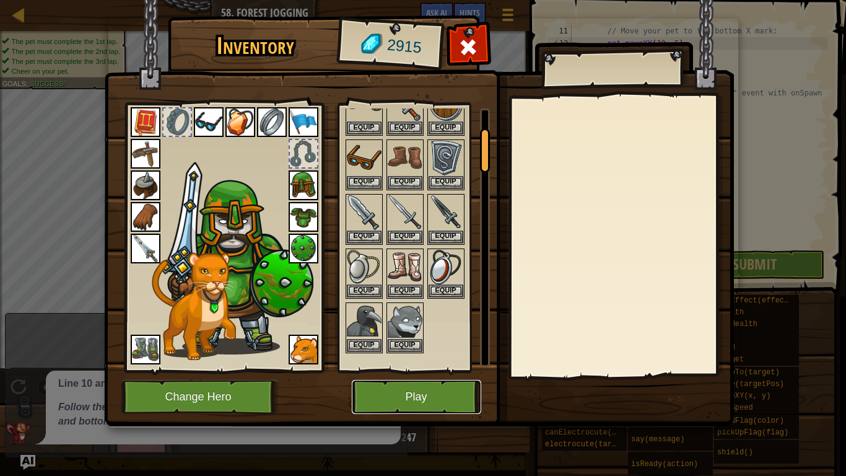
click at [374, 370] on button "Play" at bounding box center [416, 397] width 129 height 34
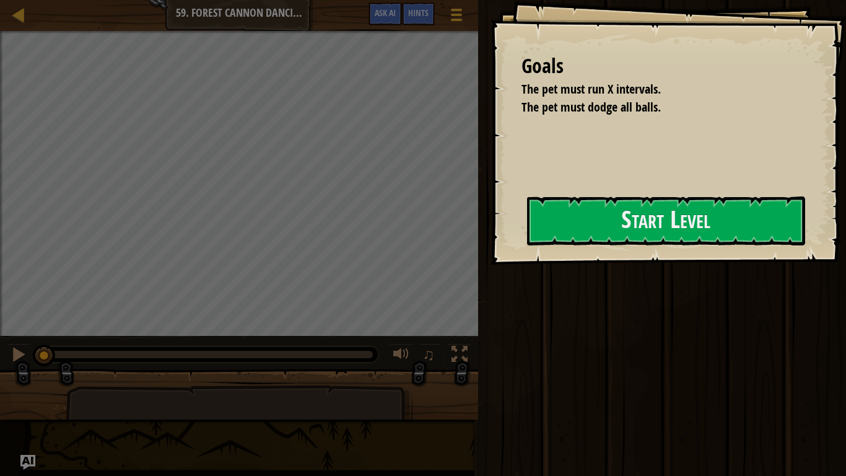
click at [591, 247] on div "Goals The pet must run X intervals. The pet must dodge all balls. Start Level E…" at bounding box center [669, 132] width 356 height 265
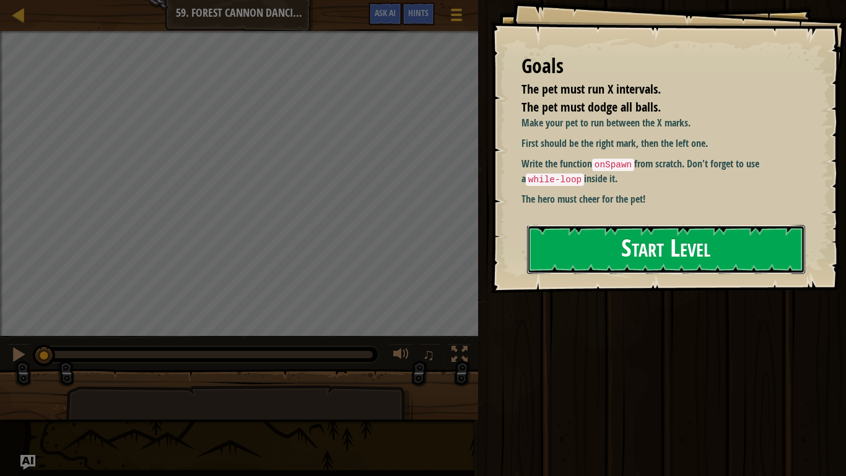
click at [643, 235] on button "Start Level" at bounding box center [666, 249] width 278 height 49
click at [633, 245] on button "Start Level" at bounding box center [666, 249] width 278 height 49
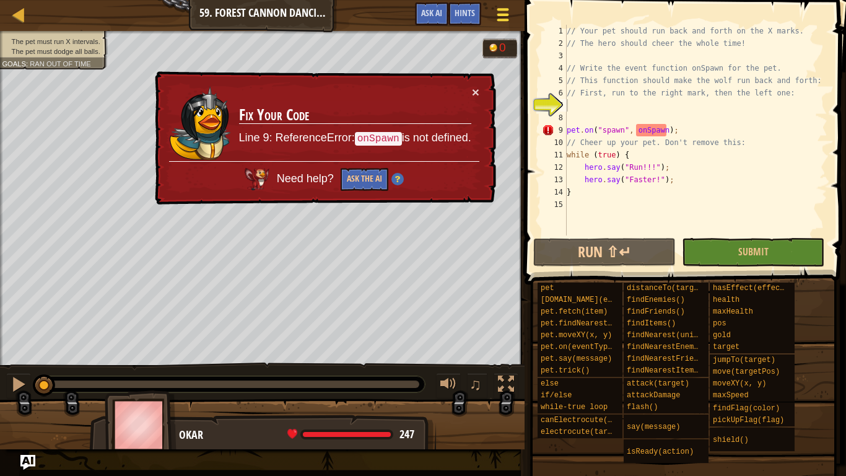
click at [489, 25] on button "Game Menu" at bounding box center [503, 17] width 33 height 30
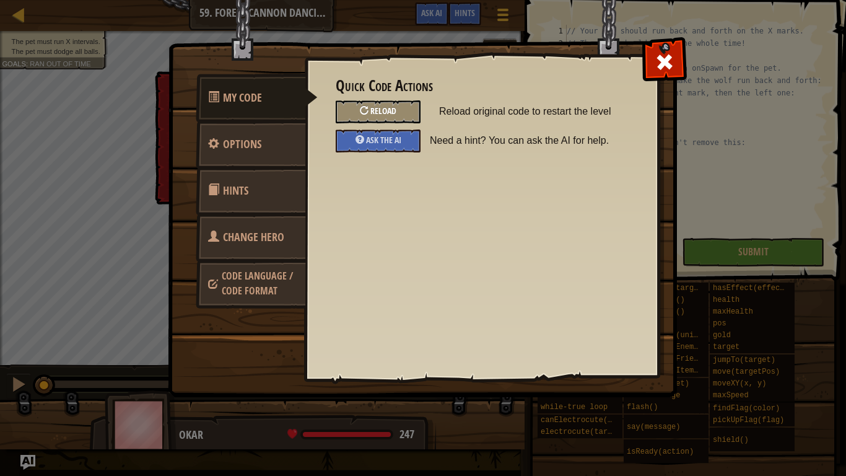
click at [415, 107] on div "Reload" at bounding box center [378, 111] width 85 height 23
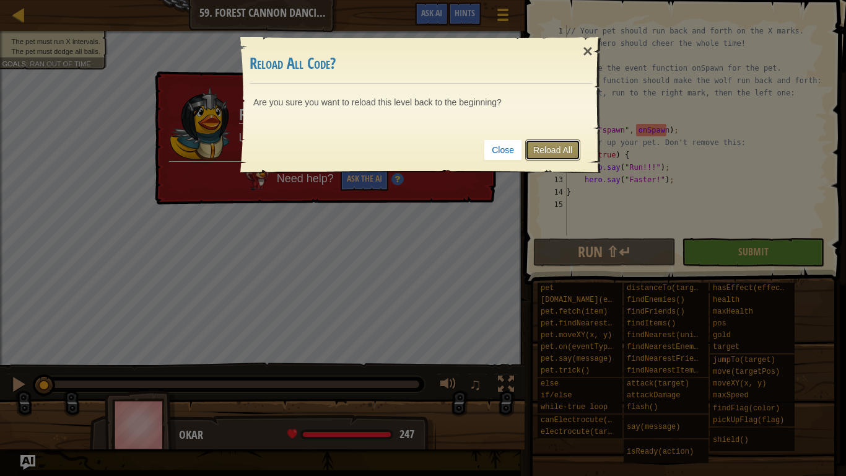
click at [543, 155] on link "Reload All" at bounding box center [552, 149] width 55 height 21
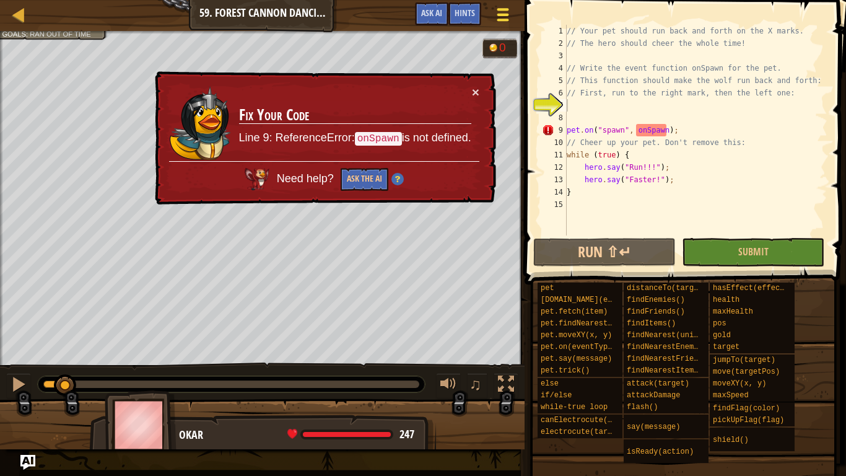
click at [496, 11] on div at bounding box center [503, 15] width 17 height 18
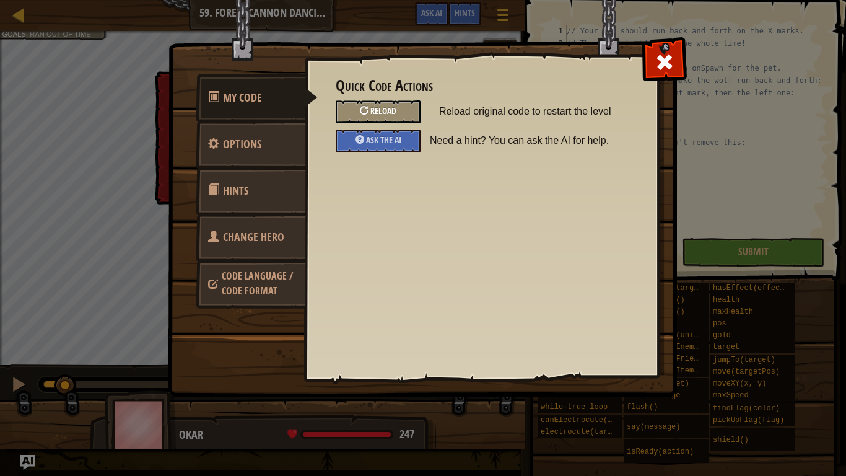
click at [412, 108] on div "Reload" at bounding box center [378, 111] width 85 height 23
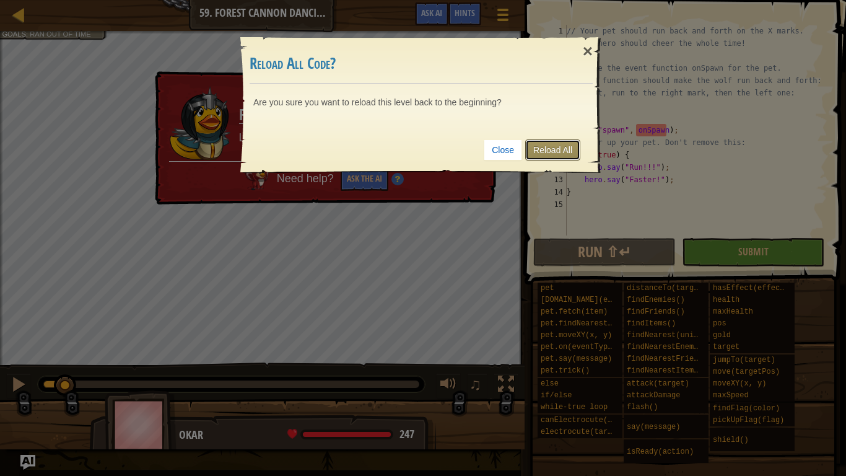
click at [530, 142] on link "Reload All" at bounding box center [552, 149] width 55 height 21
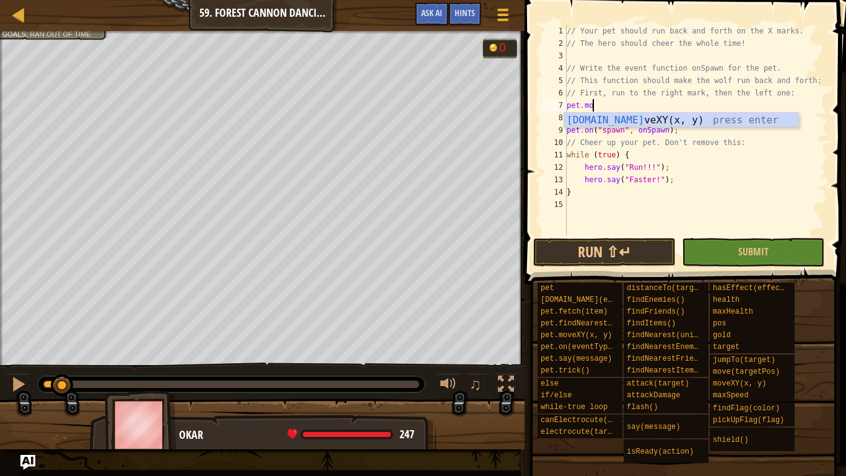
scroll to position [6, 3]
click at [706, 114] on div "[DOMAIN_NAME] veXY(x, y) press enter" at bounding box center [681, 135] width 234 height 45
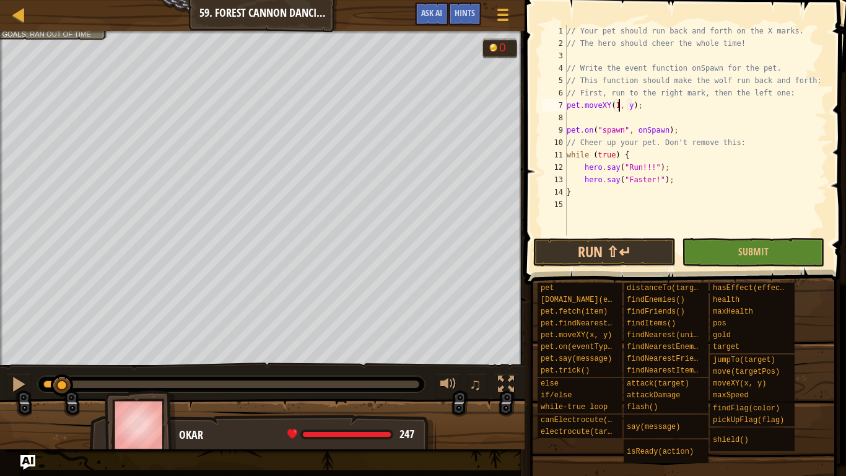
scroll to position [6, 9]
type textarea "pet.moveXY(12, 8);"
click at [672, 118] on div "// Your pet should run back and forth on the X marks. // The hero should cheer …" at bounding box center [695, 142] width 263 height 235
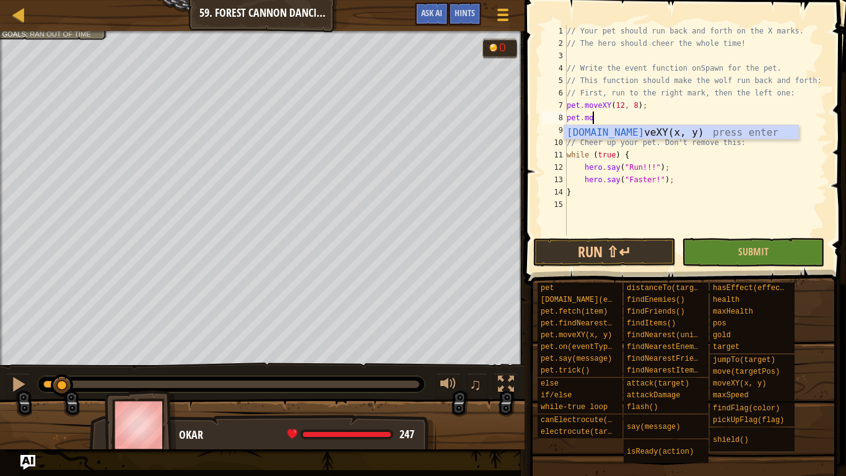
click at [699, 128] on div "[DOMAIN_NAME] veXY(x, y) press enter" at bounding box center [681, 147] width 234 height 45
type textarea "pet.moveXY(48, 8);"
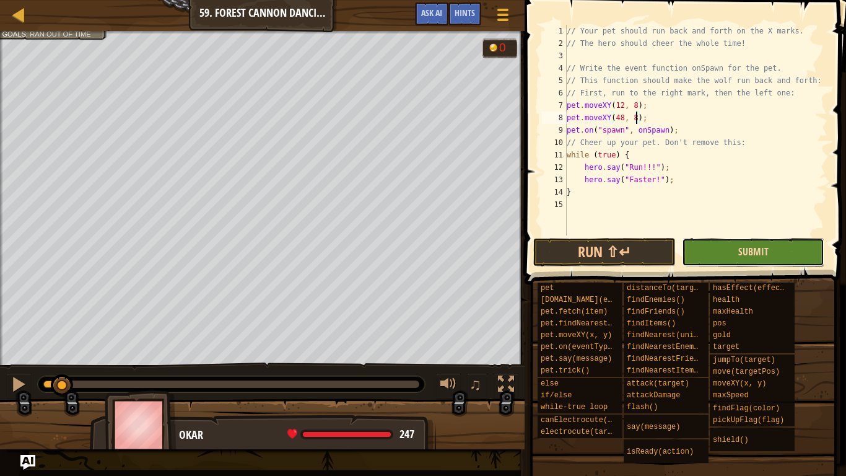
click at [755, 254] on span "Submit" at bounding box center [753, 252] width 30 height 14
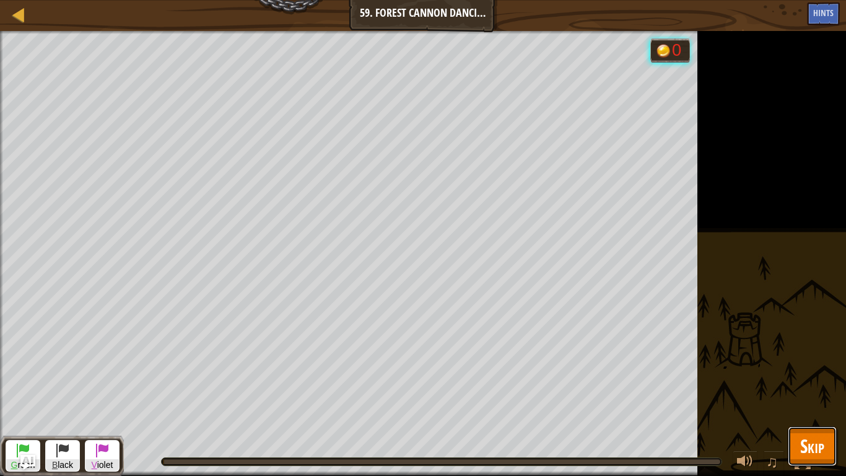
click at [823, 370] on button "Skip" at bounding box center [812, 446] width 49 height 40
